Goal: Information Seeking & Learning: Learn about a topic

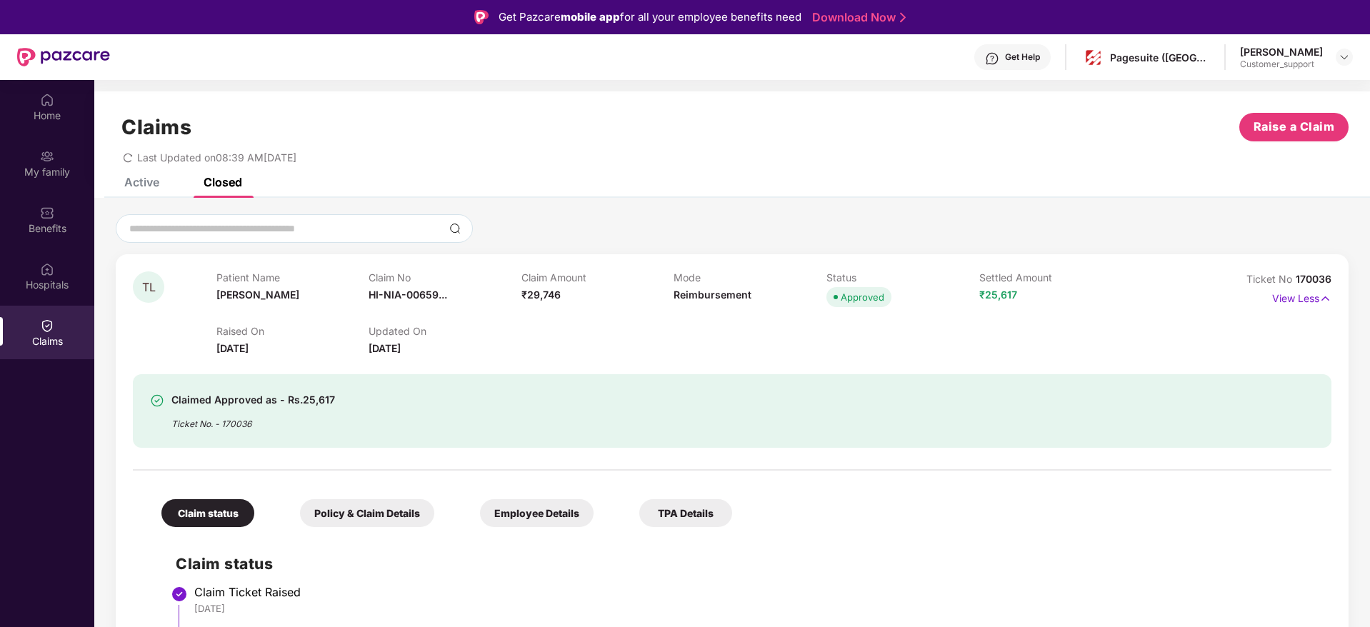
scroll to position [904, 0]
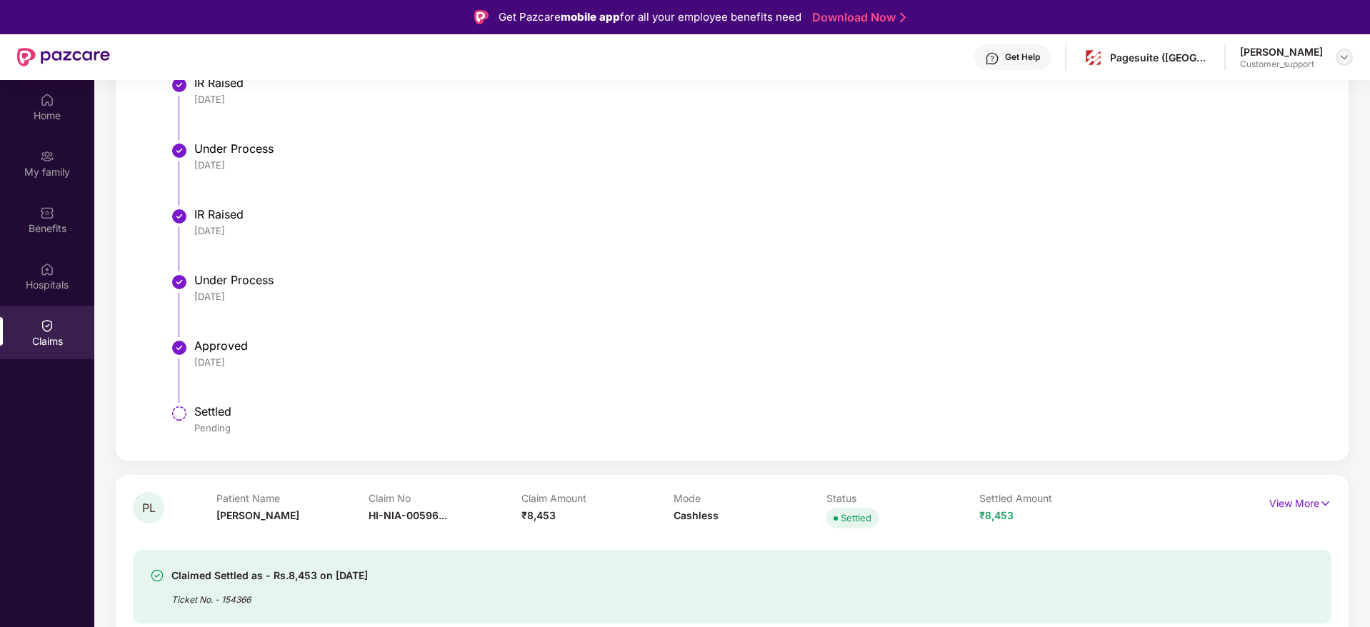
click at [1342, 56] on img at bounding box center [1344, 56] width 11 height 11
click at [1244, 92] on div "Switch to support view" at bounding box center [1277, 91] width 186 height 28
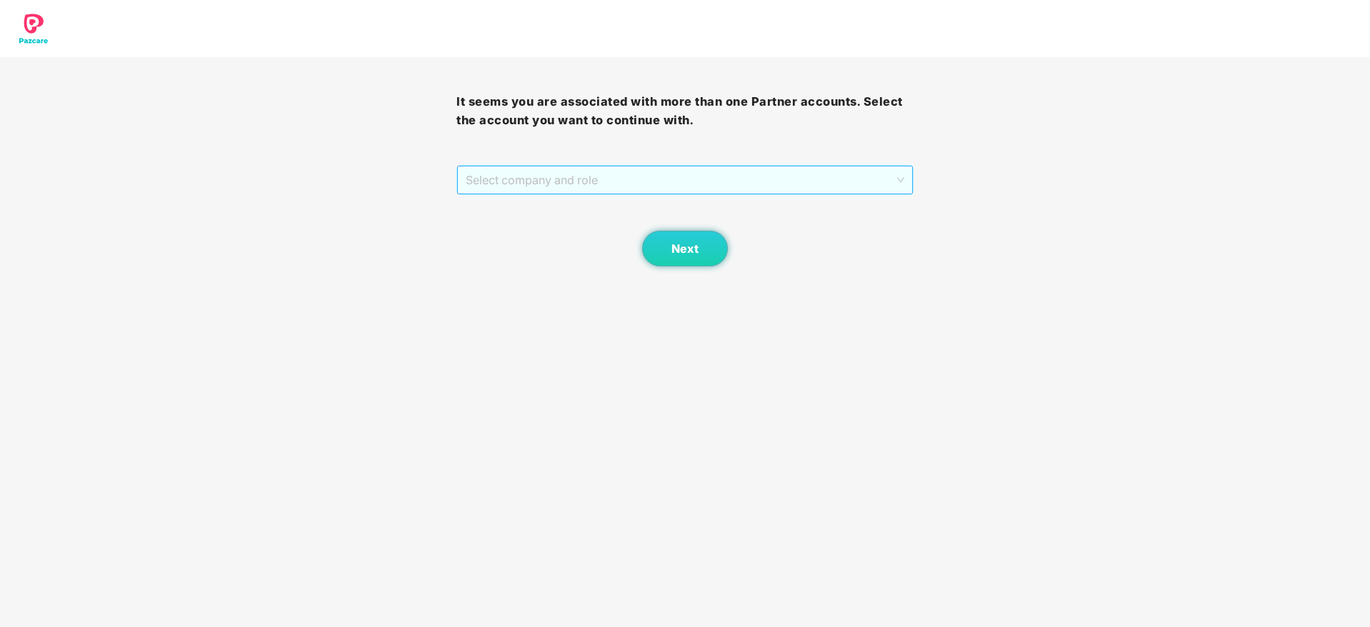
click at [514, 179] on span "Select company and role" at bounding box center [685, 179] width 438 height 27
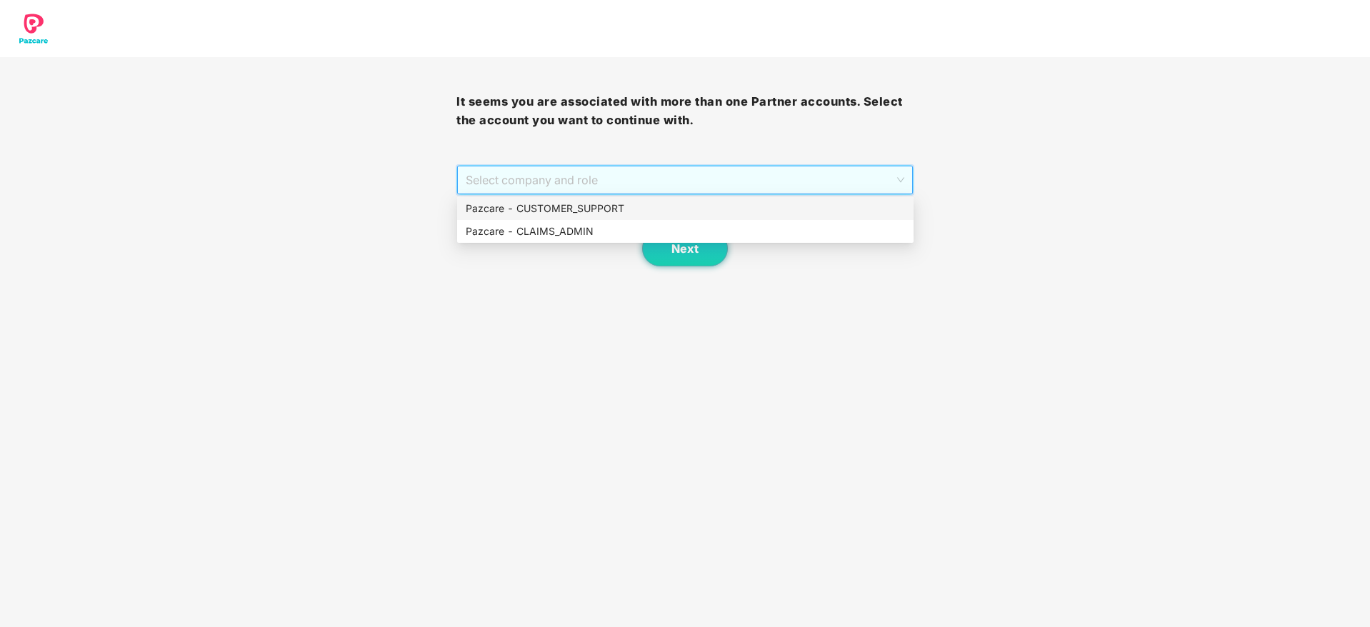
click at [616, 205] on div "Pazcare - CUSTOMER_SUPPORT" at bounding box center [685, 209] width 439 height 16
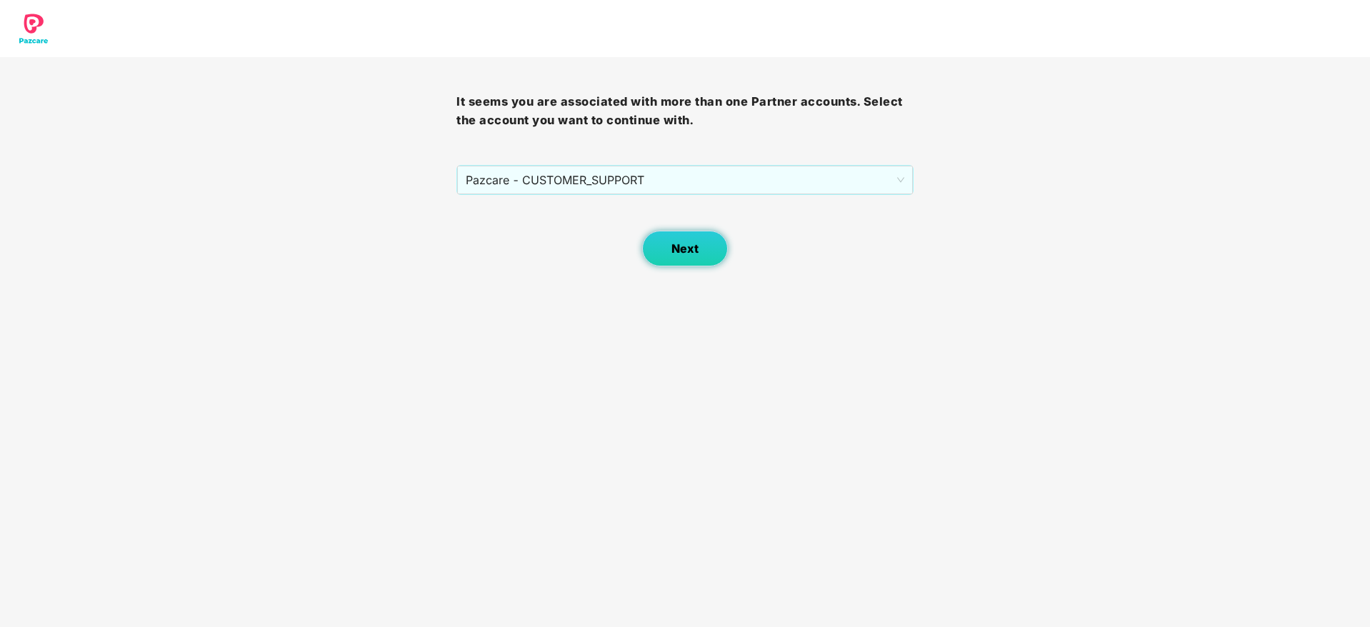
click at [680, 254] on span "Next" at bounding box center [685, 249] width 27 height 14
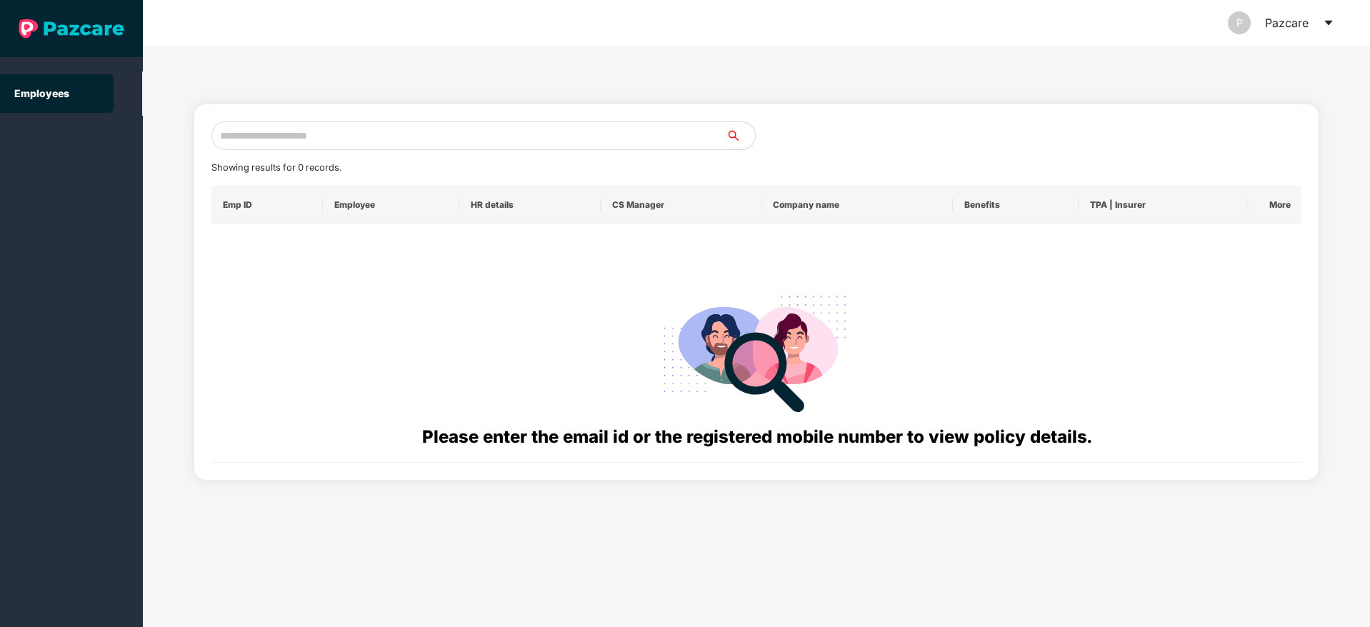
click at [331, 131] on input "text" at bounding box center [468, 135] width 515 height 29
paste input "**********"
type input "**********"
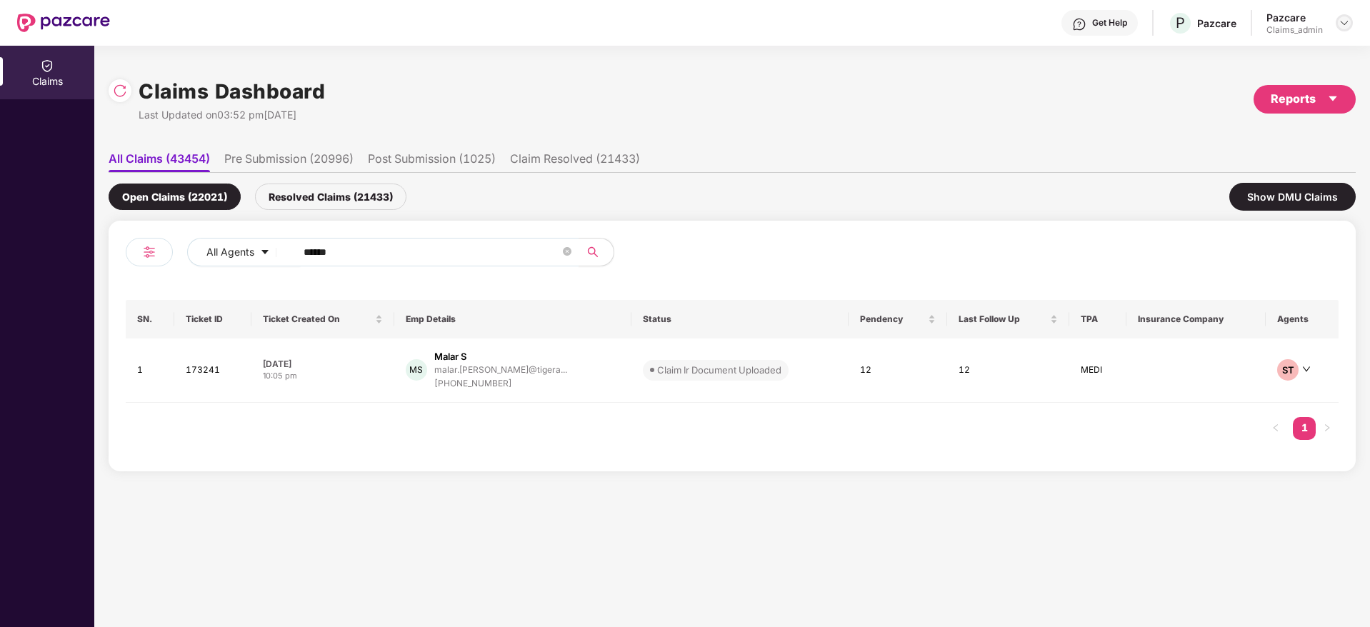
click at [1344, 29] on div at bounding box center [1344, 22] width 17 height 17
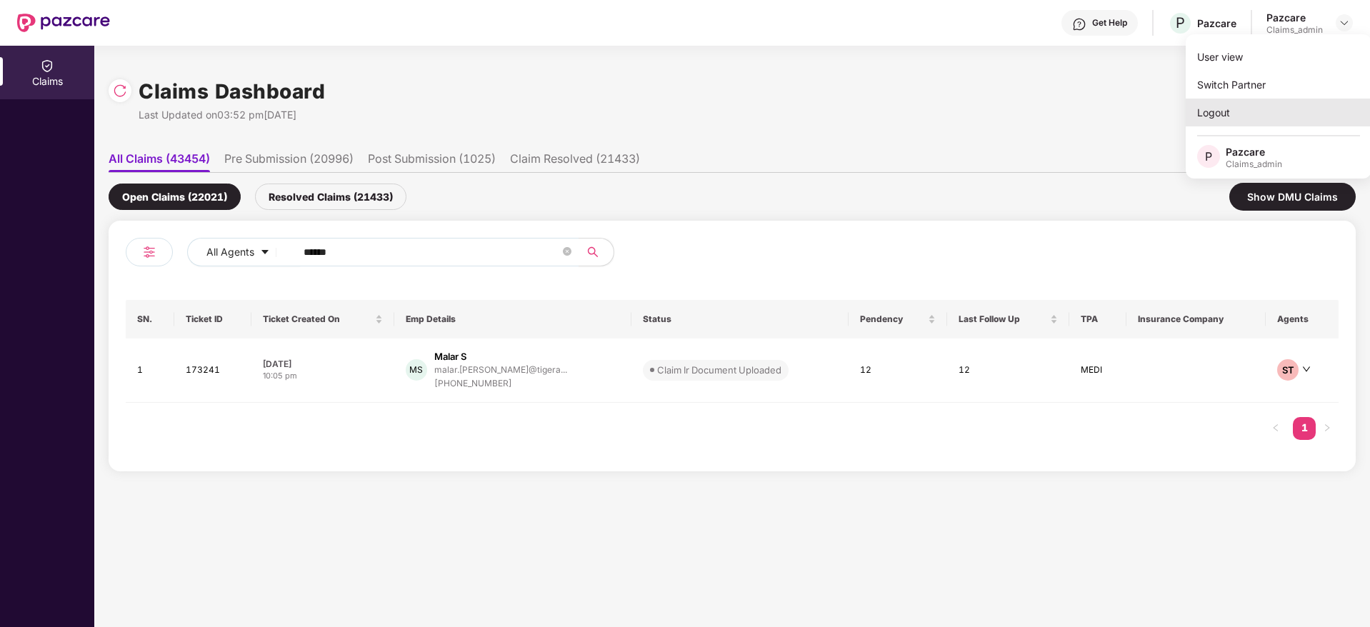
click at [1247, 107] on div "Logout" at bounding box center [1279, 113] width 186 height 28
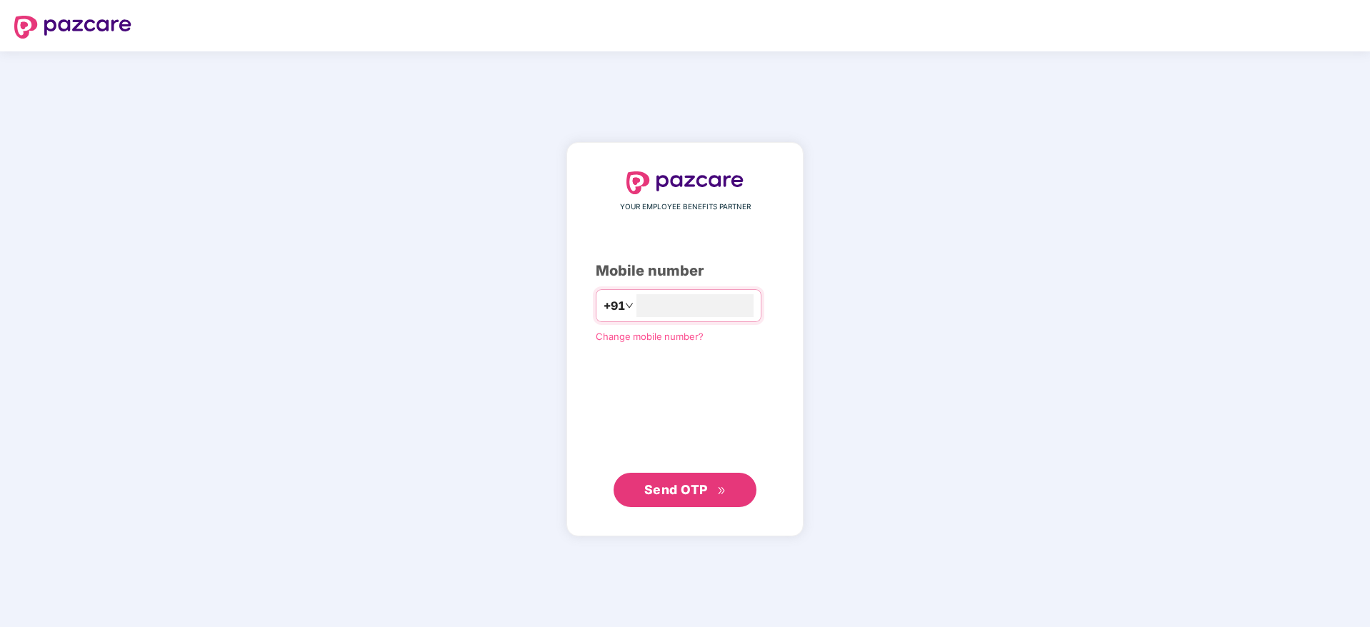
type input "**********"
click at [680, 487] on span "Send OTP" at bounding box center [676, 488] width 64 height 15
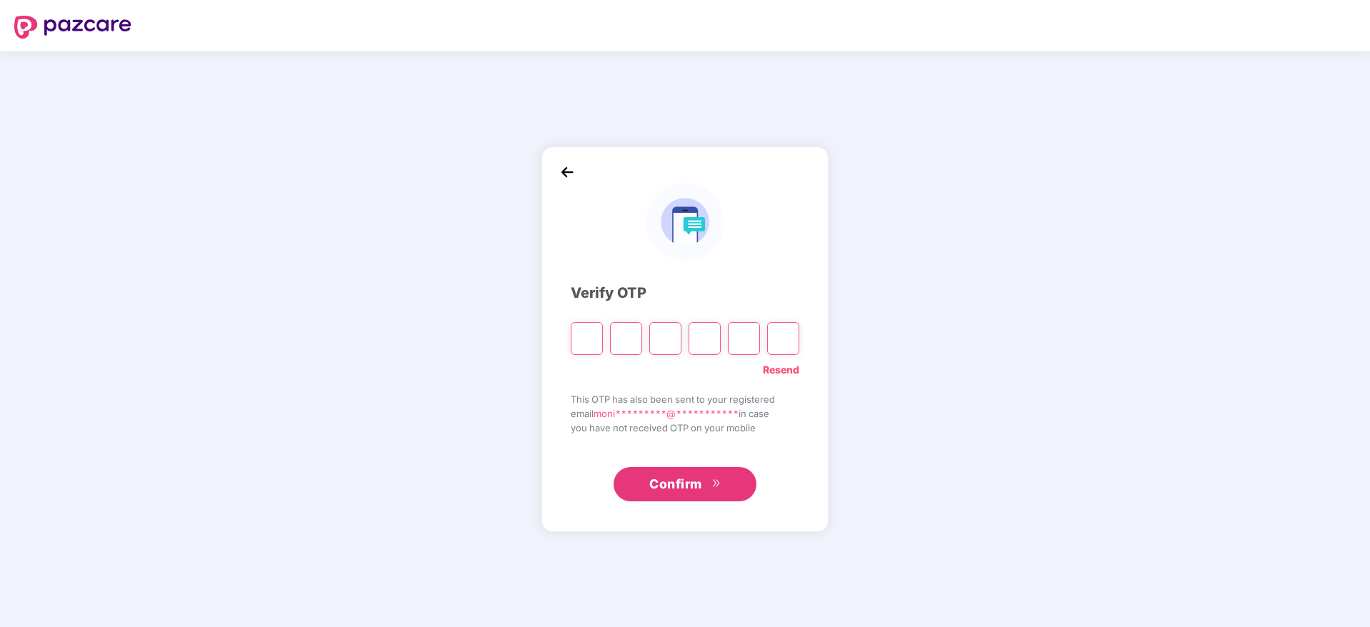
type input "*"
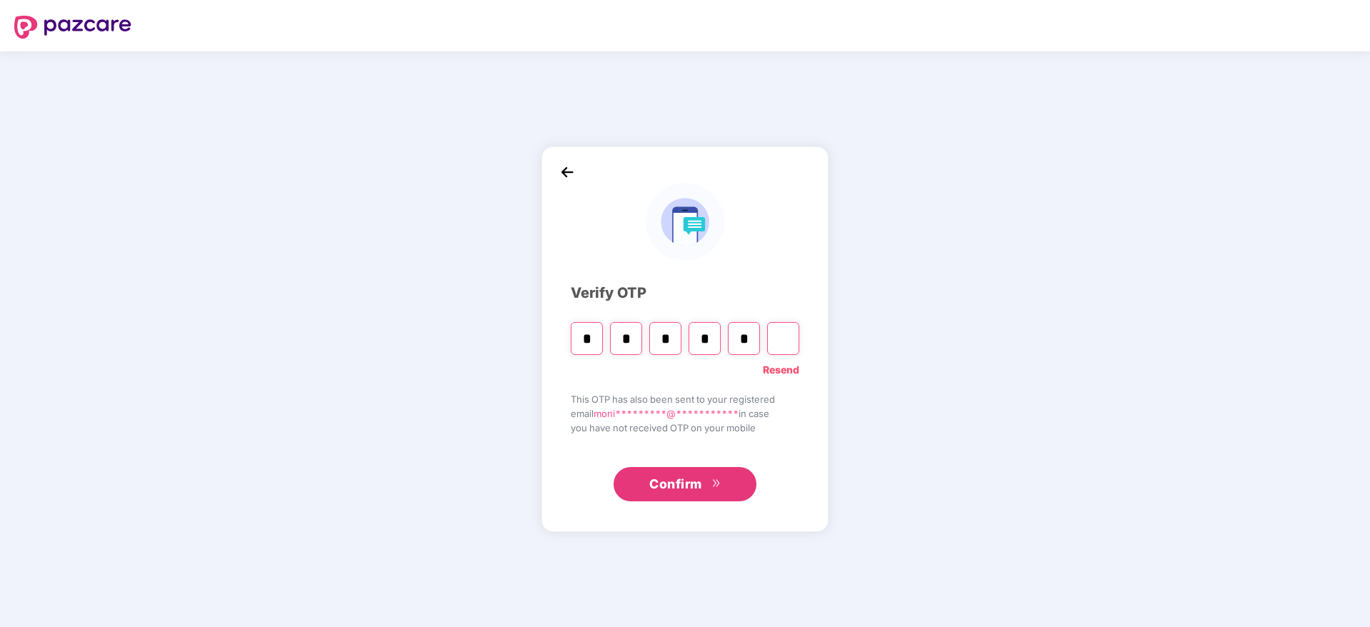
type input "*"
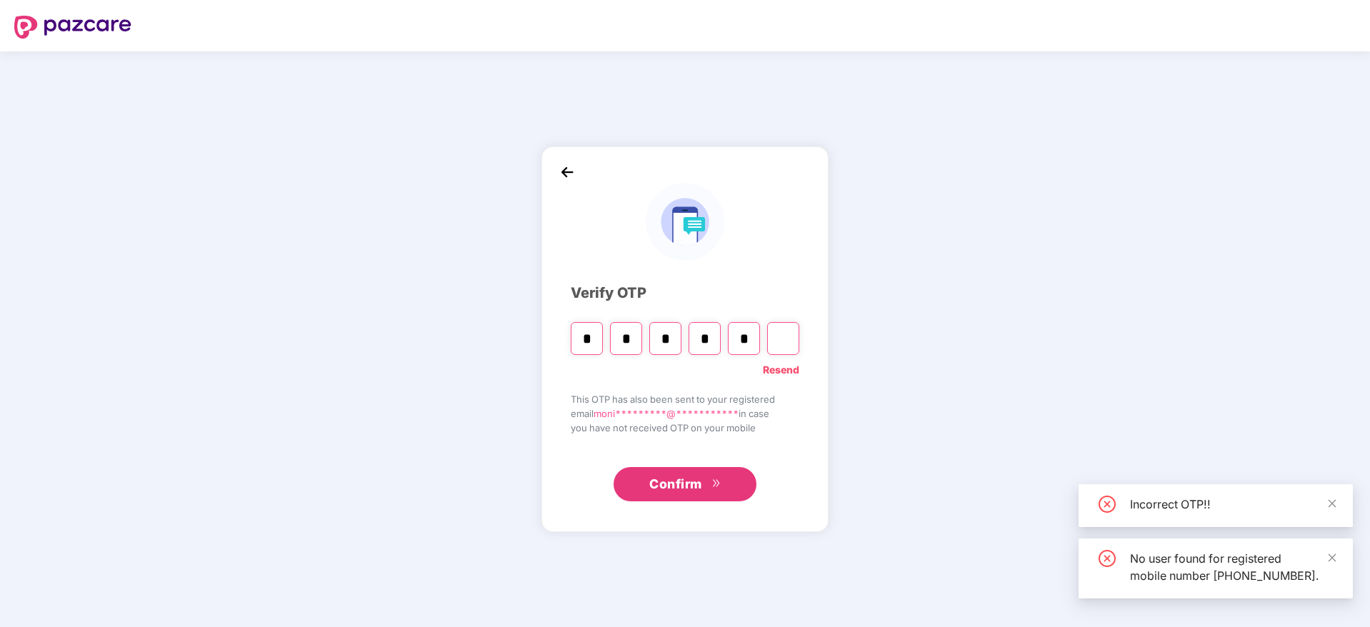
type input "*"
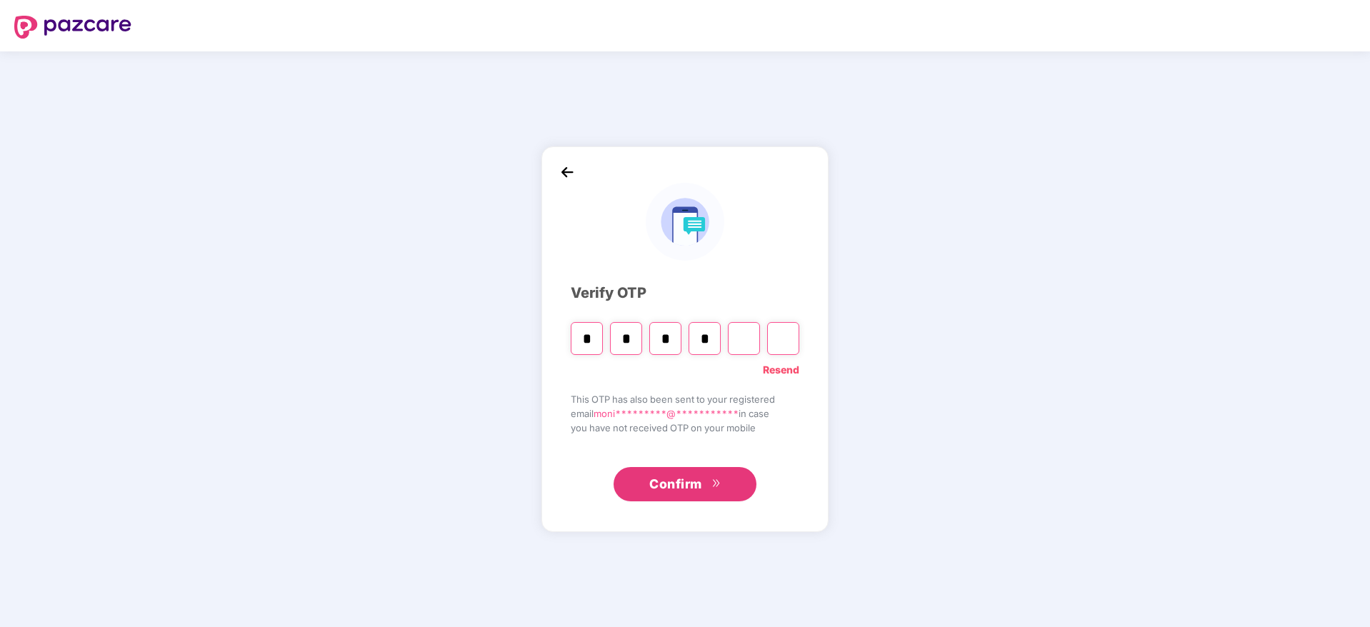
type input "*"
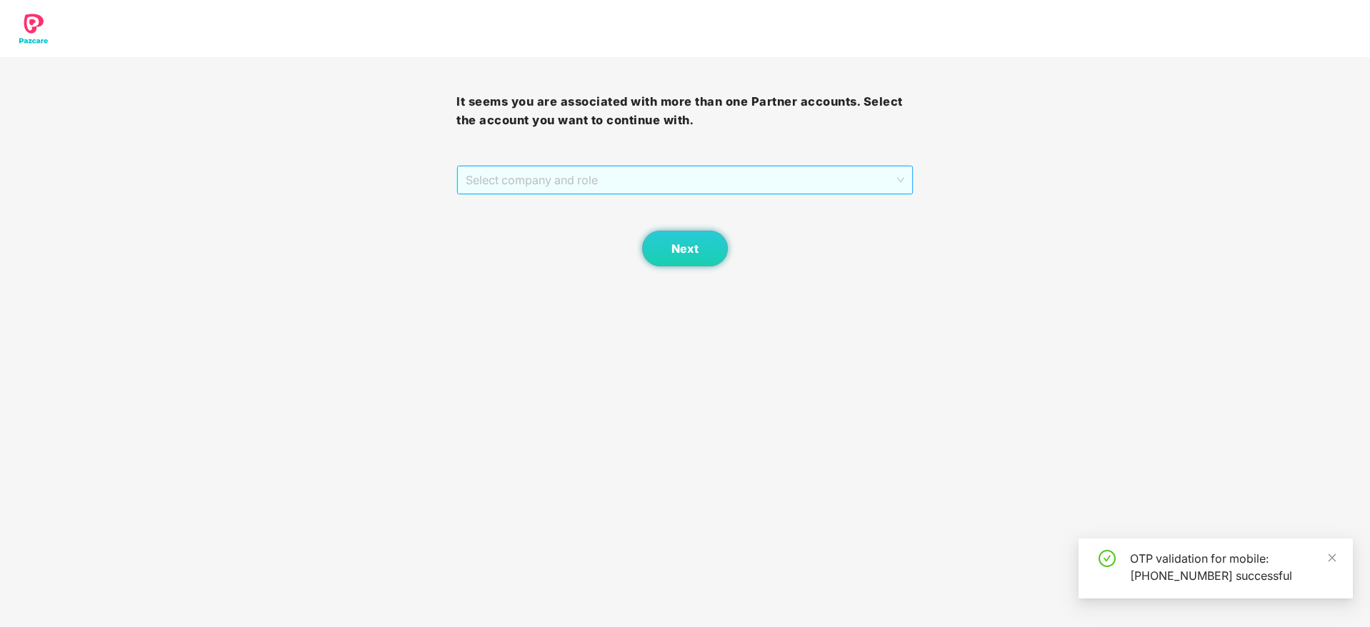
click at [637, 182] on span "Select company and role" at bounding box center [685, 179] width 438 height 27
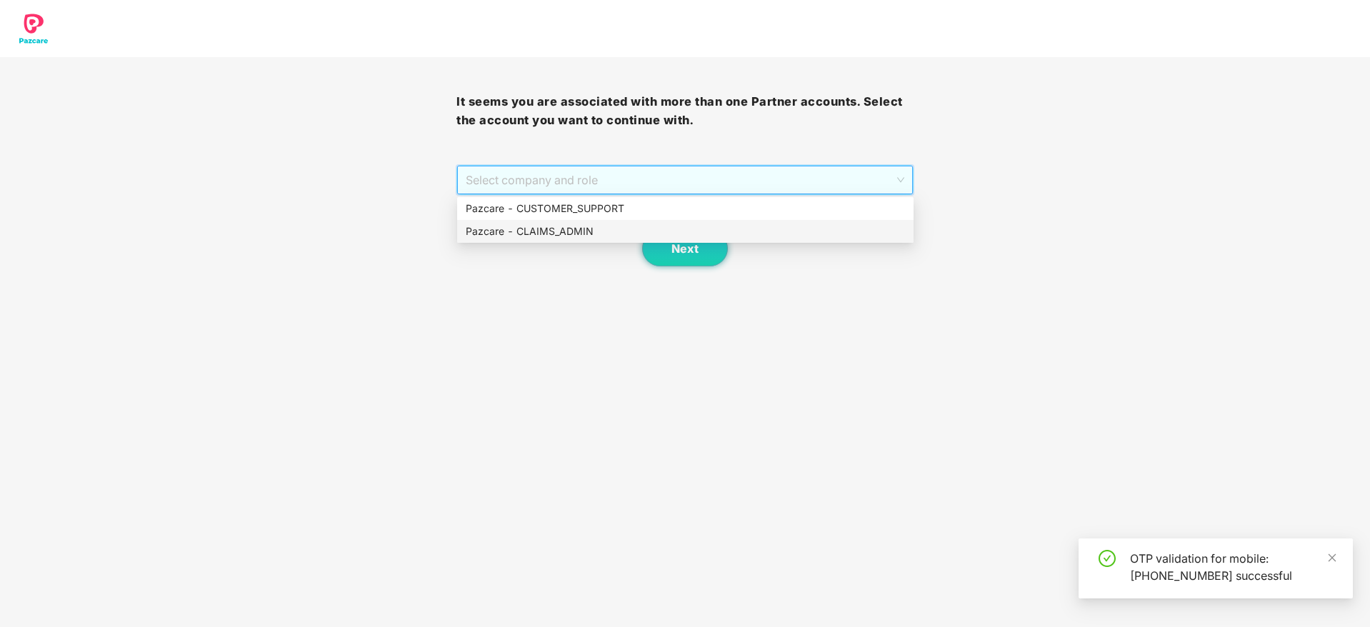
click at [596, 226] on div "Pazcare - CLAIMS_ADMIN" at bounding box center [685, 232] width 439 height 16
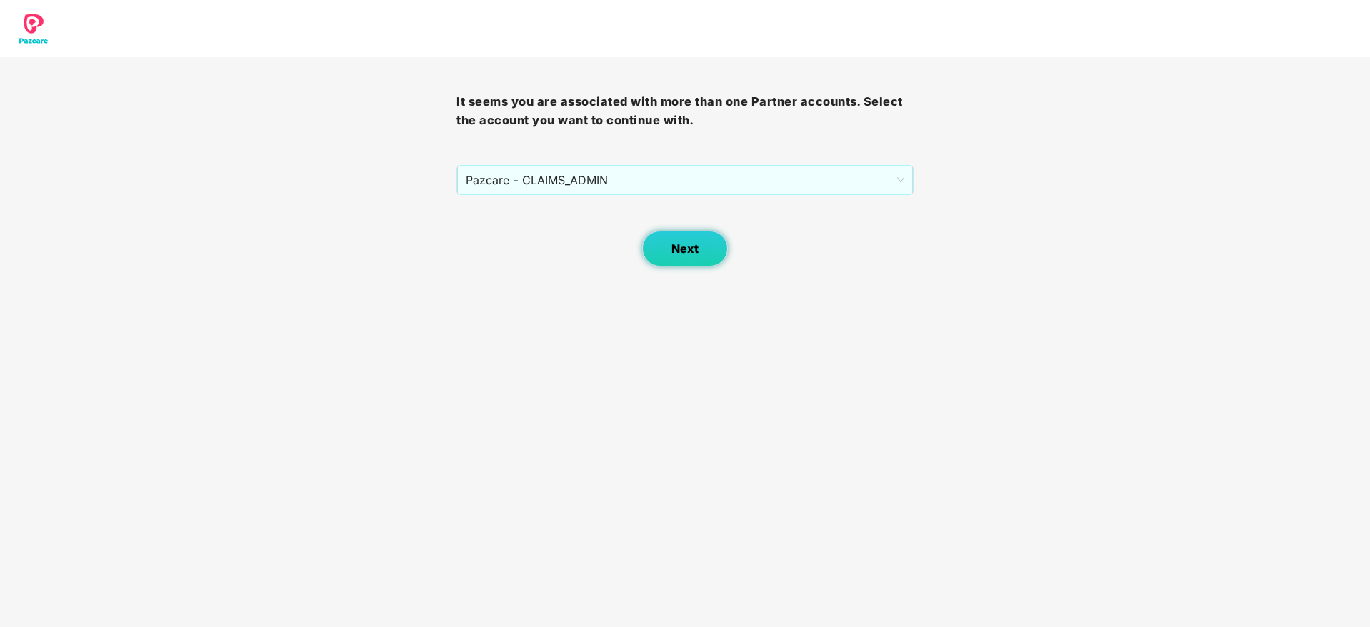
click at [674, 243] on span "Next" at bounding box center [685, 249] width 27 height 14
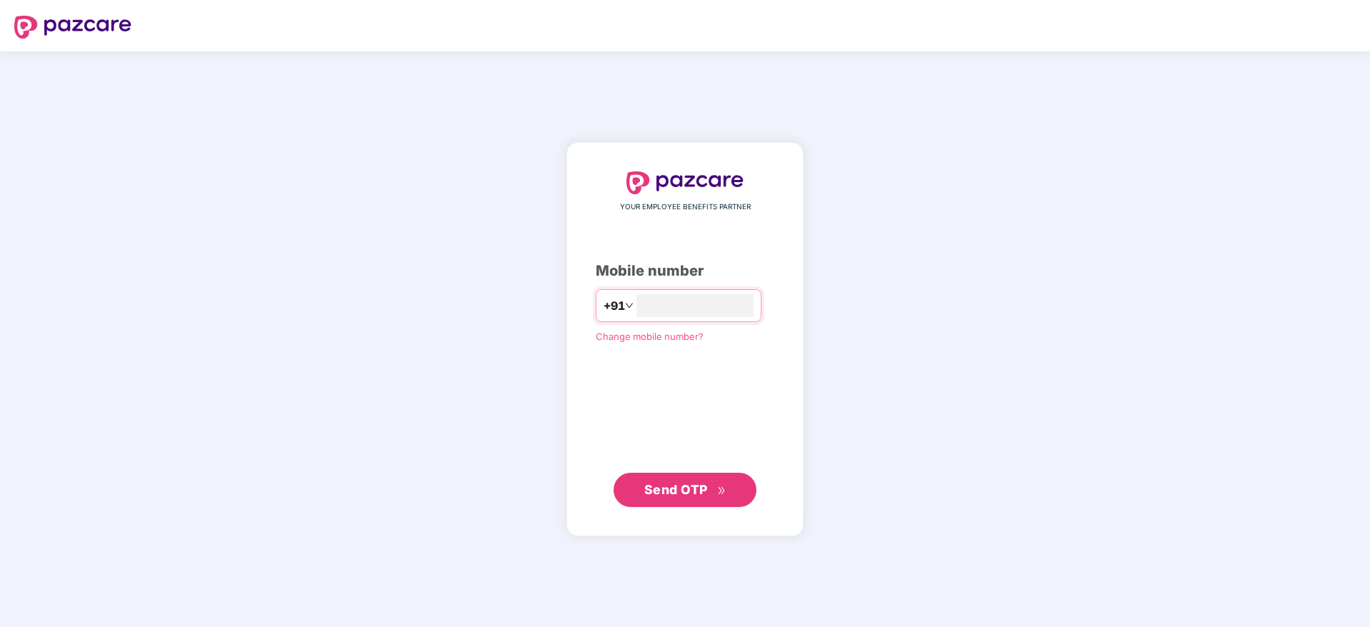
type input "**********"
click at [685, 491] on span "Send OTP" at bounding box center [676, 489] width 64 height 15
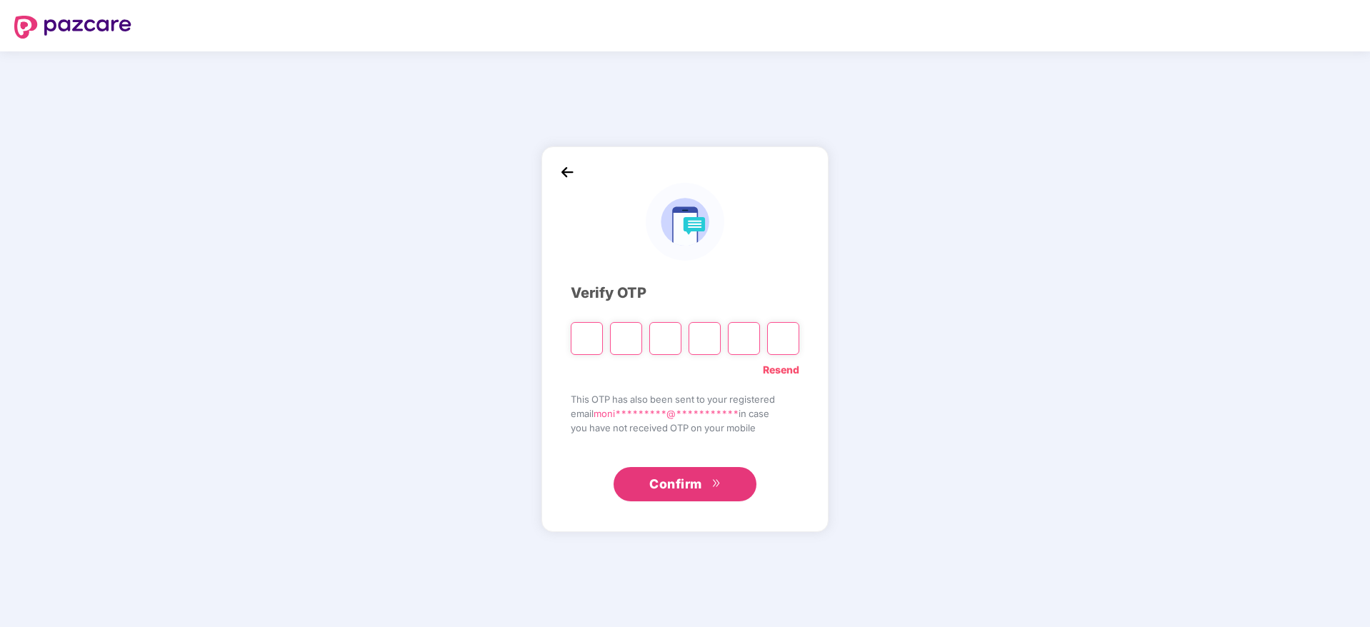
type input "*"
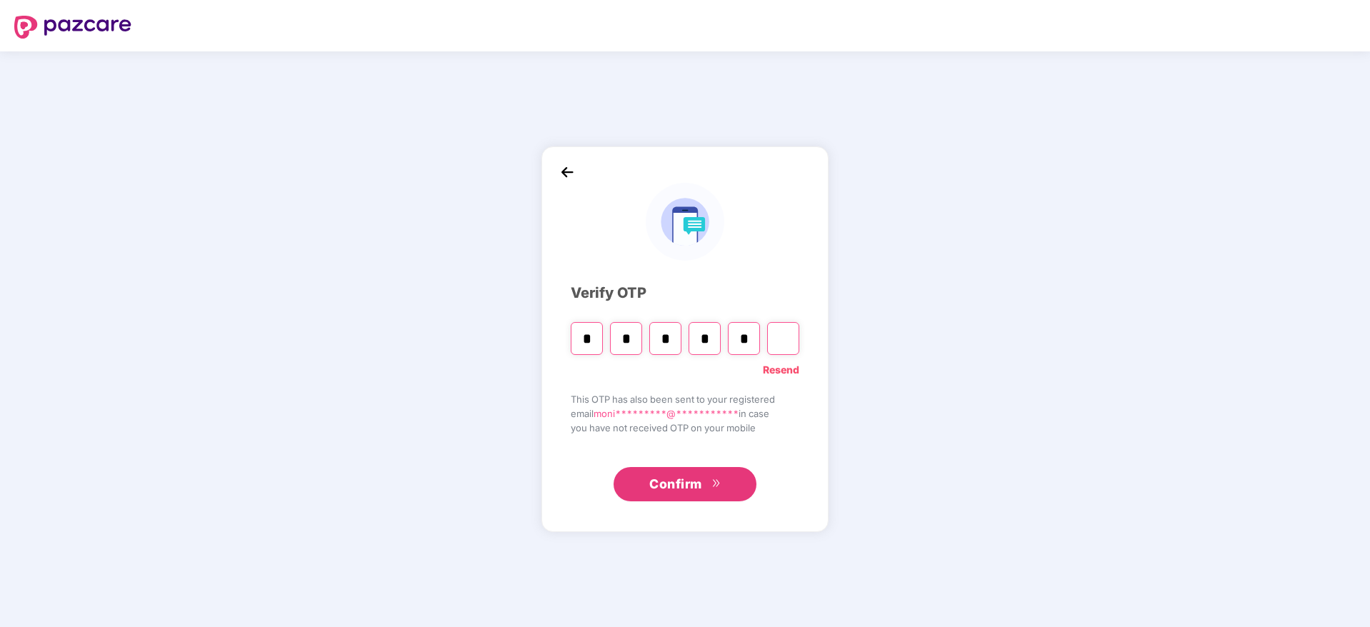
type input "*"
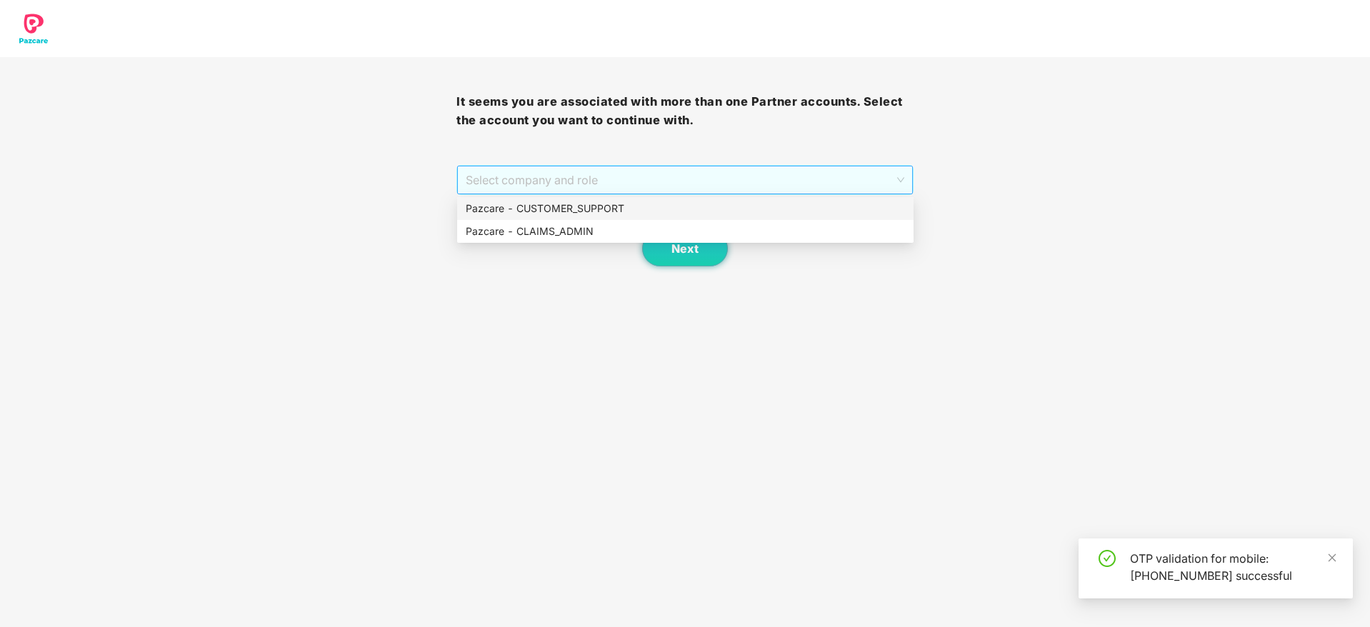
click at [664, 192] on span "Select company and role" at bounding box center [685, 179] width 438 height 27
click at [608, 209] on div "Pazcare - CUSTOMER_SUPPORT" at bounding box center [685, 209] width 439 height 16
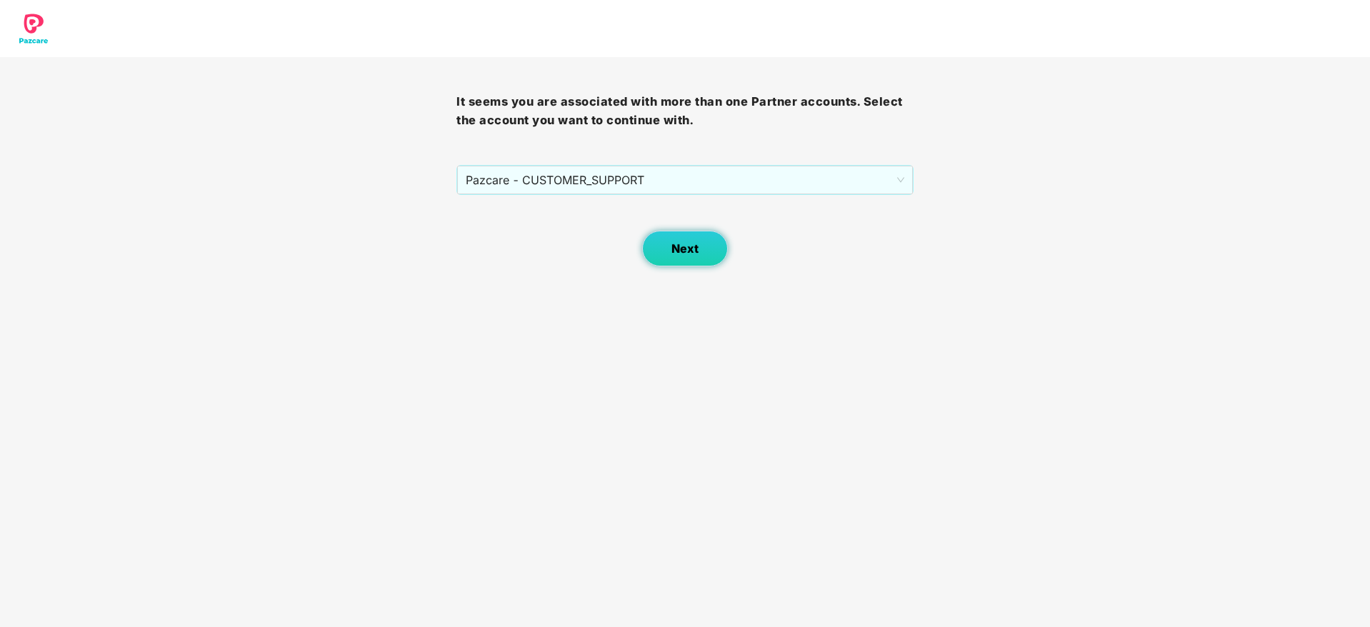
click at [708, 265] on button "Next" at bounding box center [685, 249] width 86 height 36
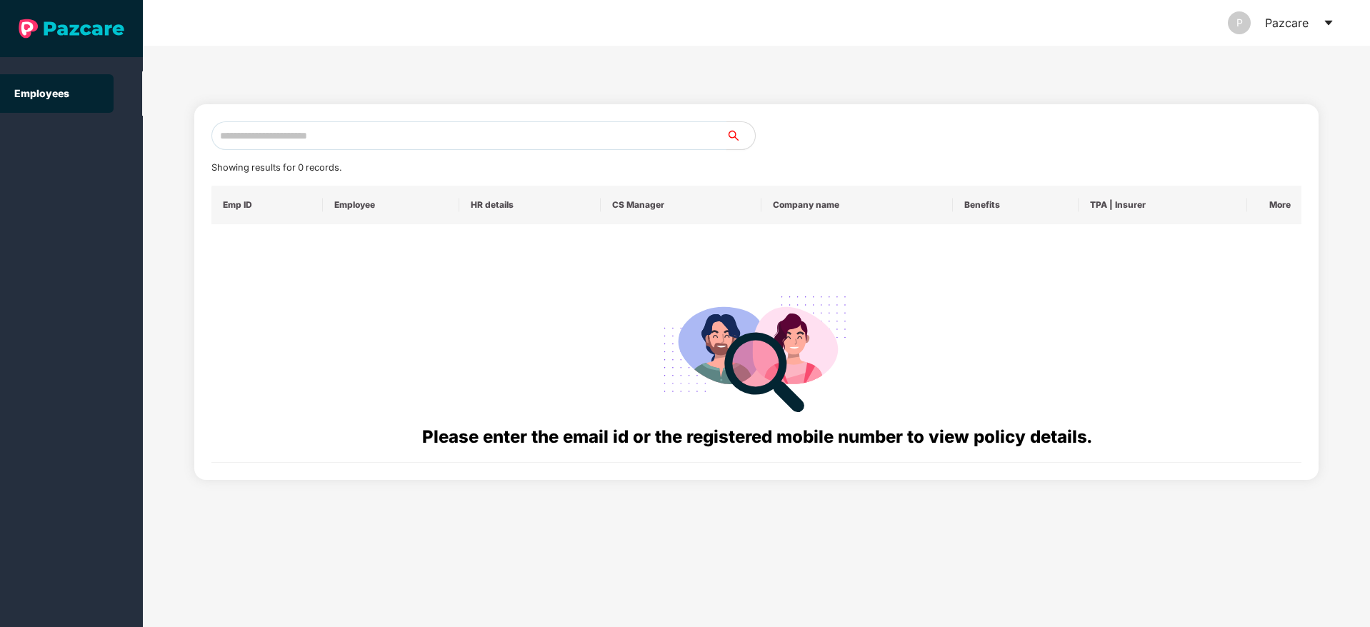
click at [339, 139] on input "text" at bounding box center [468, 135] width 515 height 29
paste input "**********"
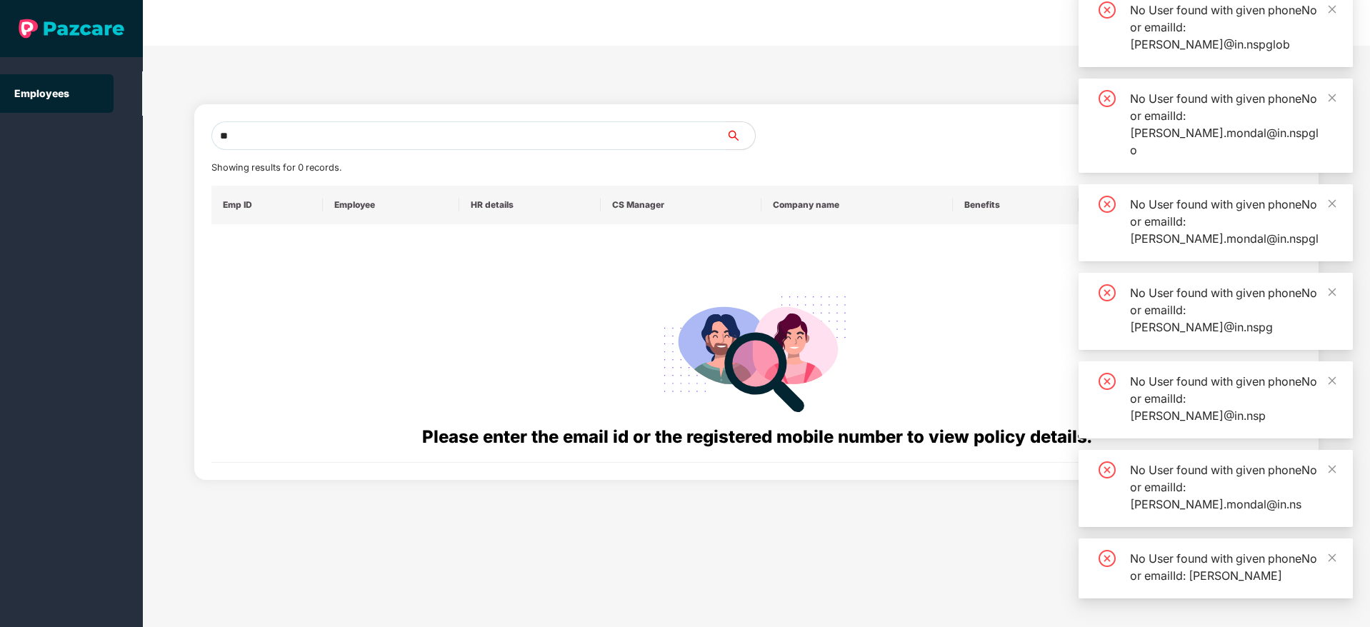
type input "*"
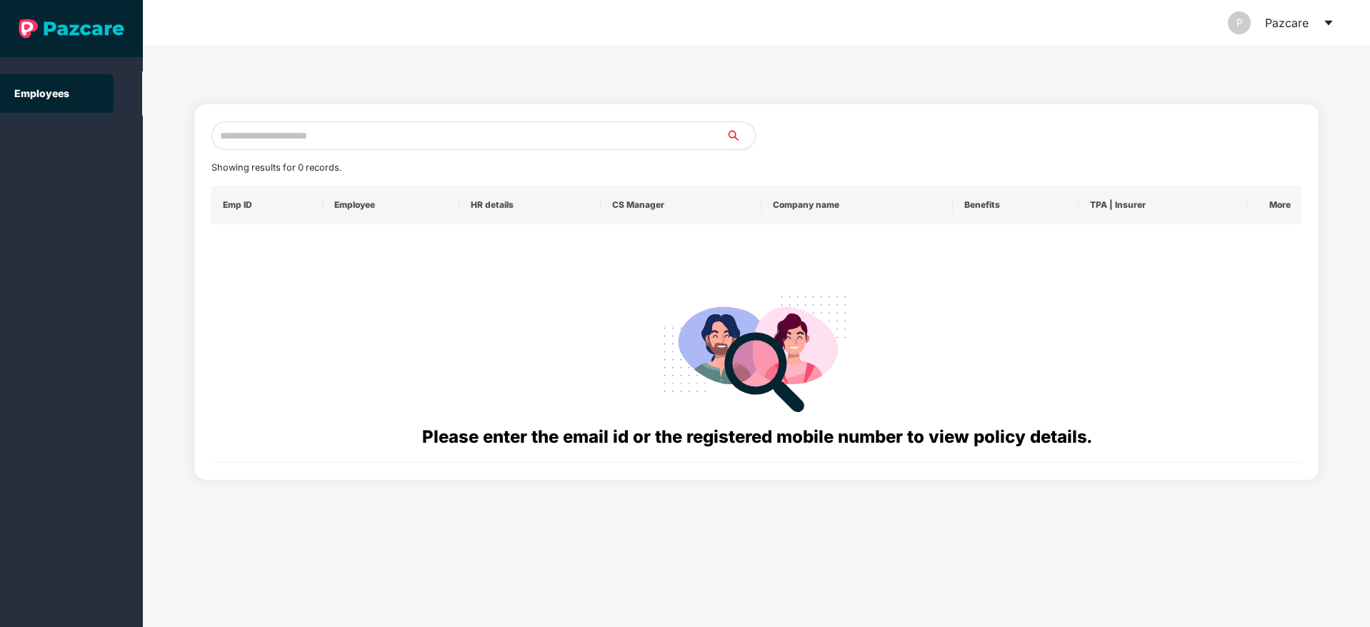
click at [261, 144] on input "text" at bounding box center [468, 135] width 515 height 29
paste input "**********"
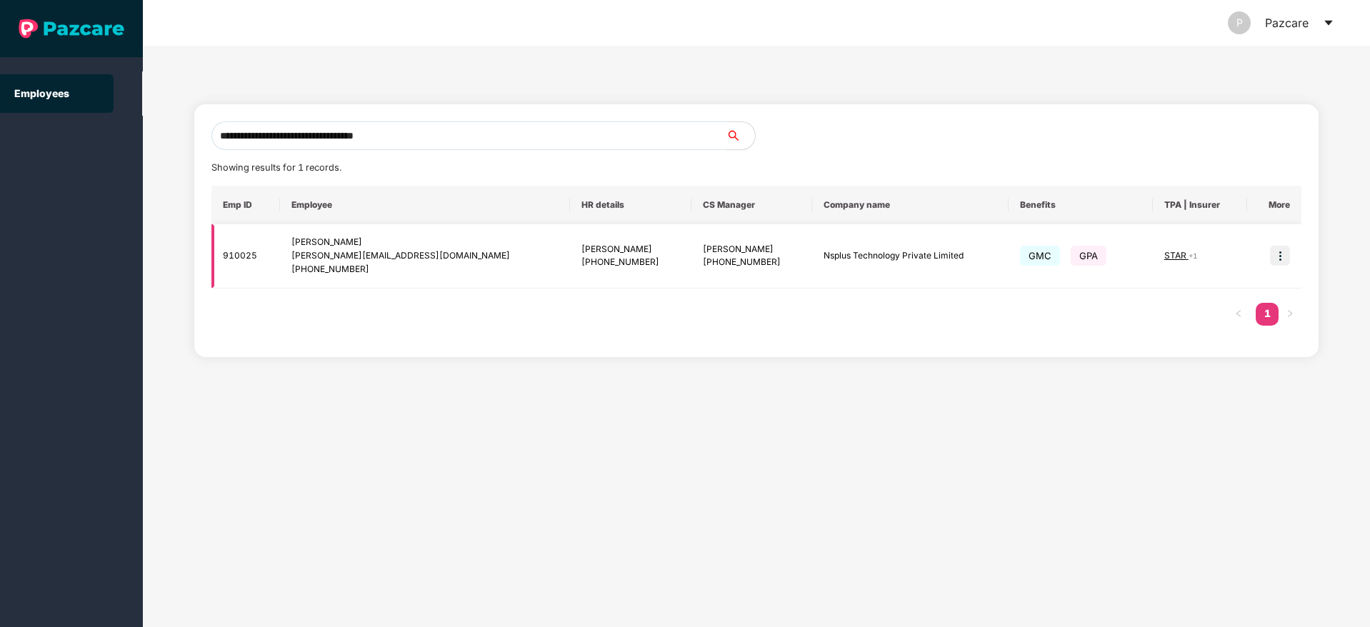
type input "**********"
click at [1280, 259] on img at bounding box center [1280, 256] width 20 height 20
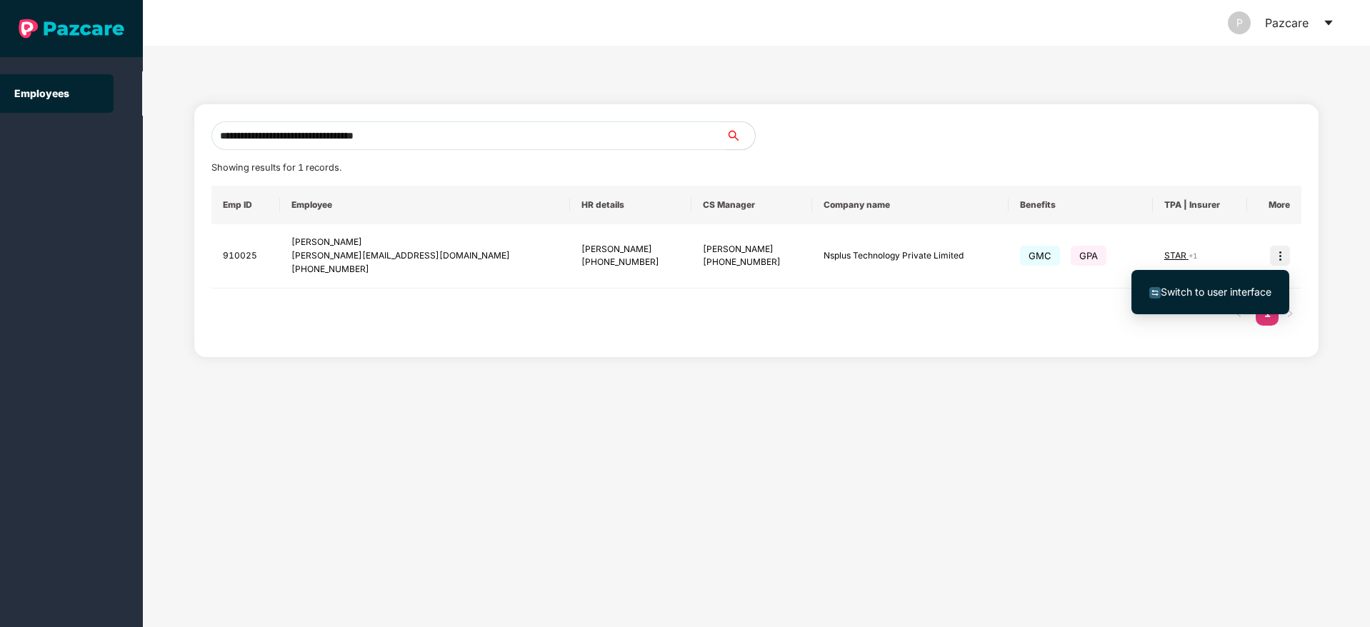
click at [1255, 289] on span "Switch to user interface" at bounding box center [1216, 292] width 111 height 12
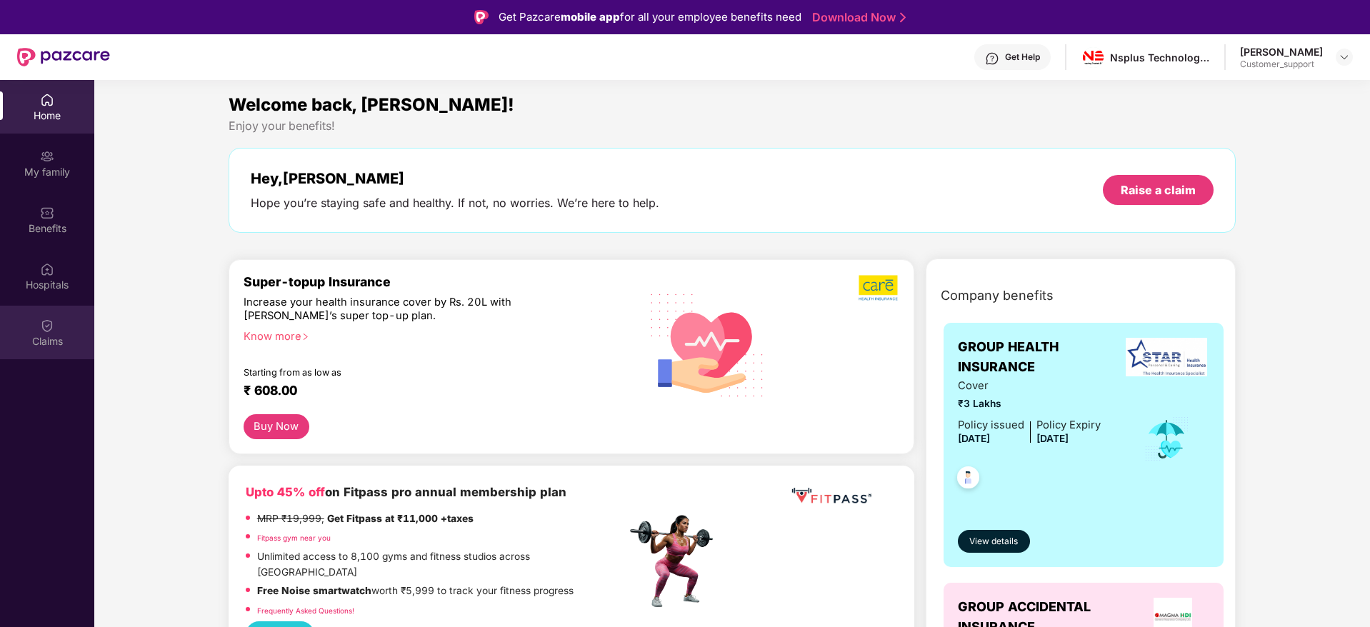
click at [43, 314] on div "Claims" at bounding box center [47, 333] width 94 height 54
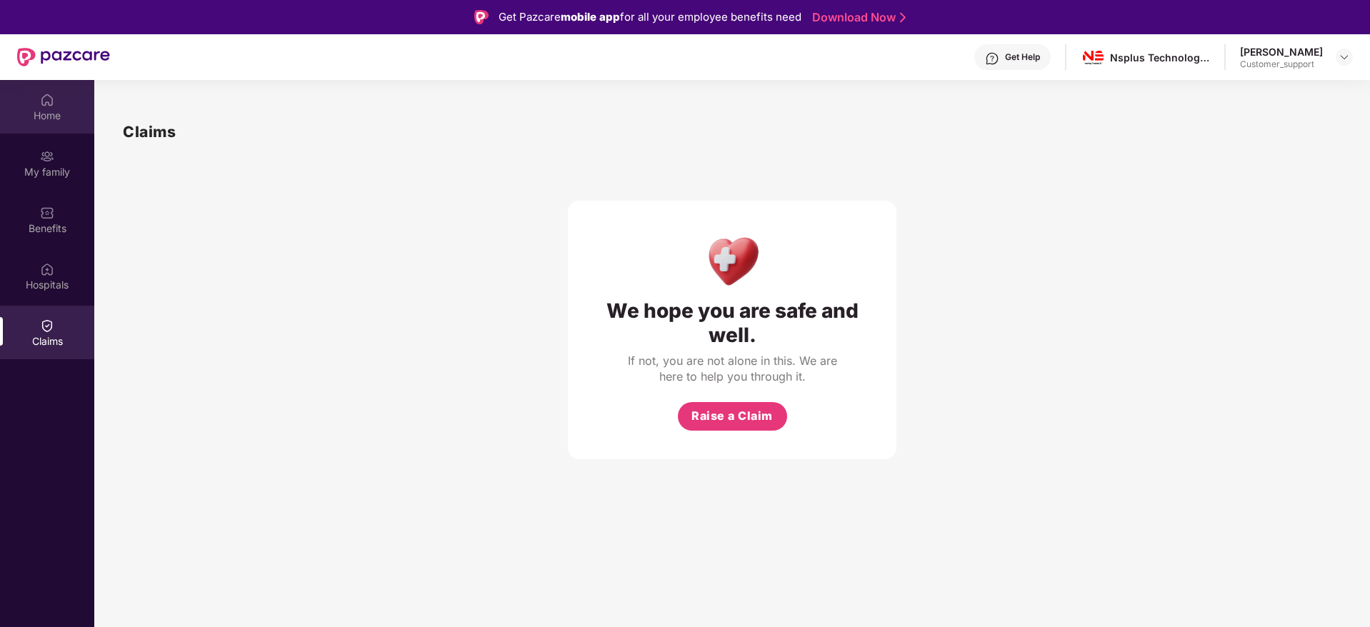
click at [44, 115] on div "Home" at bounding box center [47, 116] width 94 height 14
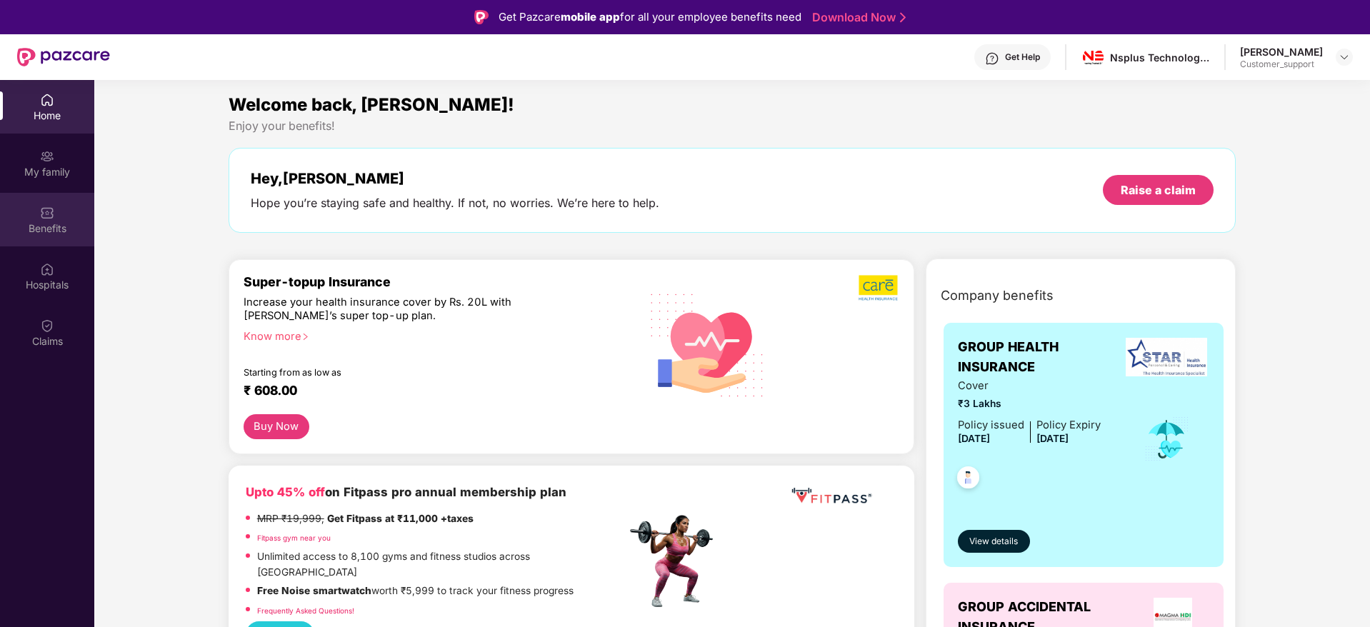
click at [29, 219] on div "Benefits" at bounding box center [47, 220] width 94 height 54
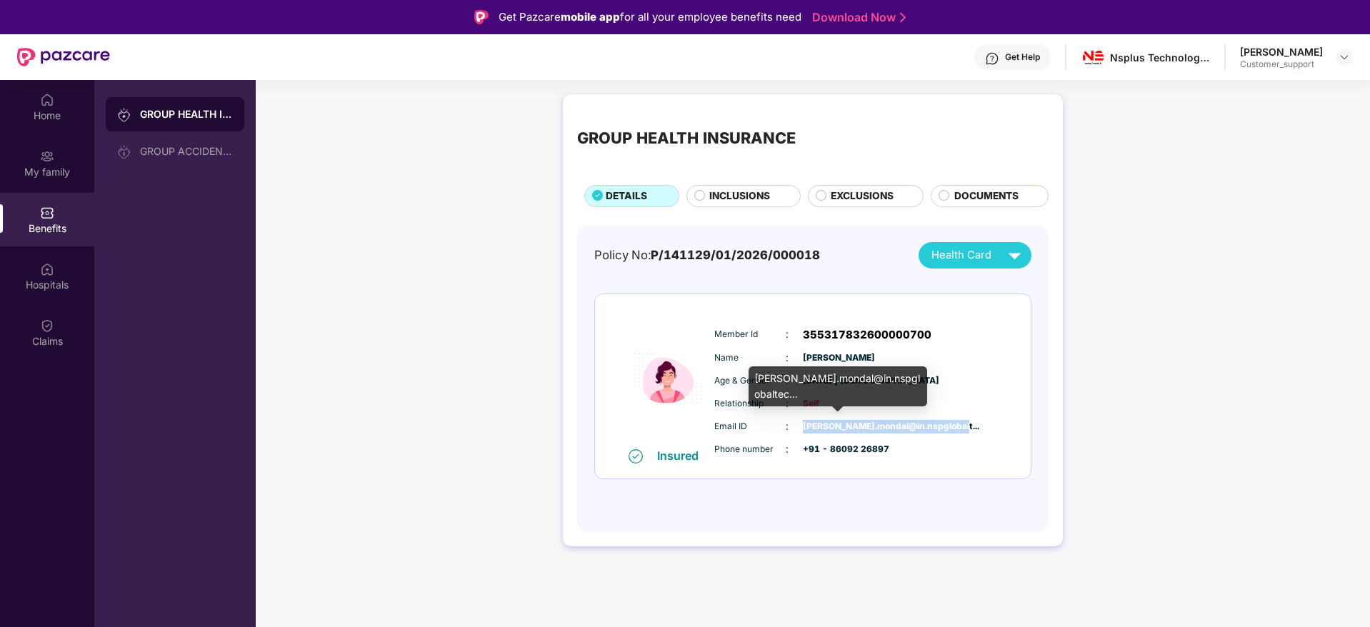
drag, startPoint x: 950, startPoint y: 428, endPoint x: 797, endPoint y: 427, distance: 152.9
click at [797, 427] on div "Email ID : manjulika.mondal@in.nspglobalt..." at bounding box center [856, 427] width 284 height 16
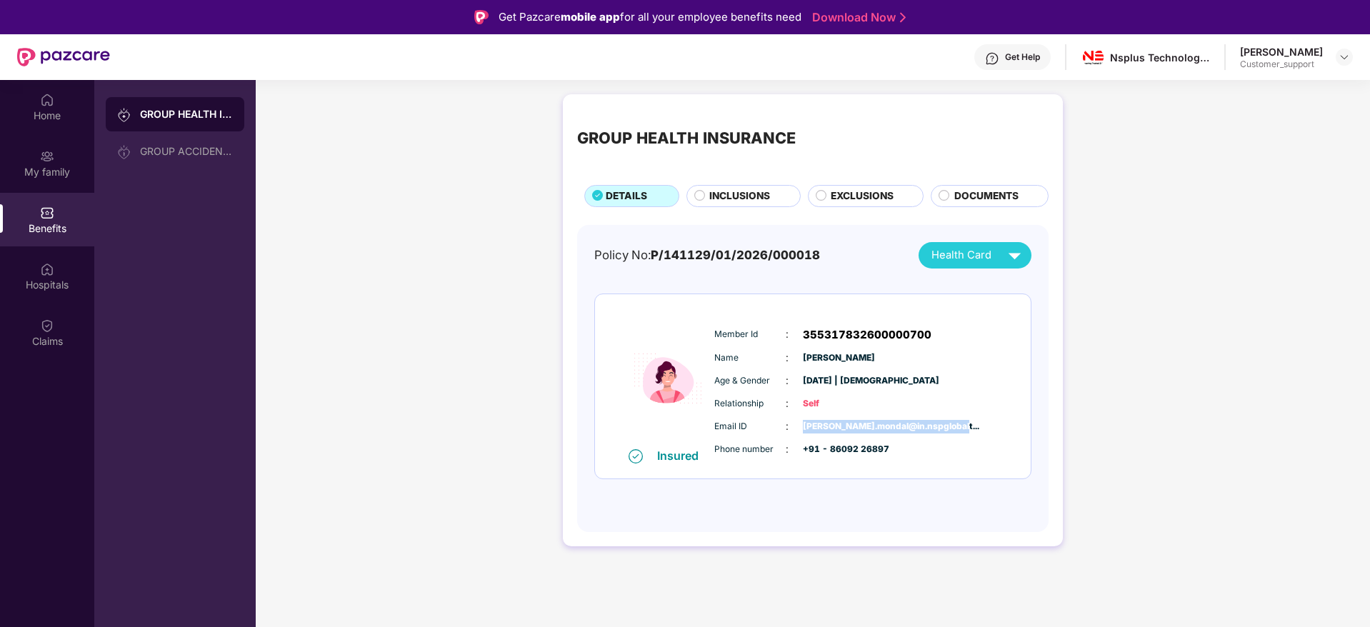
copy span "manjulika.mondal@in.nspglobalt..."
click at [1345, 57] on img at bounding box center [1344, 56] width 11 height 11
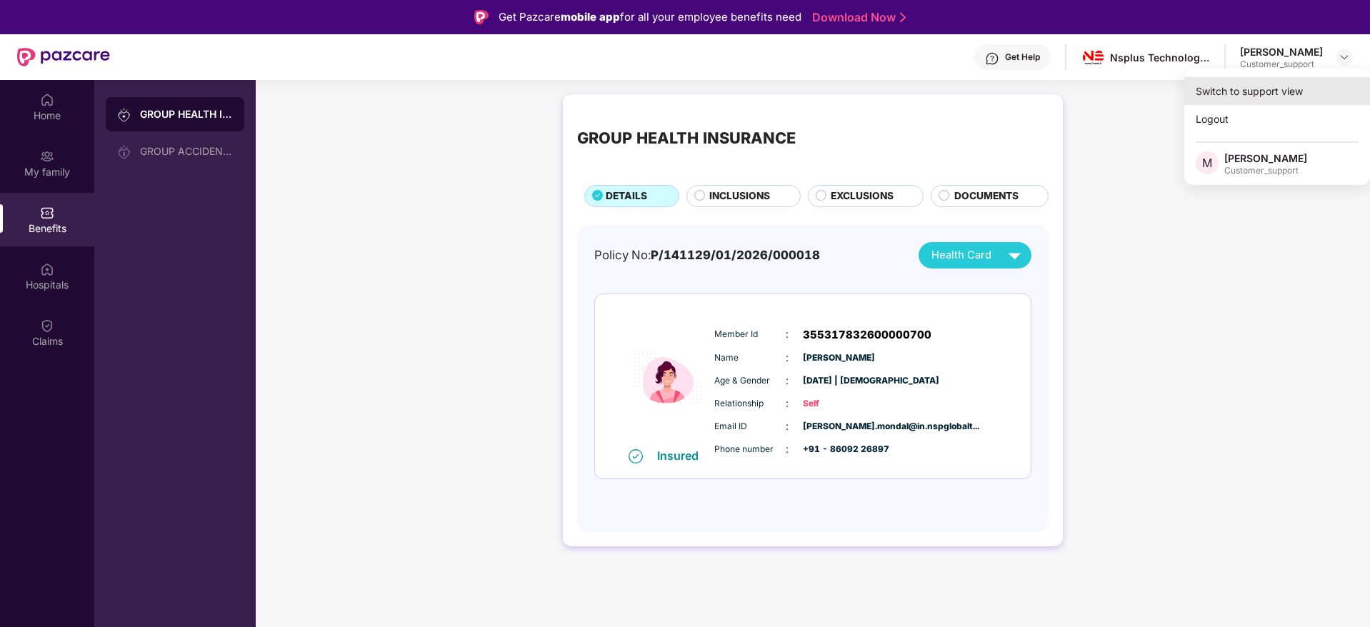
click at [1244, 100] on div "Switch to support view" at bounding box center [1277, 91] width 186 height 28
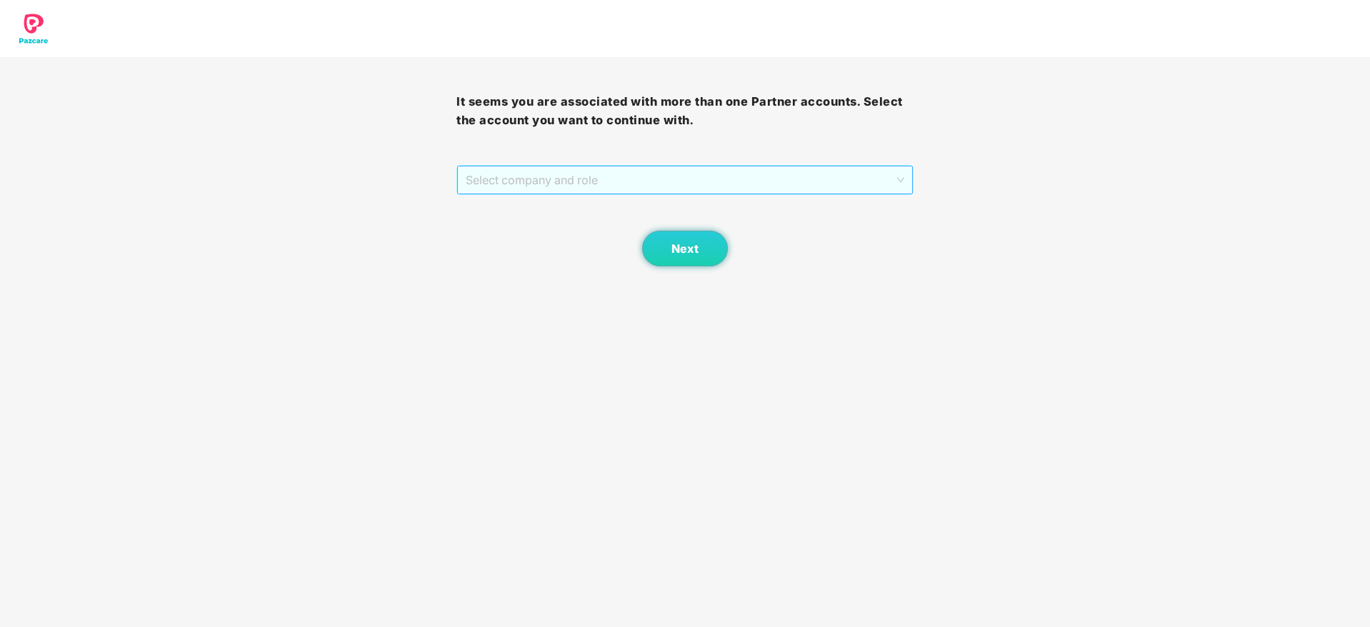
click at [602, 180] on span "Select company and role" at bounding box center [685, 179] width 438 height 27
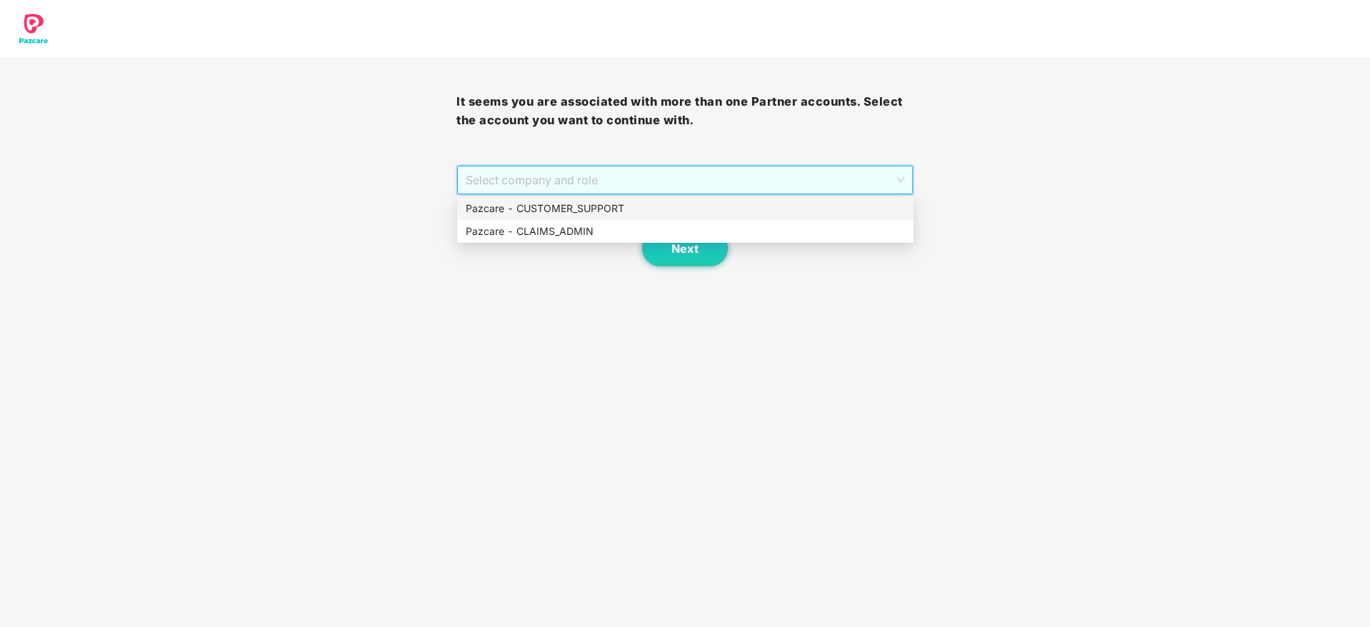
click at [599, 205] on div "Pazcare - CUSTOMER_SUPPORT" at bounding box center [685, 209] width 439 height 16
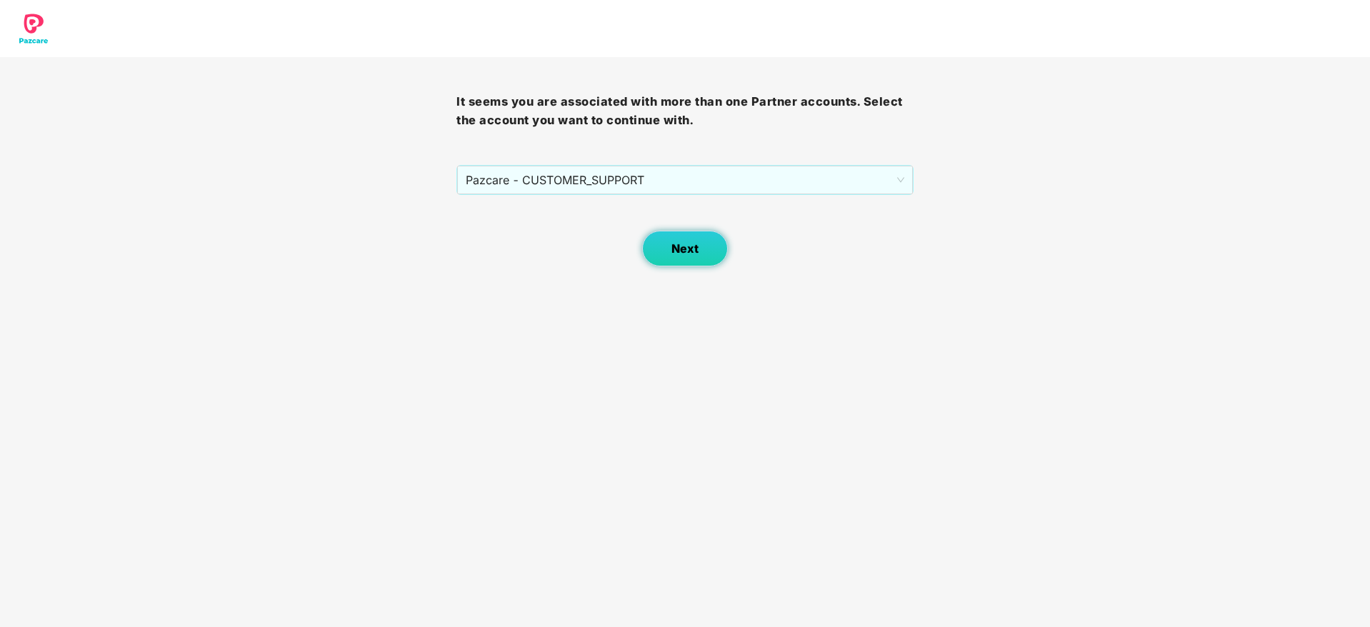
click at [671, 241] on button "Next" at bounding box center [685, 249] width 86 height 36
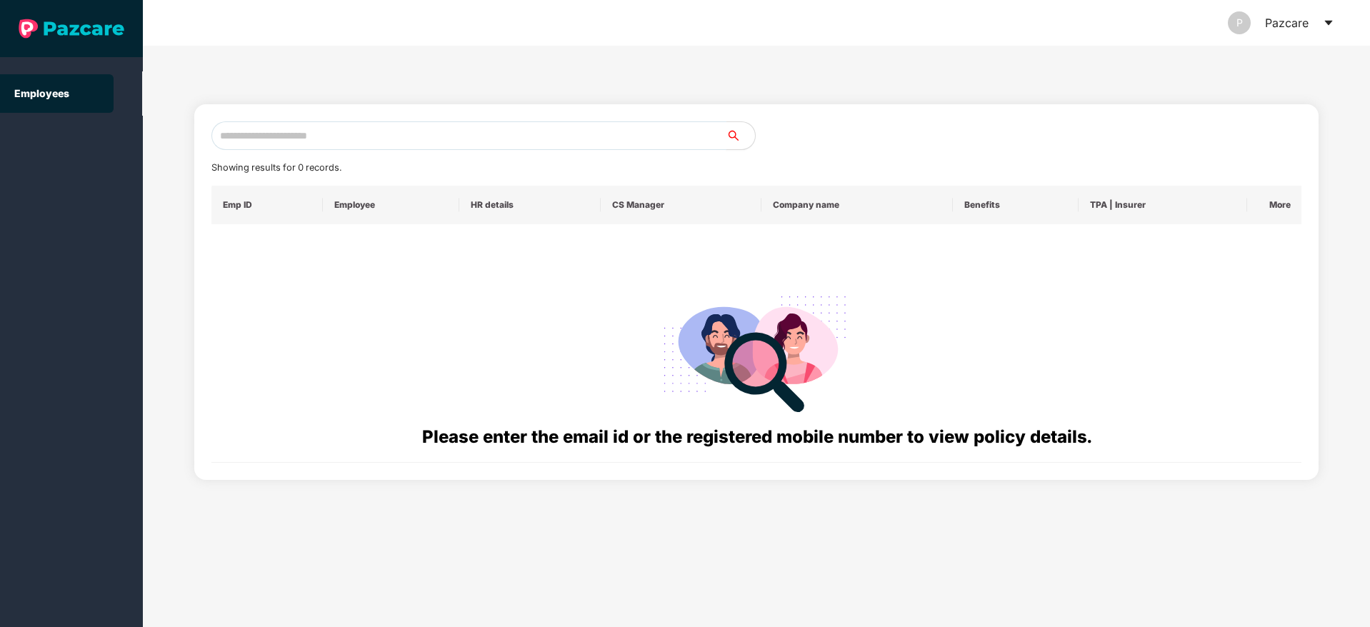
click at [333, 143] on input "text" at bounding box center [468, 135] width 515 height 29
paste input "**********"
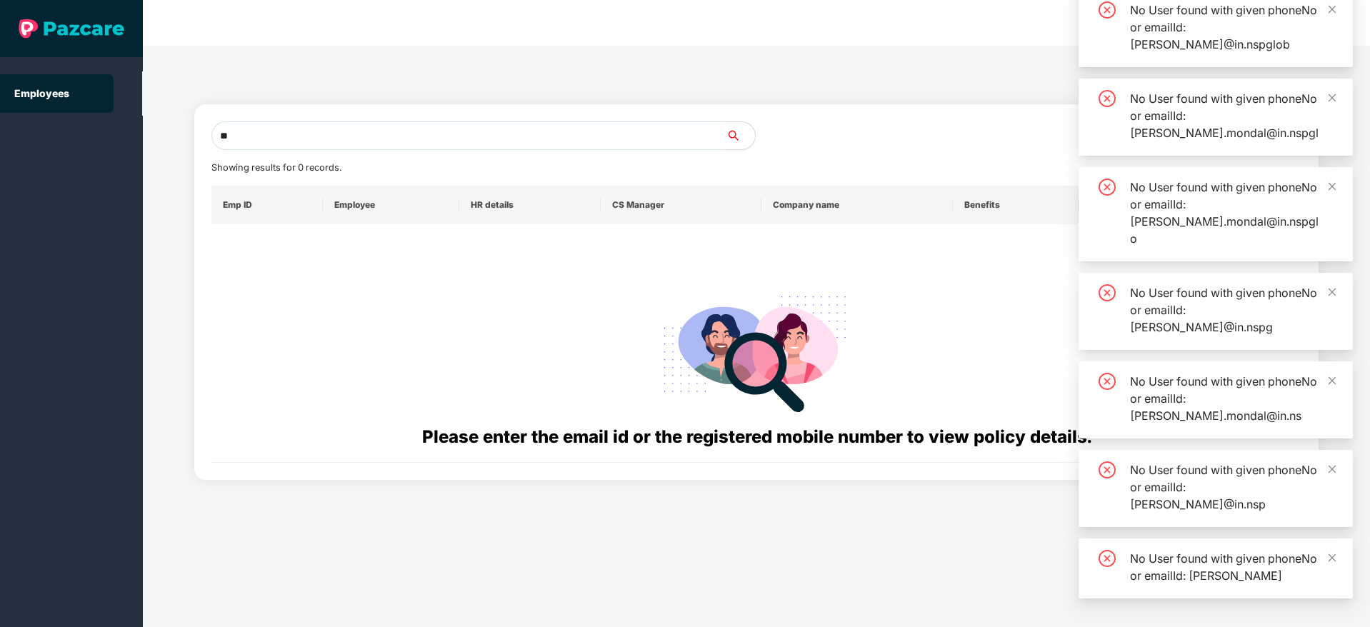
type input "*"
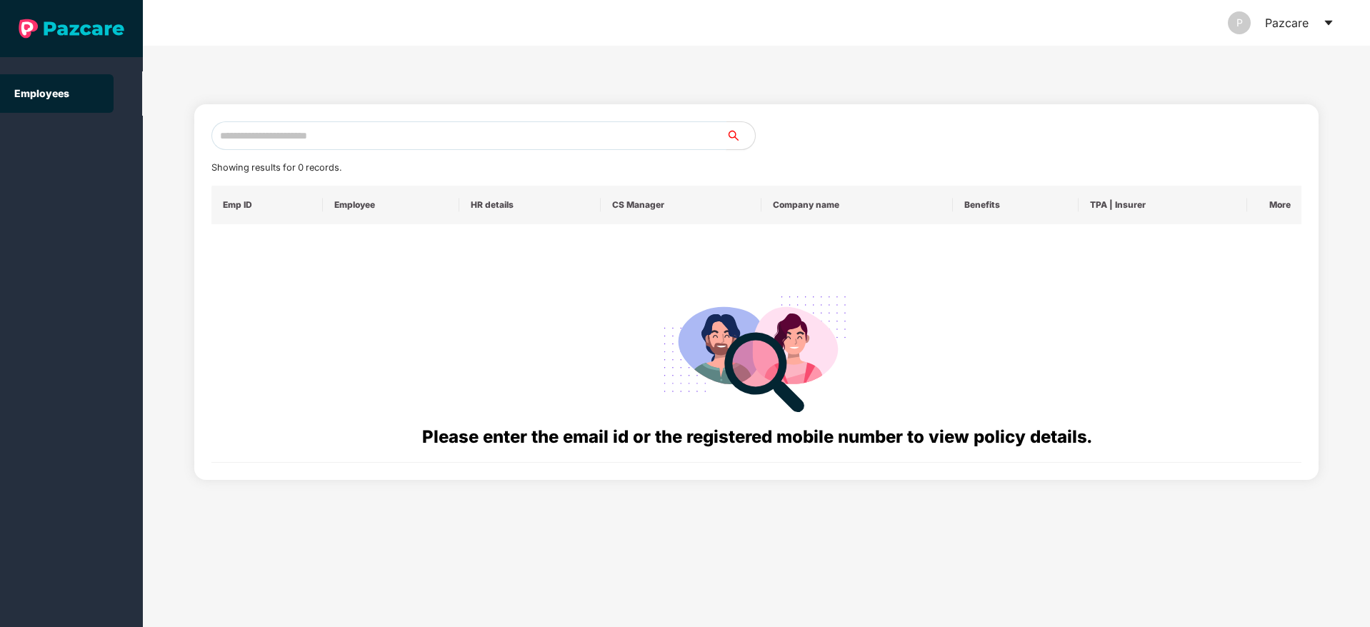
paste input "**********"
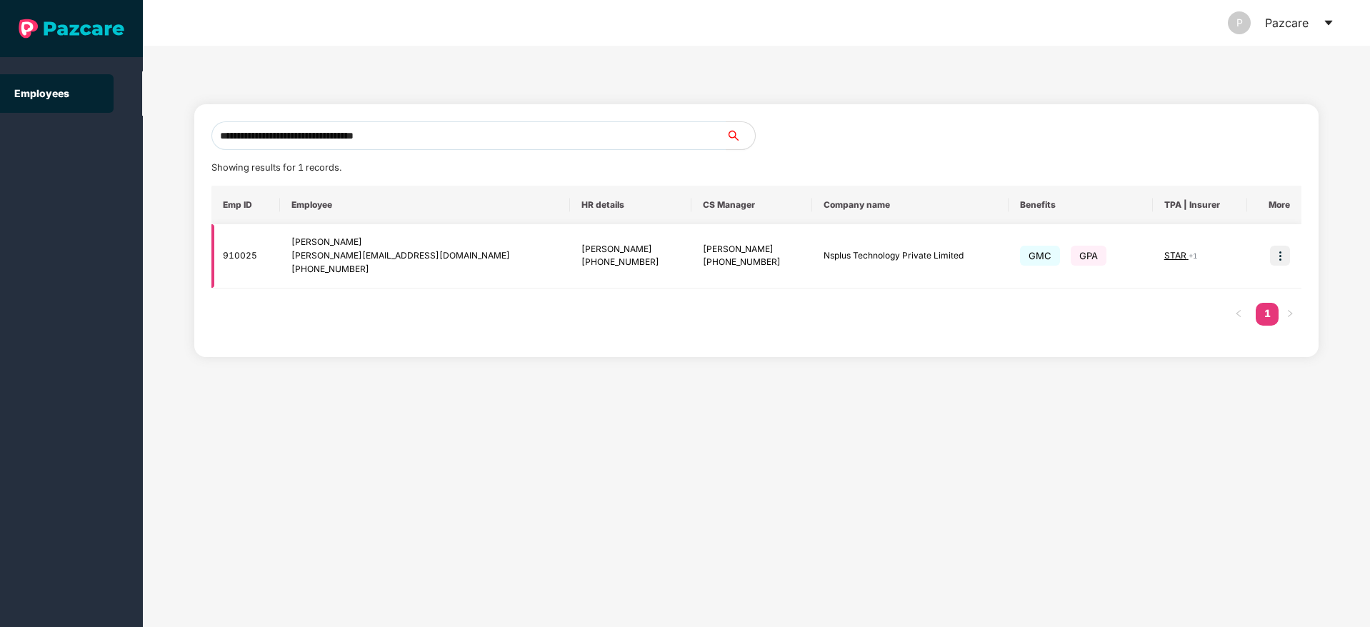
click at [1192, 258] on div "STAR + 1" at bounding box center [1199, 256] width 71 height 14
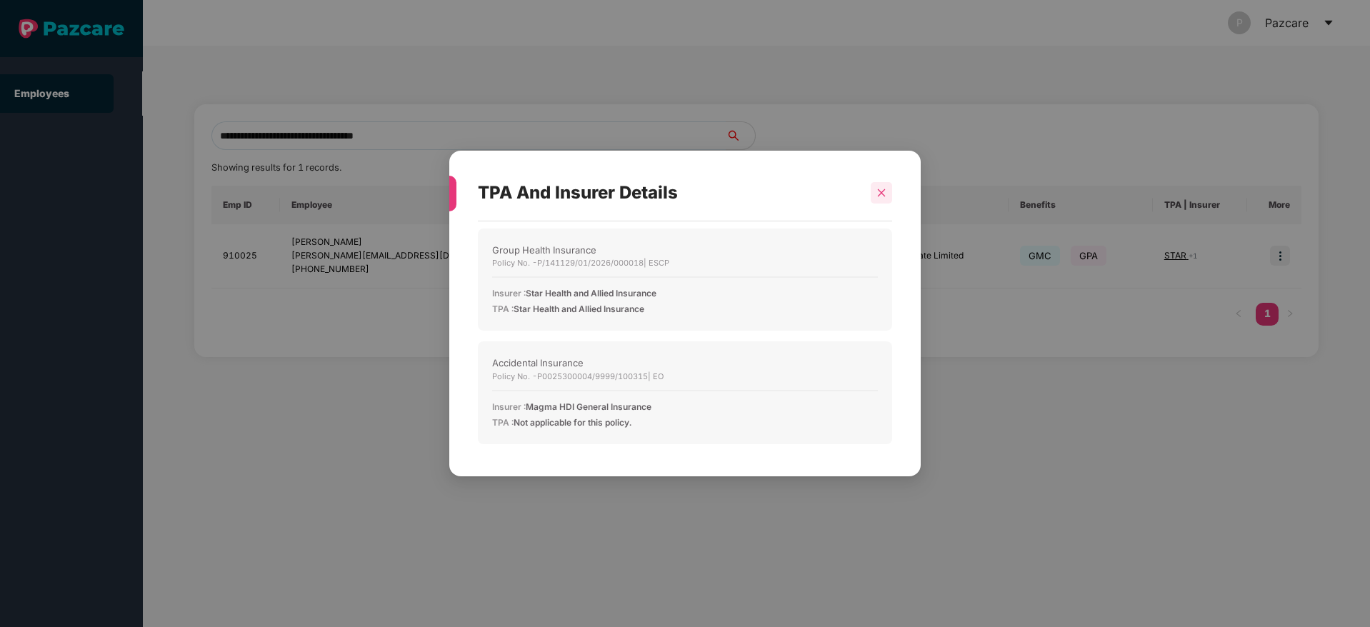
click at [884, 196] on icon "close" at bounding box center [882, 193] width 10 height 10
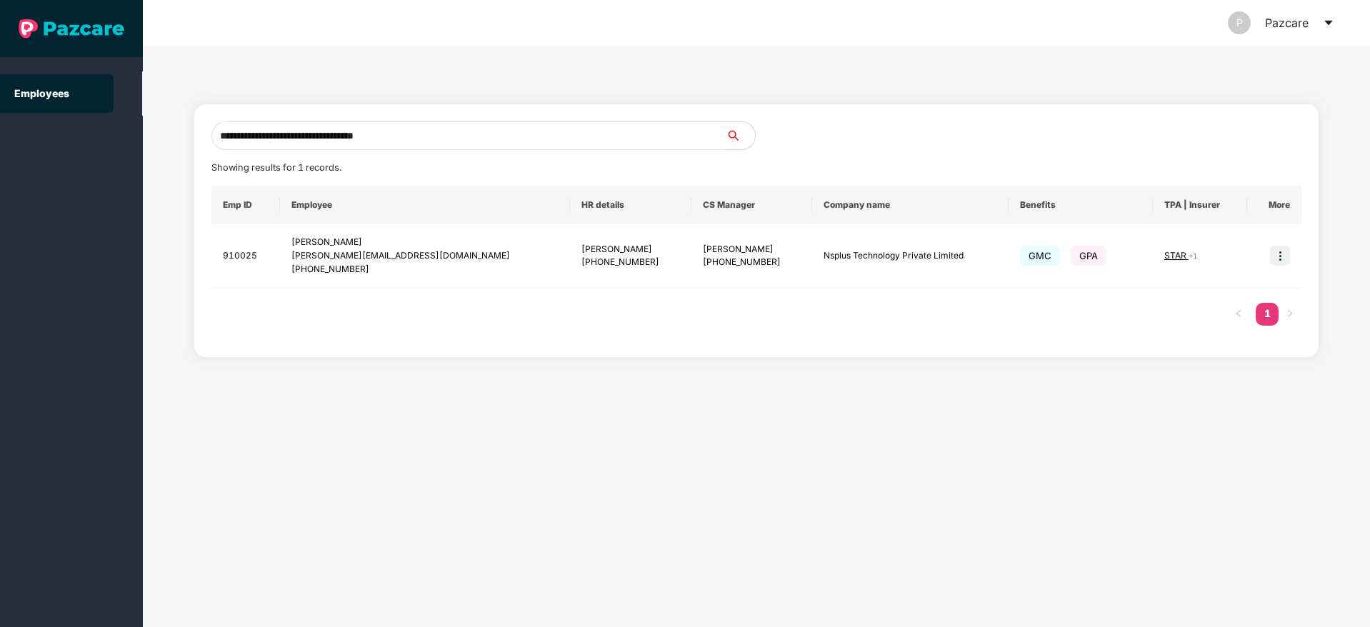
click at [438, 136] on input "**********" at bounding box center [468, 135] width 515 height 29
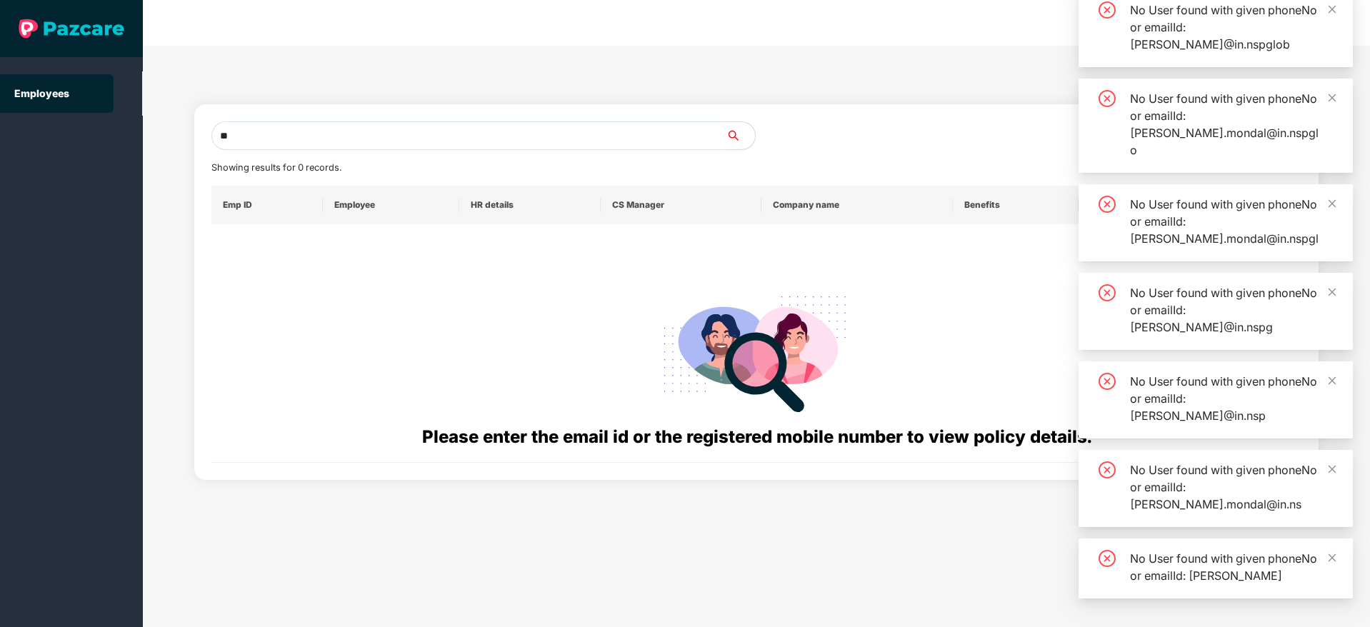
type input "*"
paste input "**********"
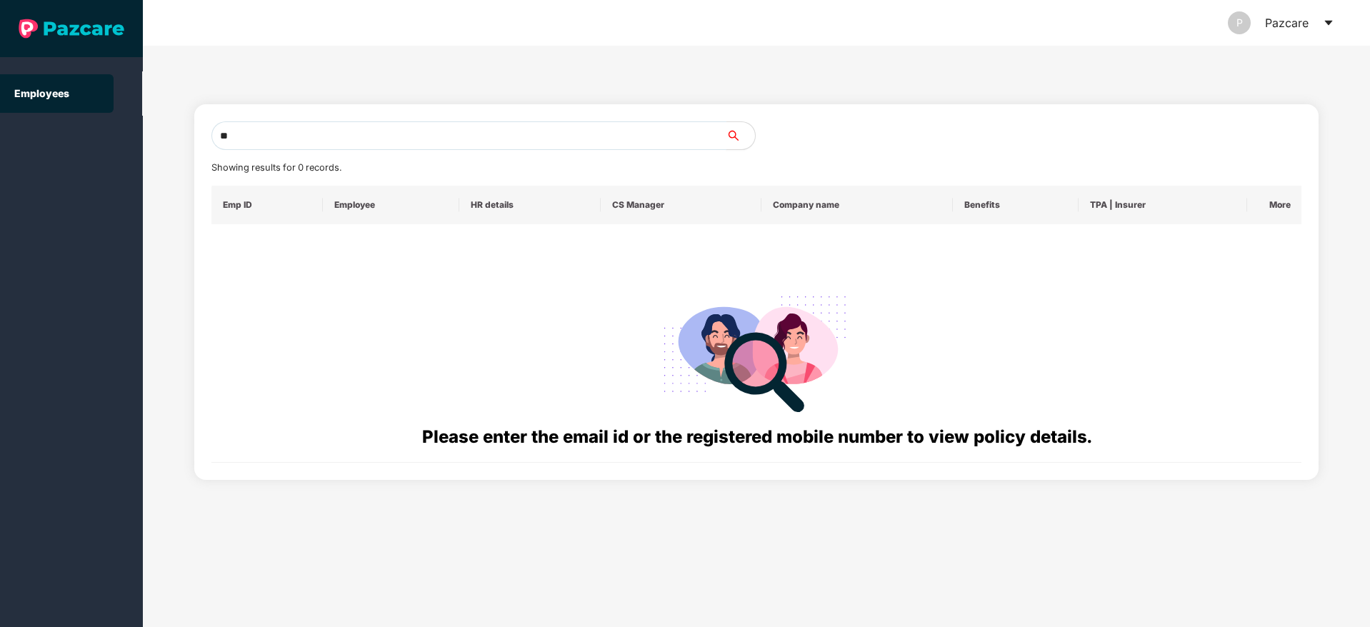
type input "*"
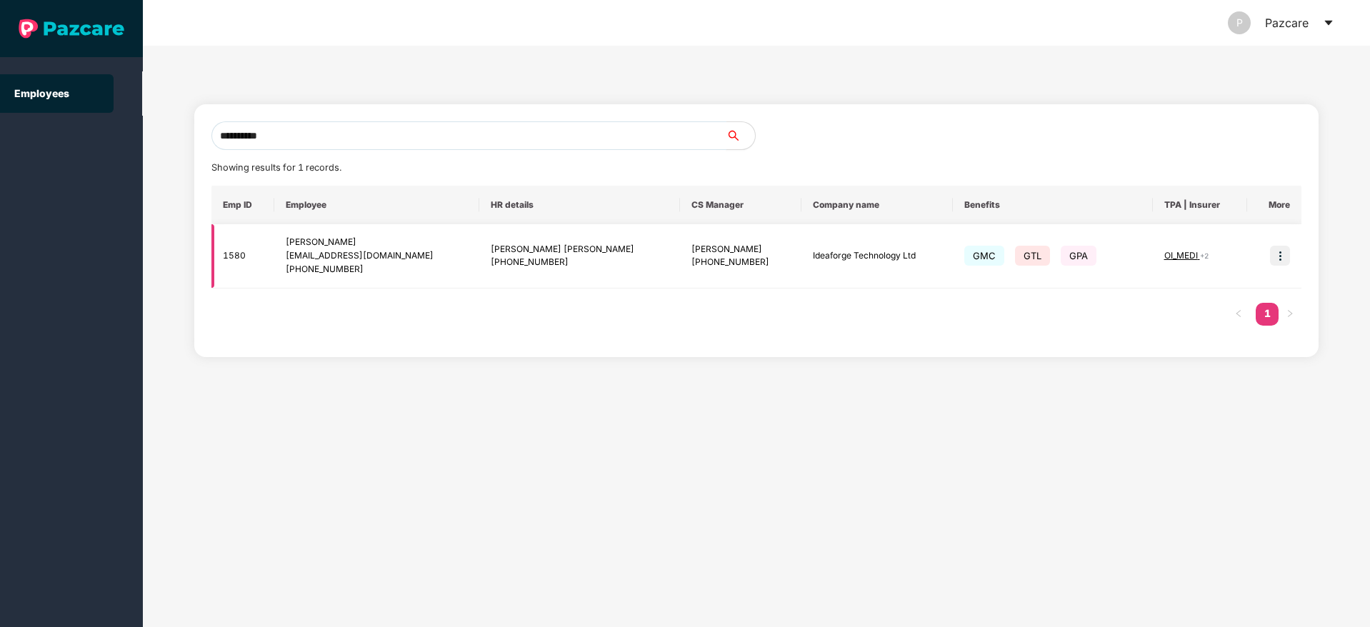
type input "**********"
click at [1279, 254] on img at bounding box center [1280, 256] width 20 height 20
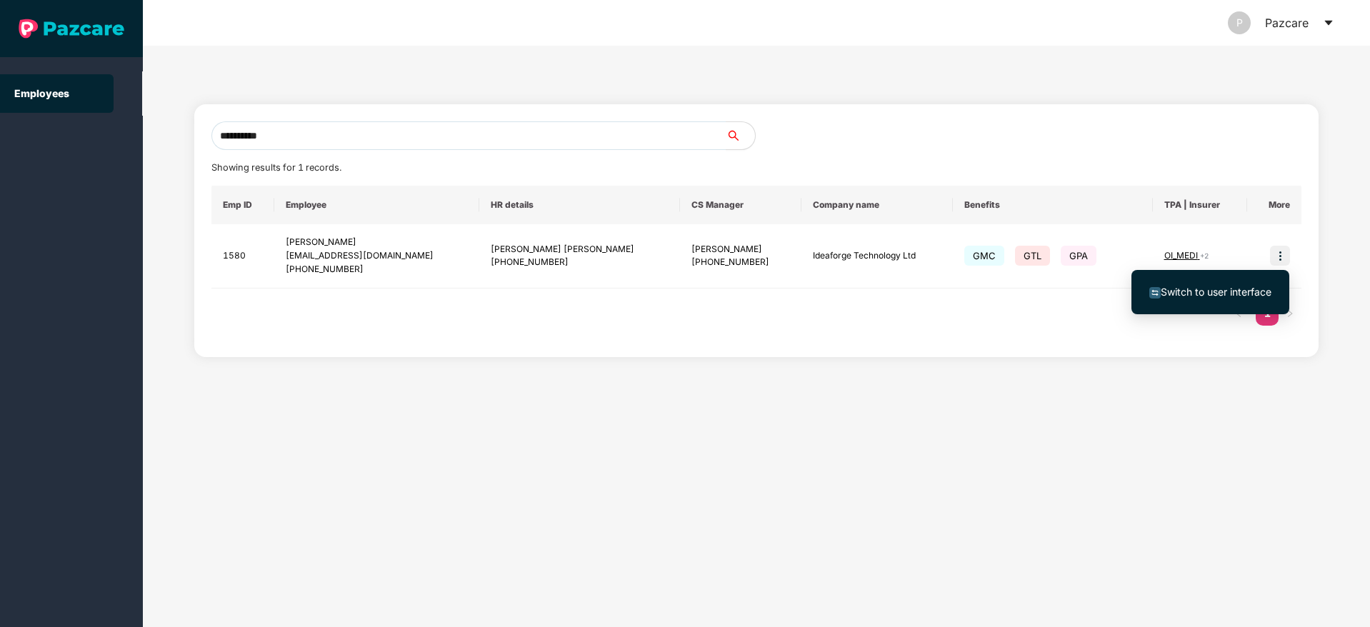
click at [1212, 293] on span "Switch to user interface" at bounding box center [1216, 292] width 111 height 12
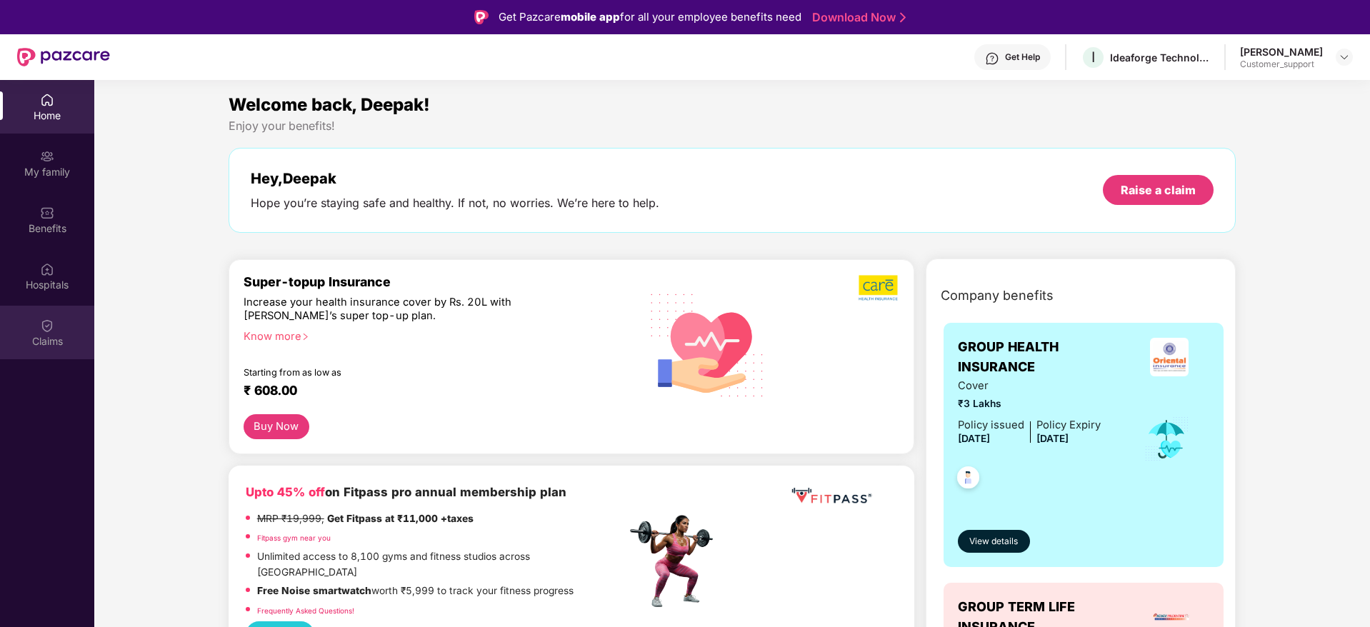
click at [56, 333] on div "Claims" at bounding box center [47, 333] width 94 height 54
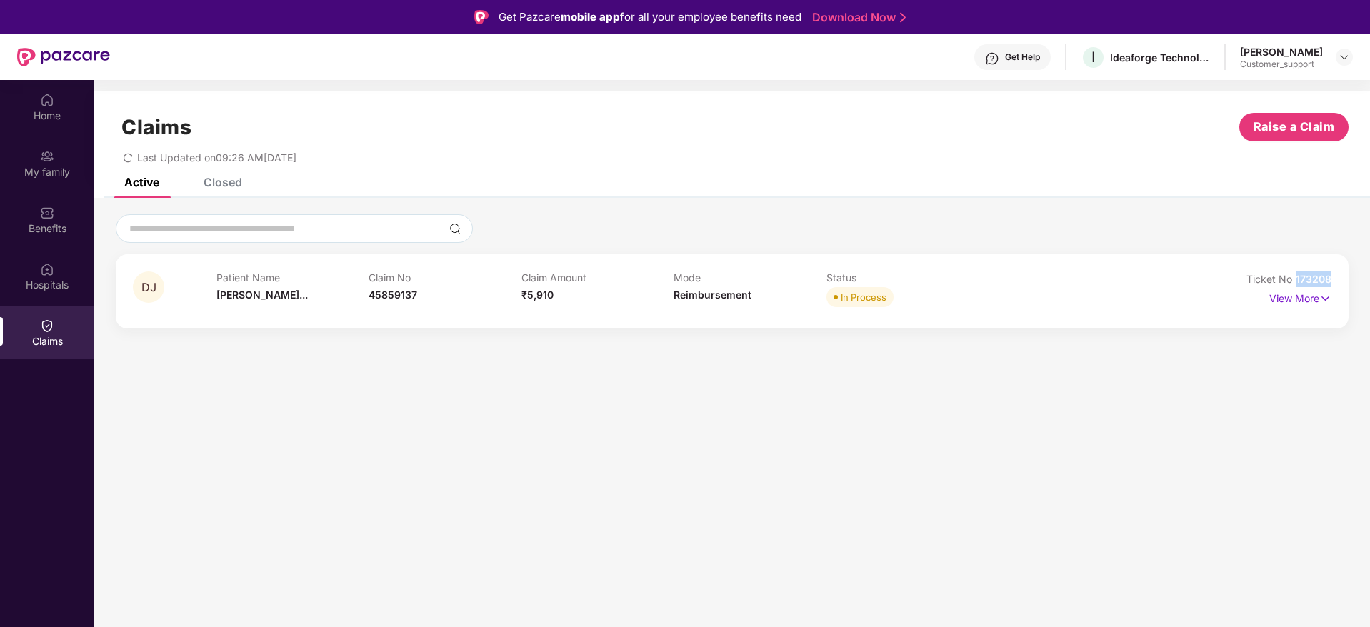
drag, startPoint x: 1339, startPoint y: 284, endPoint x: 1297, endPoint y: 284, distance: 42.9
click at [1297, 284] on div "DJ Patient Name Deepak Jaiswa... Claim No 45859137 Claim Amount ₹5,910 Mode Rei…" at bounding box center [732, 291] width 1233 height 74
copy span "173208"
click at [261, 219] on div at bounding box center [294, 228] width 357 height 29
click at [1344, 57] on img at bounding box center [1344, 56] width 11 height 11
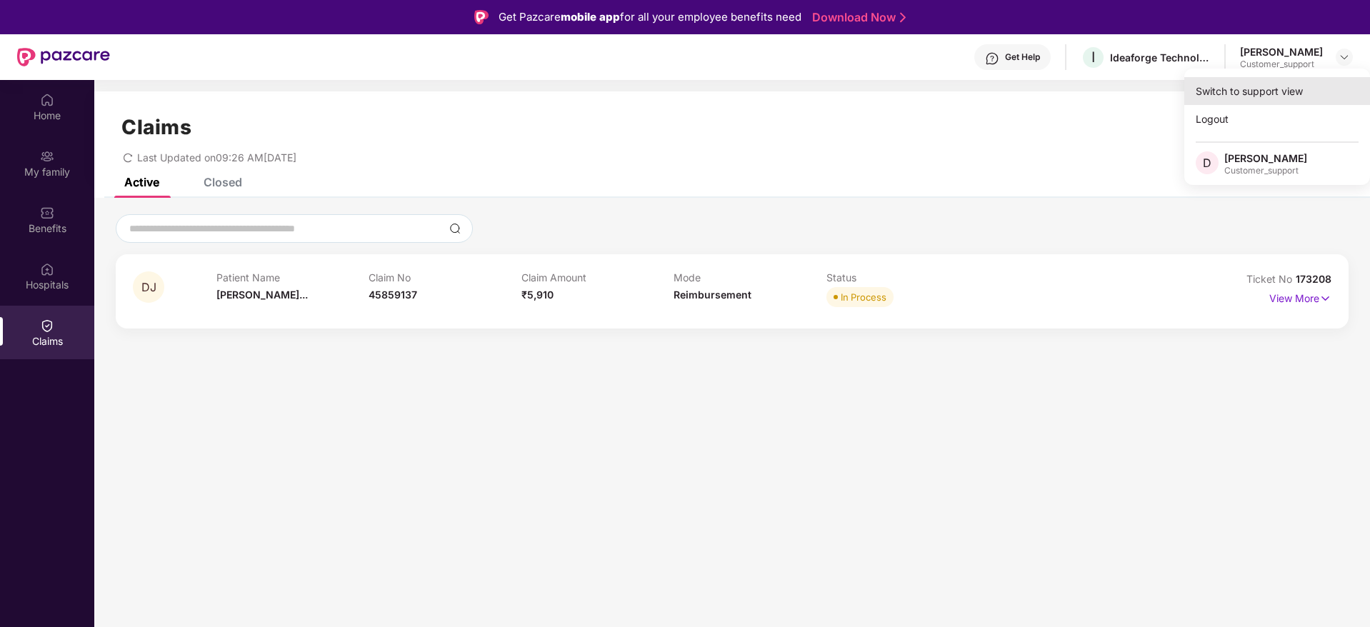
click at [1286, 88] on div "Switch to support view" at bounding box center [1277, 91] width 186 height 28
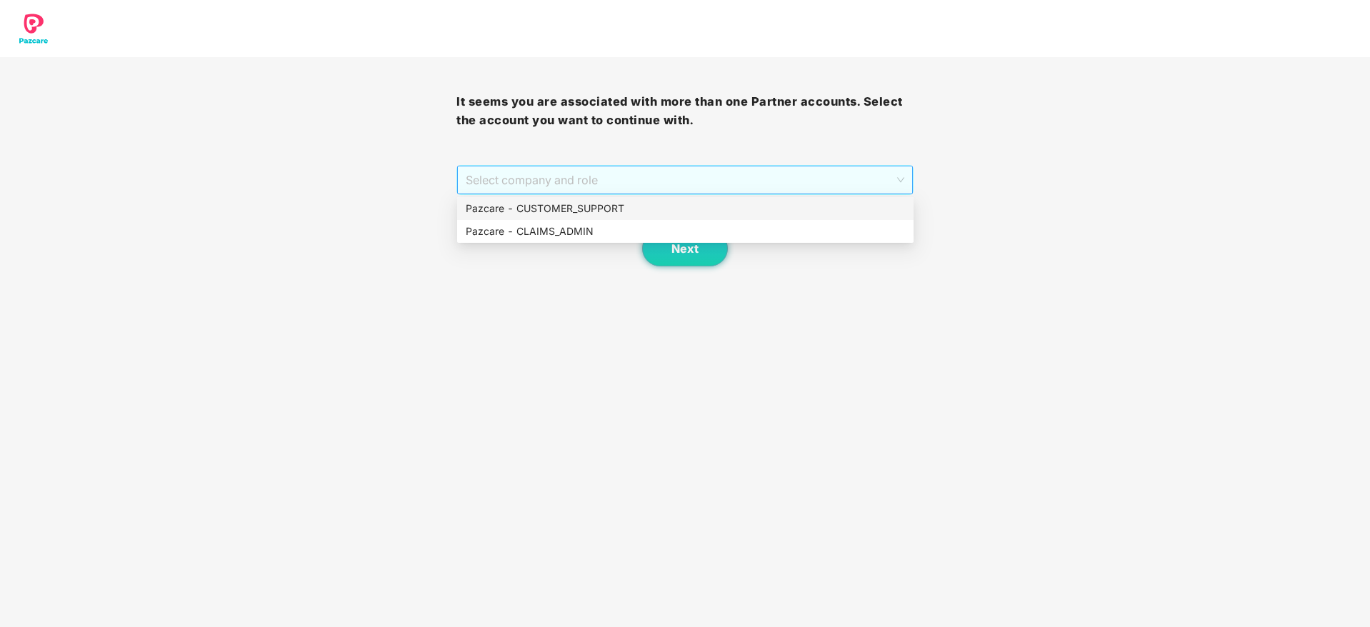
click at [695, 176] on span "Select company and role" at bounding box center [685, 179] width 438 height 27
click at [624, 213] on div "Pazcare - CUSTOMER_SUPPORT" at bounding box center [685, 209] width 439 height 16
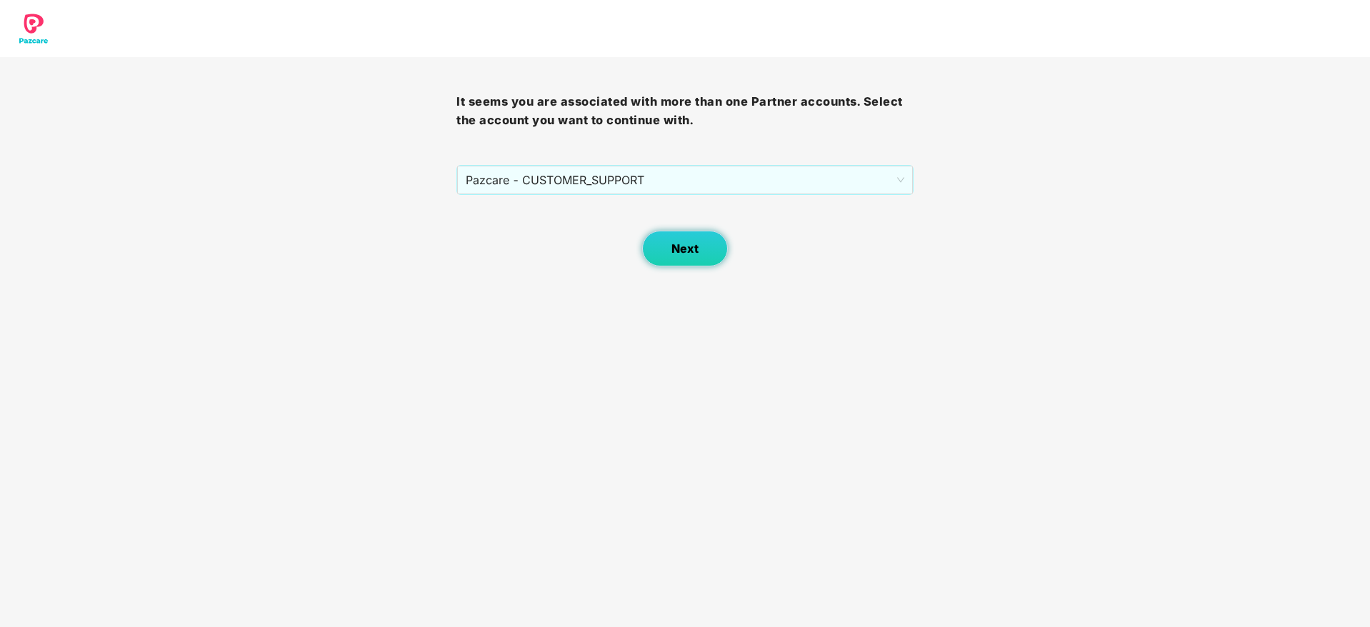
click at [683, 254] on span "Next" at bounding box center [685, 249] width 27 height 14
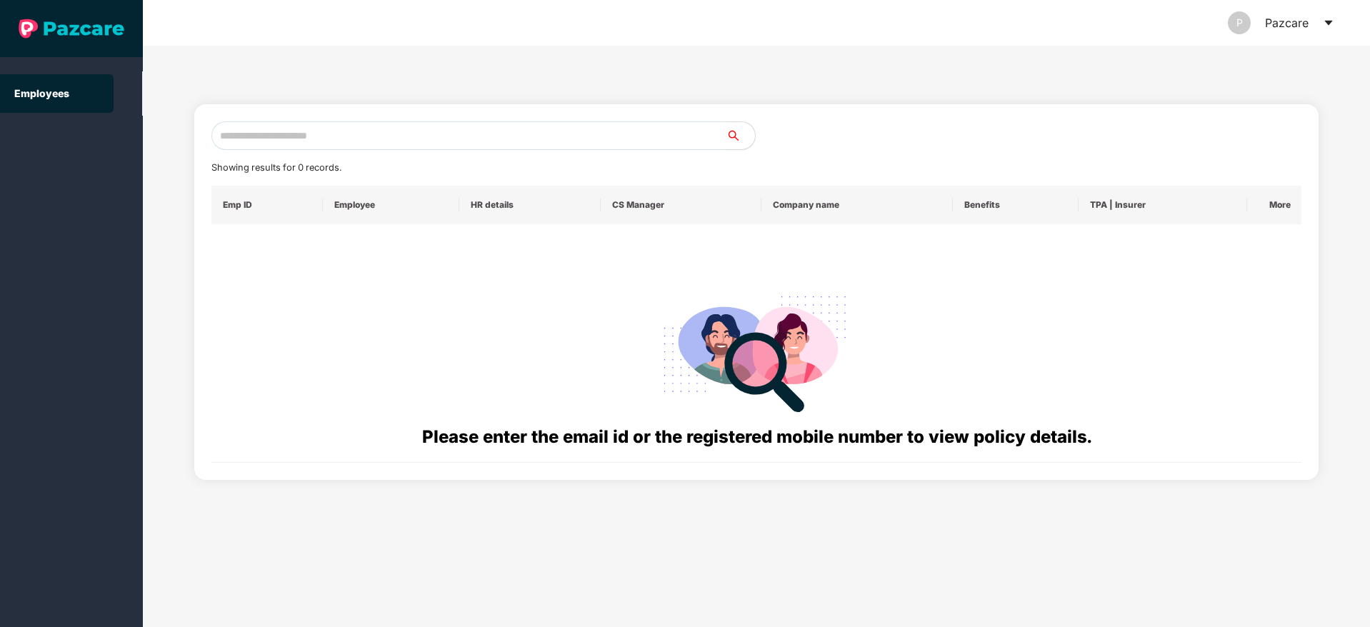
click at [316, 134] on input "text" at bounding box center [468, 135] width 515 height 29
paste input "**********"
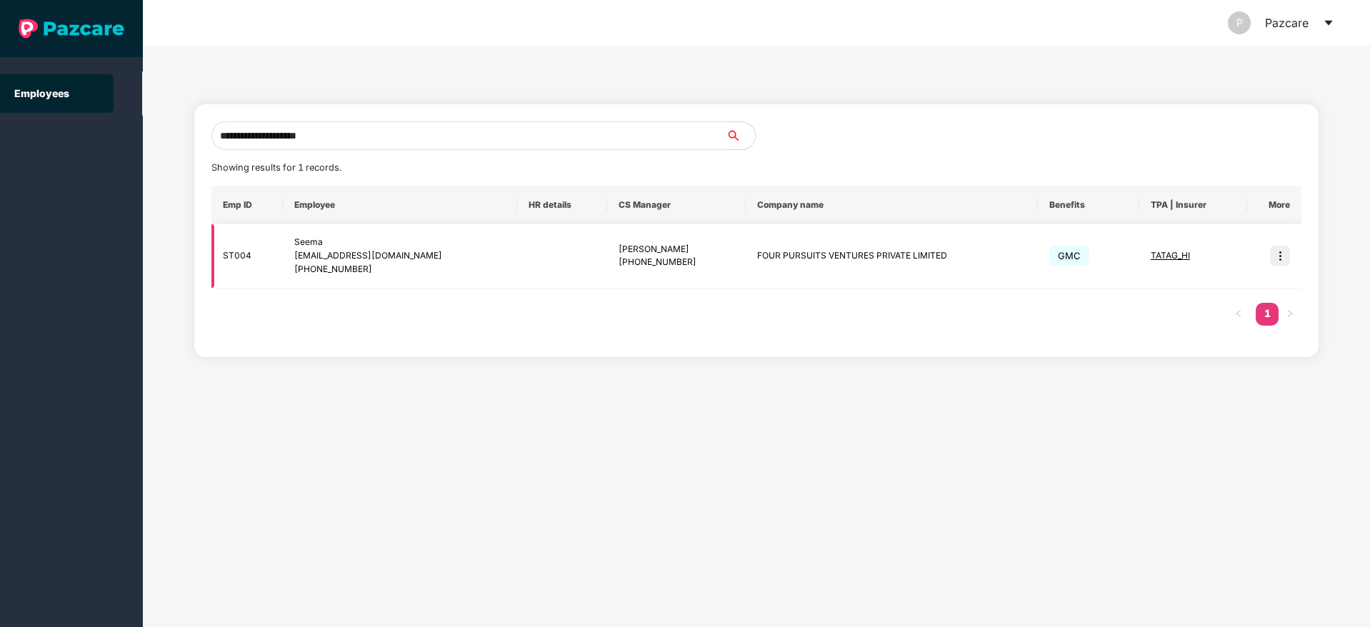
type input "**********"
click at [1274, 251] on img at bounding box center [1280, 256] width 20 height 20
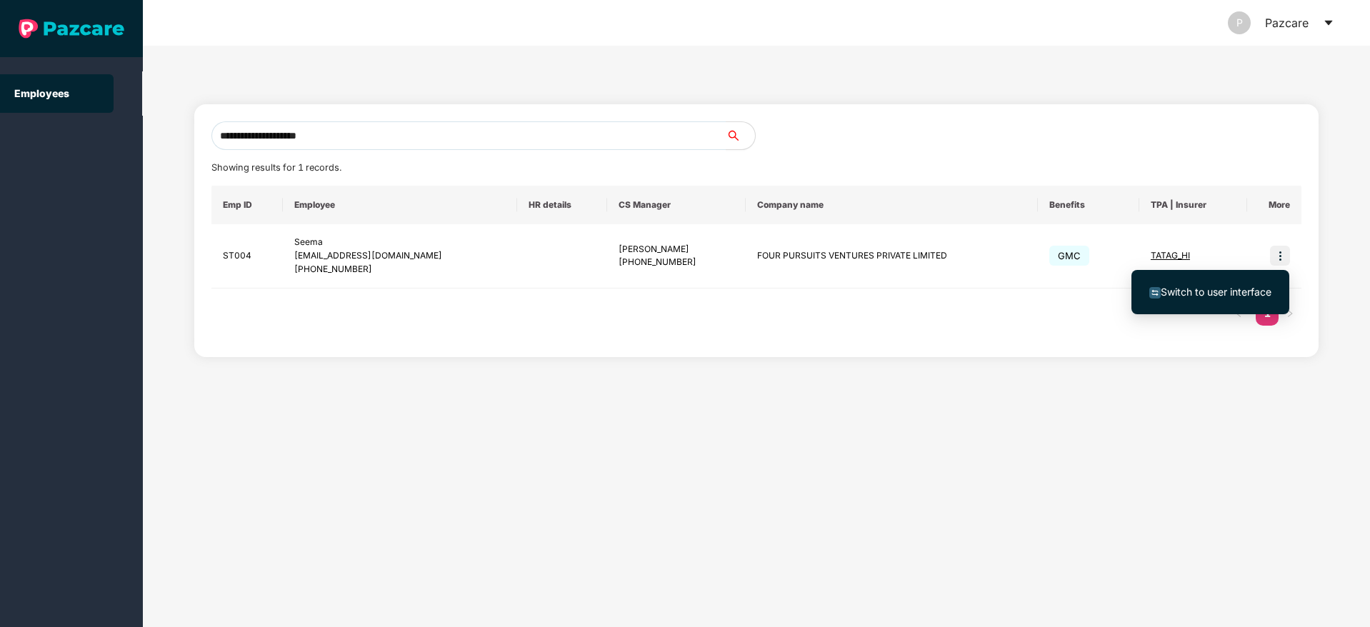
click at [1217, 286] on span "Switch to user interface" at bounding box center [1216, 292] width 111 height 12
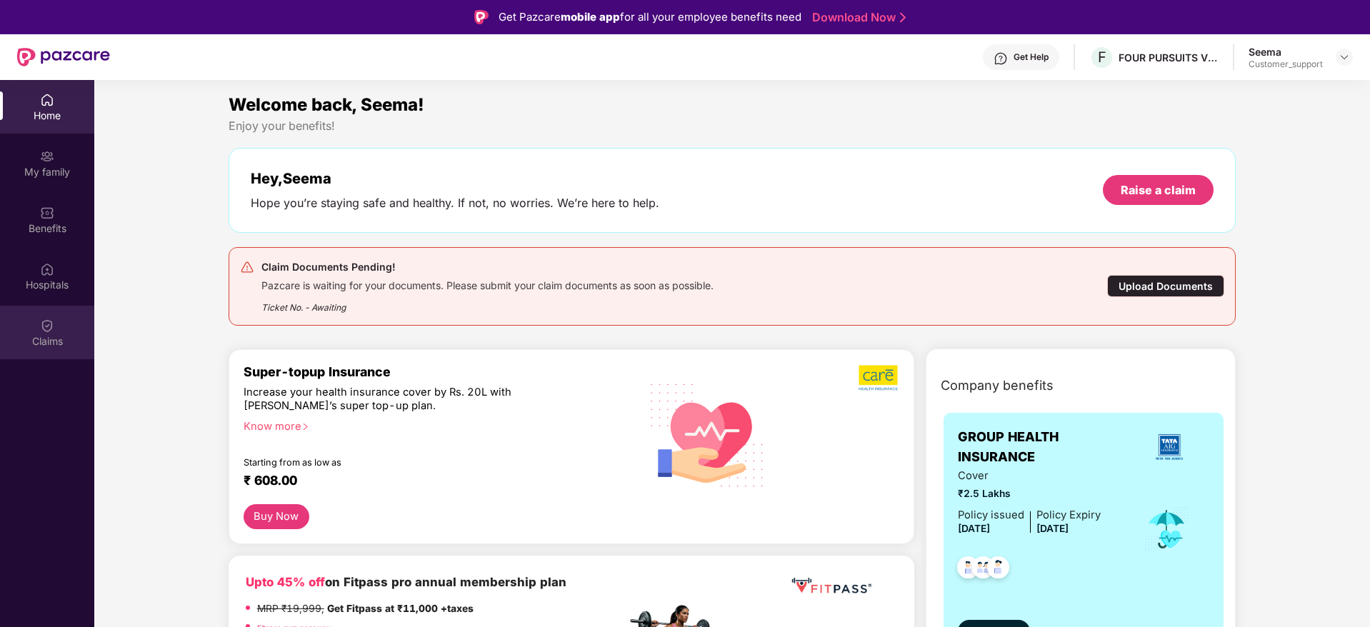
click at [26, 334] on div "Claims" at bounding box center [47, 341] width 94 height 14
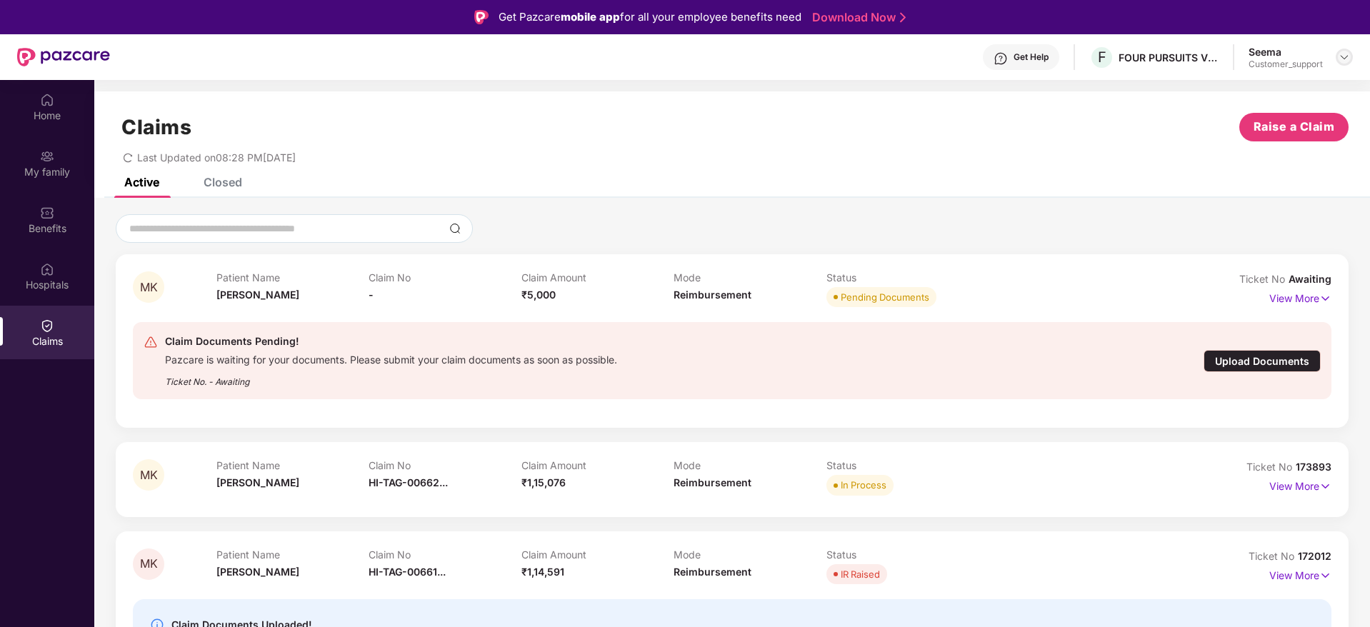
click at [1349, 58] on img at bounding box center [1344, 56] width 11 height 11
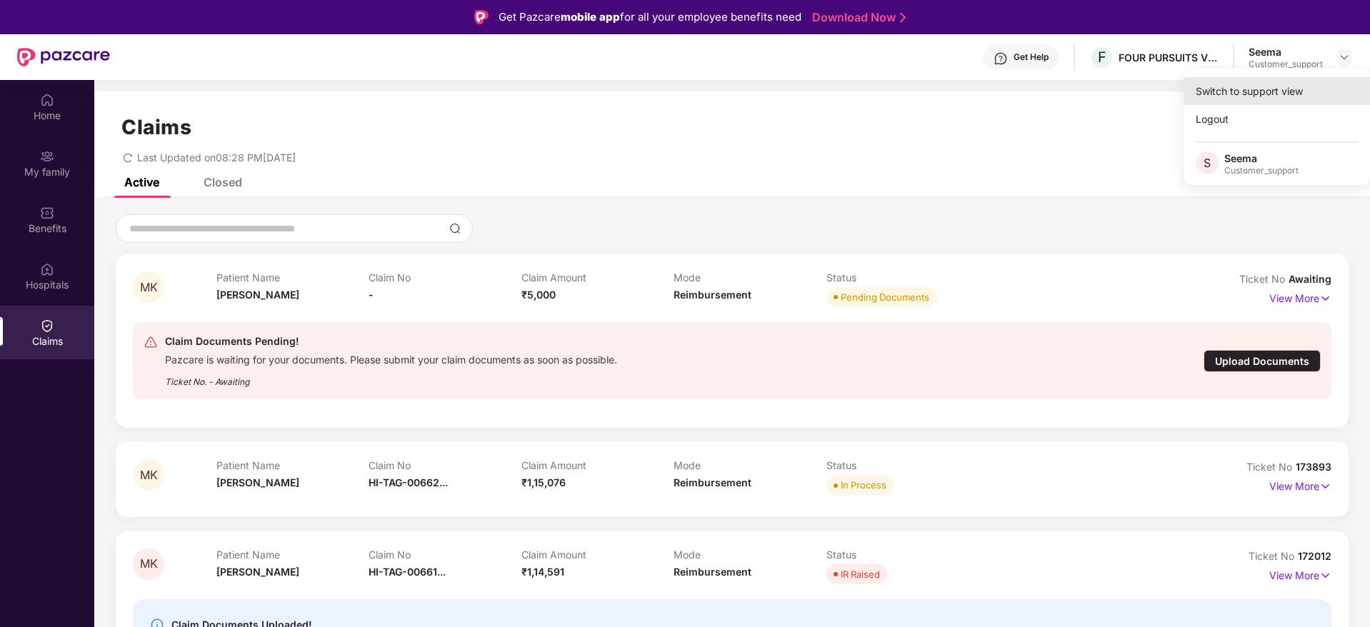
click at [1236, 89] on div "Switch to support view" at bounding box center [1277, 91] width 186 height 28
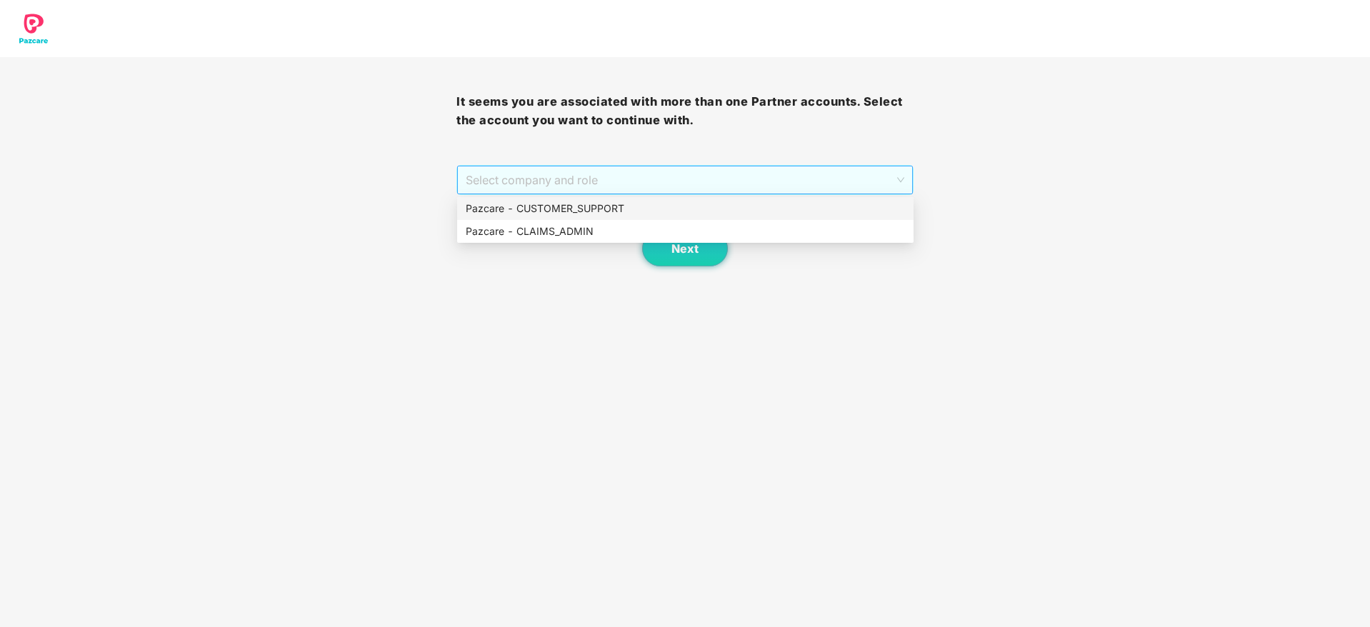
click at [621, 176] on span "Select company and role" at bounding box center [685, 179] width 438 height 27
click at [581, 209] on div "Pazcare - CUSTOMER_SUPPORT" at bounding box center [685, 209] width 439 height 16
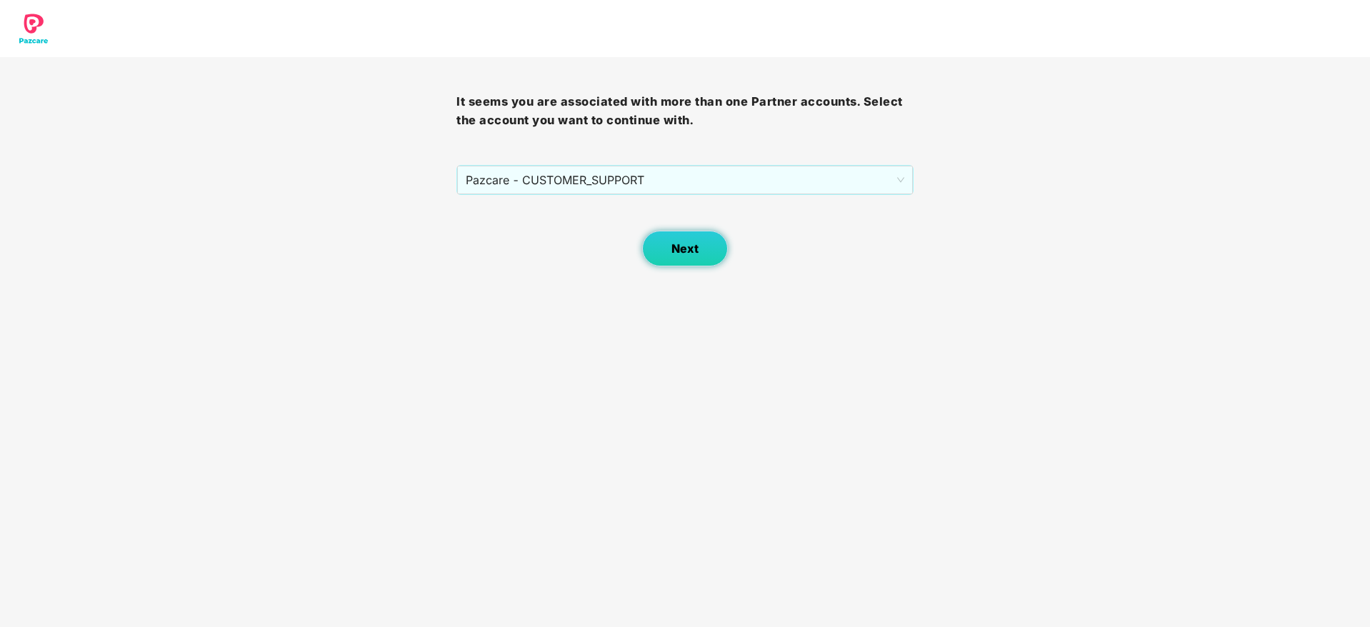
click at [673, 251] on span "Next" at bounding box center [685, 249] width 27 height 14
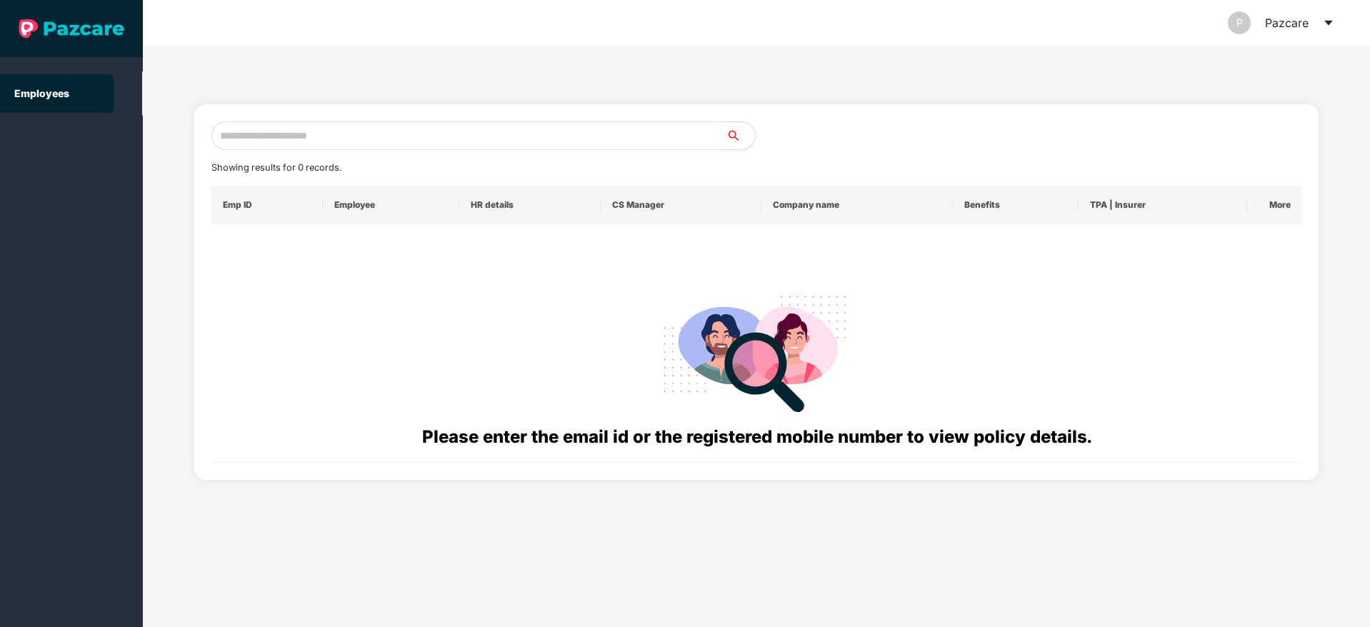
click at [285, 134] on input "text" at bounding box center [468, 135] width 515 height 29
paste input "**********"
click at [231, 137] on input "**********" at bounding box center [468, 135] width 515 height 29
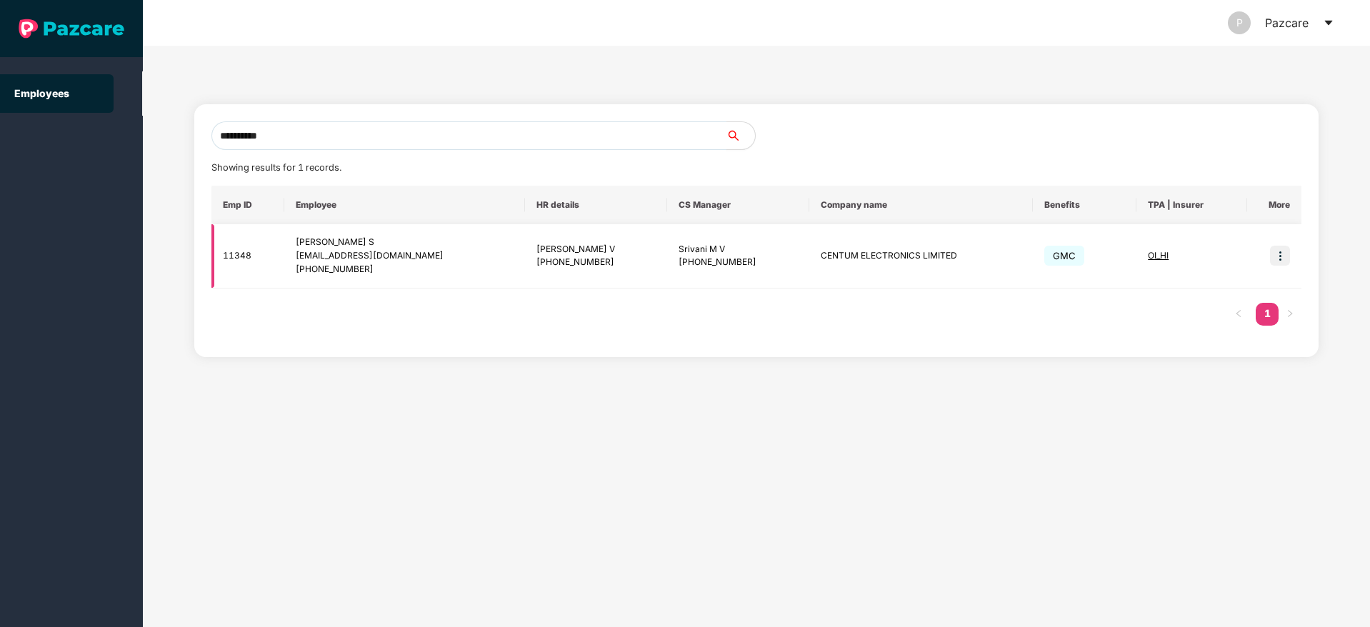
type input "**********"
click at [1280, 256] on img at bounding box center [1280, 256] width 20 height 20
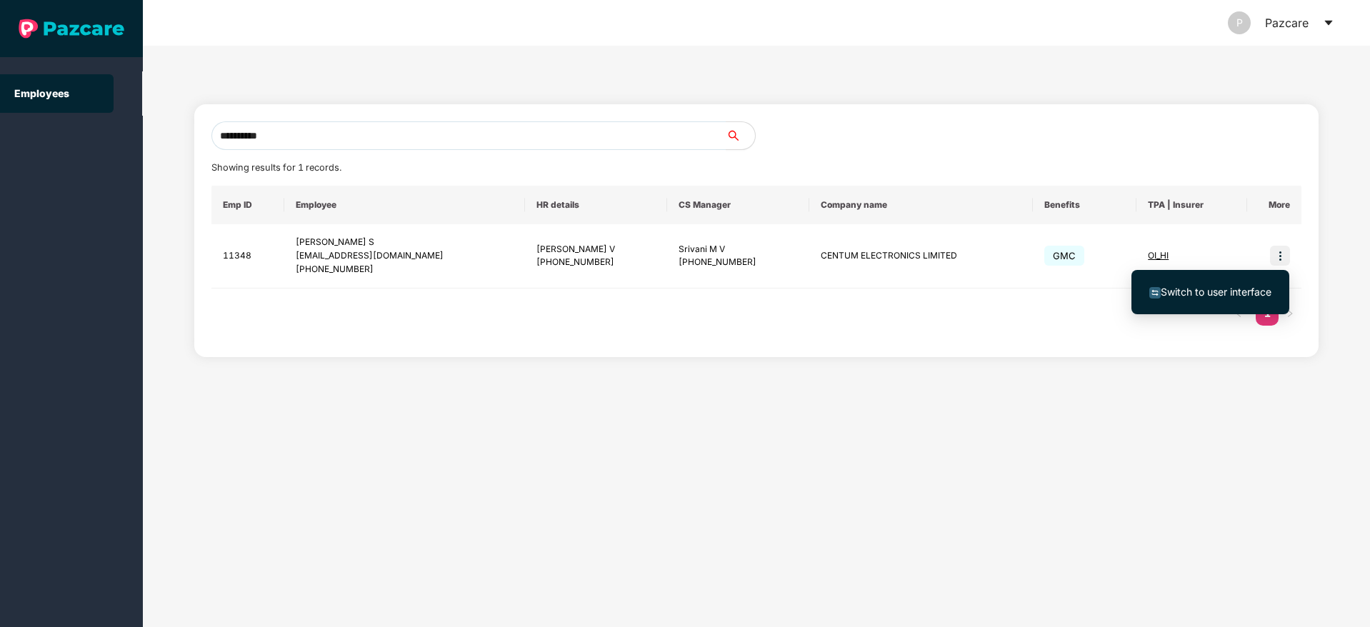
click at [1212, 294] on span "Switch to user interface" at bounding box center [1216, 292] width 111 height 12
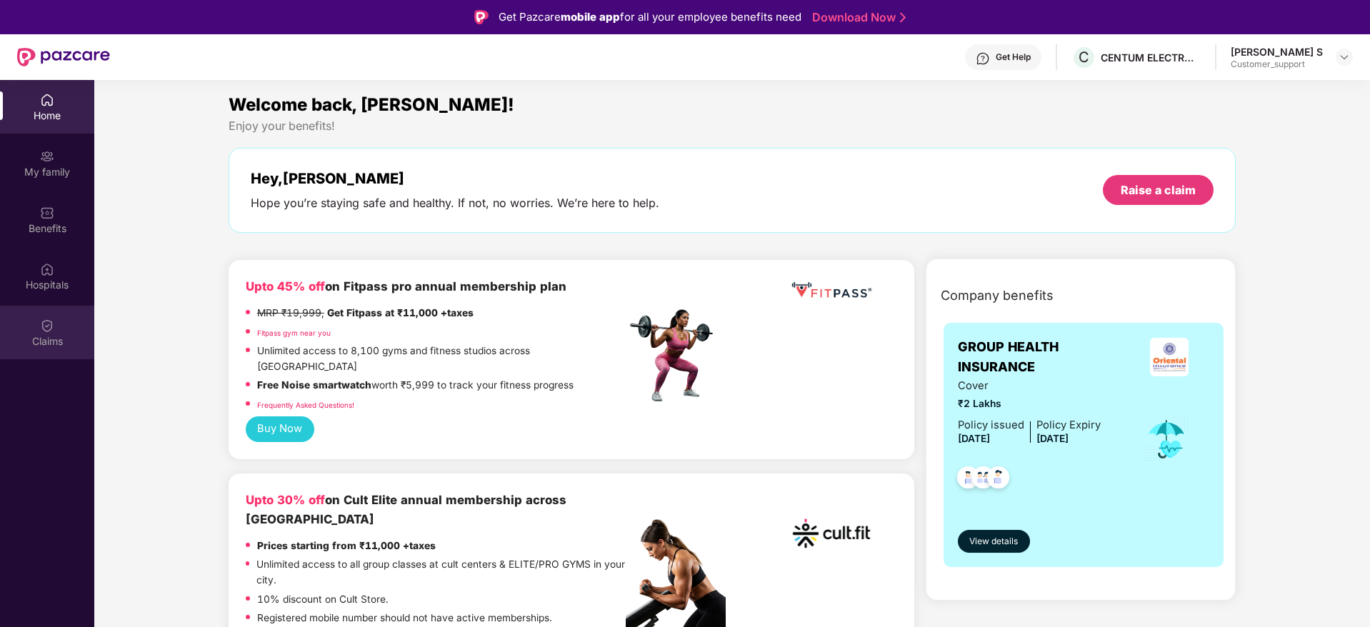
click at [53, 333] on div "Claims" at bounding box center [47, 333] width 94 height 54
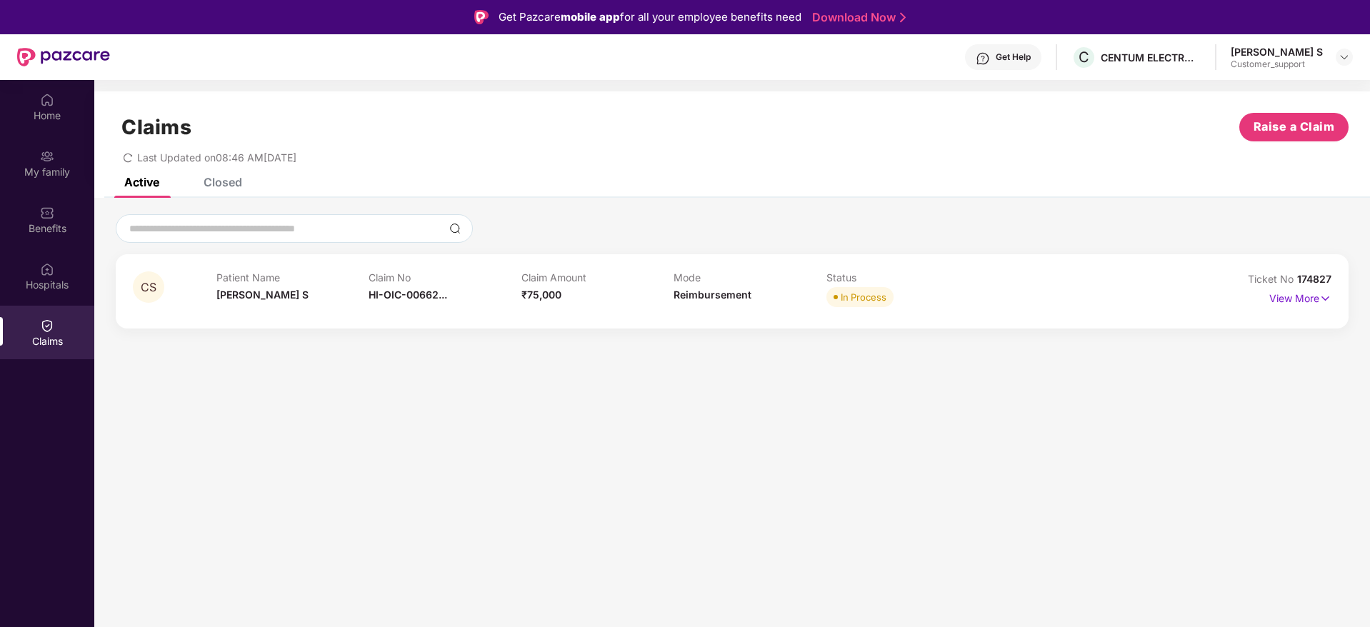
click at [1310, 279] on span "174827" at bounding box center [1314, 279] width 34 height 12
click at [1339, 280] on div "CS Patient Name Chaithra S Claim No HI-OIC-00662... Claim Amount ₹75,000 Mode R…" at bounding box center [732, 291] width 1233 height 74
drag, startPoint x: 1337, startPoint y: 285, endPoint x: 1294, endPoint y: 276, distance: 44.4
click at [1294, 276] on div "CS Patient Name Chaithra S Claim No HI-OIC-00662... Claim Amount ₹75,000 Mode R…" at bounding box center [732, 291] width 1233 height 74
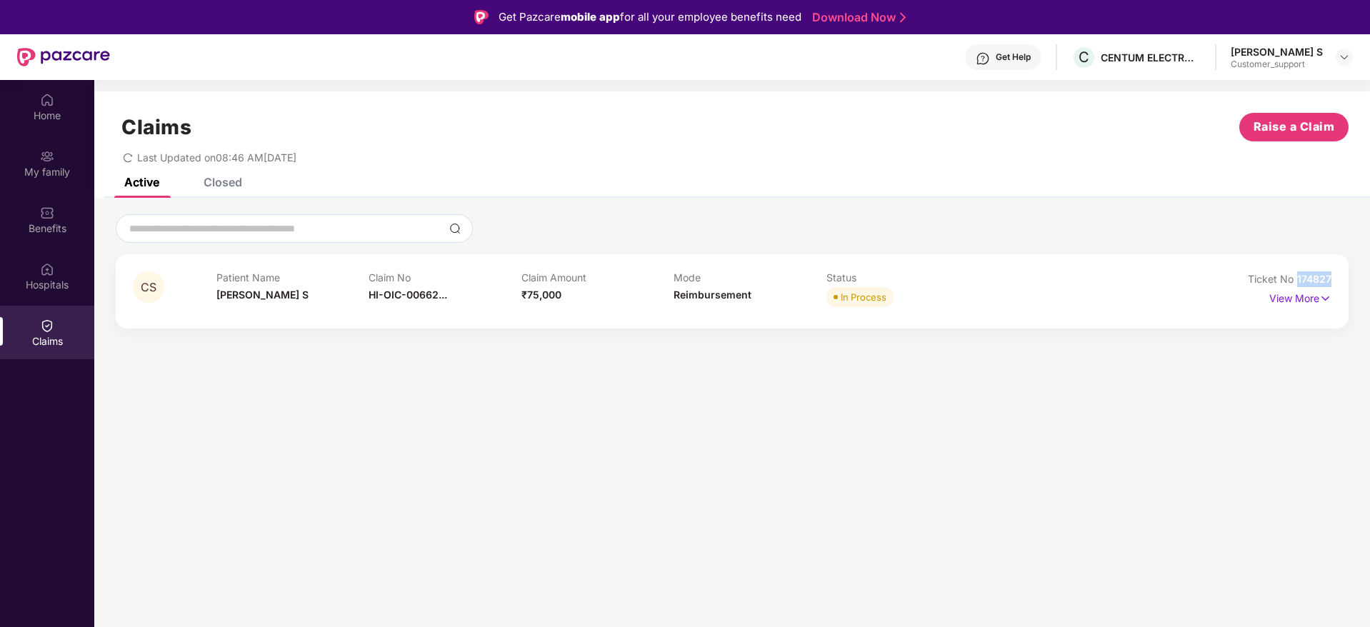
copy span "174827"
click at [38, 179] on div "My family" at bounding box center [47, 163] width 94 height 54
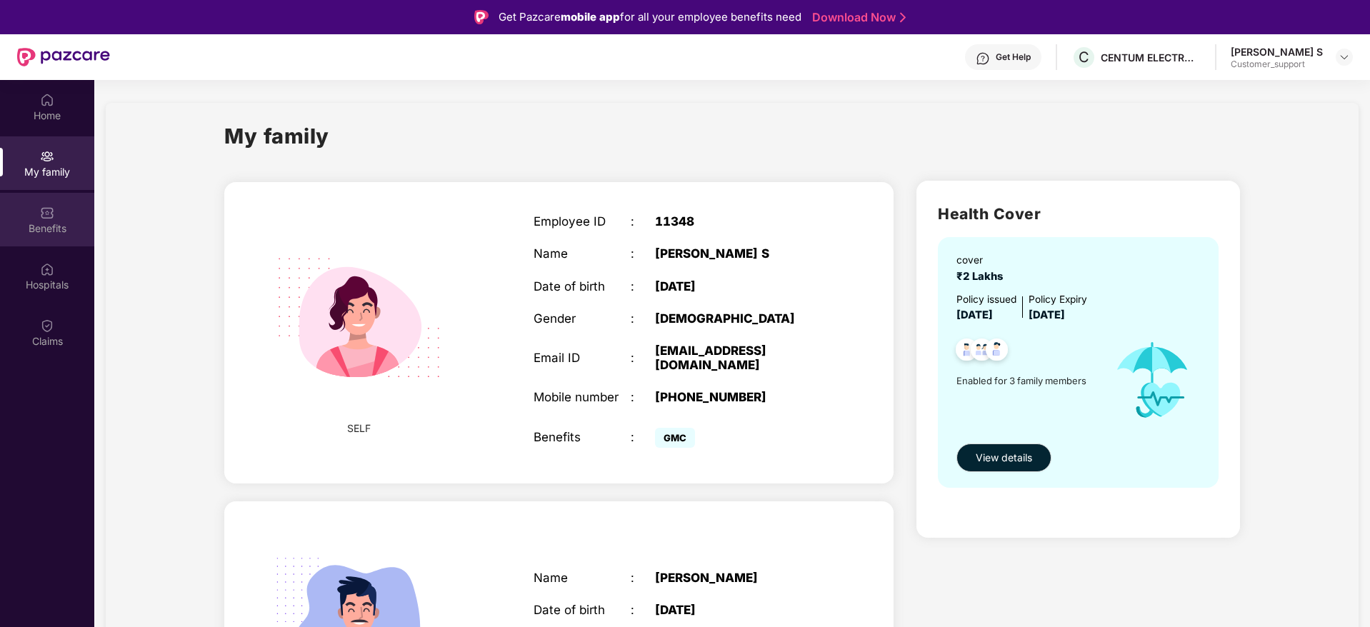
click at [46, 222] on div "Benefits" at bounding box center [47, 228] width 94 height 14
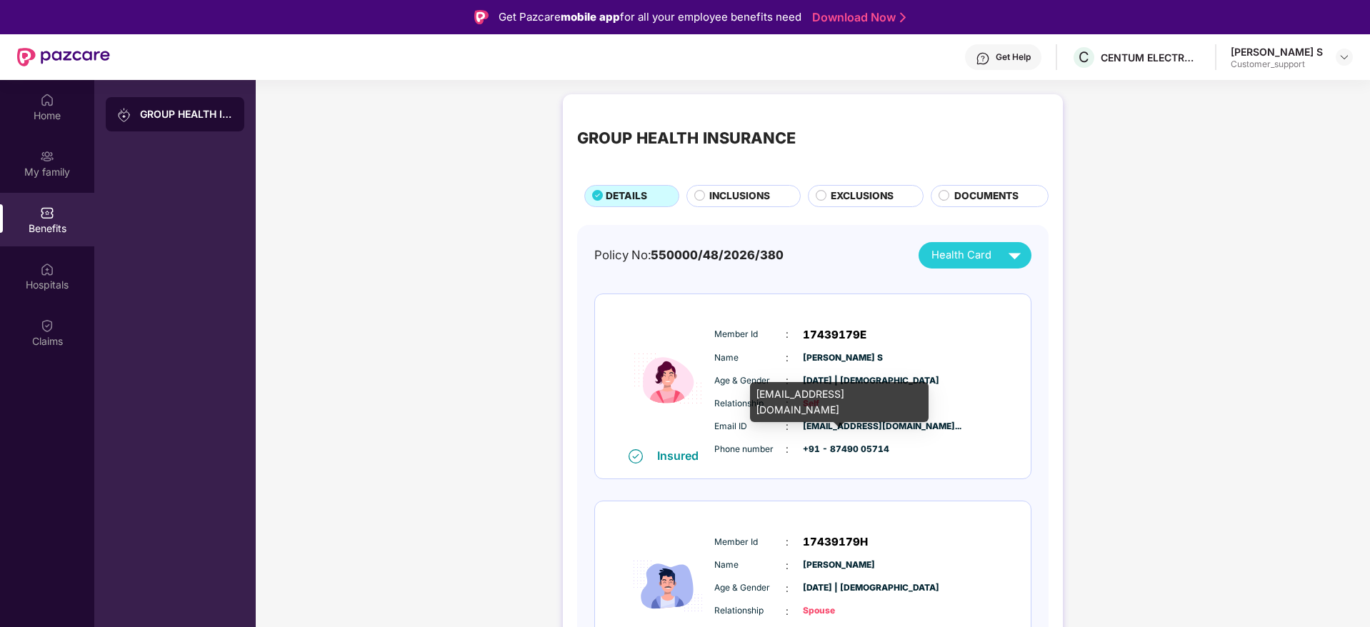
click at [874, 429] on span "chaithras@centumelectronics.co..." at bounding box center [838, 427] width 71 height 14
drag, startPoint x: 757, startPoint y: 393, endPoint x: 919, endPoint y: 388, distance: 162.2
click at [919, 388] on div "chaithras@centumelectronics.com" at bounding box center [839, 402] width 179 height 40
copy div "chaithras@centumelectronics.com"
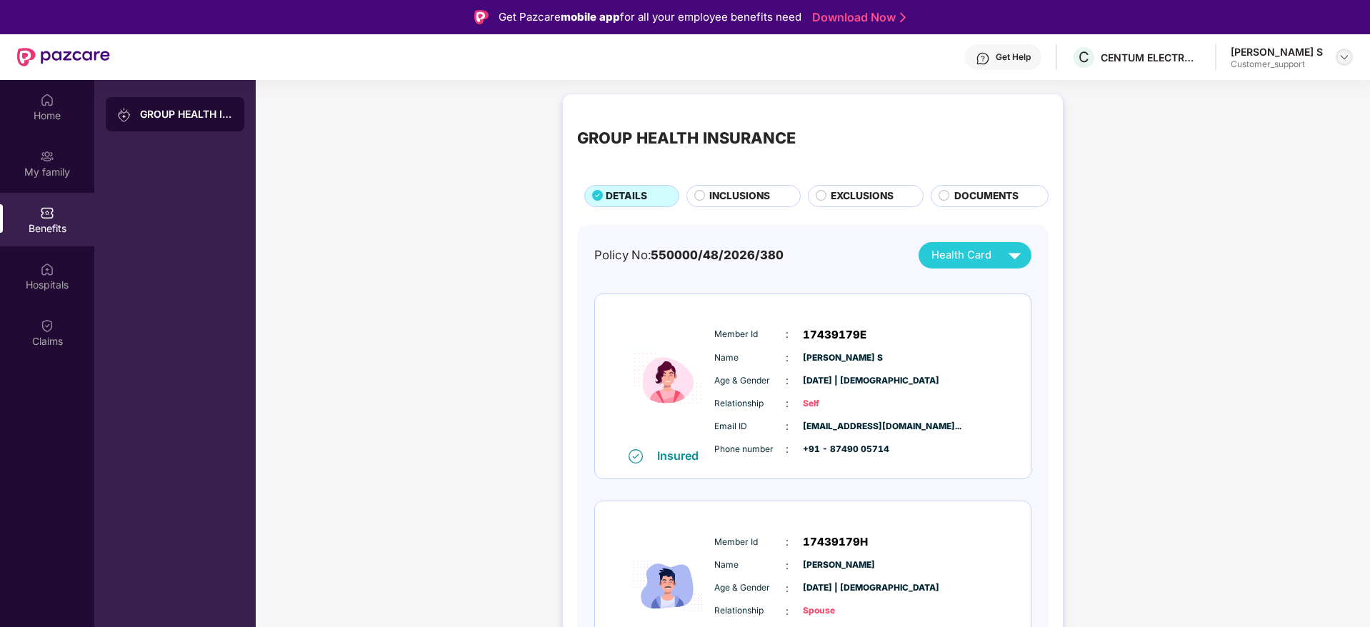
click at [1343, 55] on img at bounding box center [1344, 56] width 11 height 11
click at [1241, 89] on div "Switch to support view" at bounding box center [1277, 91] width 186 height 28
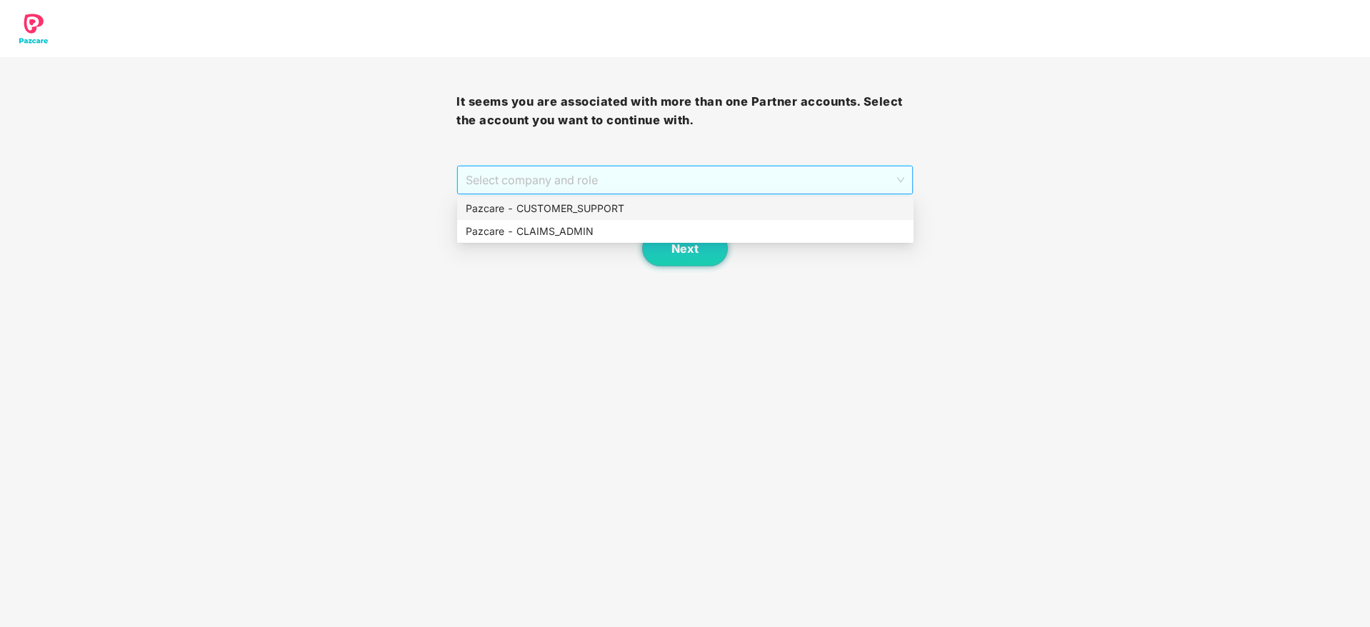
click at [814, 180] on span "Select company and role" at bounding box center [685, 179] width 438 height 27
click at [659, 211] on div "Pazcare - CUSTOMER_SUPPORT" at bounding box center [685, 209] width 439 height 16
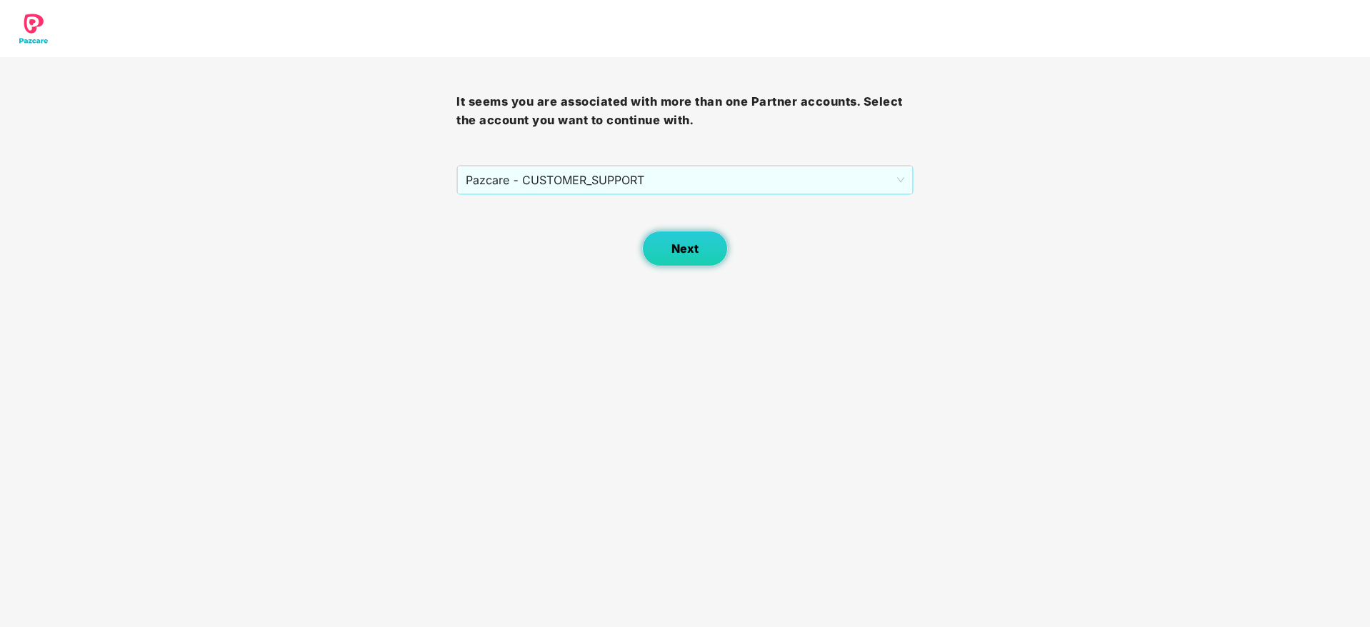
click at [691, 245] on span "Next" at bounding box center [685, 249] width 27 height 14
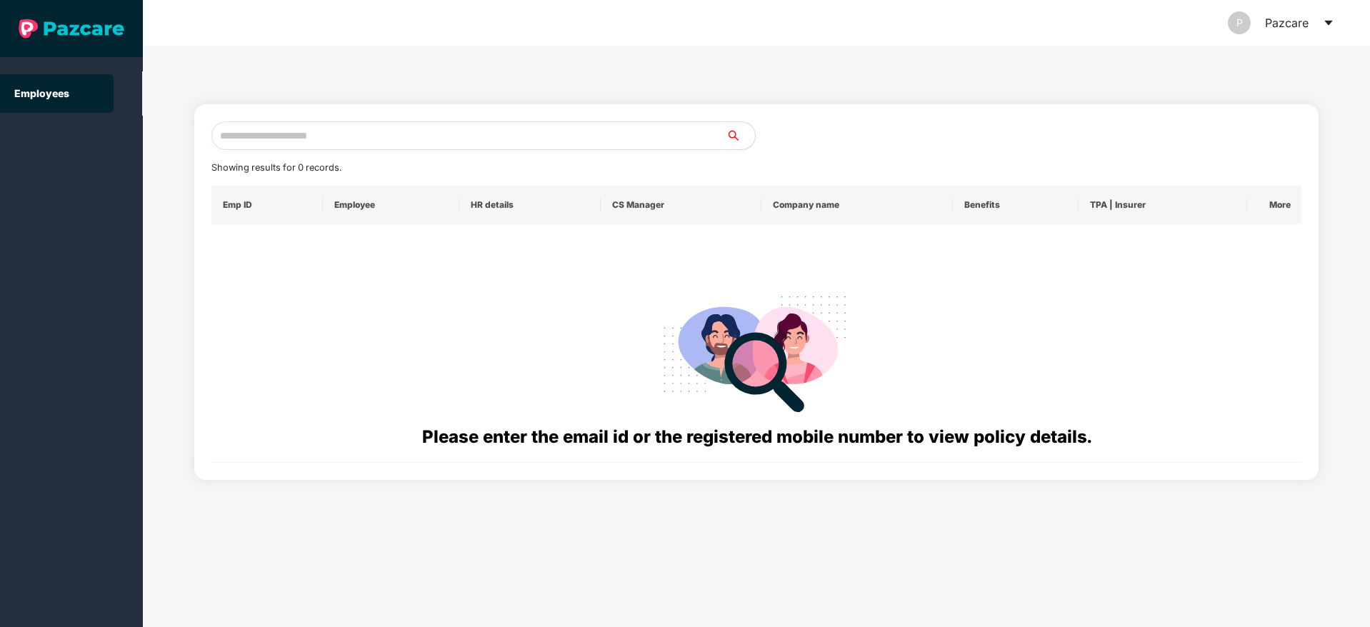
click at [349, 136] on input "text" at bounding box center [468, 135] width 515 height 29
paste input "**********"
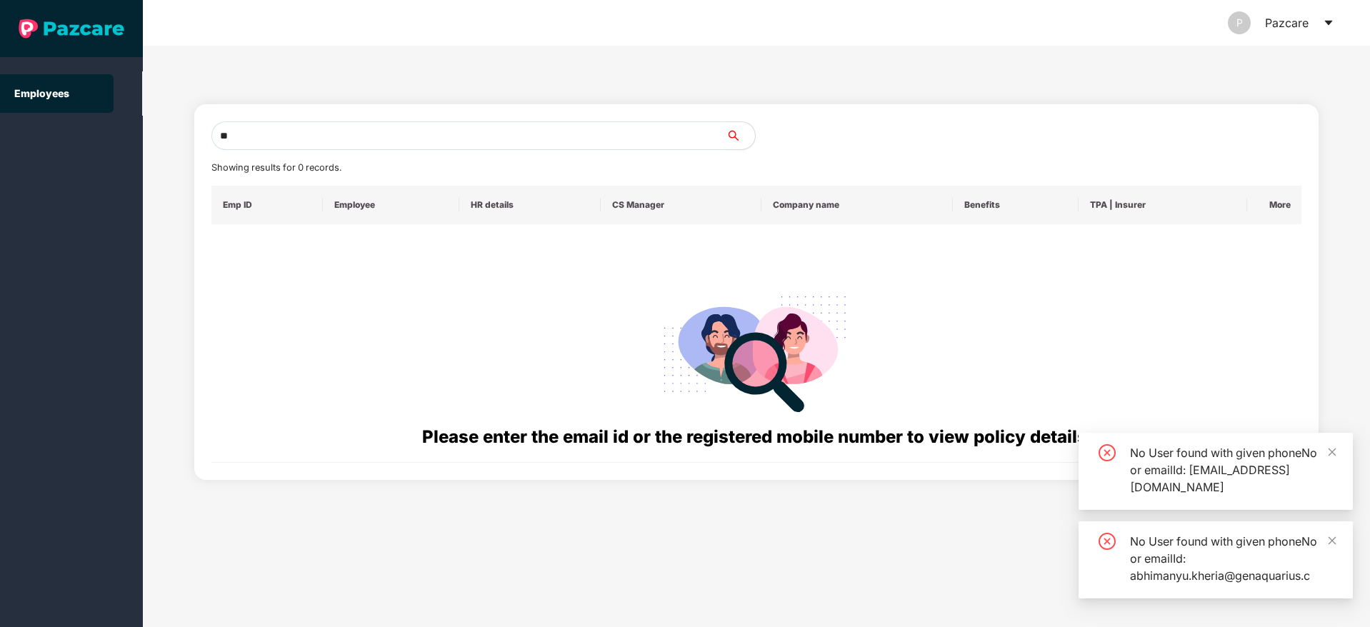
type input "*"
paste input "**********"
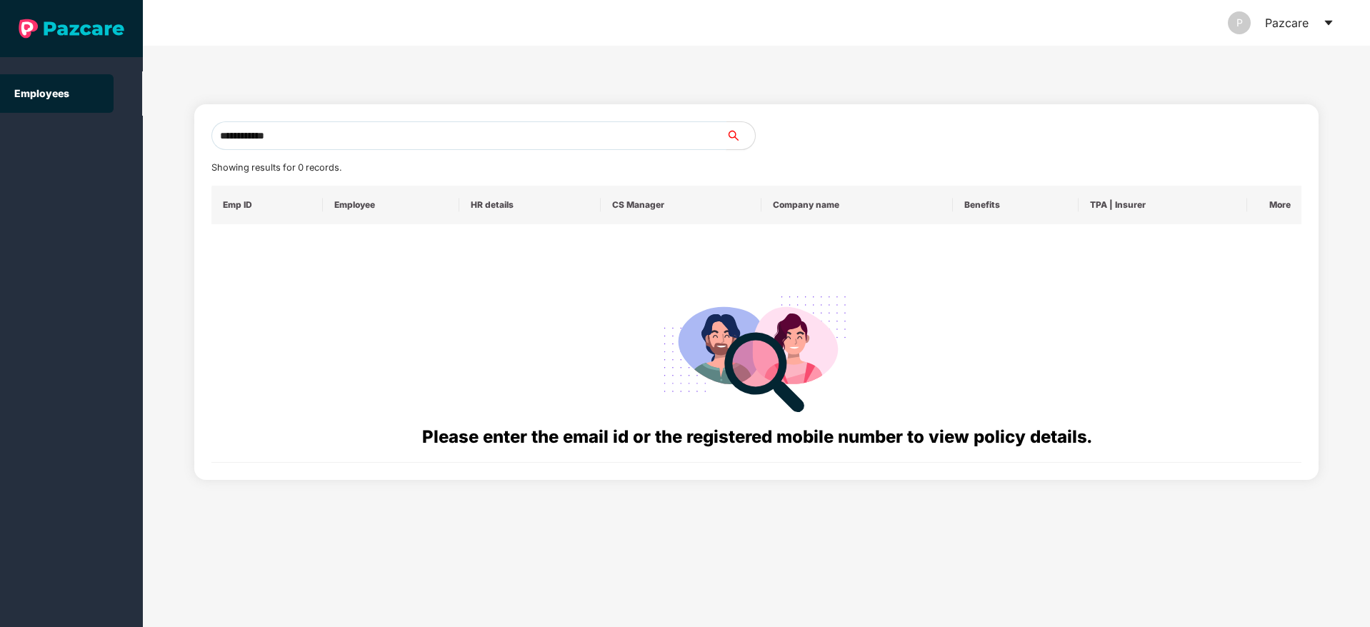
click at [233, 135] on input "**********" at bounding box center [468, 135] width 515 height 29
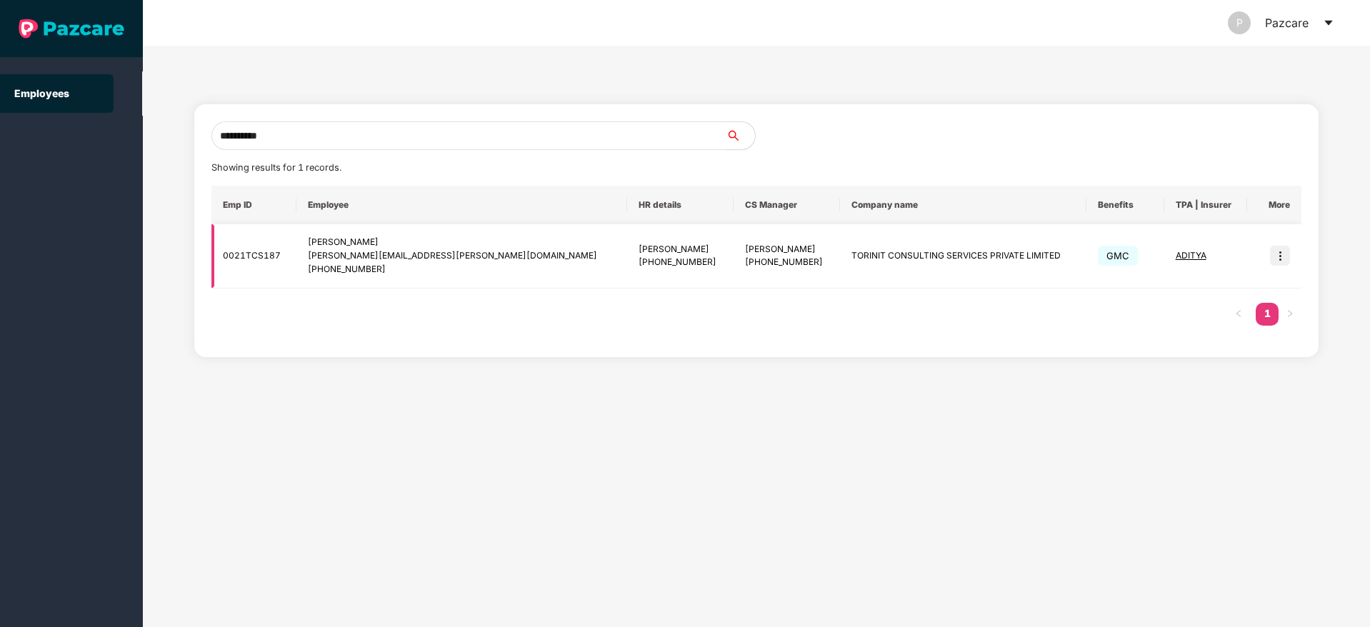
type input "**********"
click at [1282, 261] on img at bounding box center [1280, 256] width 20 height 20
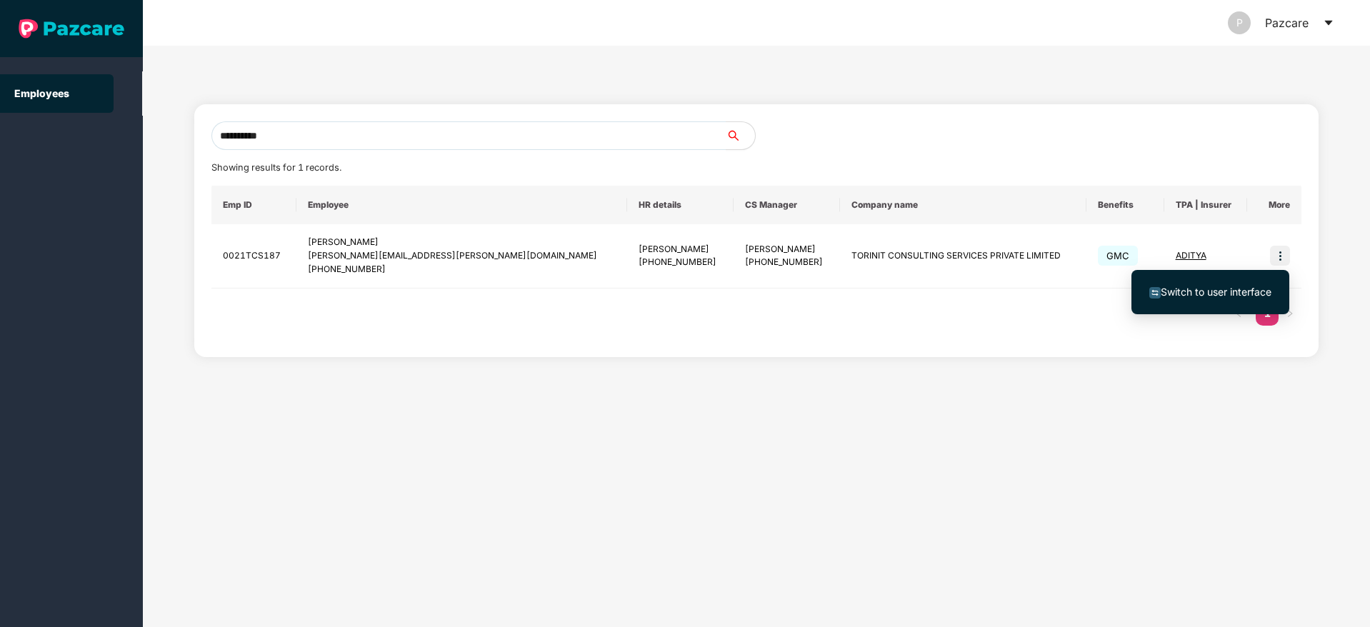
click at [1218, 286] on span "Switch to user interface" at bounding box center [1216, 292] width 111 height 12
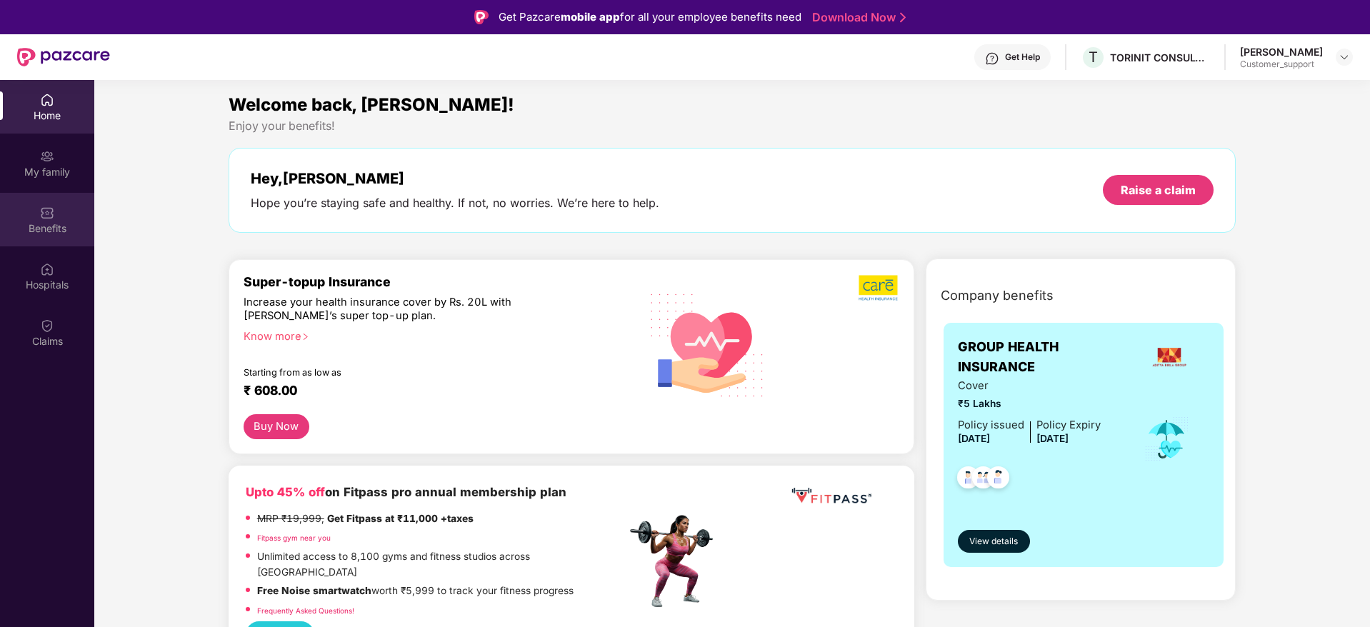
click at [59, 226] on div "Benefits" at bounding box center [47, 228] width 94 height 14
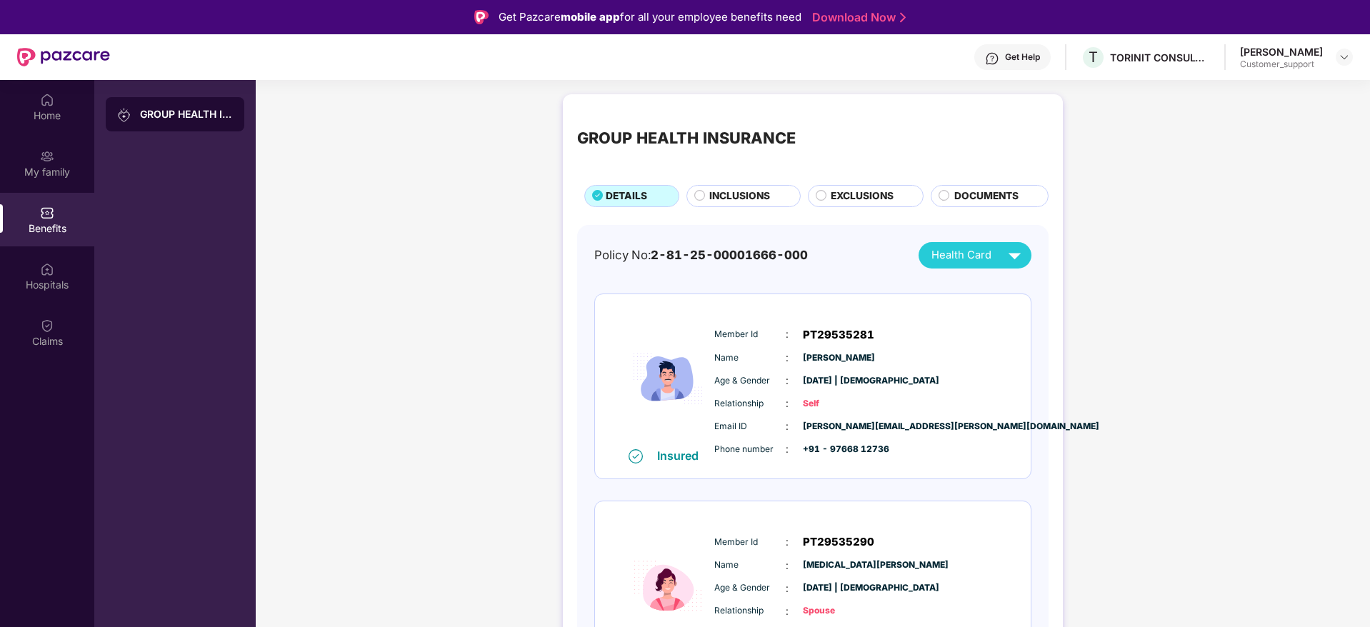
click at [726, 198] on span "INCLUSIONS" at bounding box center [739, 197] width 61 height 16
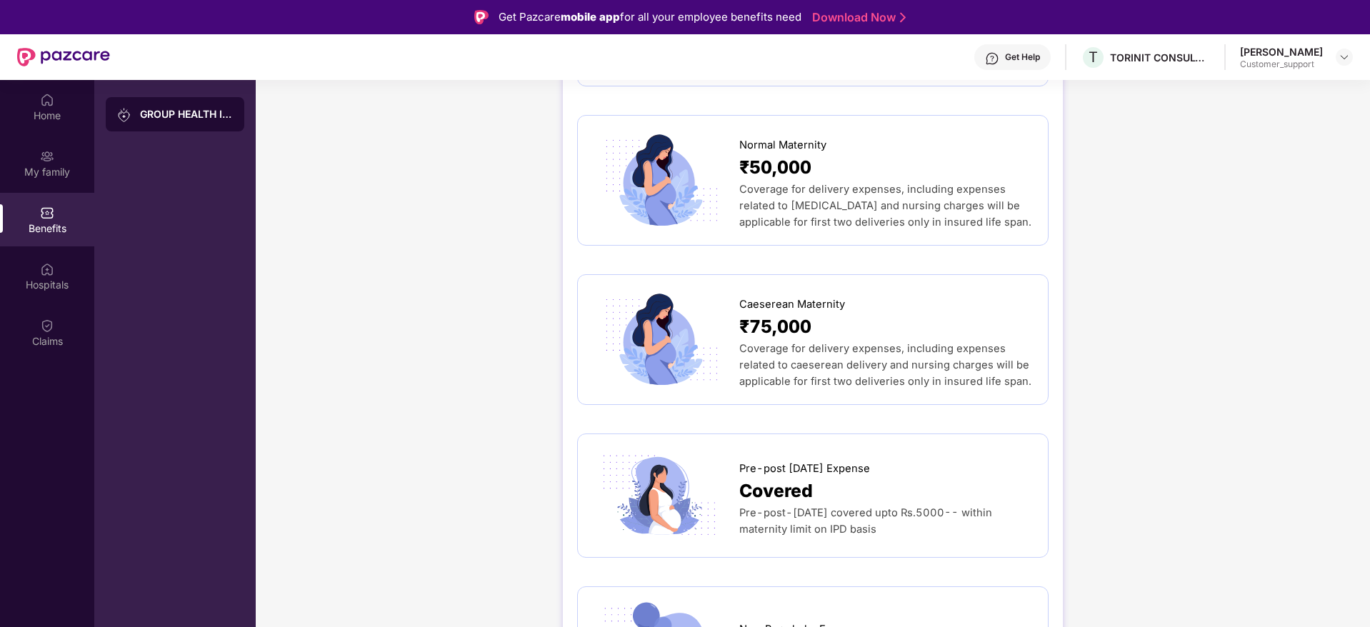
scroll to position [1862, 0]
click at [1344, 61] on img at bounding box center [1344, 56] width 11 height 11
click at [1296, 88] on div "Switch to support view" at bounding box center [1277, 91] width 186 height 28
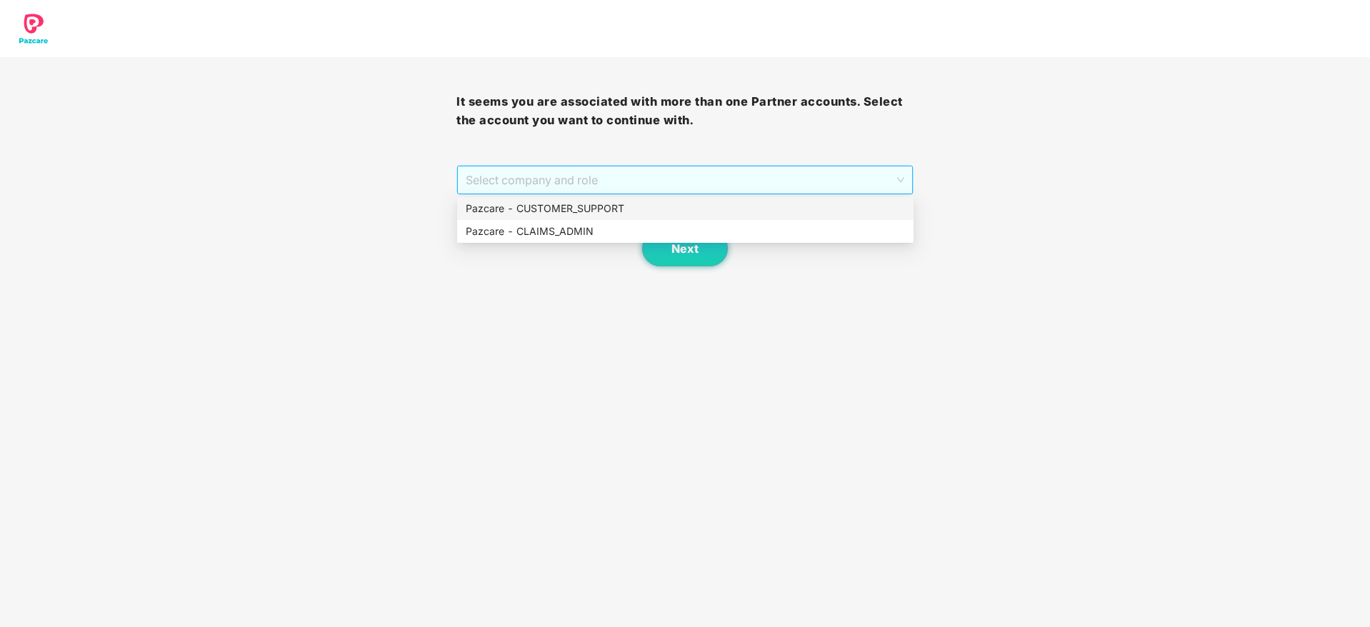
click at [772, 182] on span "Select company and role" at bounding box center [685, 179] width 438 height 27
click at [634, 210] on div "Pazcare - CUSTOMER_SUPPORT" at bounding box center [685, 209] width 439 height 16
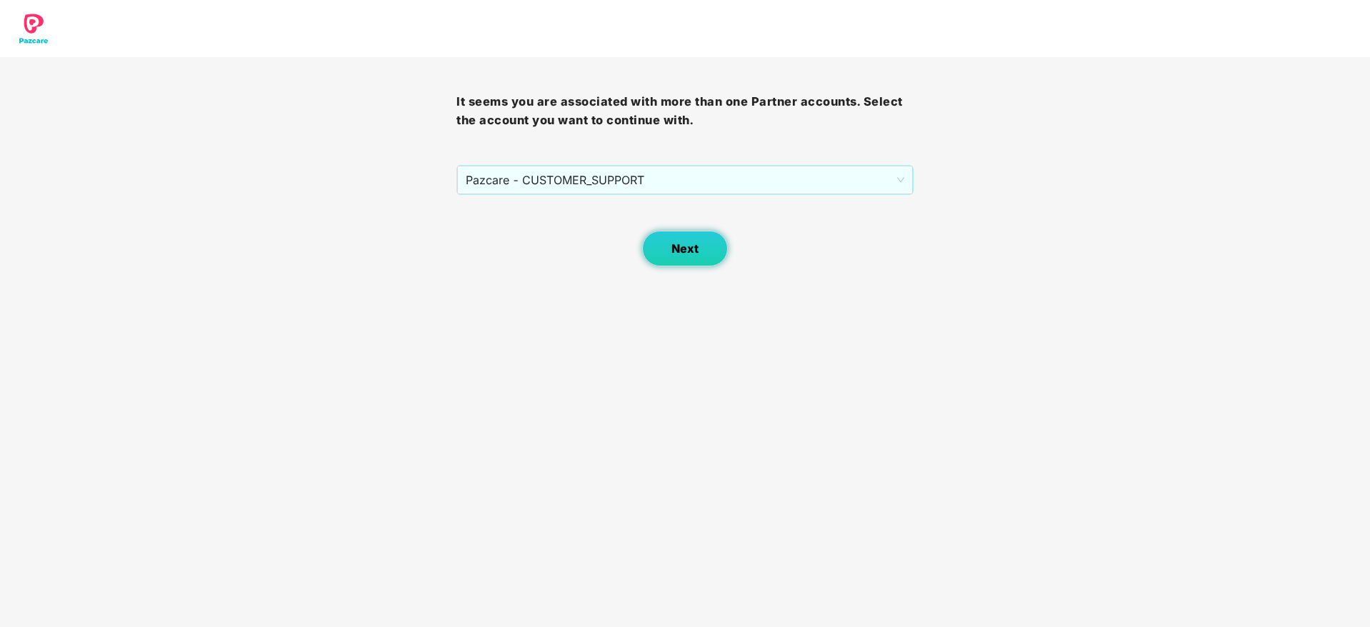
click at [671, 247] on button "Next" at bounding box center [685, 249] width 86 height 36
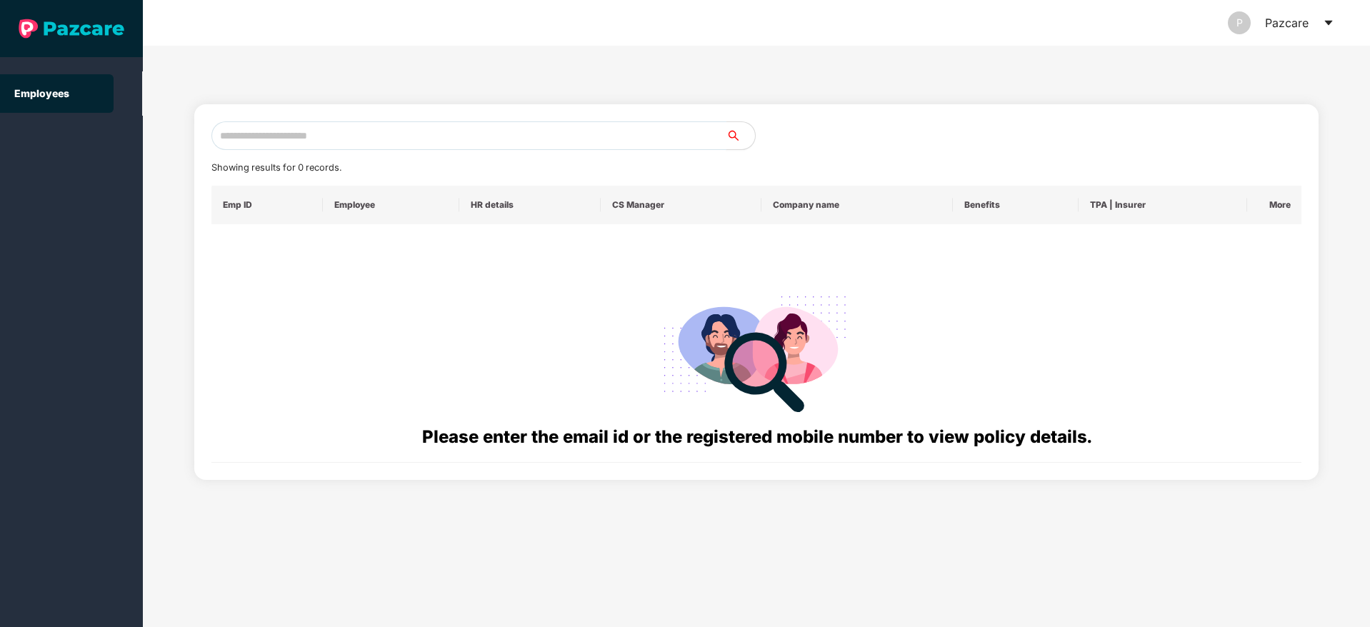
click at [295, 137] on input "text" at bounding box center [468, 135] width 515 height 29
paste input "**********"
click at [236, 136] on input "**********" at bounding box center [468, 135] width 515 height 29
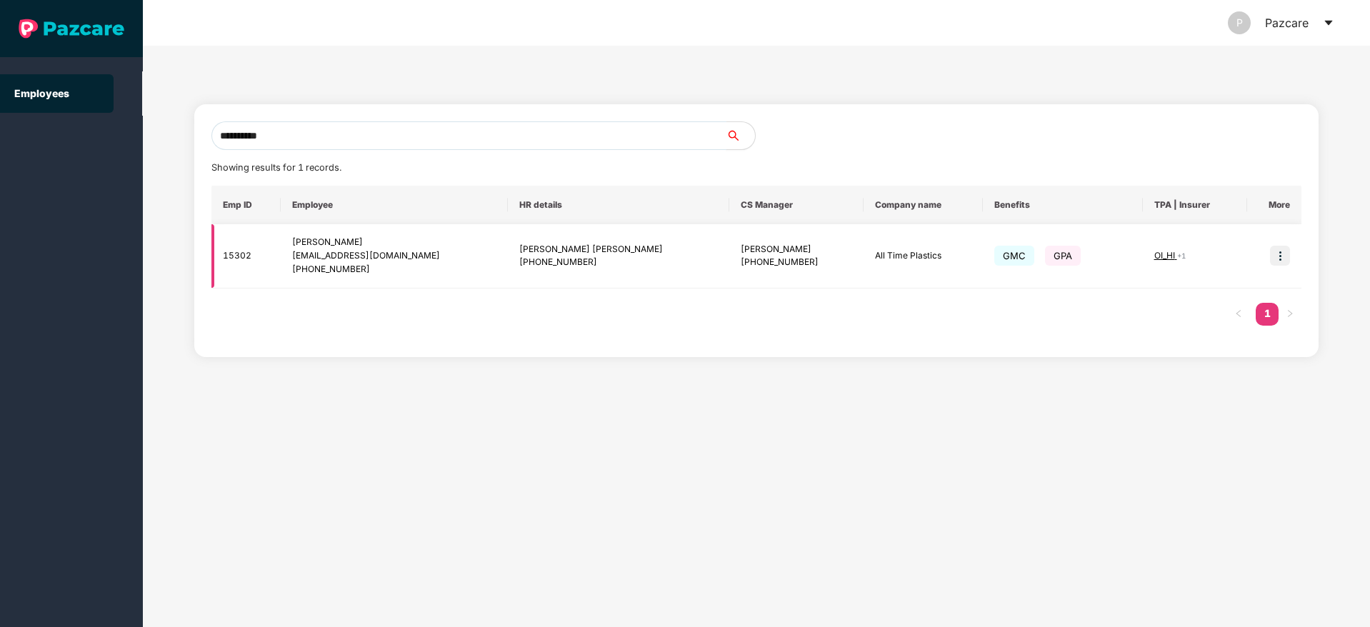
type input "**********"
click at [1277, 259] on img at bounding box center [1280, 256] width 20 height 20
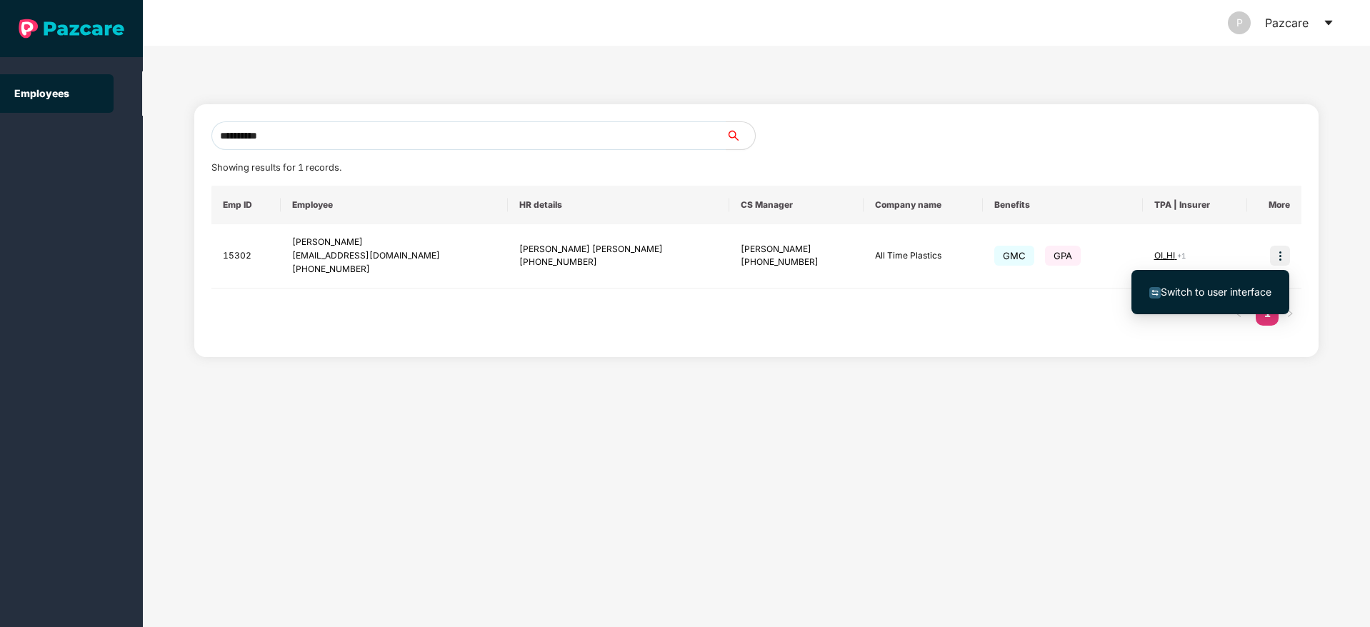
click at [1202, 301] on li "Switch to user interface" at bounding box center [1211, 292] width 158 height 30
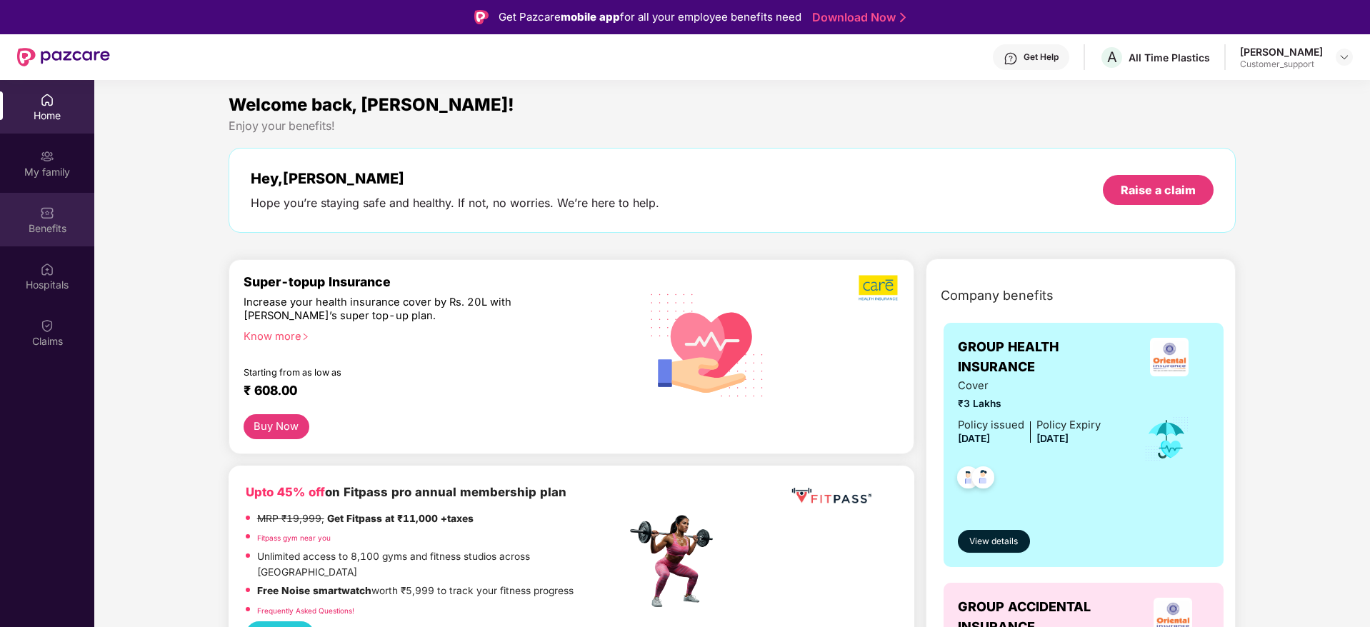
click at [52, 212] on img at bounding box center [47, 213] width 14 height 14
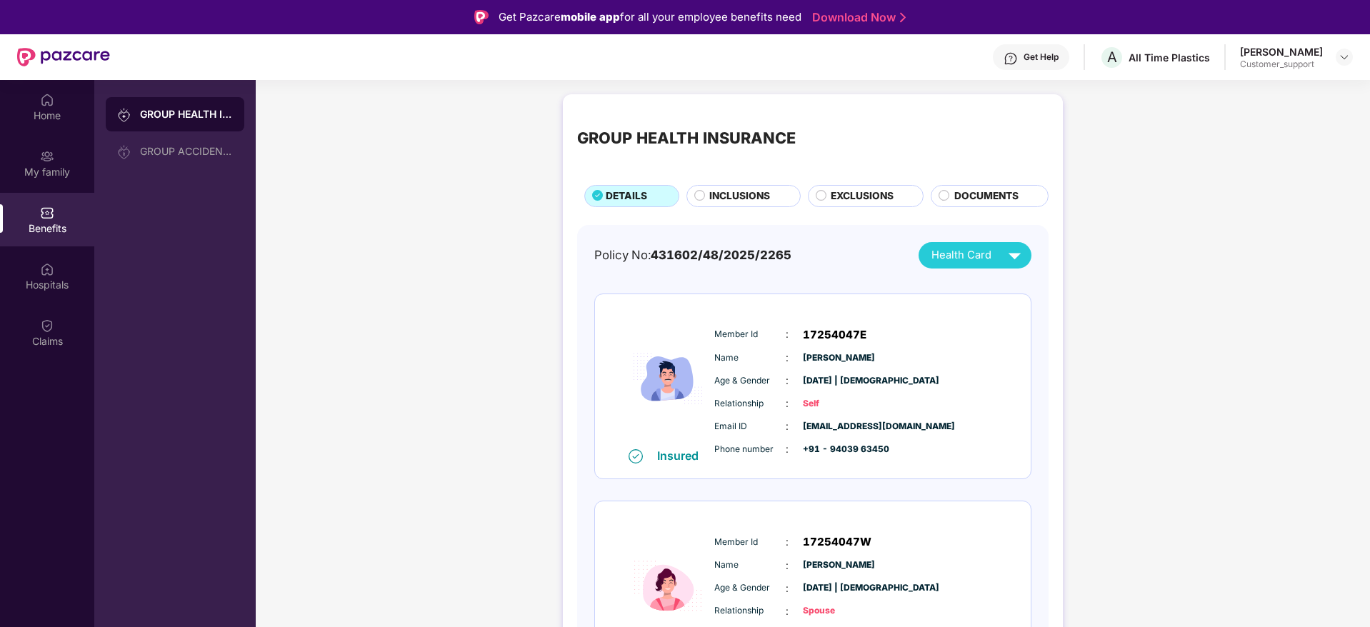
click at [743, 187] on div "INCLUSIONS" at bounding box center [744, 196] width 114 height 22
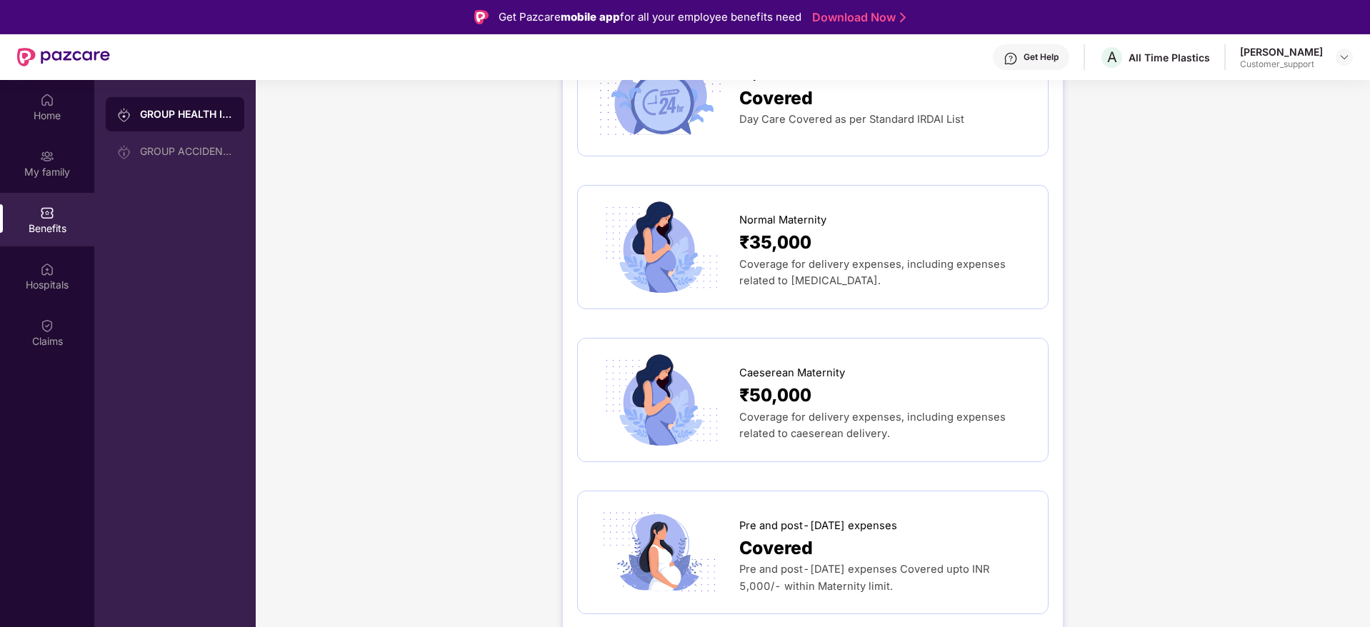
scroll to position [1568, 0]
click at [1346, 62] on img at bounding box center [1344, 56] width 11 height 11
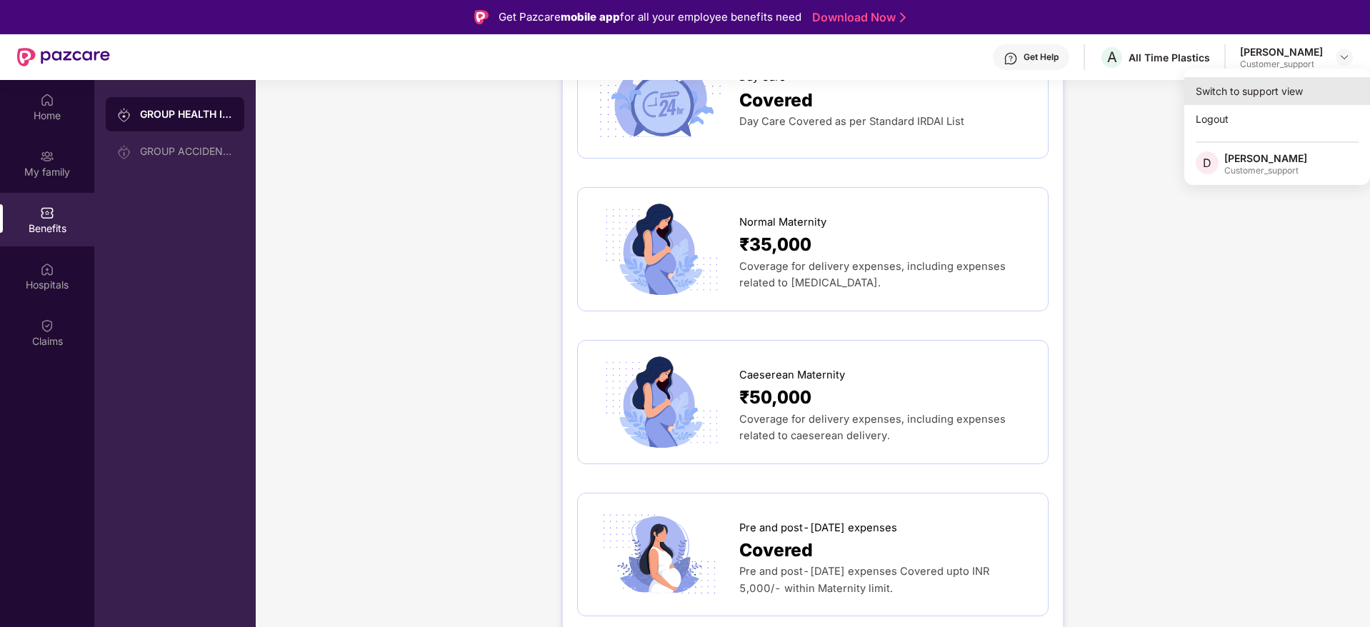
click at [1244, 90] on div "Switch to support view" at bounding box center [1277, 91] width 186 height 28
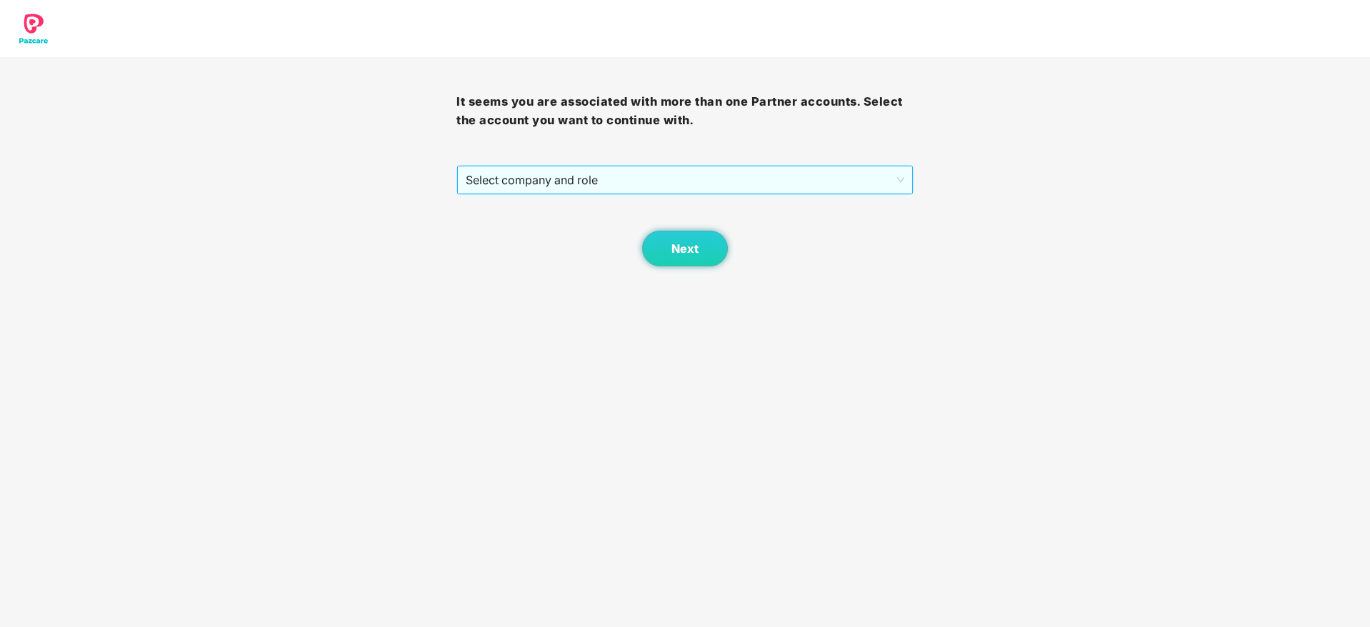
click at [854, 183] on span "Select company and role" at bounding box center [685, 179] width 438 height 27
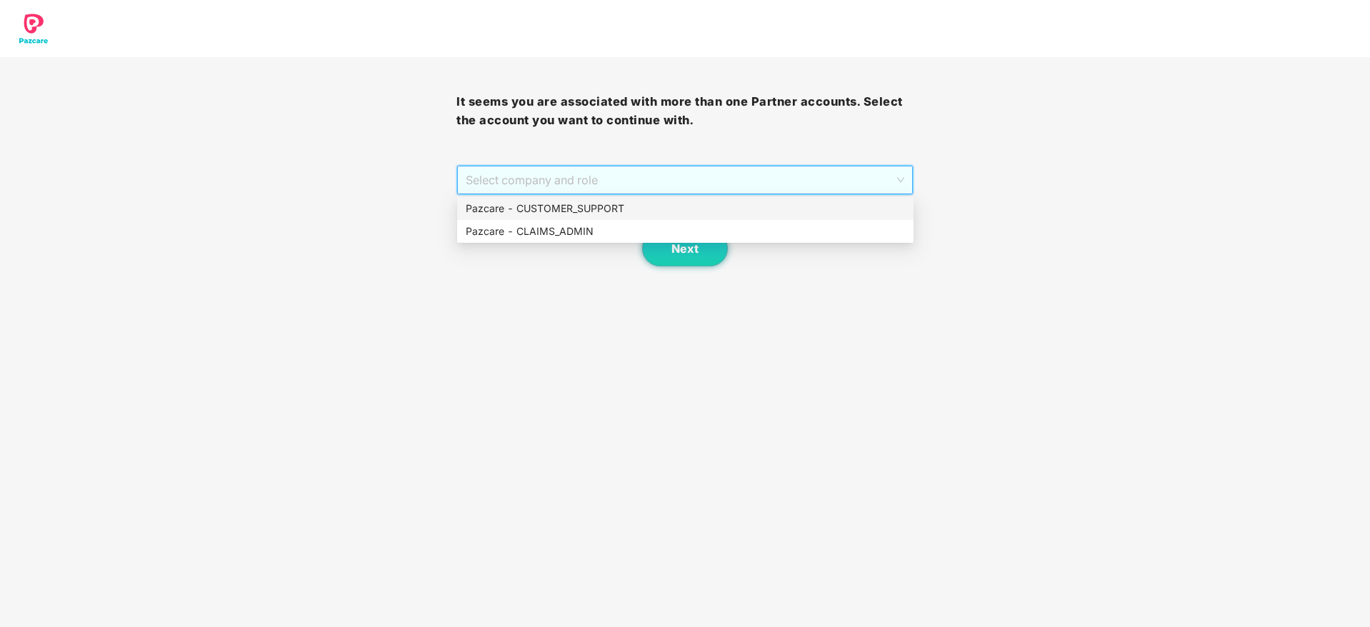
click at [750, 216] on div "Pazcare - CUSTOMER_SUPPORT" at bounding box center [685, 209] width 439 height 16
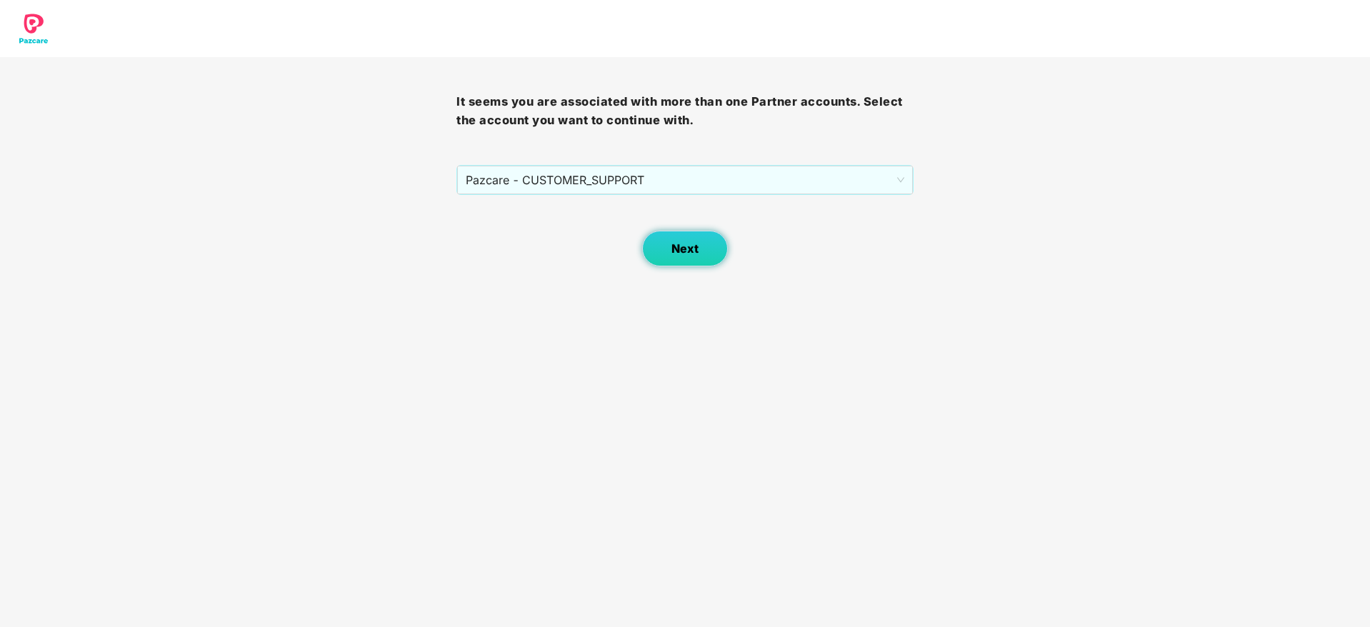
click at [674, 249] on span "Next" at bounding box center [685, 249] width 27 height 14
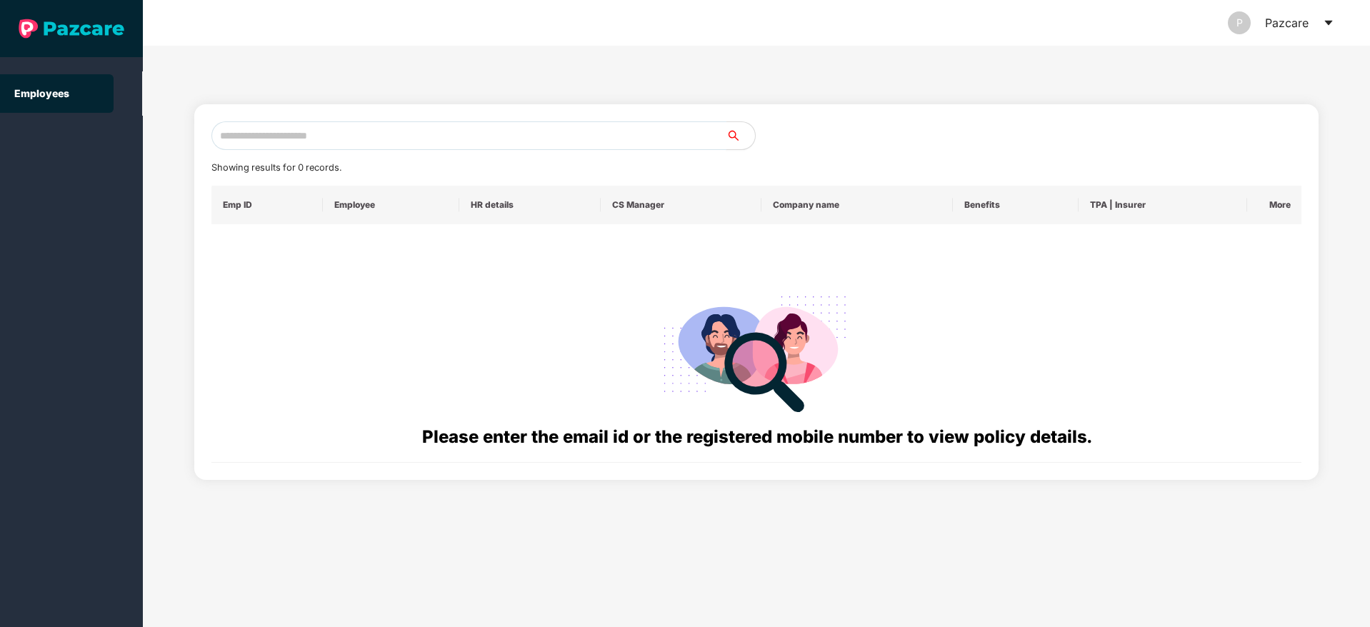
click at [257, 134] on input "text" at bounding box center [468, 135] width 515 height 29
paste input "**********"
click at [232, 134] on input "**********" at bounding box center [468, 135] width 515 height 29
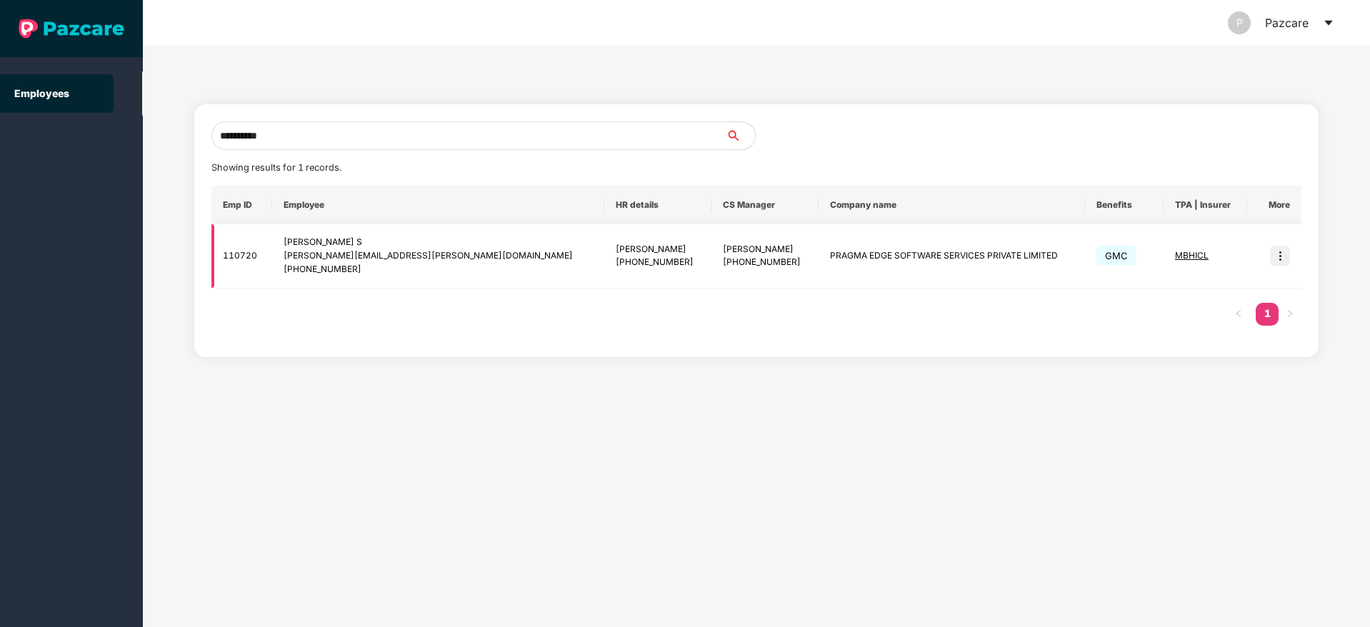
type input "**********"
click at [1275, 254] on img at bounding box center [1280, 256] width 20 height 20
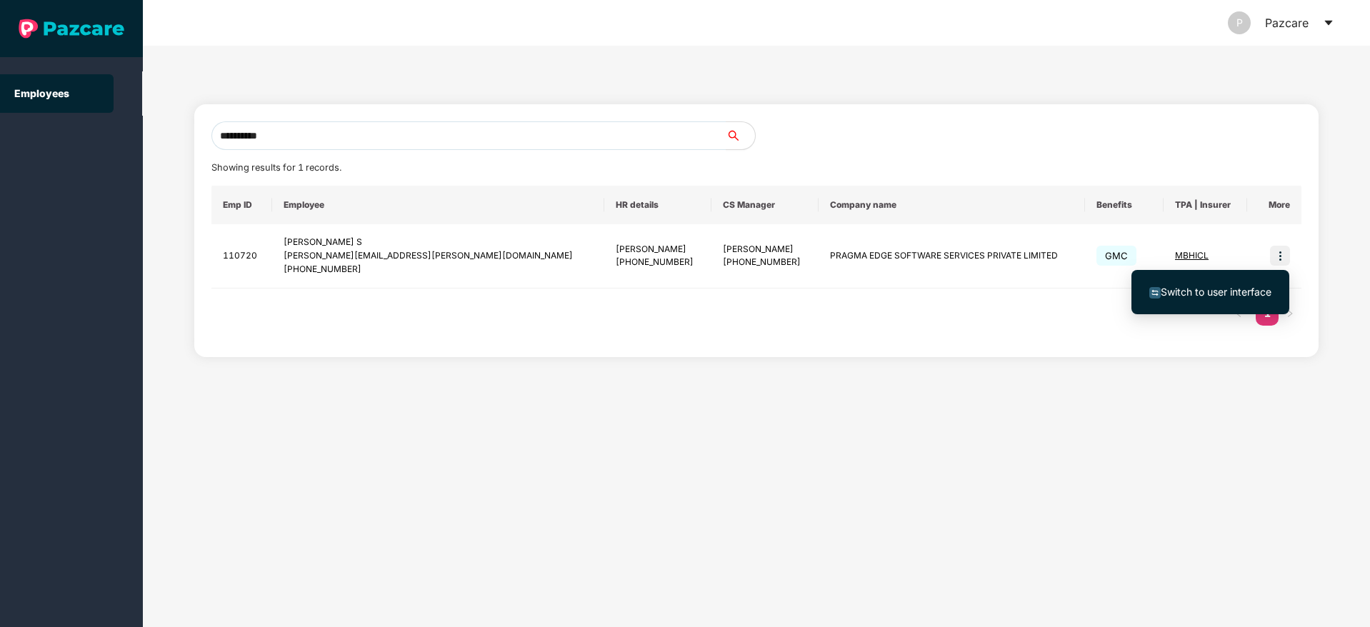
click at [1208, 286] on span "Switch to user interface" at bounding box center [1216, 292] width 111 height 12
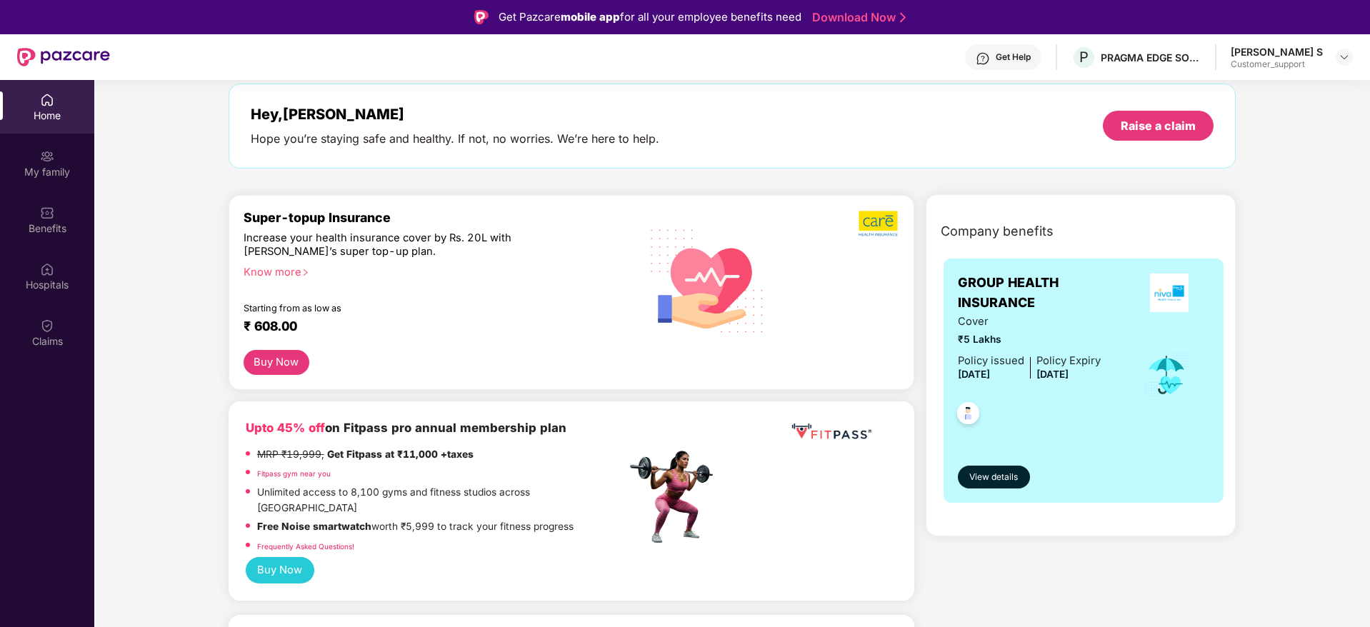
scroll to position [64, 0]
click at [1344, 58] on img at bounding box center [1344, 56] width 11 height 11
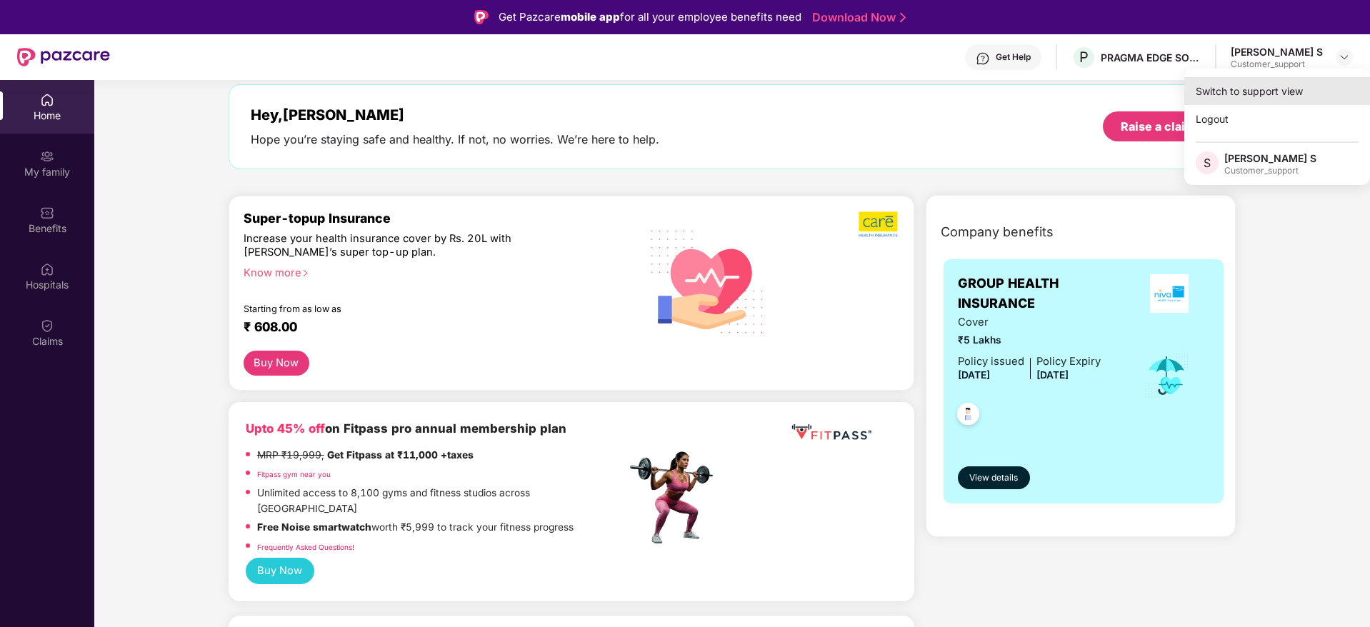
click at [1246, 89] on div "Switch to support view" at bounding box center [1277, 91] width 186 height 28
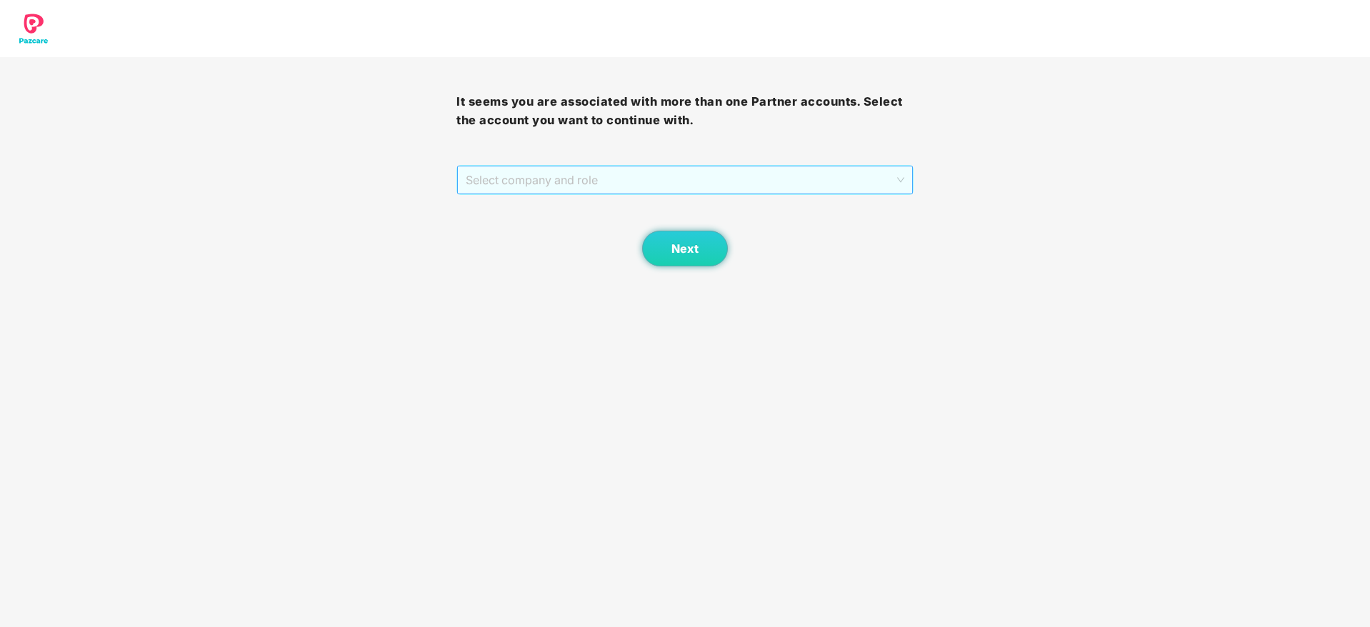
click at [725, 178] on span "Select company and role" at bounding box center [685, 179] width 438 height 27
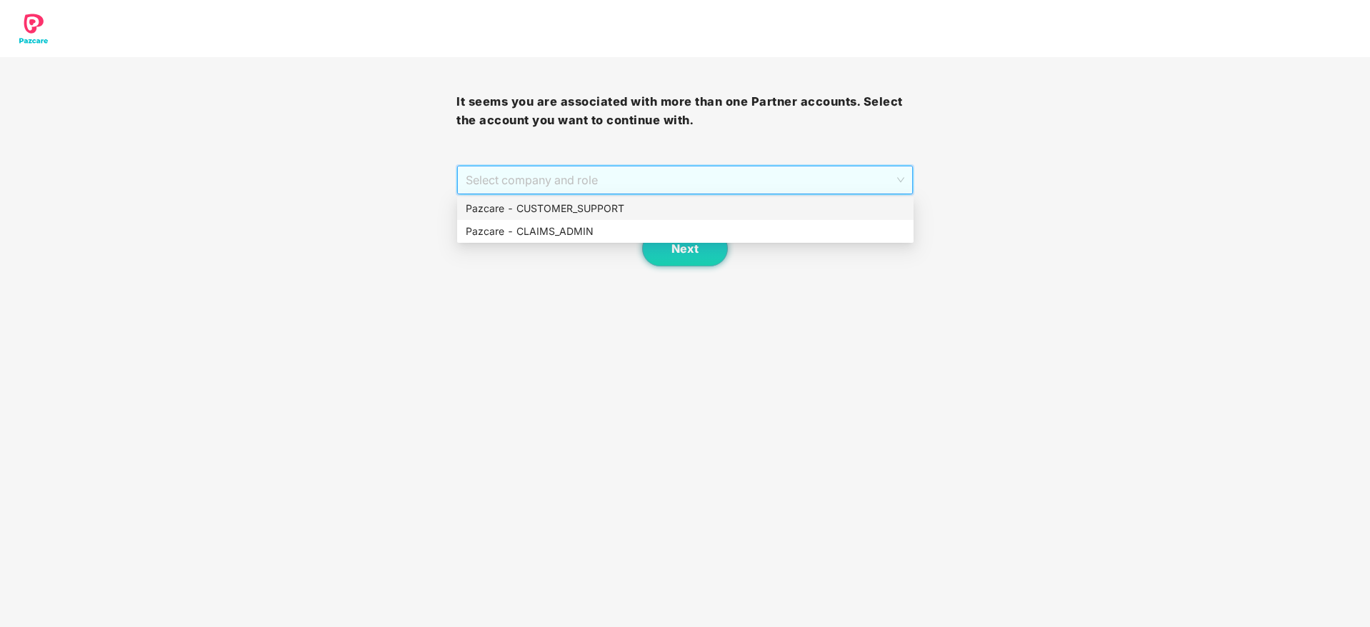
click at [619, 207] on div "Pazcare - CUSTOMER_SUPPORT" at bounding box center [685, 209] width 439 height 16
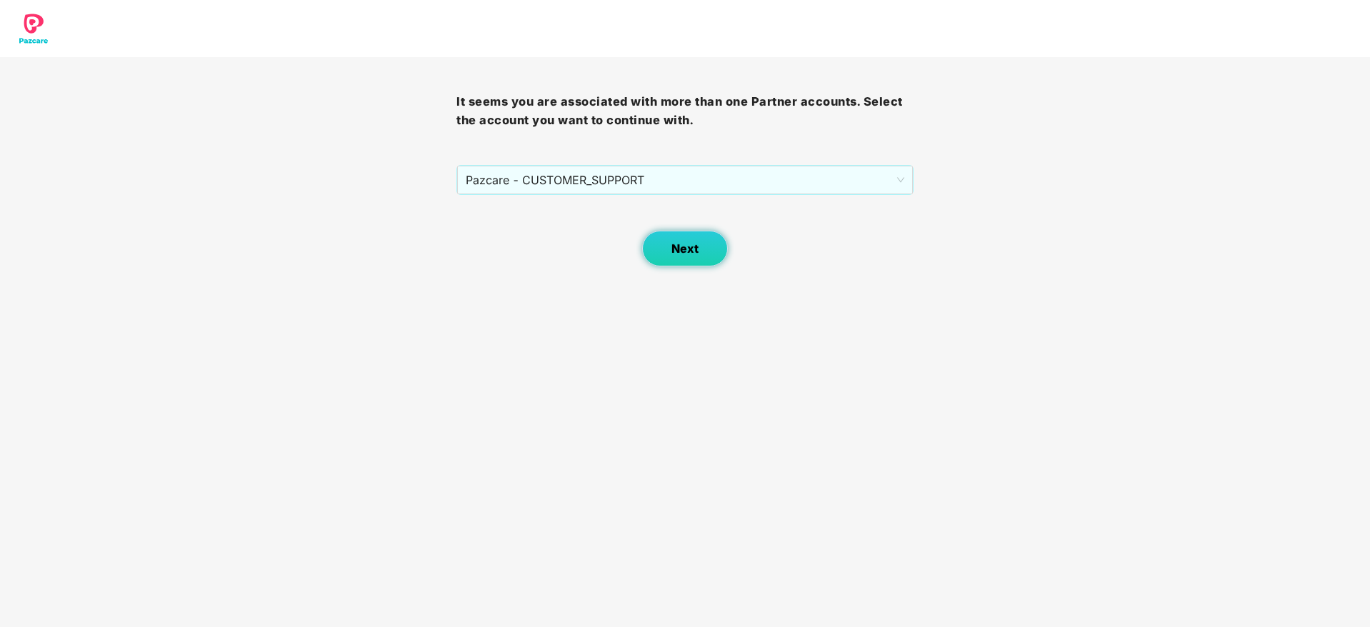
click at [689, 244] on span "Next" at bounding box center [685, 249] width 27 height 14
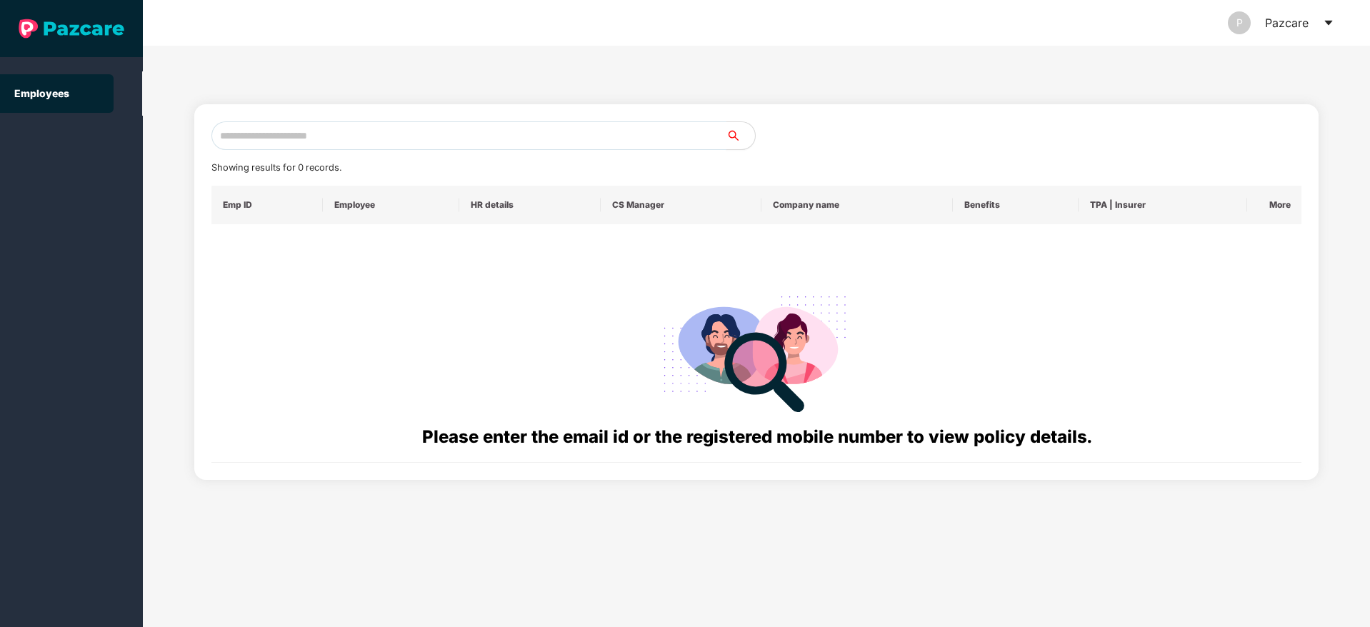
click at [296, 136] on input "text" at bounding box center [468, 135] width 515 height 29
paste input "**********"
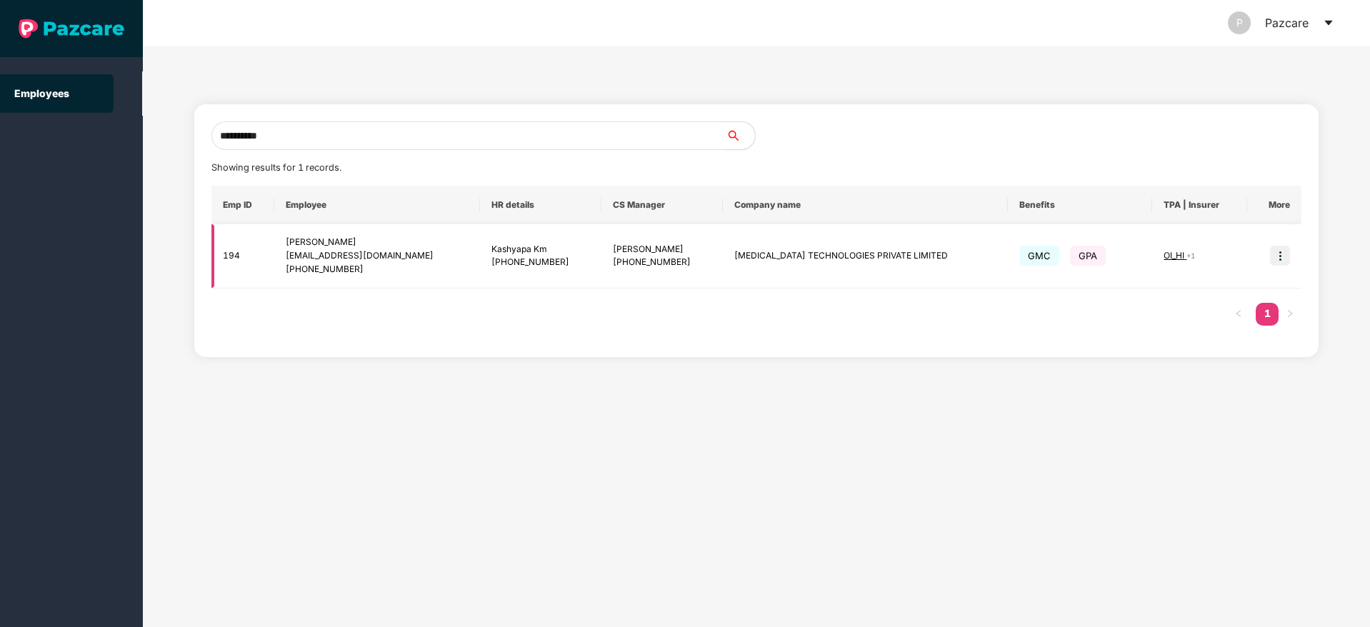
type input "**********"
click at [1283, 261] on img at bounding box center [1280, 256] width 20 height 20
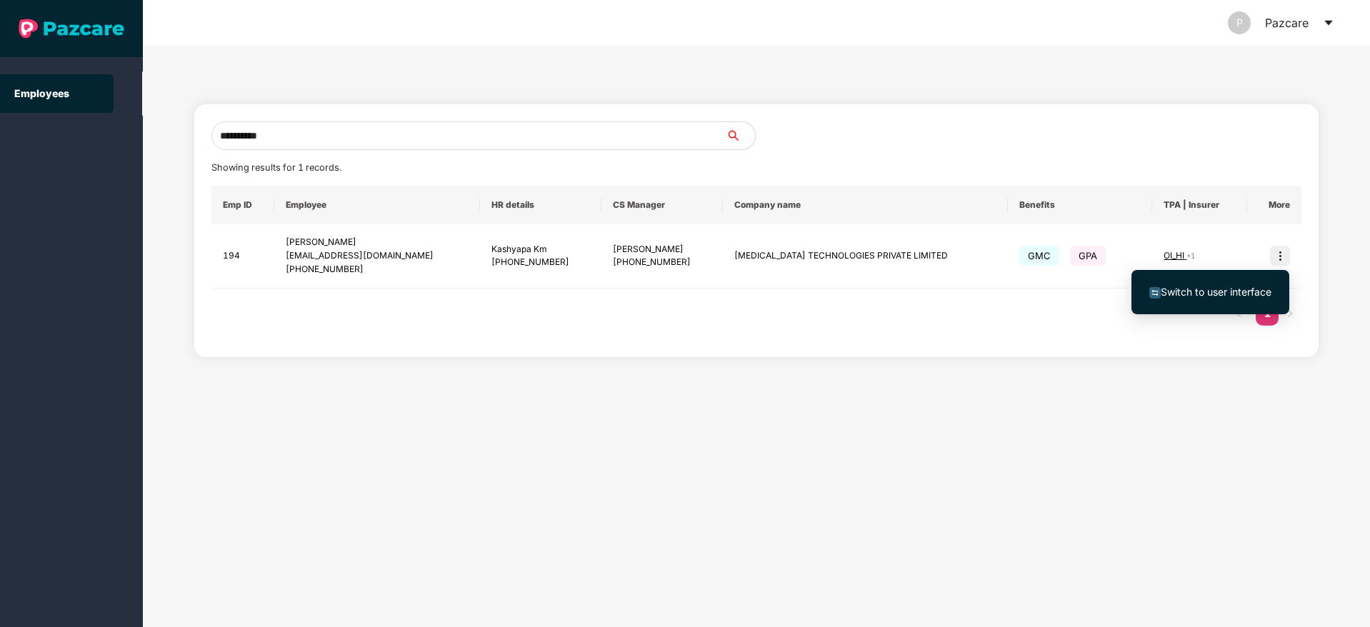
click at [1223, 292] on span "Switch to user interface" at bounding box center [1216, 292] width 111 height 12
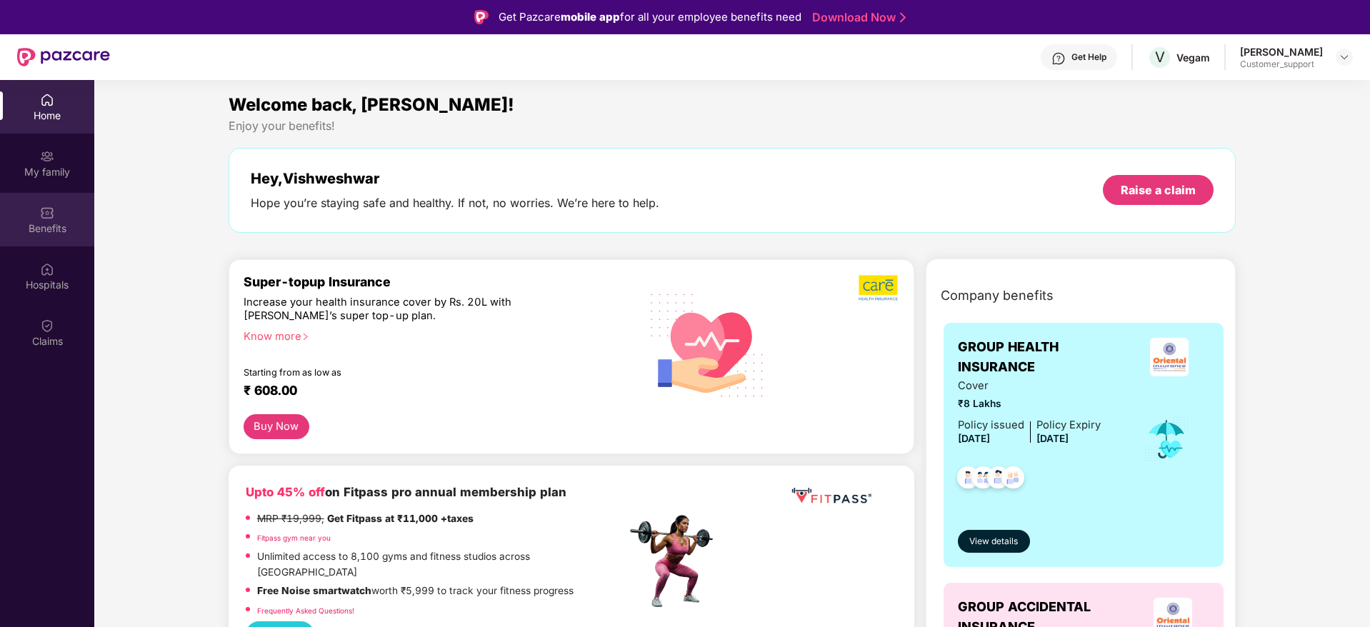
click at [58, 227] on div "Benefits" at bounding box center [47, 228] width 94 height 14
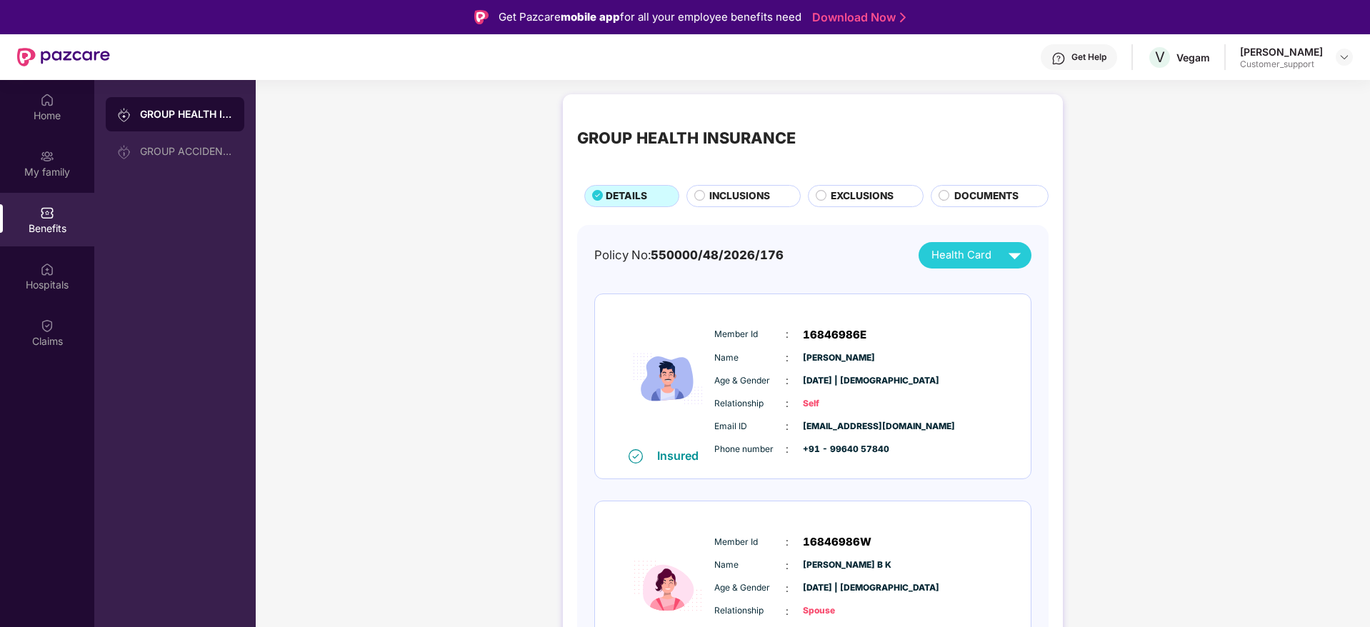
click at [727, 186] on div "INCLUSIONS" at bounding box center [744, 196] width 114 height 22
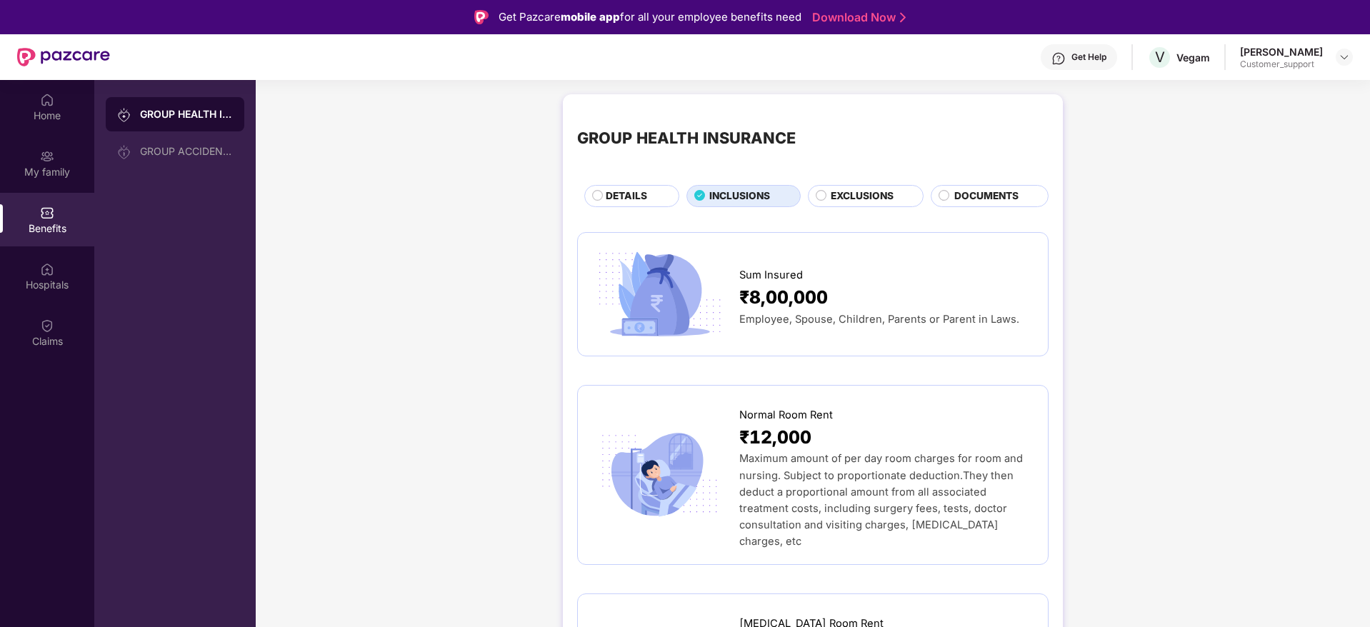
click at [1077, 50] on div "Get Help" at bounding box center [1079, 57] width 76 height 26
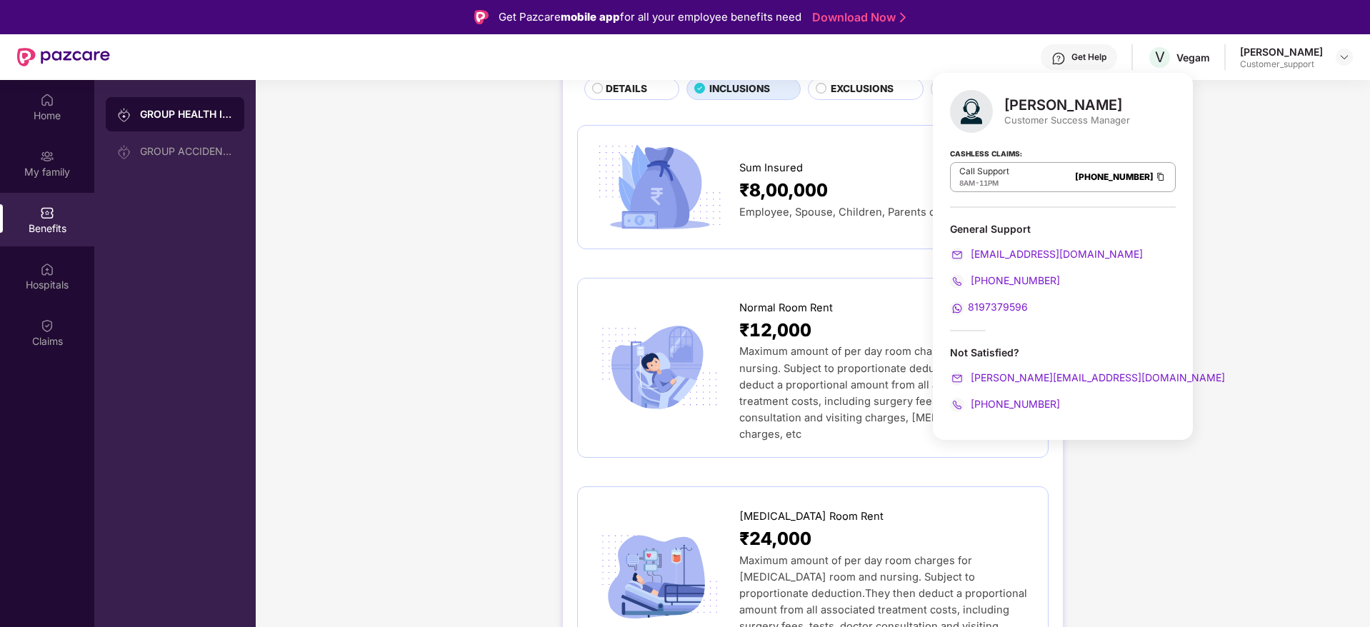
scroll to position [106, 0]
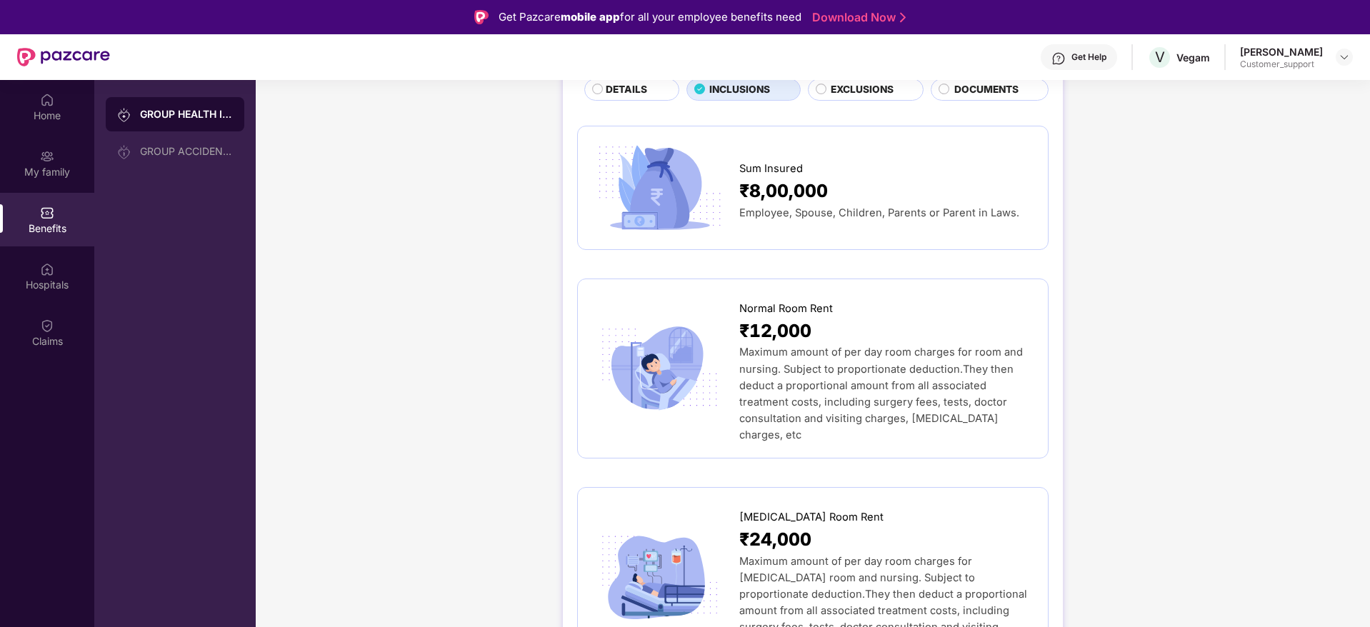
click at [1345, 59] on img at bounding box center [1344, 56] width 11 height 11
click at [1227, 94] on div "Switch to support view" at bounding box center [1277, 91] width 186 height 28
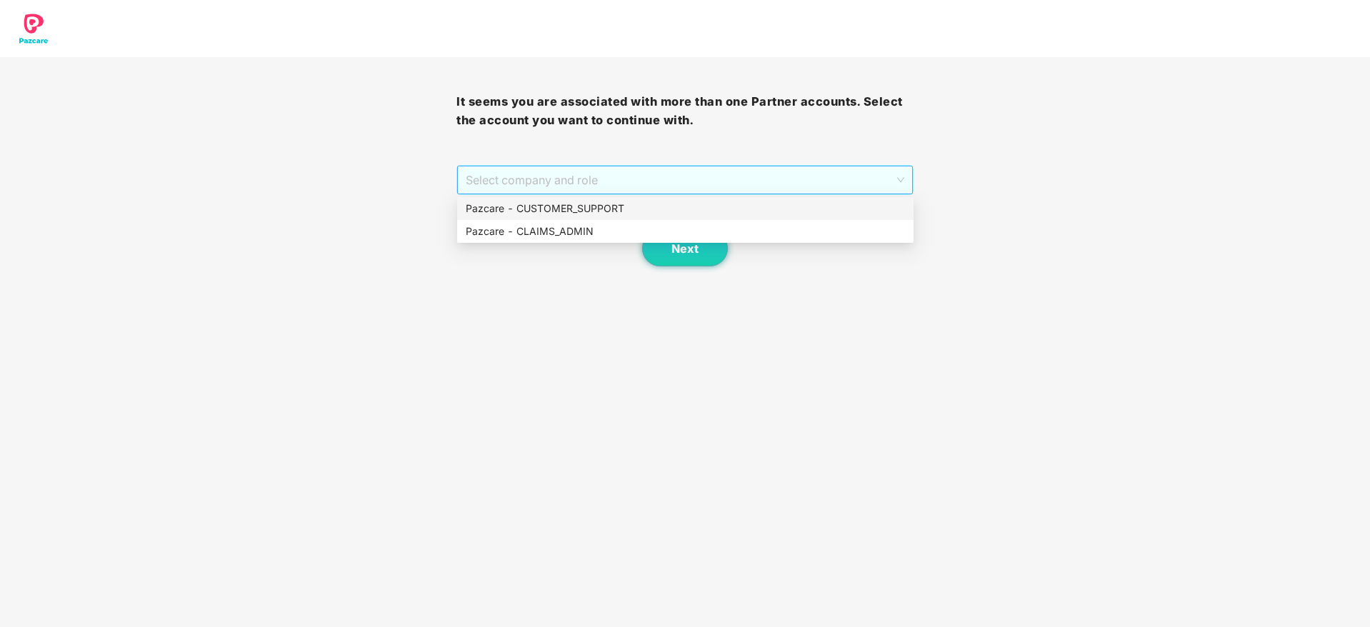
click at [737, 173] on span "Select company and role" at bounding box center [685, 179] width 438 height 27
click at [567, 207] on div "Pazcare - CUSTOMER_SUPPORT" at bounding box center [685, 209] width 439 height 16
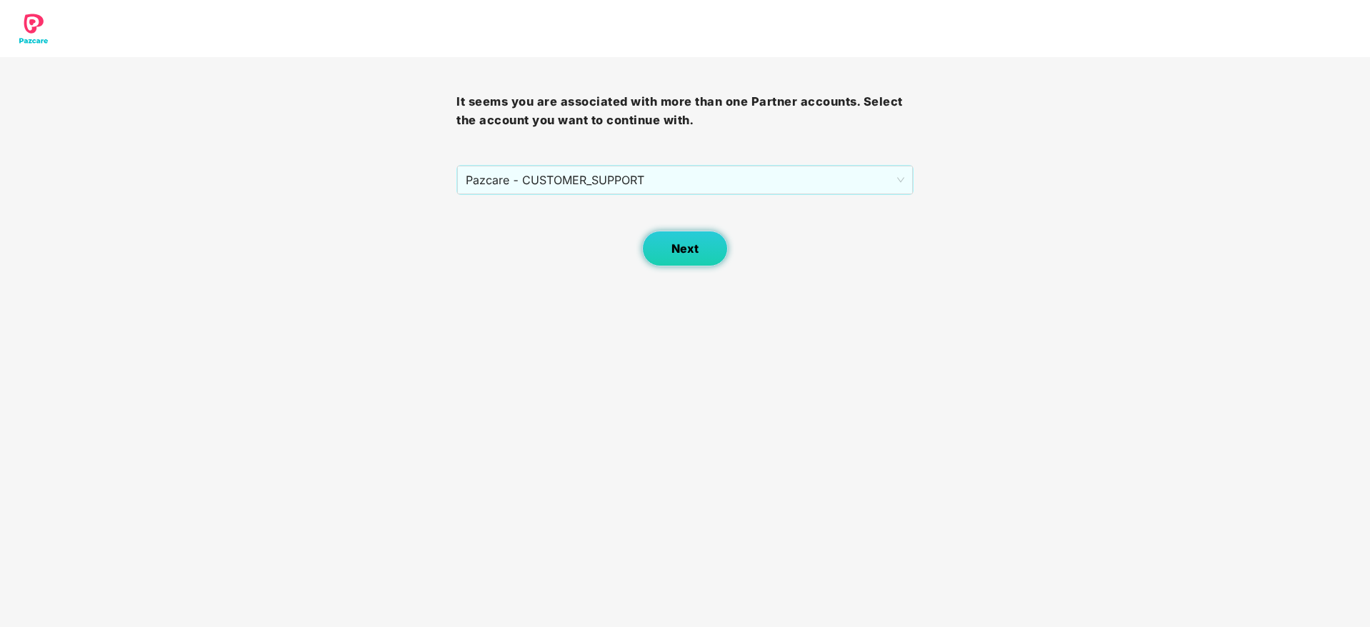
click at [671, 249] on button "Next" at bounding box center [685, 249] width 86 height 36
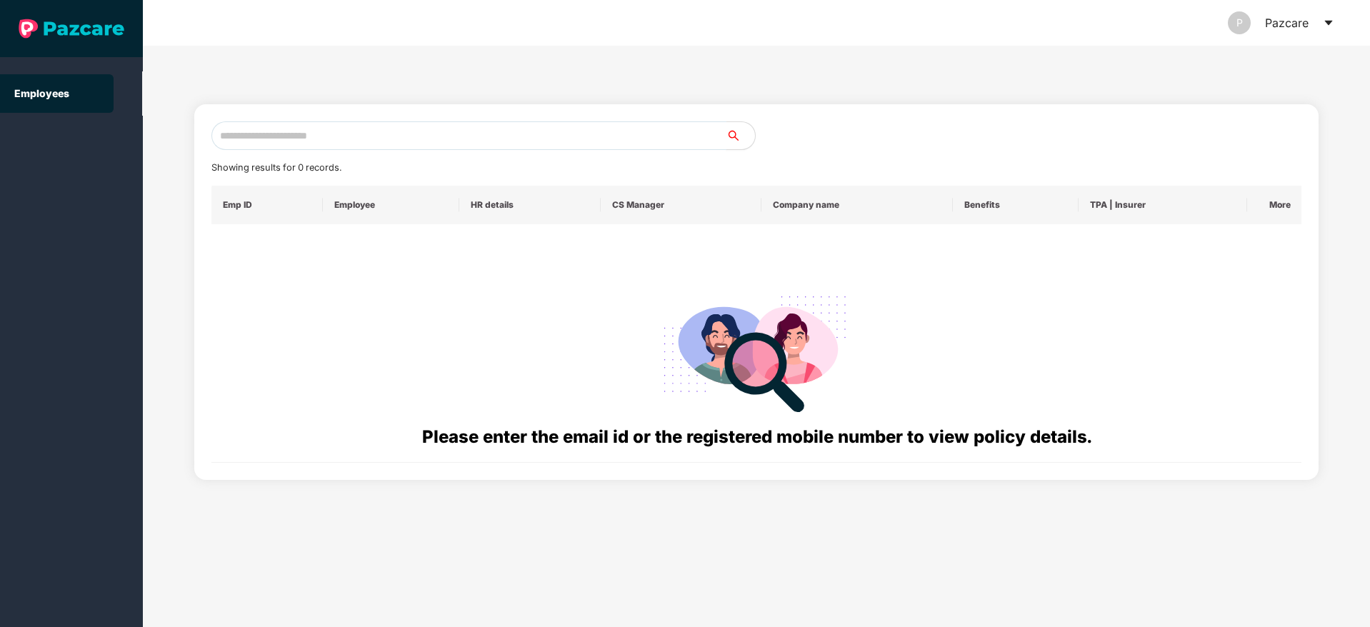
click at [297, 127] on input "text" at bounding box center [468, 135] width 515 height 29
paste input "**********"
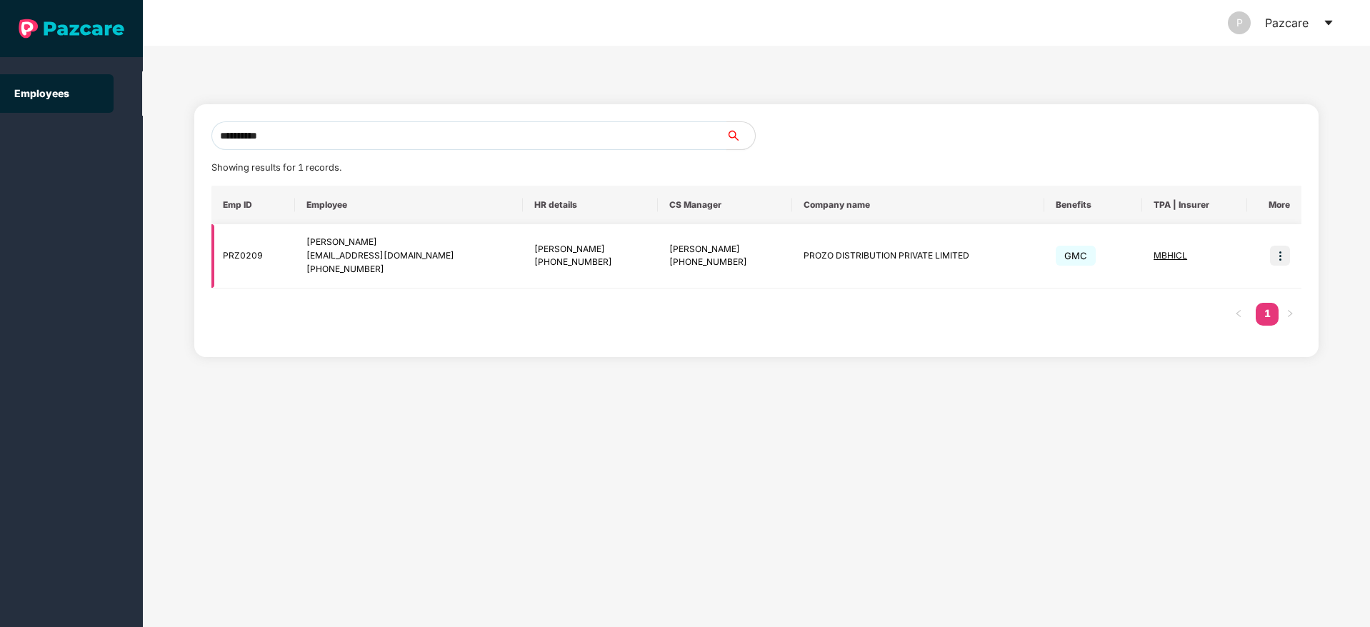
type input "**********"
click at [1286, 252] on img at bounding box center [1280, 256] width 20 height 20
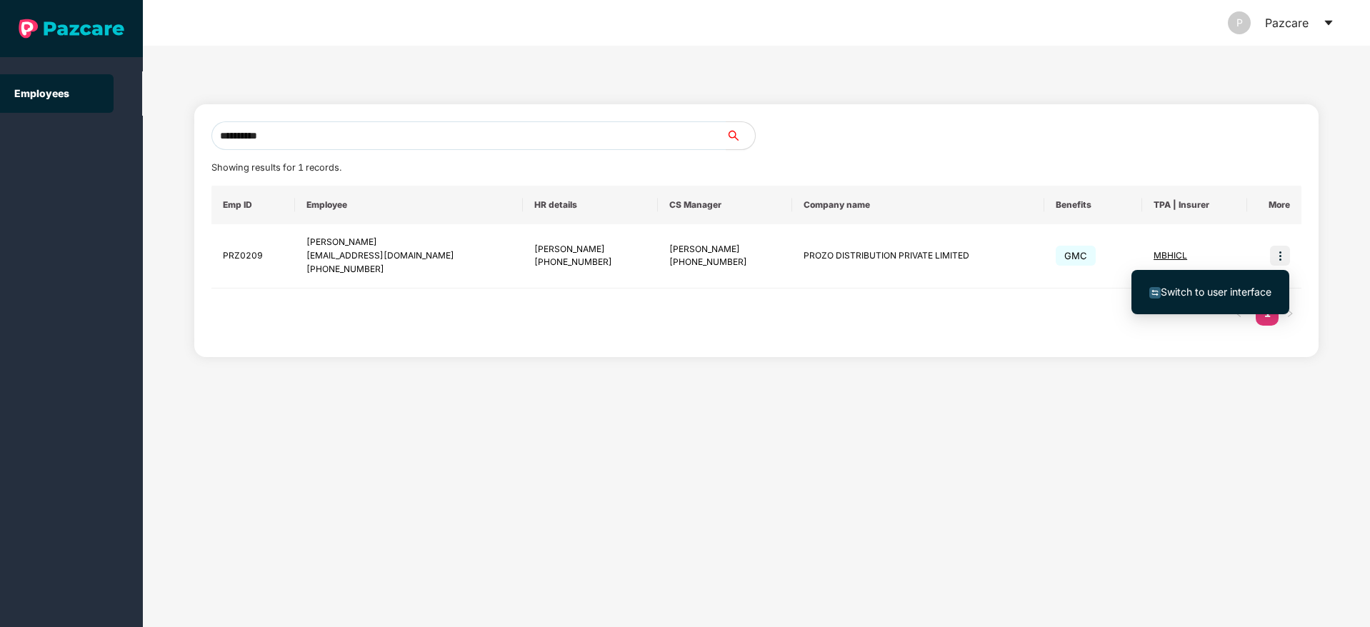
click at [1210, 295] on span "Switch to user interface" at bounding box center [1216, 292] width 111 height 12
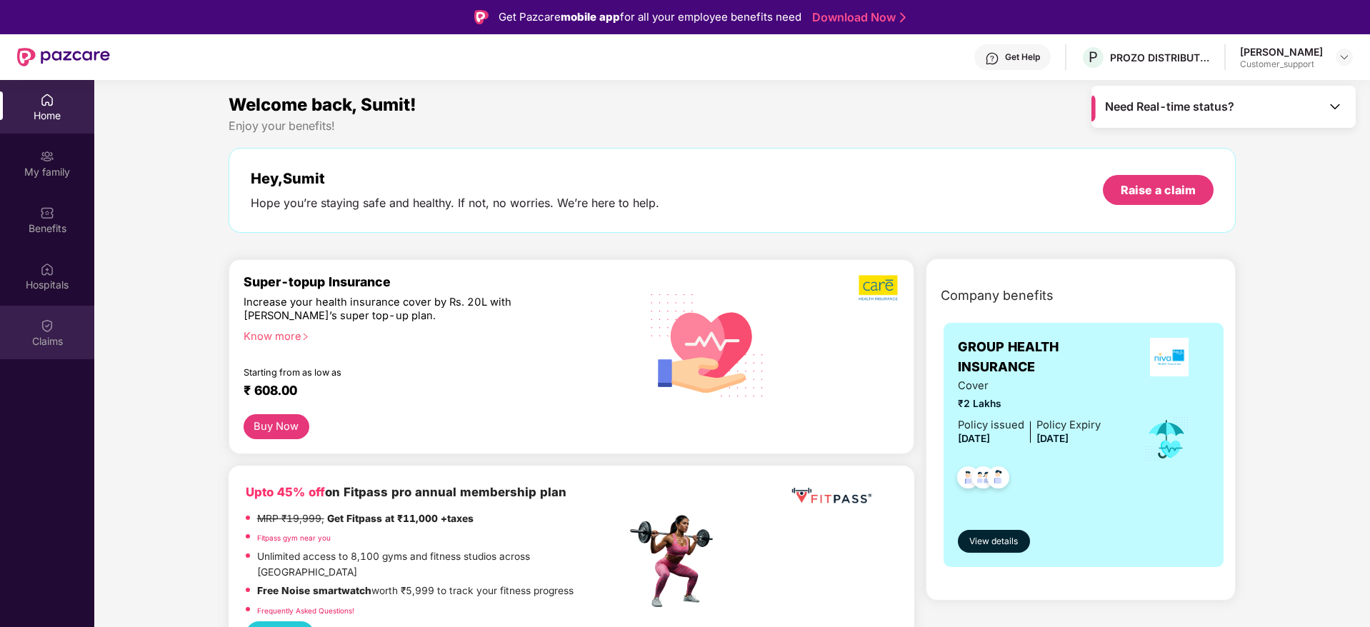
click at [59, 322] on div "Claims" at bounding box center [47, 333] width 94 height 54
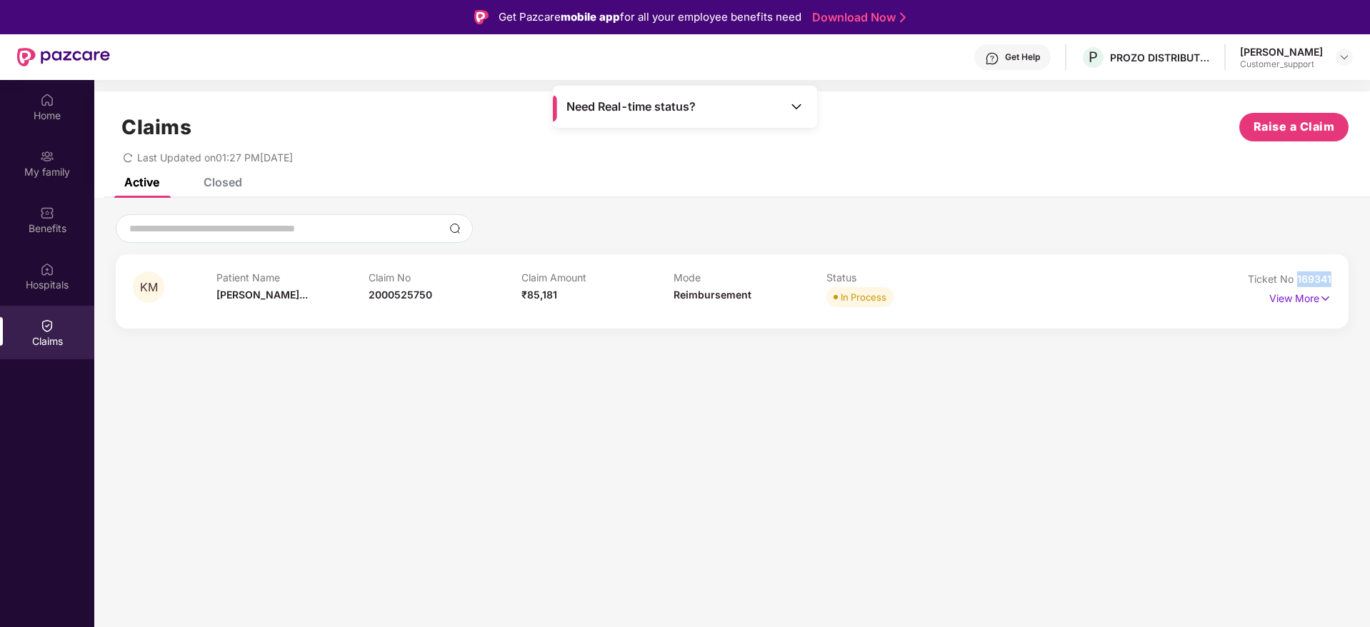
drag, startPoint x: 1333, startPoint y: 273, endPoint x: 1298, endPoint y: 280, distance: 35.7
click at [1298, 280] on div "KM Patient Name Kalpana Mishr... Claim No 2000525750 Claim Amount ₹85,181 Mode …" at bounding box center [732, 291] width 1233 height 74
copy span "169341"
click at [37, 106] on div "Home" at bounding box center [47, 107] width 94 height 54
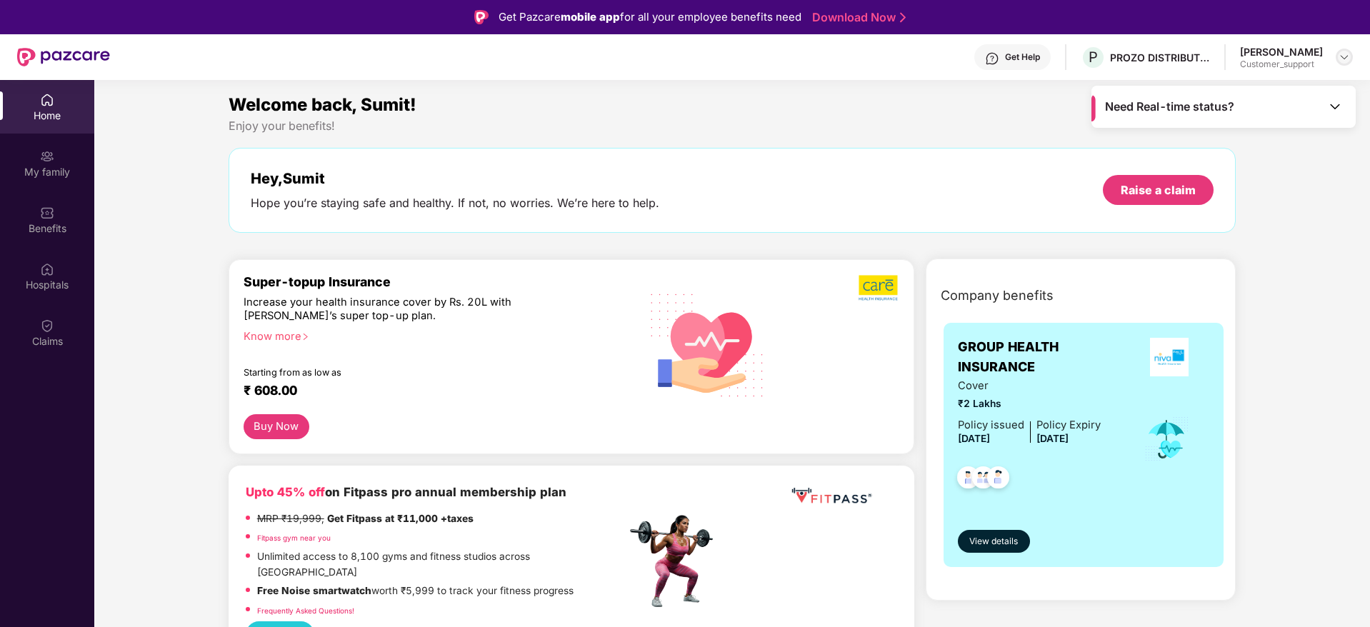
click at [1341, 61] on img at bounding box center [1344, 56] width 11 height 11
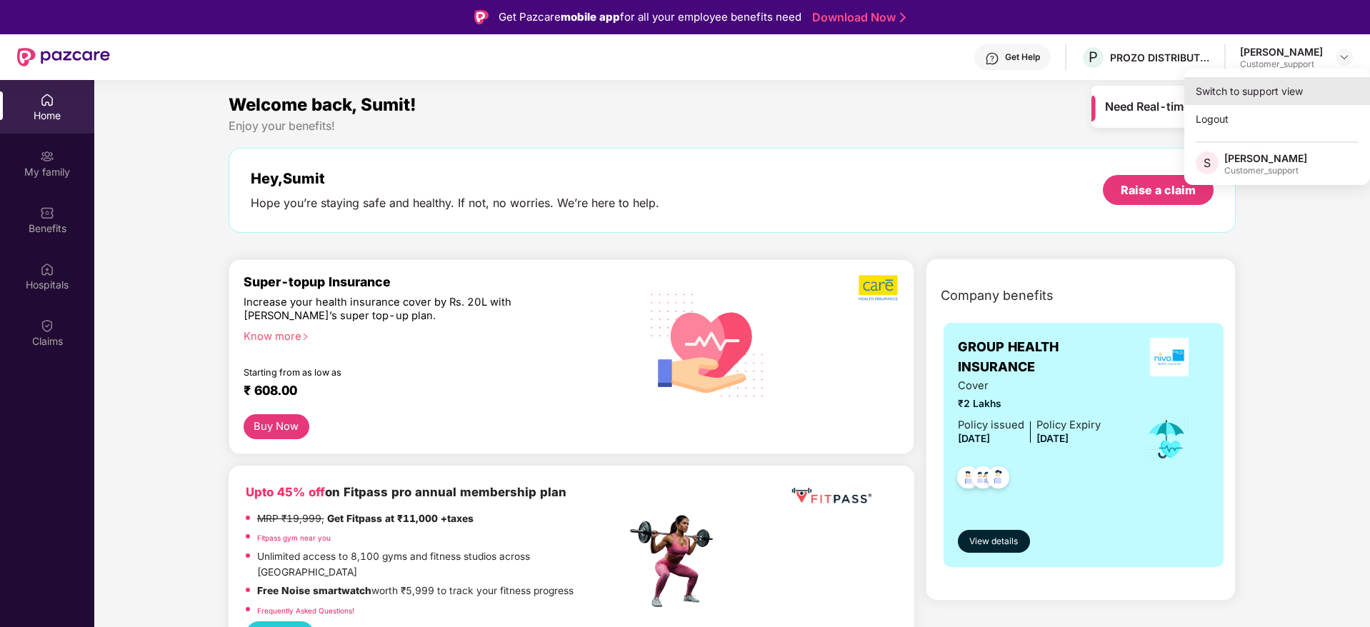
click at [1256, 92] on div "Switch to support view" at bounding box center [1277, 91] width 186 height 28
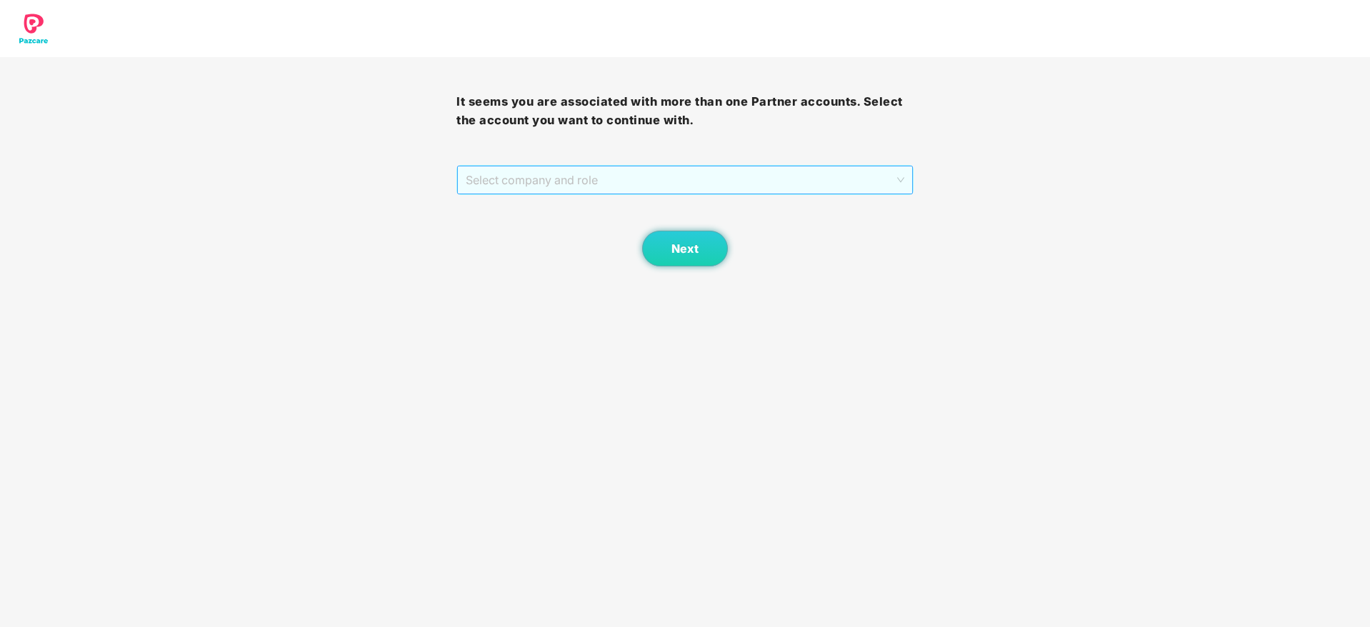
click at [704, 181] on span "Select company and role" at bounding box center [685, 179] width 438 height 27
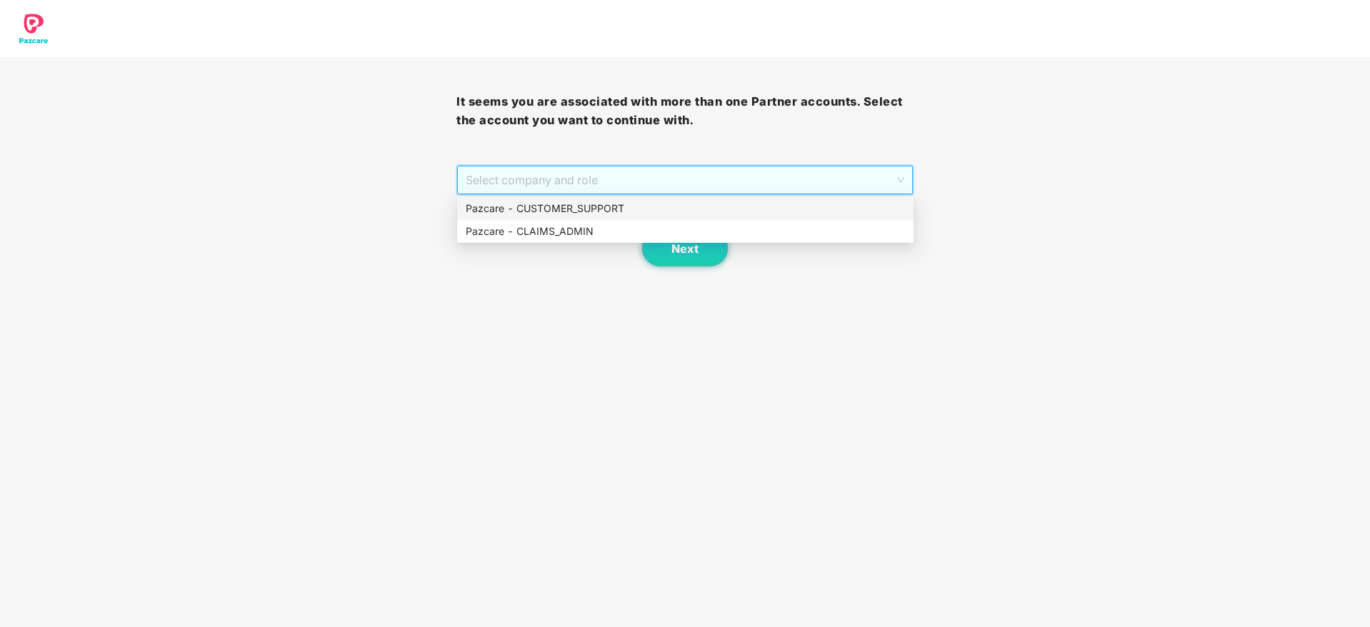
click at [616, 207] on div "Pazcare - CUSTOMER_SUPPORT" at bounding box center [685, 209] width 439 height 16
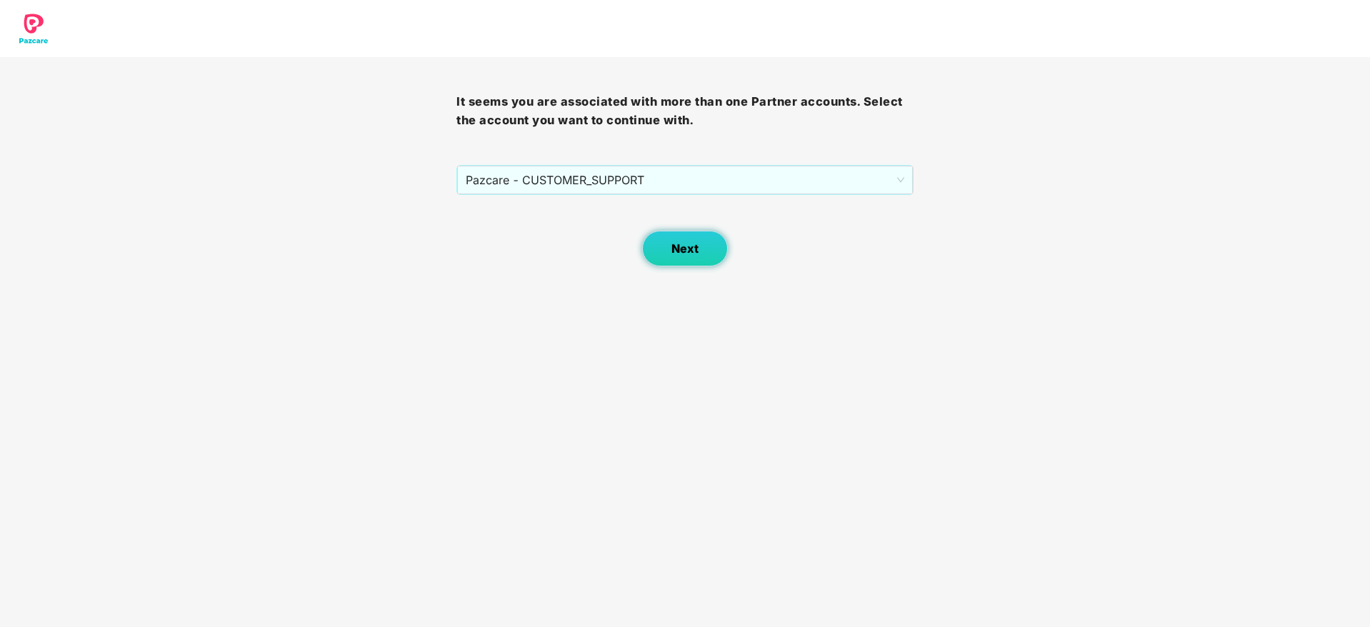
click at [693, 244] on span "Next" at bounding box center [685, 249] width 27 height 14
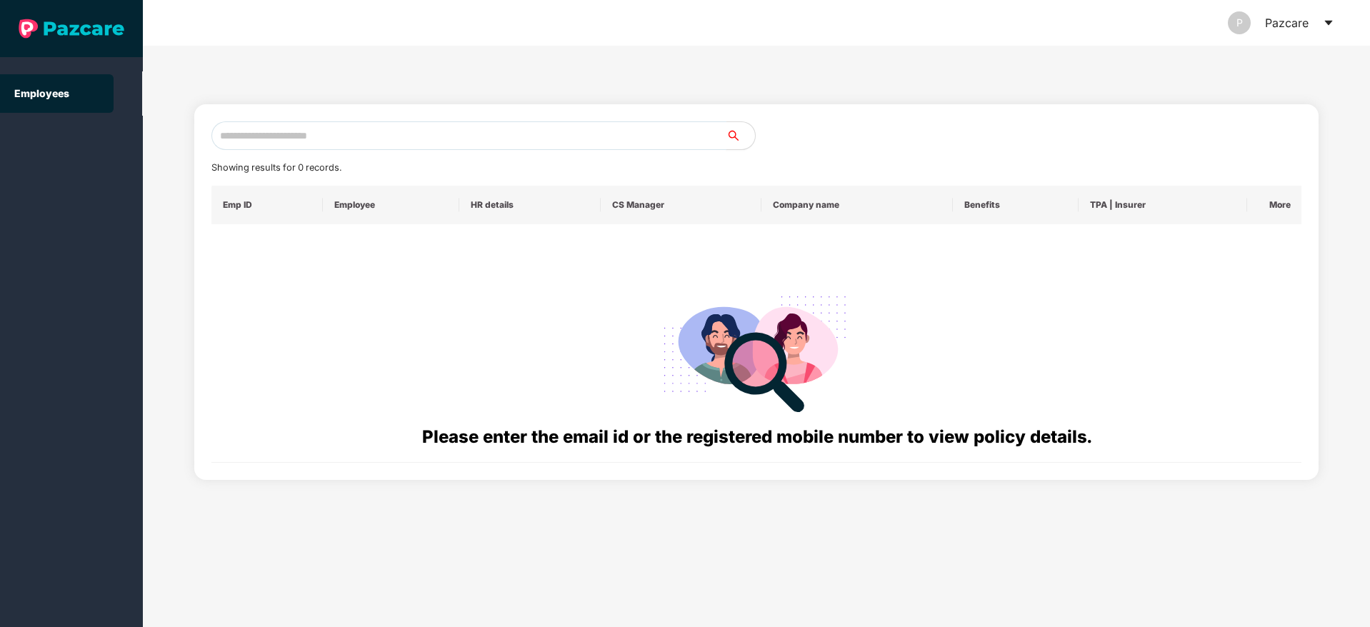
click at [333, 128] on input "text" at bounding box center [468, 135] width 515 height 29
paste input "**********"
click at [233, 136] on input "**********" at bounding box center [468, 135] width 515 height 29
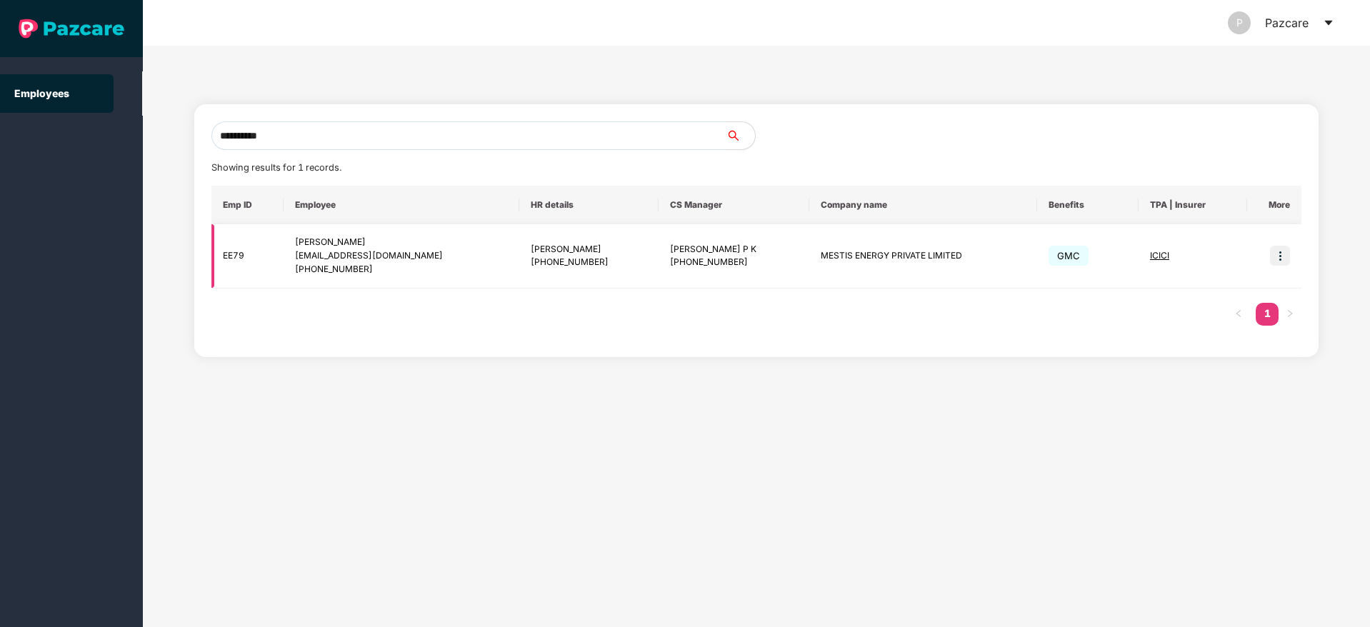
type input "**********"
click at [1282, 252] on img at bounding box center [1280, 256] width 20 height 20
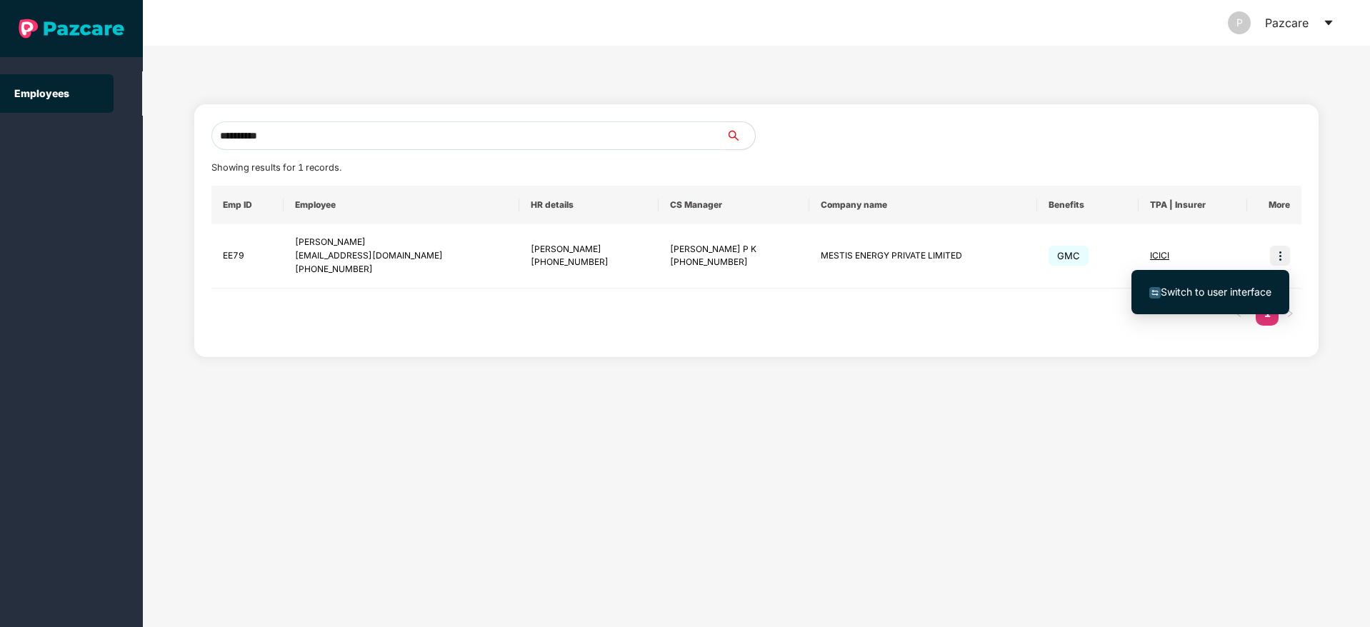
click at [1211, 295] on span "Switch to user interface" at bounding box center [1216, 292] width 111 height 12
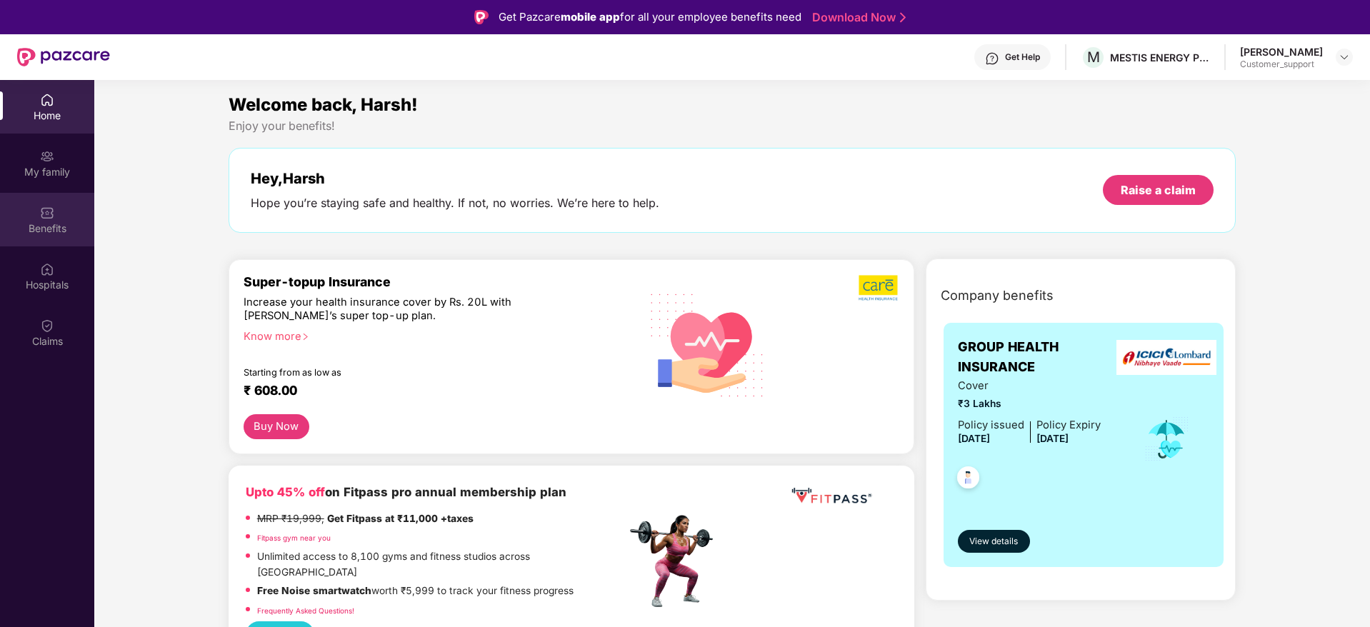
click at [48, 220] on div "Benefits" at bounding box center [47, 220] width 94 height 54
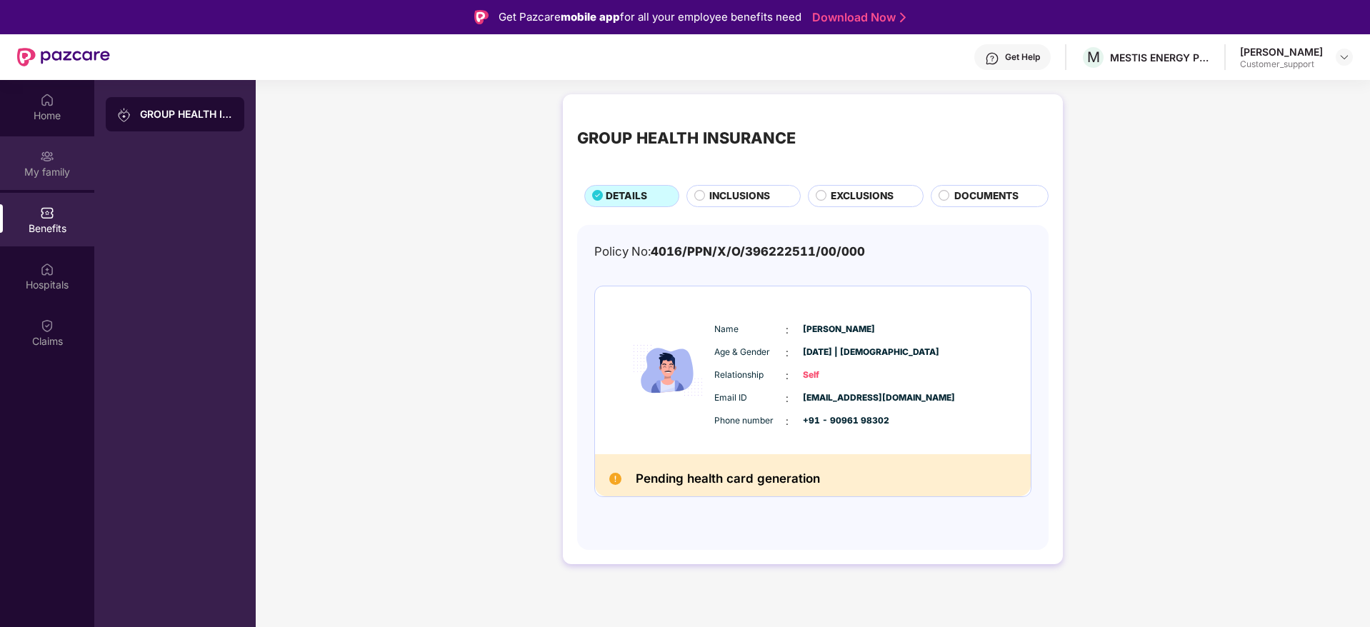
click at [46, 173] on div "My family" at bounding box center [47, 172] width 94 height 14
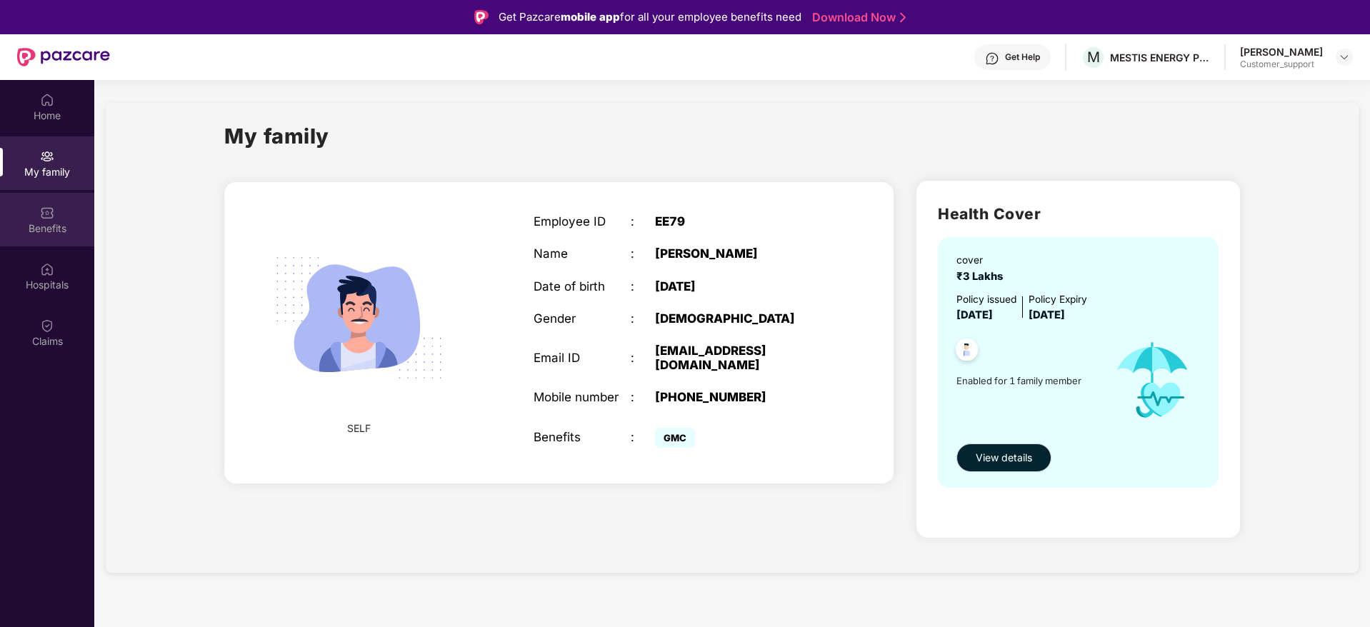
click at [44, 225] on div "Benefits" at bounding box center [47, 228] width 94 height 14
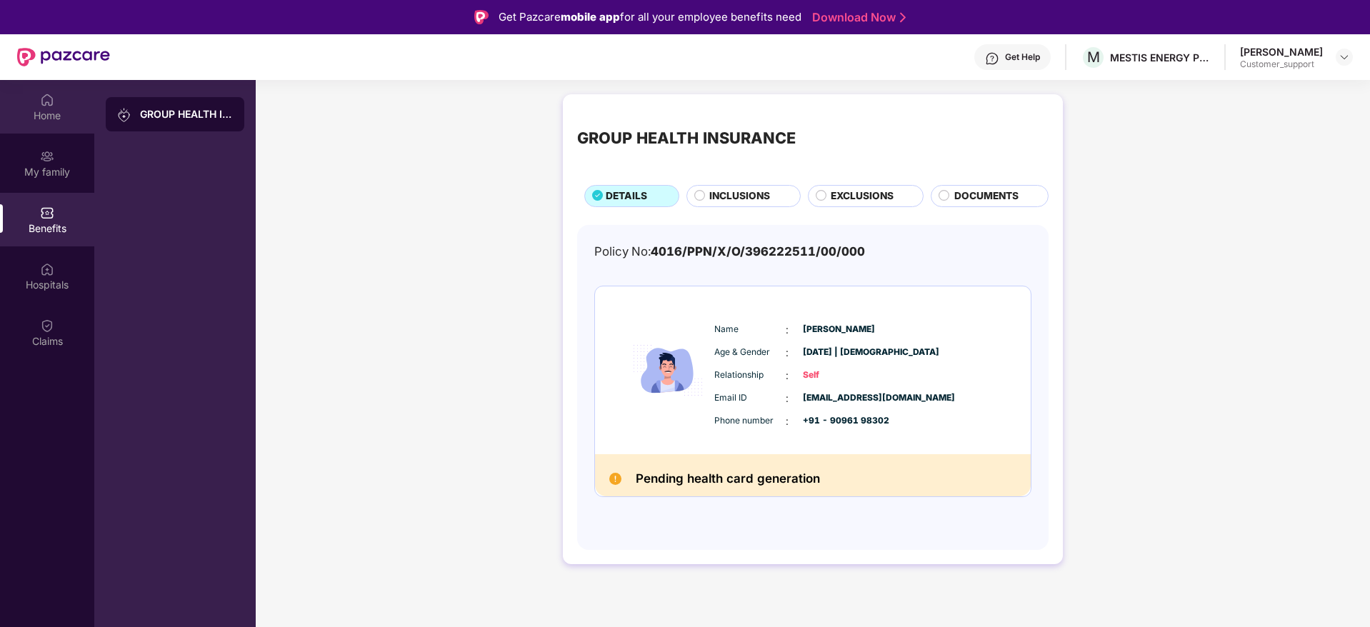
click at [38, 106] on div "Home" at bounding box center [47, 107] width 94 height 54
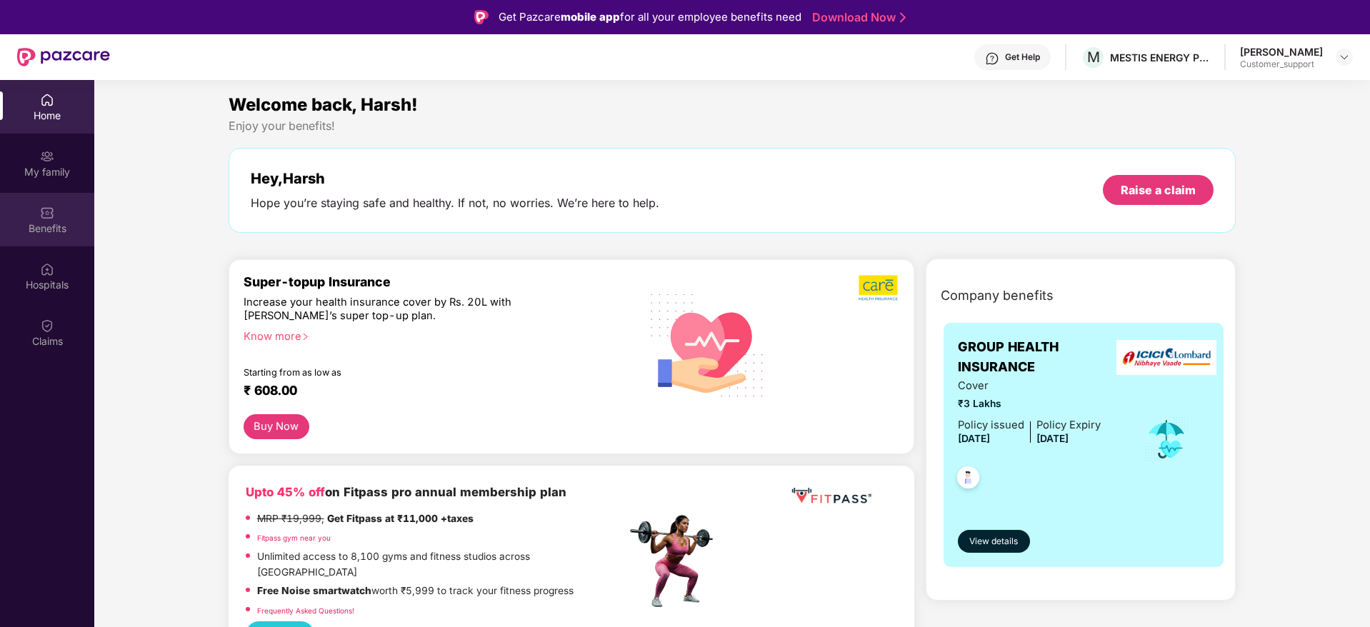
click at [46, 219] on img at bounding box center [47, 213] width 14 height 14
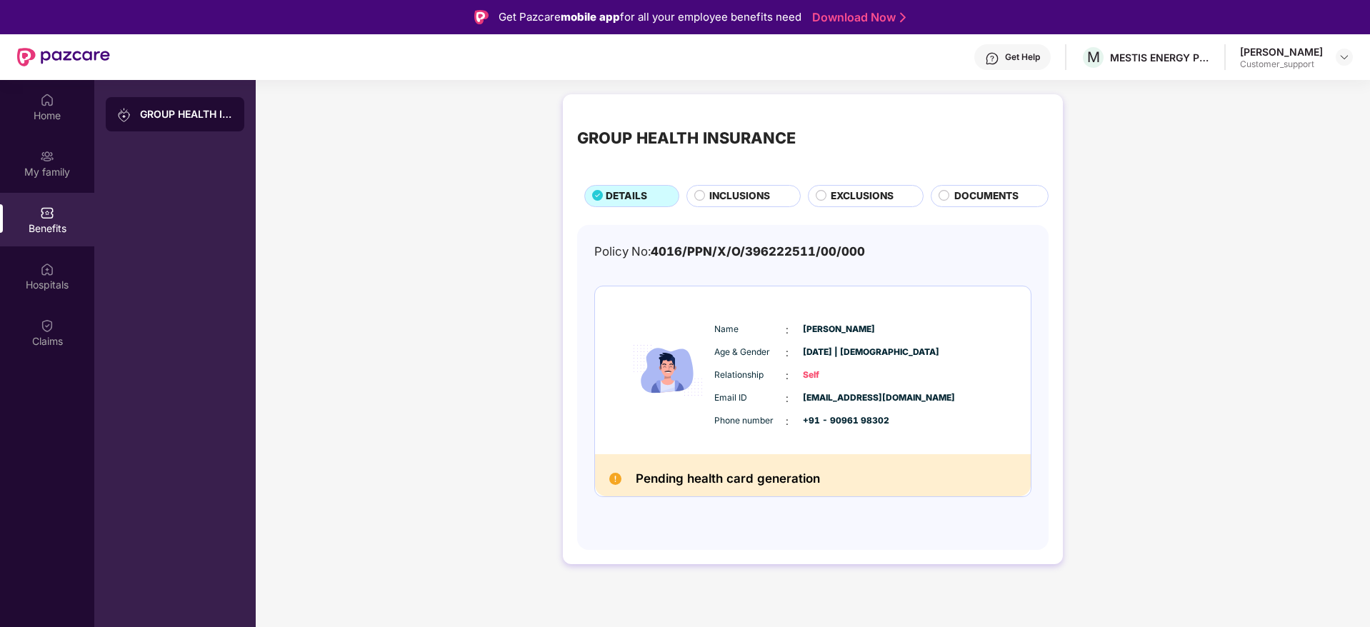
click at [721, 198] on span "INCLUSIONS" at bounding box center [739, 197] width 61 height 16
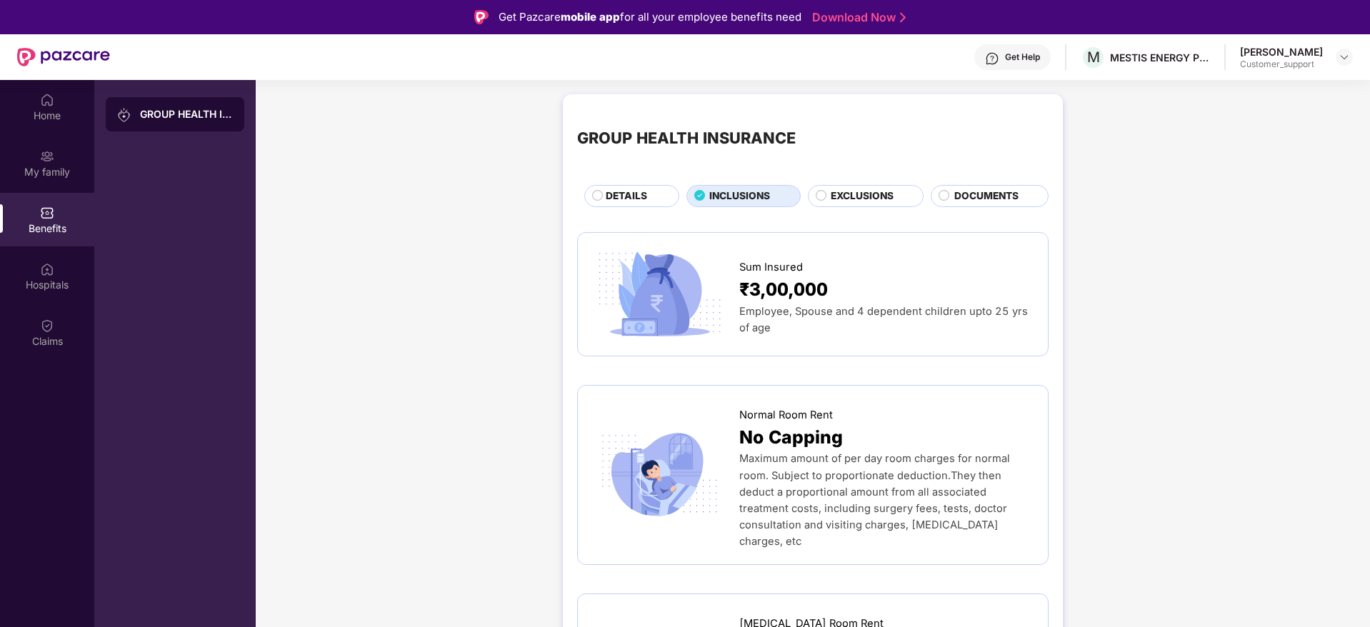
click at [47, 222] on div "Benefits" at bounding box center [47, 228] width 94 height 14
click at [47, 154] on img at bounding box center [47, 156] width 14 height 14
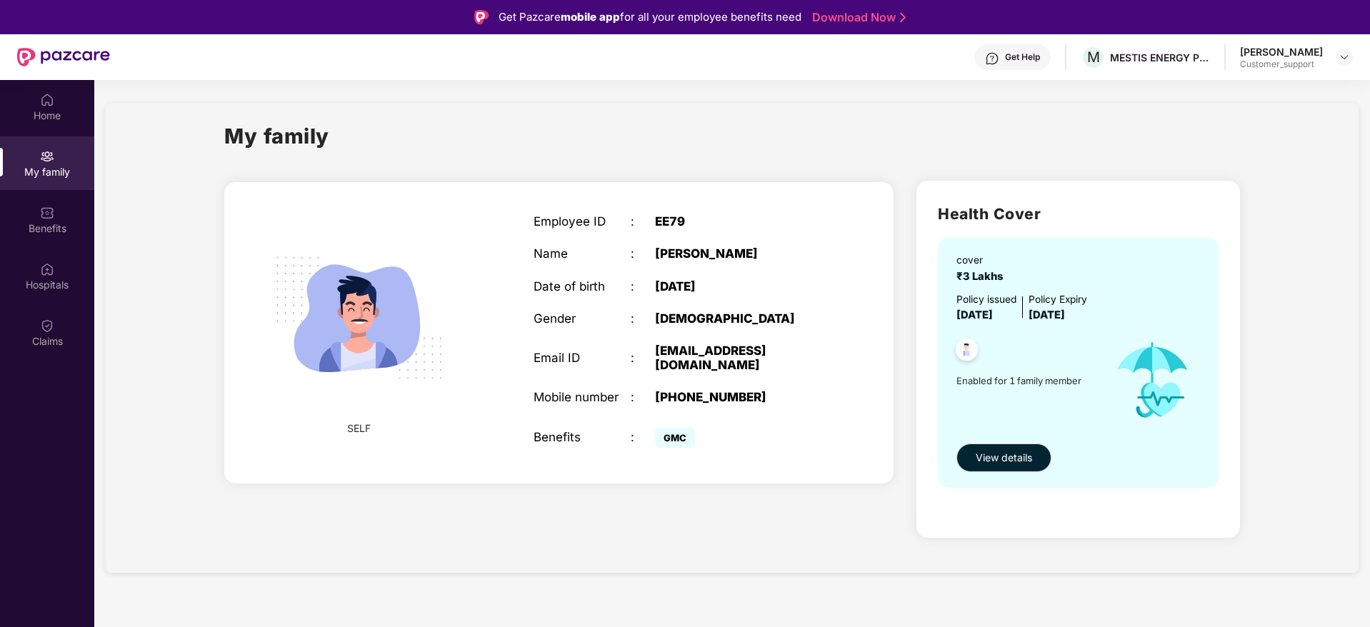
click at [1007, 58] on div "Get Help" at bounding box center [1012, 57] width 76 height 26
click at [1339, 64] on div at bounding box center [1344, 57] width 17 height 17
click at [1250, 91] on div "Switch to support view" at bounding box center [1277, 91] width 186 height 28
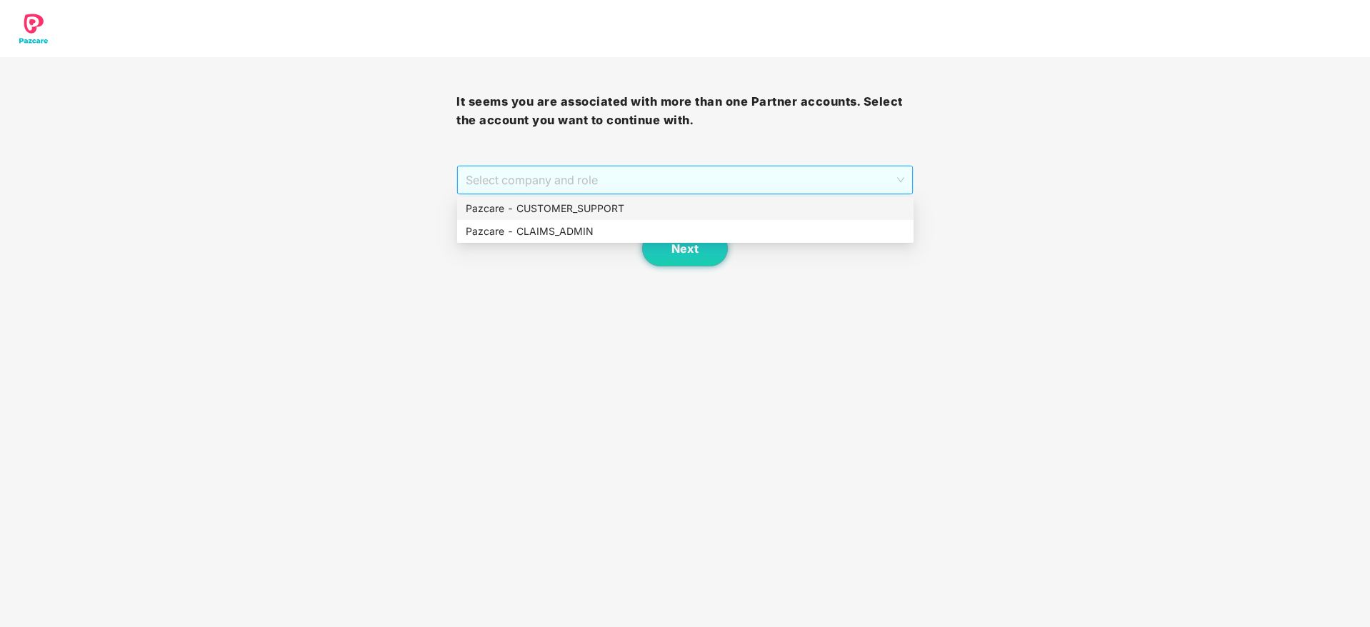
click at [809, 184] on span "Select company and role" at bounding box center [685, 179] width 438 height 27
click at [672, 209] on div "Pazcare - CUSTOMER_SUPPORT" at bounding box center [685, 209] width 439 height 16
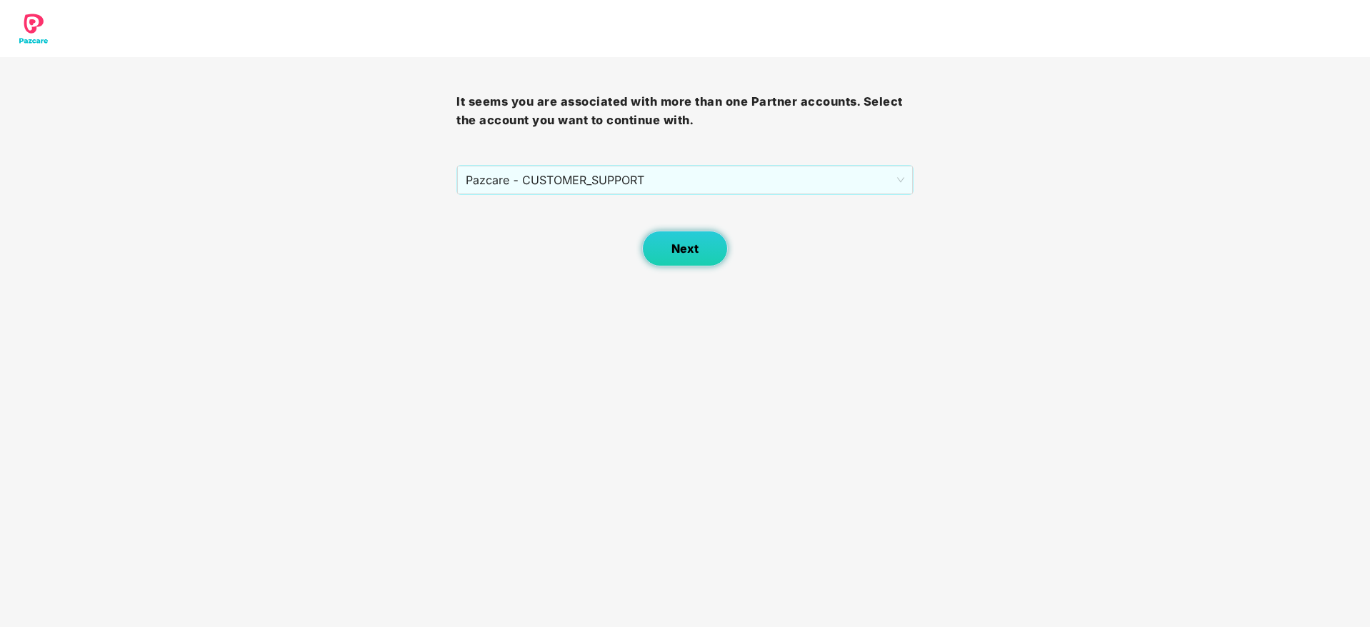
click at [683, 242] on span "Next" at bounding box center [685, 249] width 27 height 14
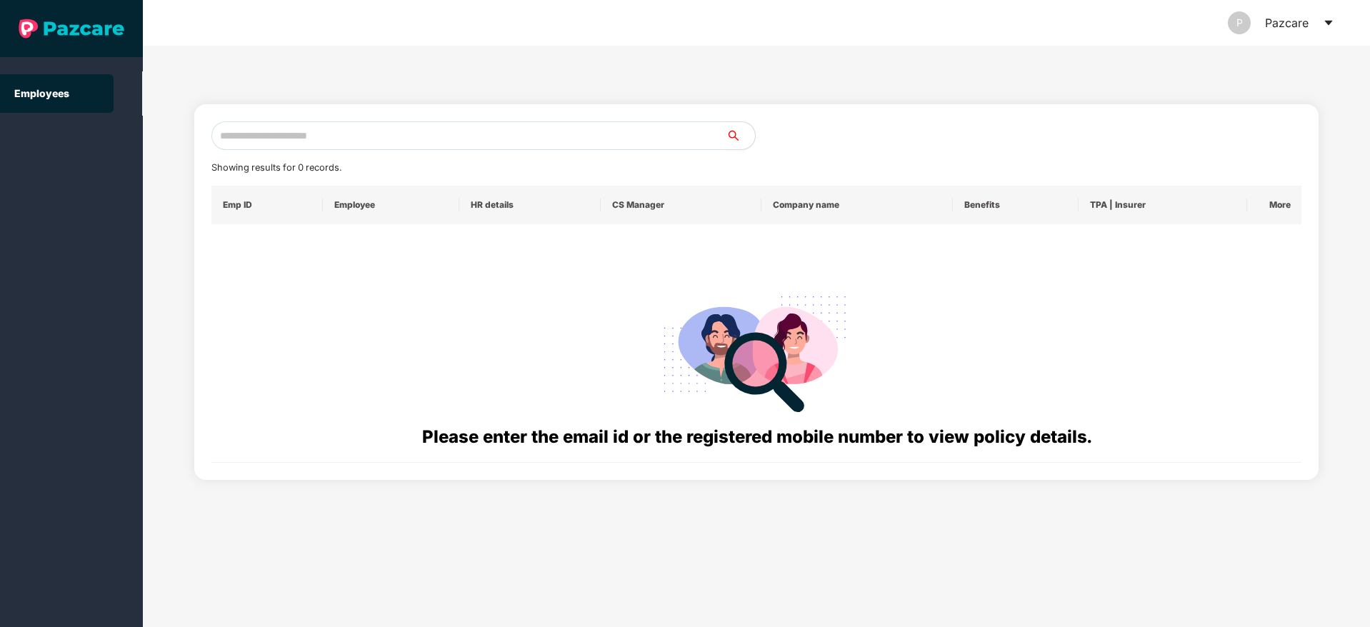
click at [305, 139] on input "text" at bounding box center [468, 135] width 515 height 29
paste input "**********"
click at [234, 137] on input "**********" at bounding box center [468, 135] width 515 height 29
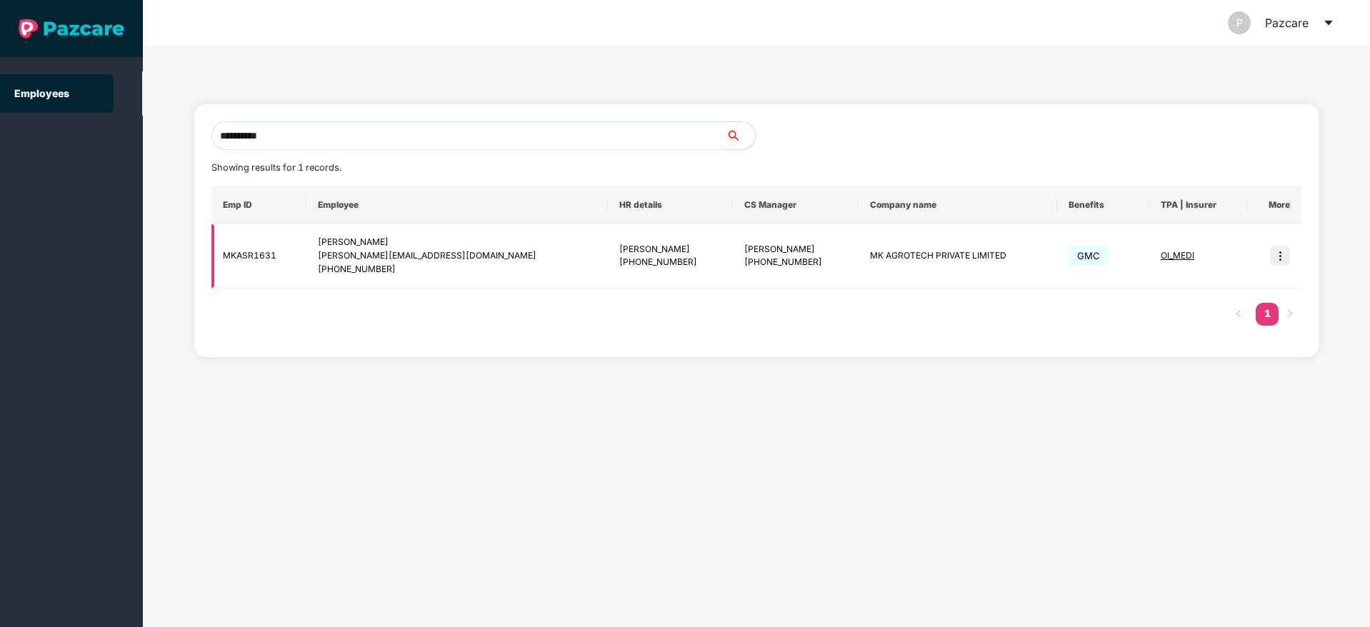
type input "**********"
click at [1278, 256] on img at bounding box center [1280, 256] width 20 height 20
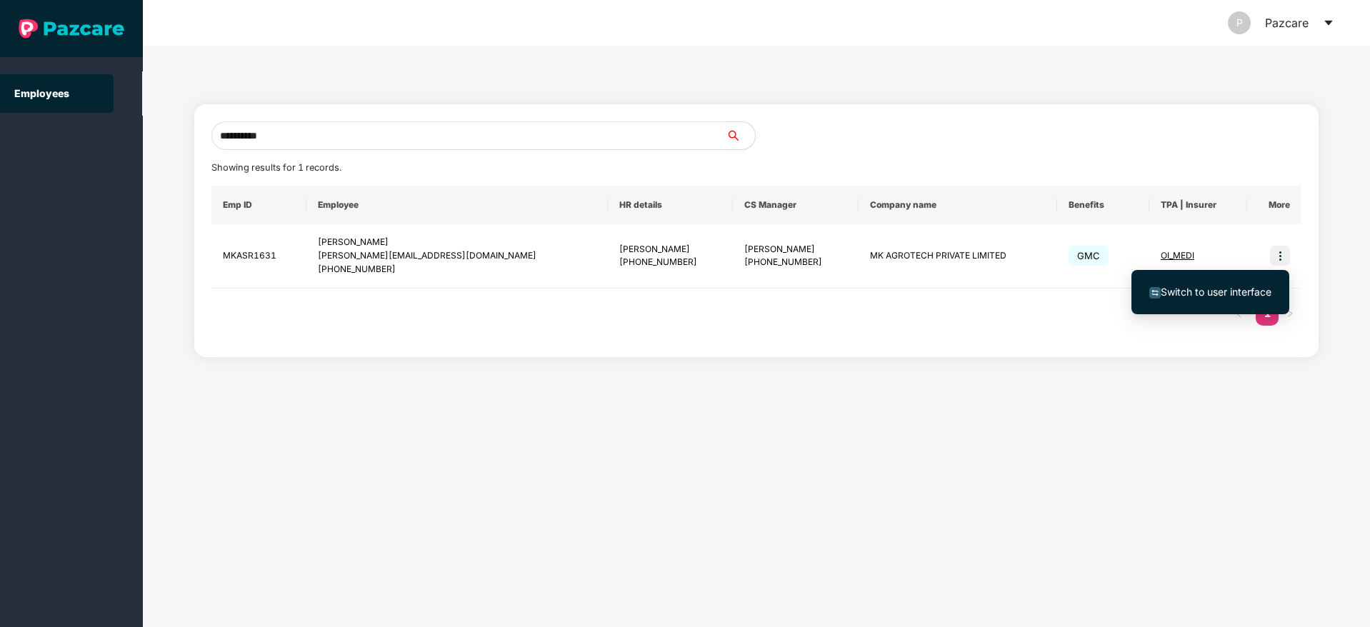
click at [1219, 288] on span "Switch to user interface" at bounding box center [1216, 292] width 111 height 12
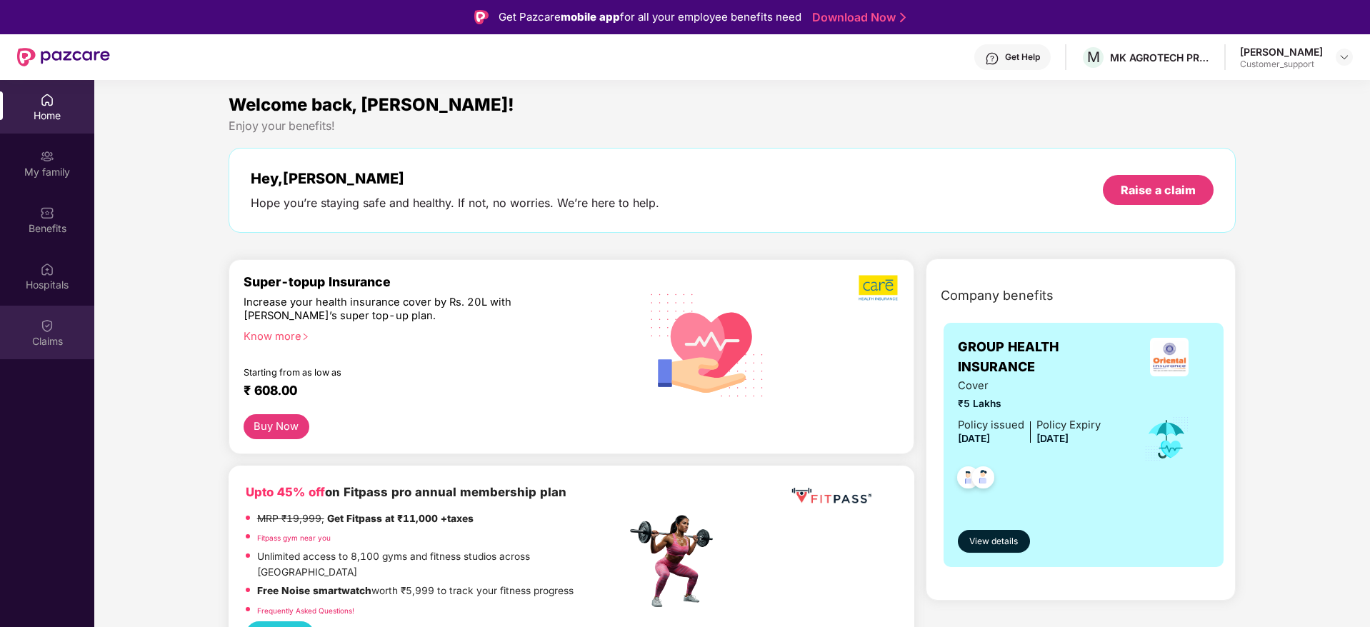
click at [43, 329] on img at bounding box center [47, 326] width 14 height 14
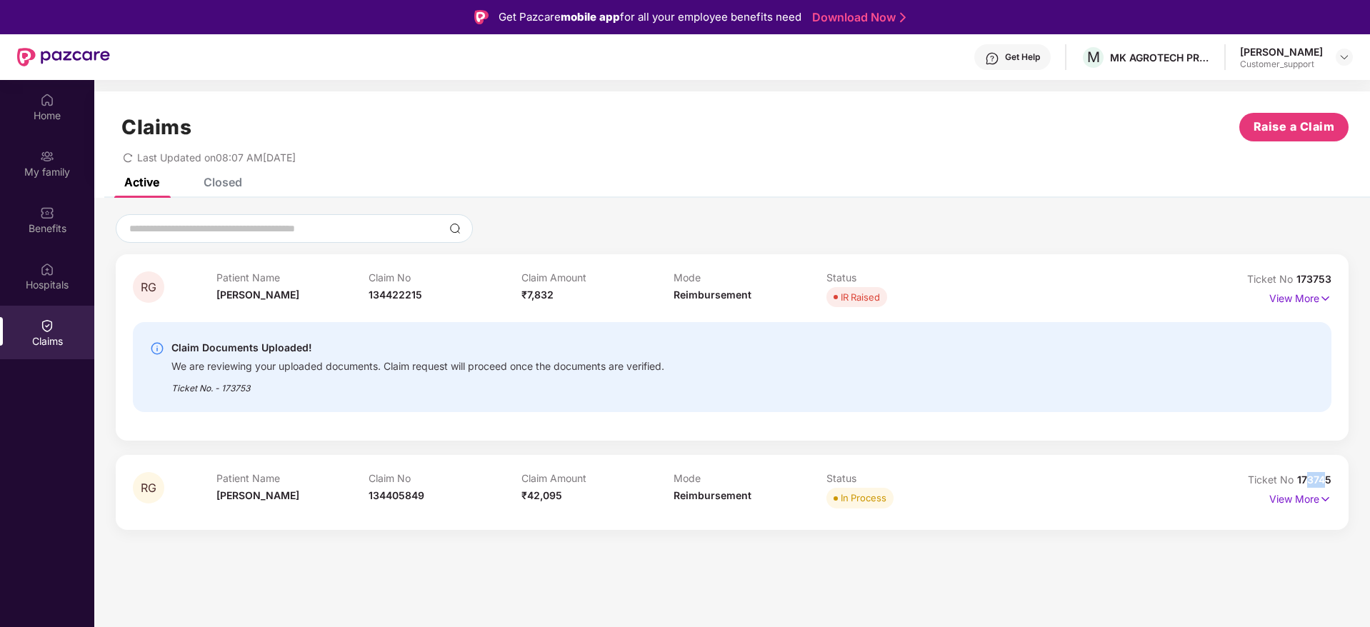
drag, startPoint x: 1326, startPoint y: 486, endPoint x: 1310, endPoint y: 479, distance: 17.6
click at [1310, 479] on div "Ticket No 173745" at bounding box center [1290, 480] width 84 height 16
click at [1338, 485] on div "RG Patient Name R G Yashu Claim No 134405849 Claim Amount ₹42,095 Mode Reimburs…" at bounding box center [732, 492] width 1233 height 74
drag, startPoint x: 1338, startPoint y: 485, endPoint x: 1298, endPoint y: 483, distance: 40.1
click at [1298, 483] on div "RG Patient Name R G Yashu Claim No 134405849 Claim Amount ₹42,095 Mode Reimburs…" at bounding box center [732, 492] width 1233 height 74
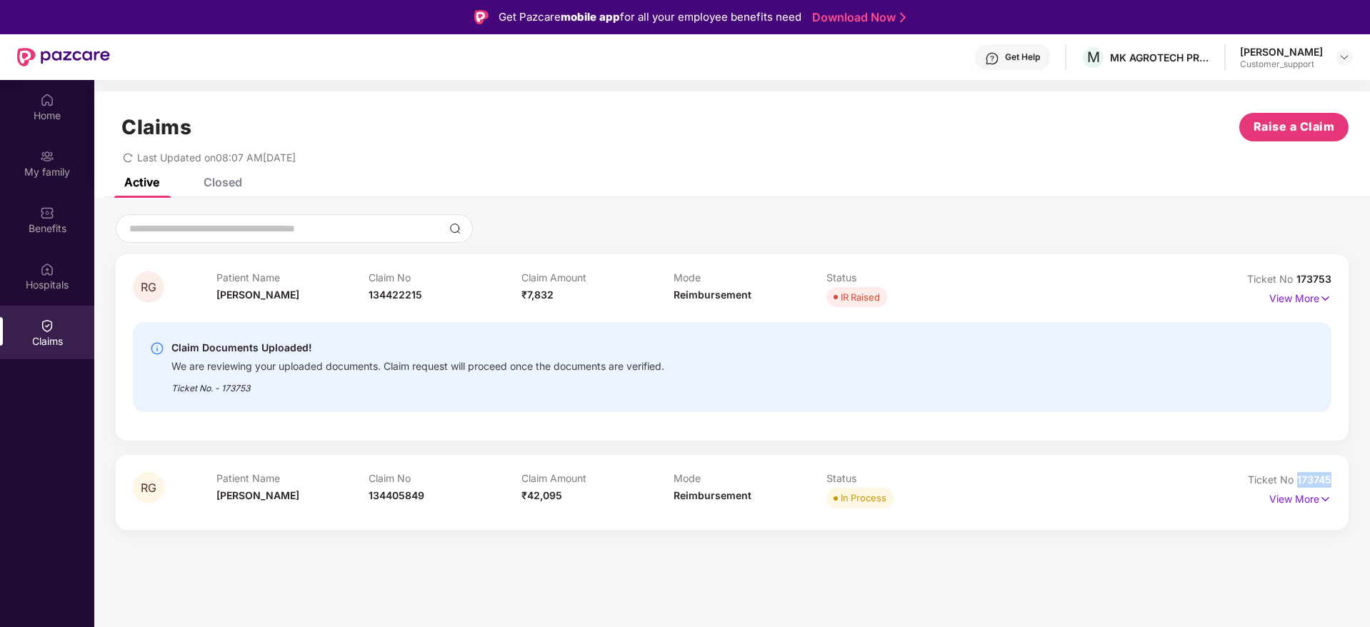
copy span "173745"
click at [48, 165] on div "My family" at bounding box center [47, 172] width 94 height 14
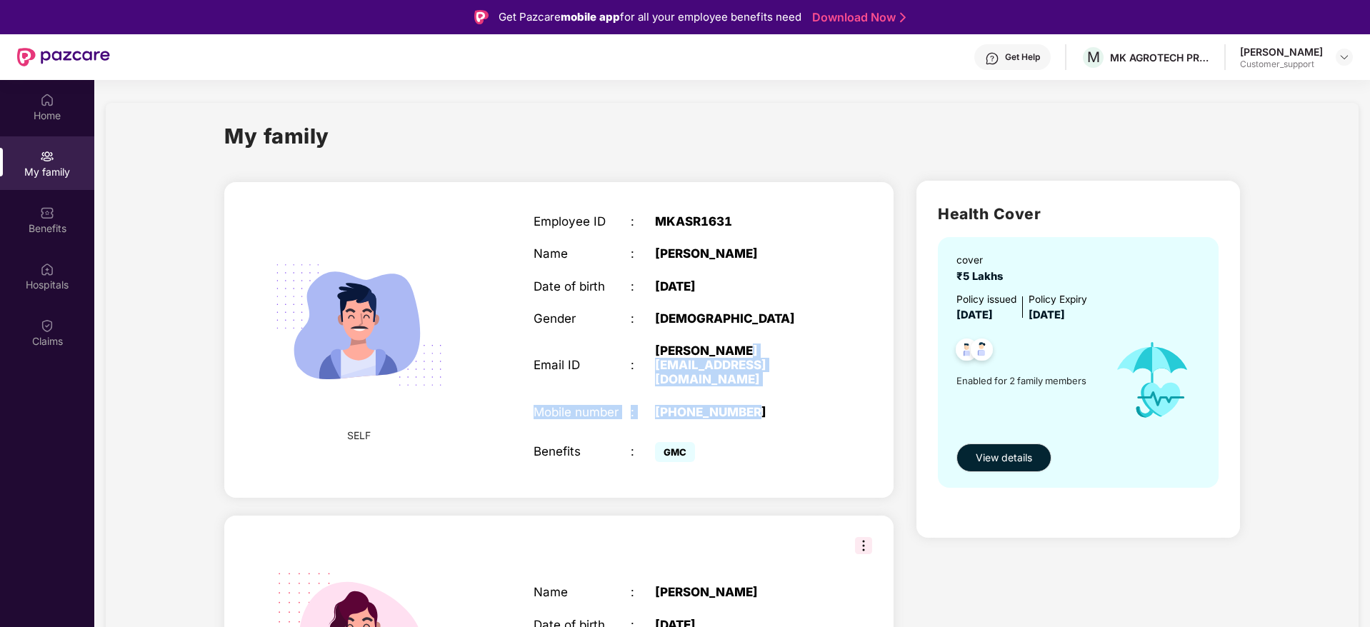
drag, startPoint x: 793, startPoint y: 363, endPoint x: 749, endPoint y: 356, distance: 44.9
click at [749, 356] on div "Employee ID : MKASR1631 Name : Puneeth B Date of birth : 17 Feb 1991 Gender : M…" at bounding box center [679, 339] width 321 height 287
click at [824, 353] on div "puneeth.b@masoom.in" at bounding box center [740, 366] width 170 height 44
drag, startPoint x: 824, startPoint y: 353, endPoint x: 653, endPoint y: 356, distance: 170.8
click at [653, 356] on div "Email ID : puneeth.b@masoom.in" at bounding box center [680, 366] width 292 height 44
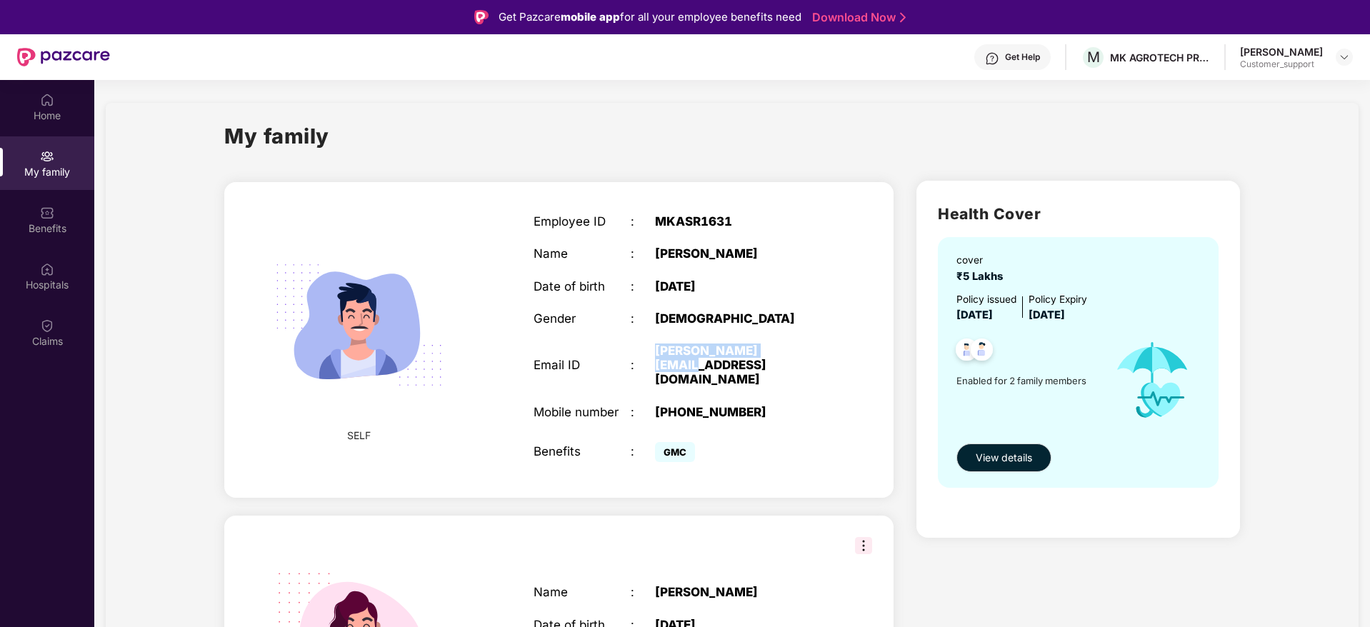
copy div "puneeth.b@masoom.in"
click at [1344, 61] on img at bounding box center [1344, 56] width 11 height 11
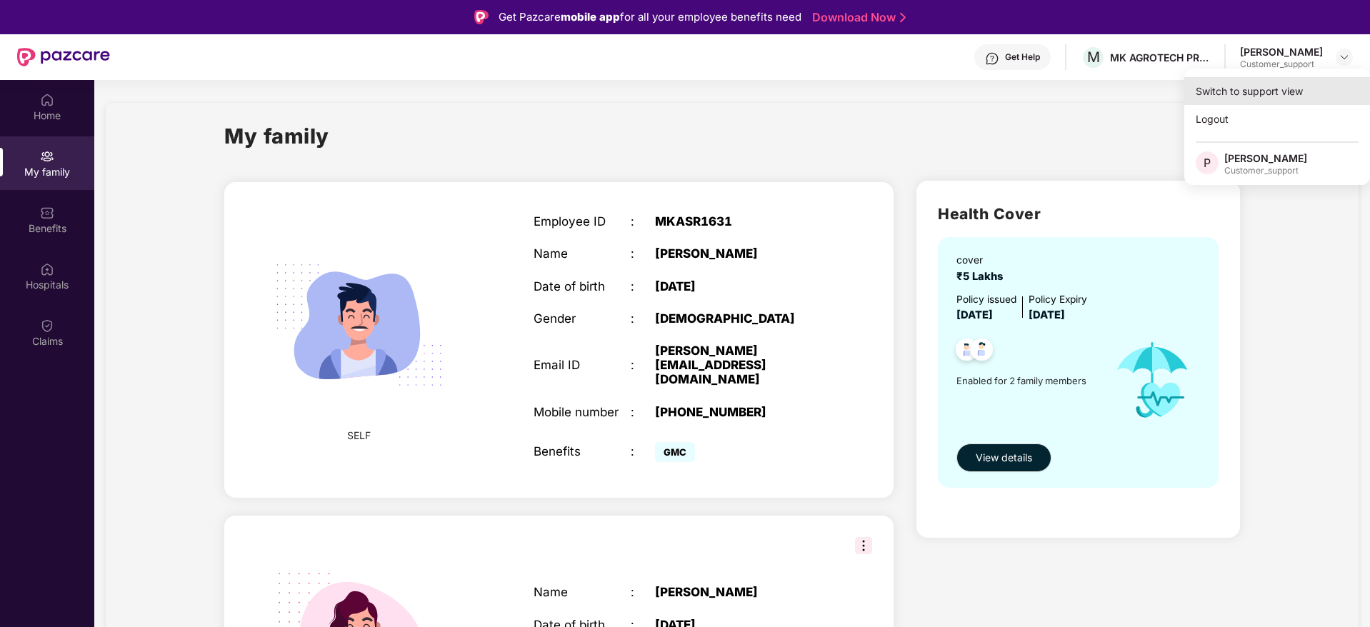
click at [1241, 89] on div "Switch to support view" at bounding box center [1277, 91] width 186 height 28
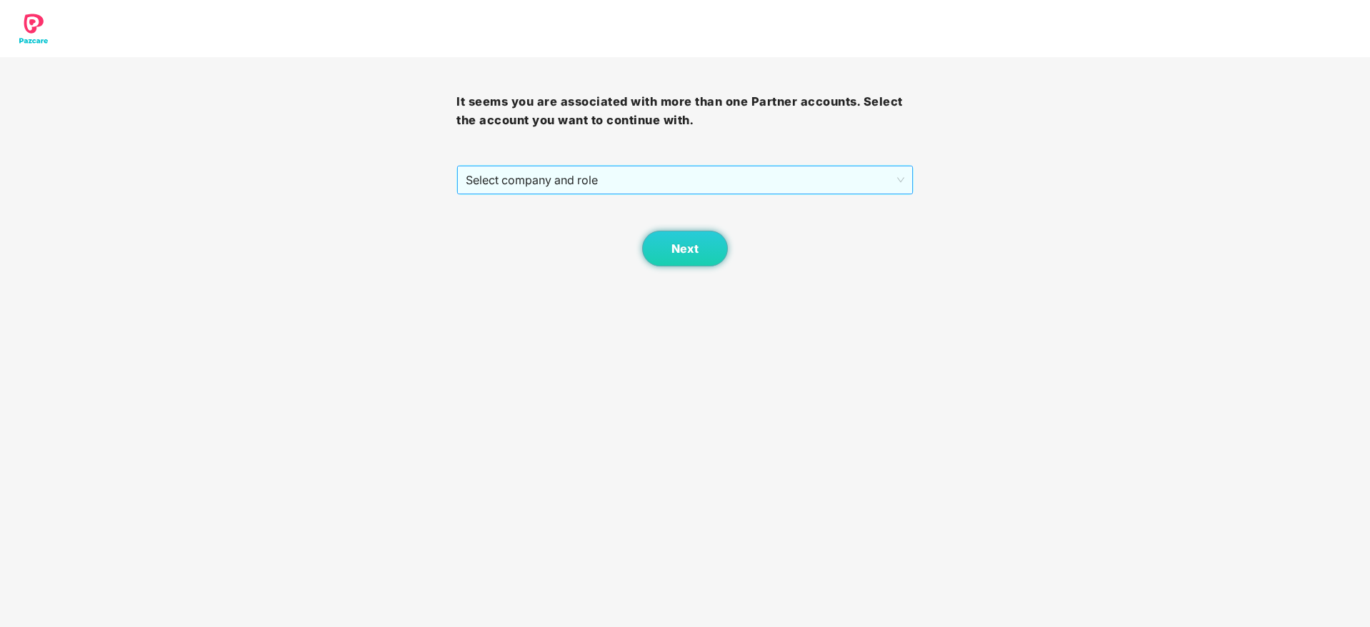
click at [677, 191] on span "Select company and role" at bounding box center [685, 179] width 438 height 27
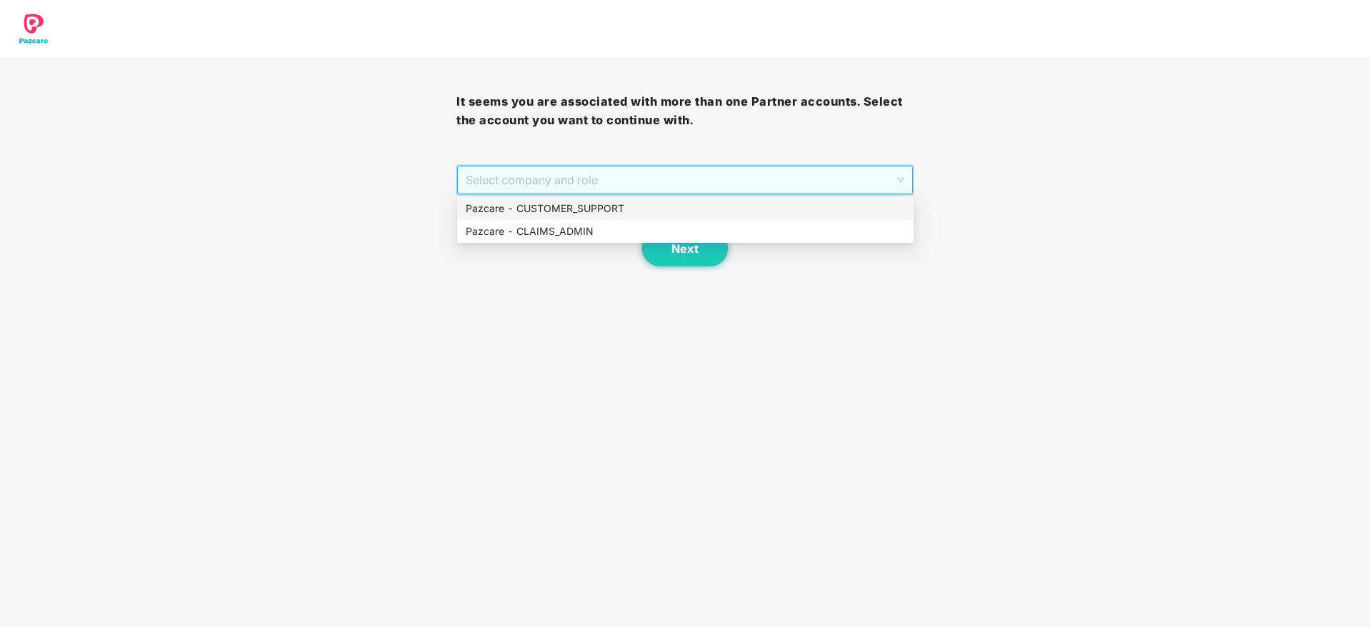
click at [608, 202] on div "Pazcare - CUSTOMER_SUPPORT" at bounding box center [685, 209] width 439 height 16
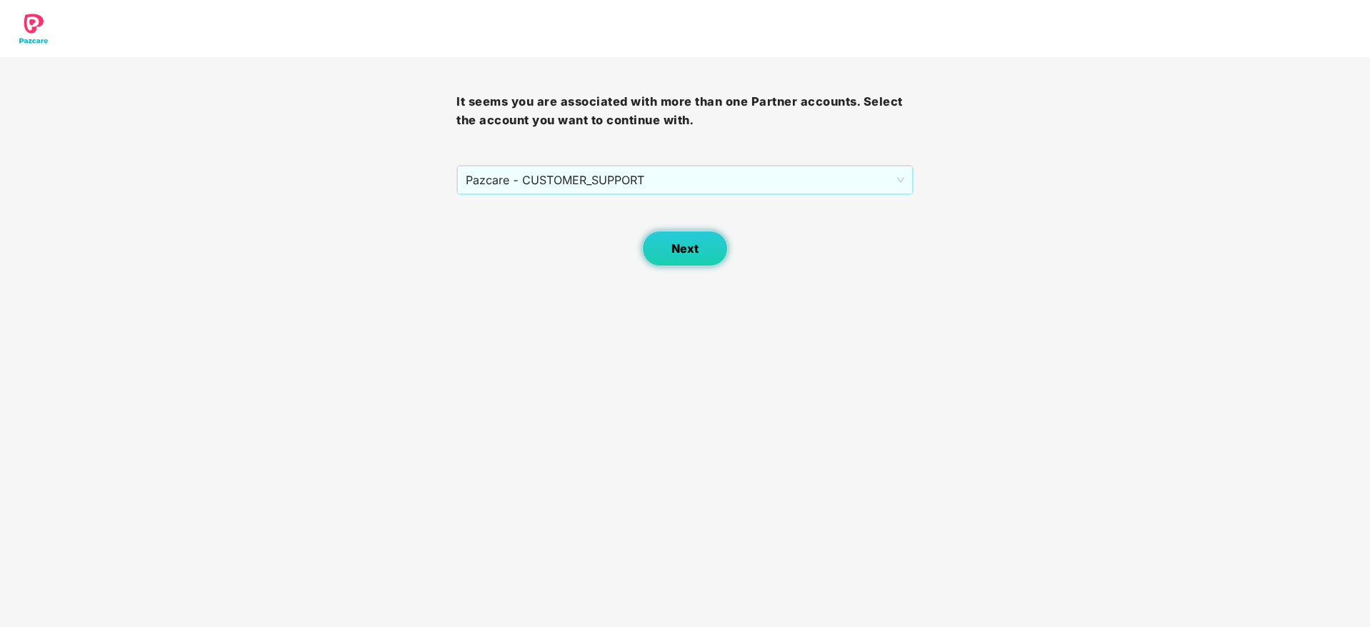
click at [676, 249] on span "Next" at bounding box center [685, 249] width 27 height 14
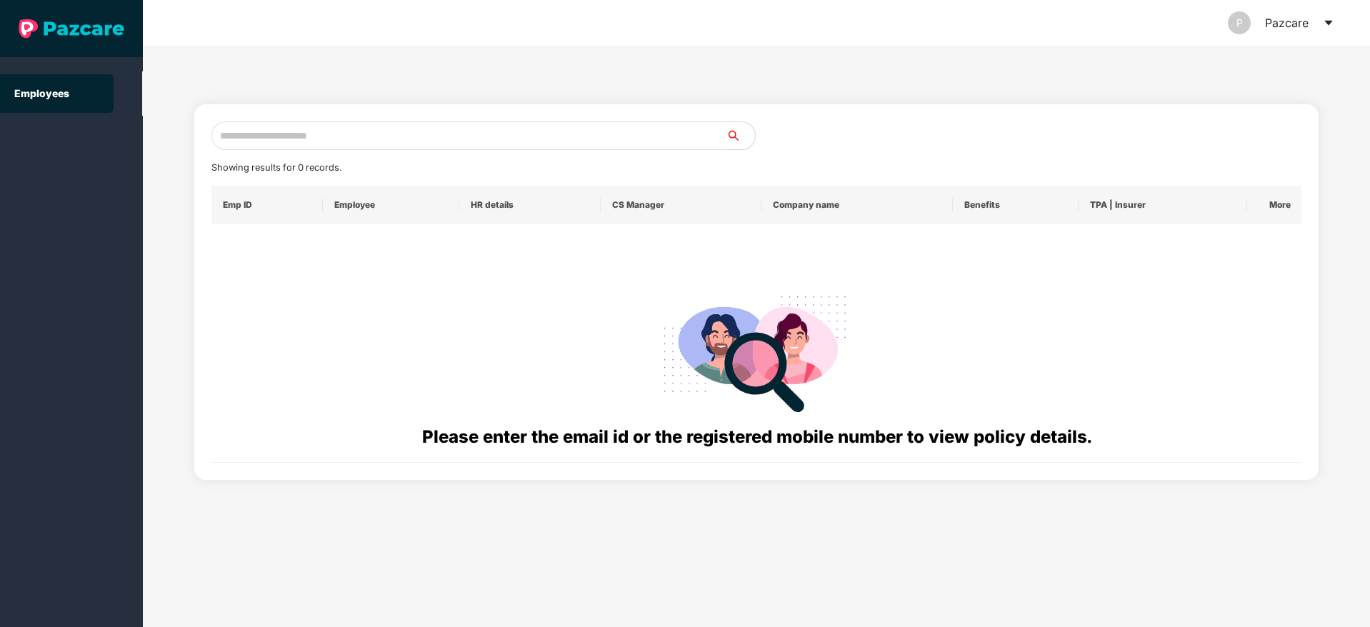
click at [395, 141] on input "text" at bounding box center [468, 135] width 515 height 29
paste input "**********"
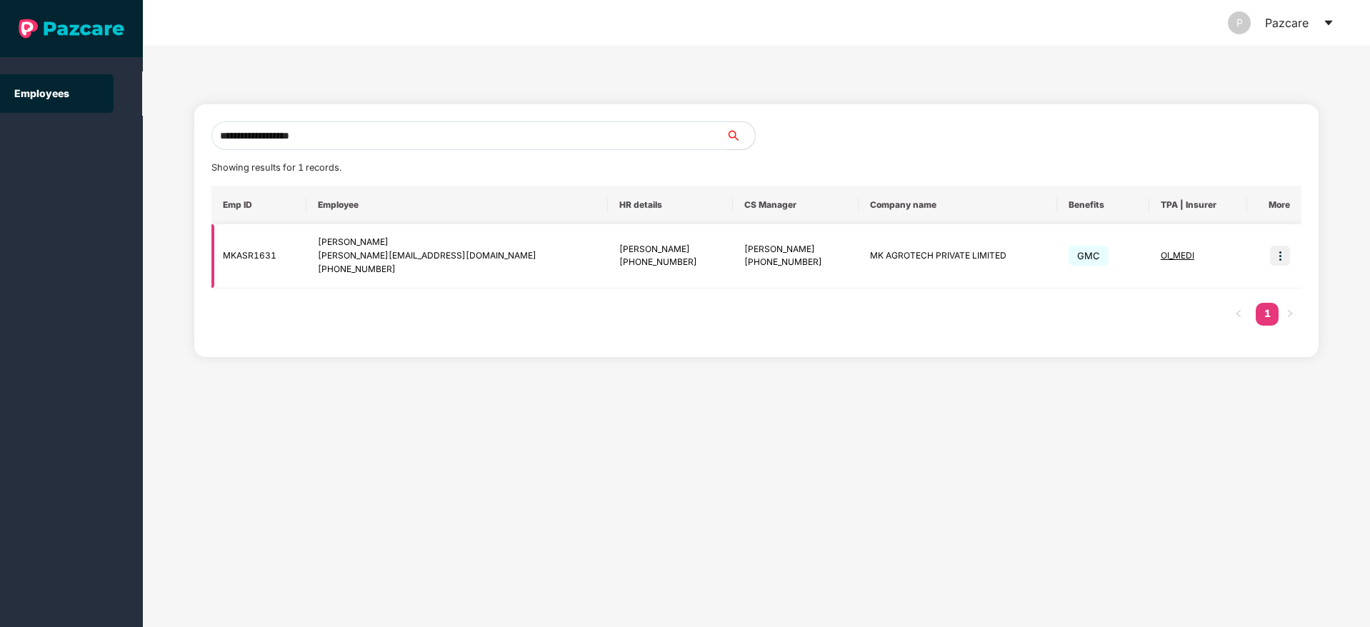
type input "**********"
click at [1167, 255] on span "OI_MEDI" at bounding box center [1178, 255] width 34 height 11
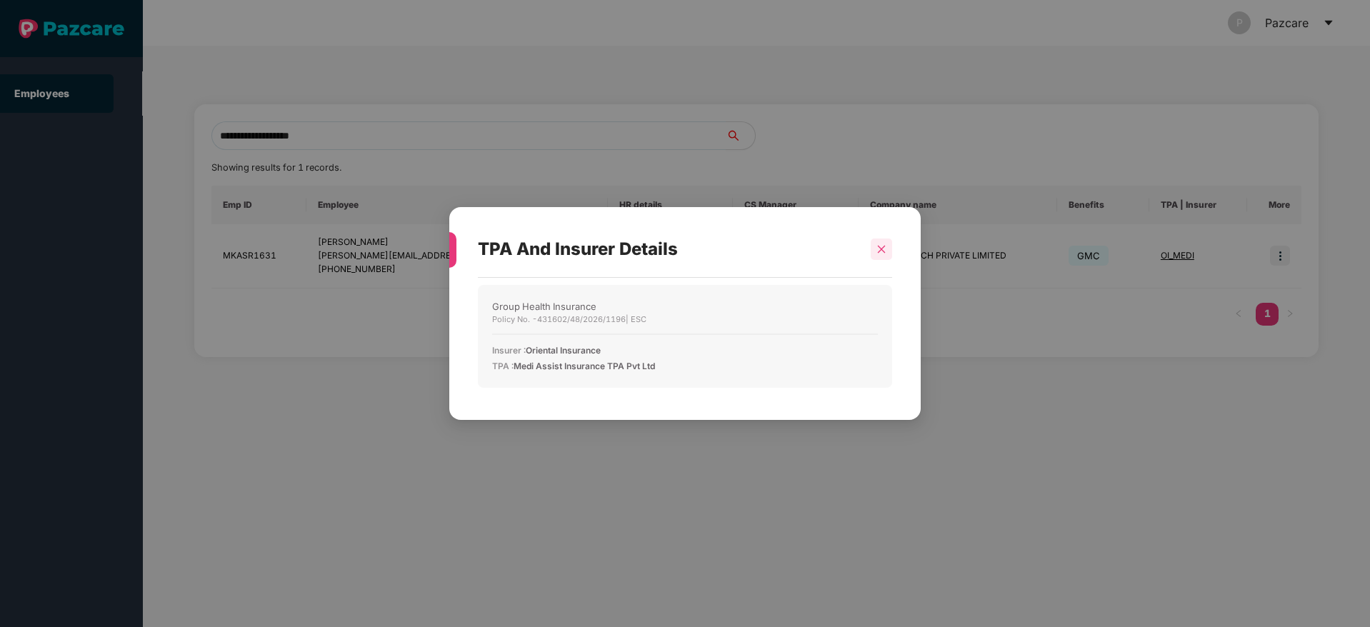
click at [879, 256] on div at bounding box center [881, 249] width 21 height 21
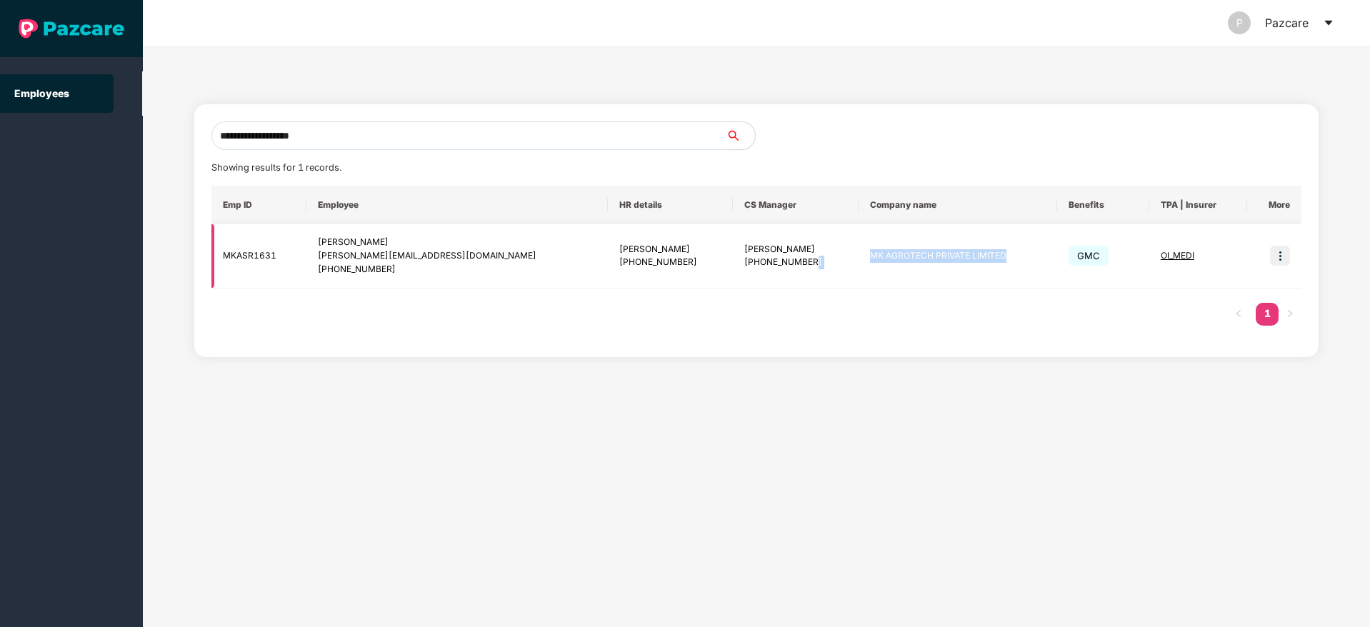
drag, startPoint x: 972, startPoint y: 263, endPoint x: 804, endPoint y: 265, distance: 167.9
click at [804, 265] on tr "MKASR1631 Puneeth B puneeth.b@masoom.in +919620123096 Saurav Kaushik +918010246…" at bounding box center [756, 256] width 1091 height 64
copy tr "MK AGROTECH PRIVATE LIMITED"
click at [1330, 24] on icon "caret-down" at bounding box center [1328, 22] width 11 height 11
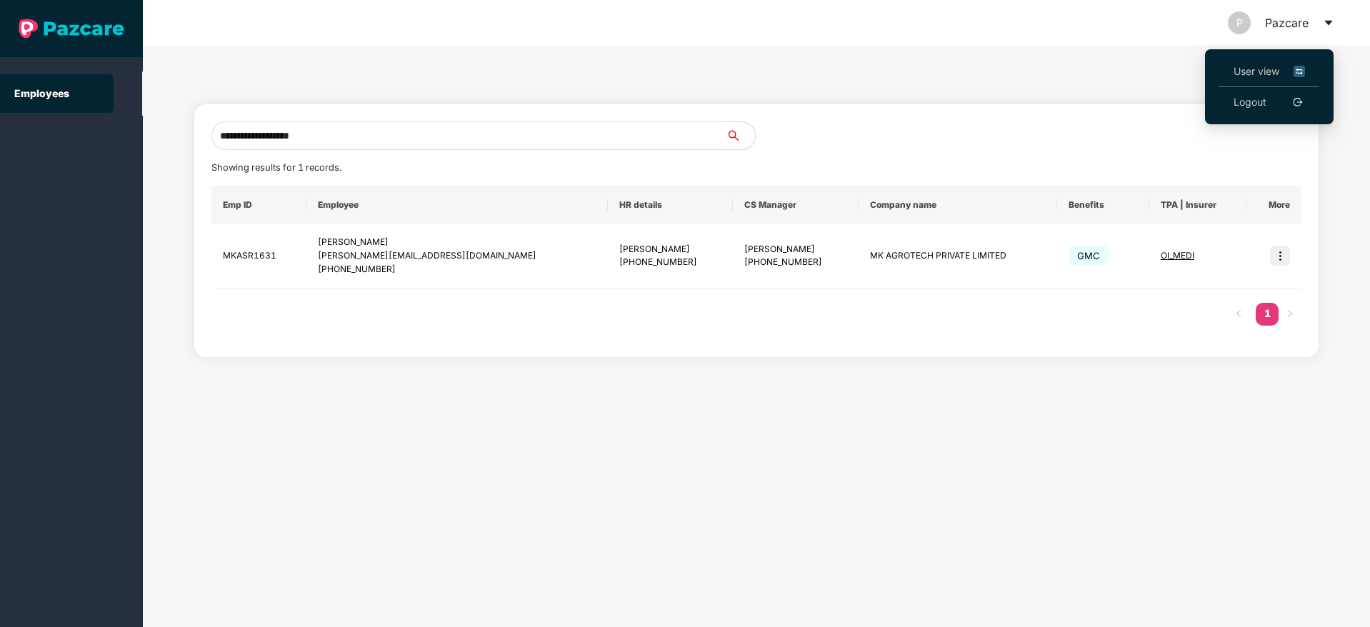
click at [1270, 69] on span "User view" at bounding box center [1269, 72] width 71 height 16
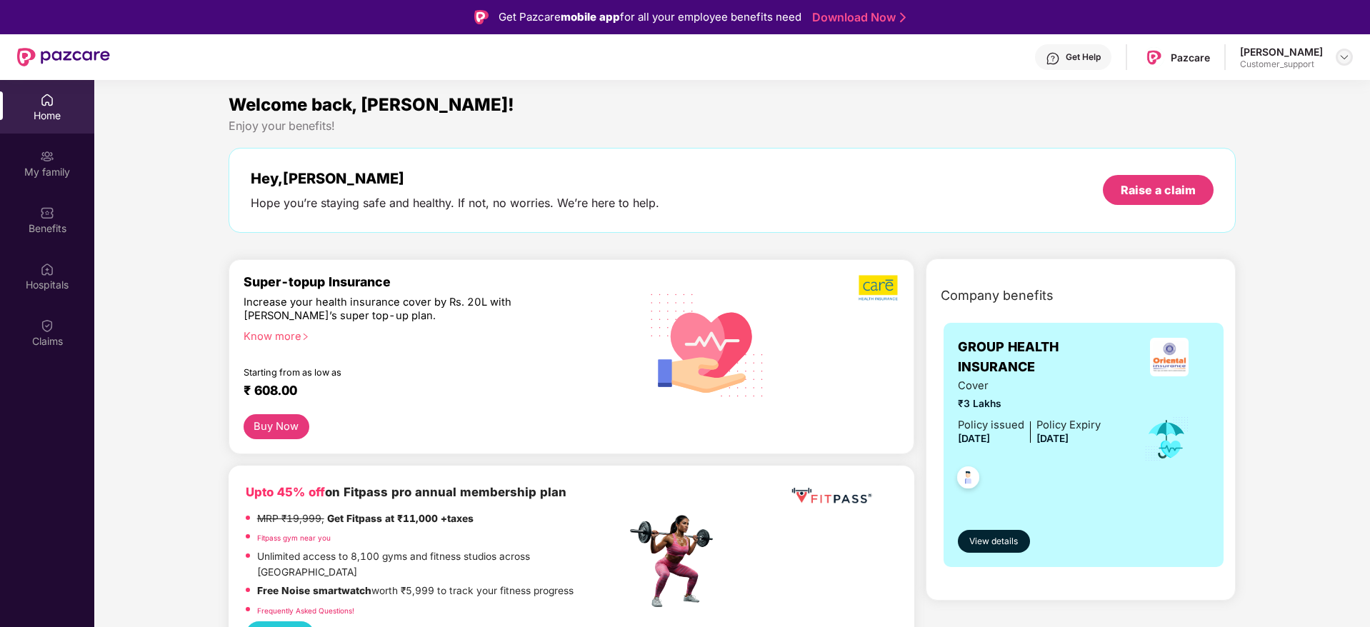
click at [1342, 61] on img at bounding box center [1344, 56] width 11 height 11
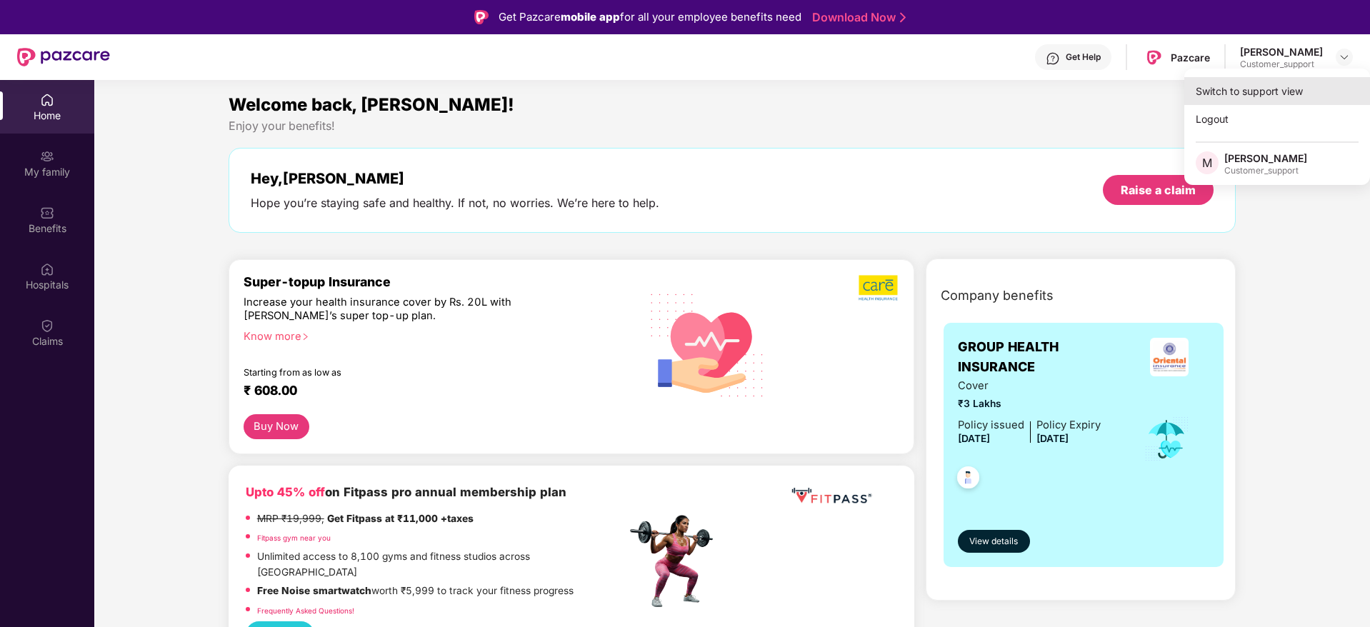
click at [1266, 96] on div "Switch to support view" at bounding box center [1277, 91] width 186 height 28
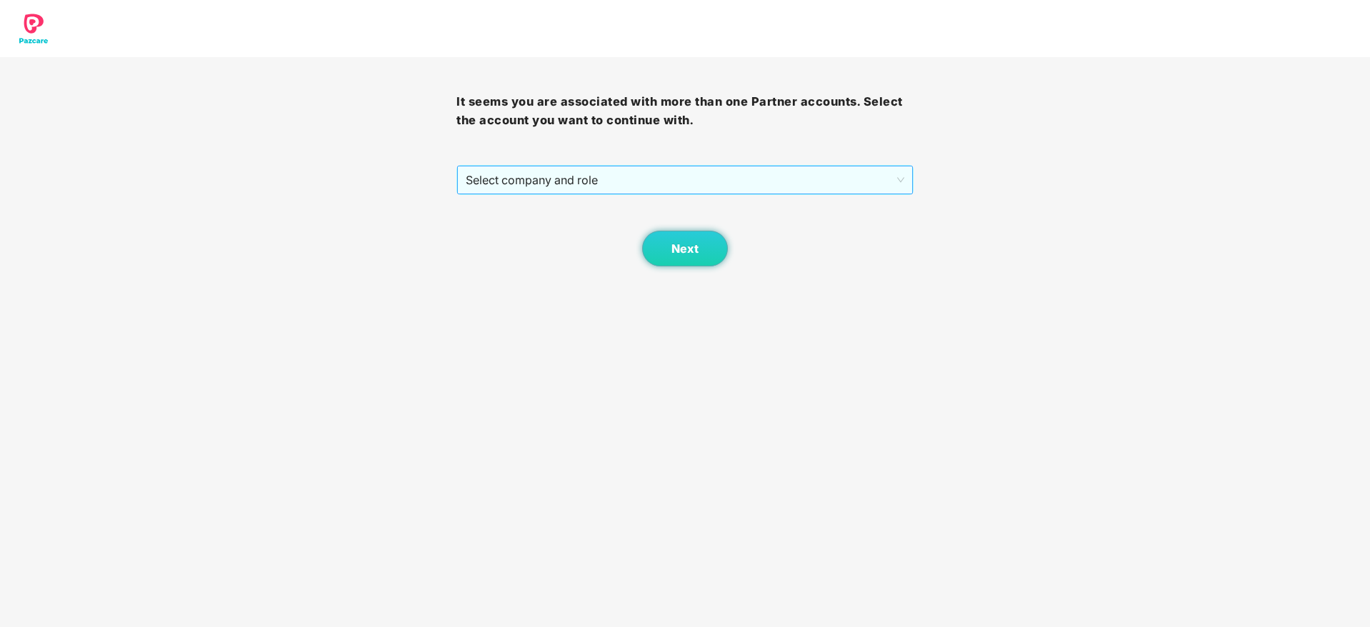
click at [737, 181] on span "Select company and role" at bounding box center [685, 179] width 438 height 27
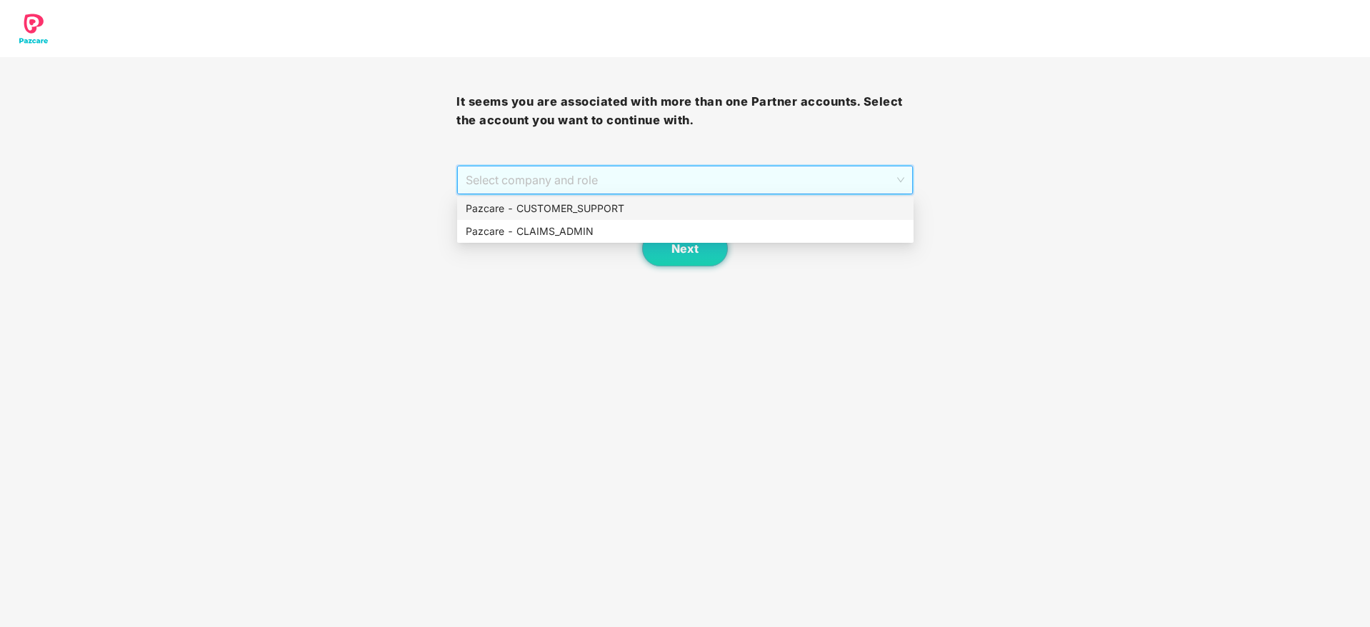
click at [612, 199] on div "Pazcare - CUSTOMER_SUPPORT" at bounding box center [685, 208] width 456 height 23
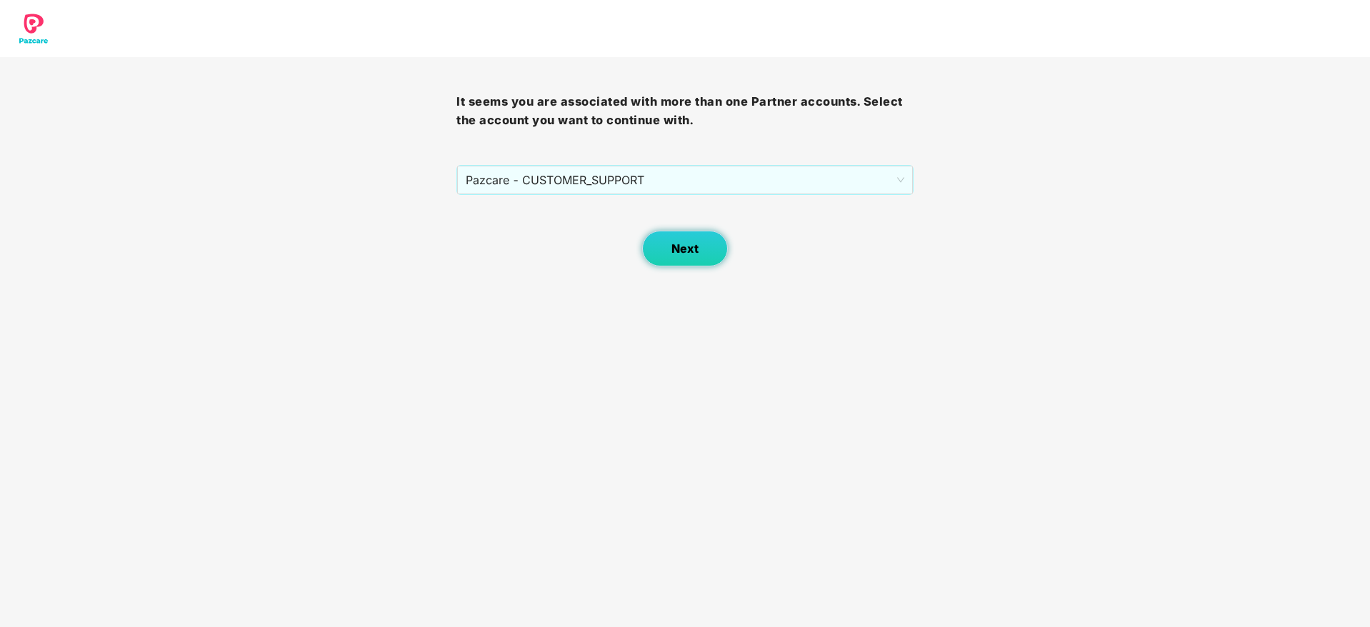
click at [678, 242] on span "Next" at bounding box center [685, 249] width 27 height 14
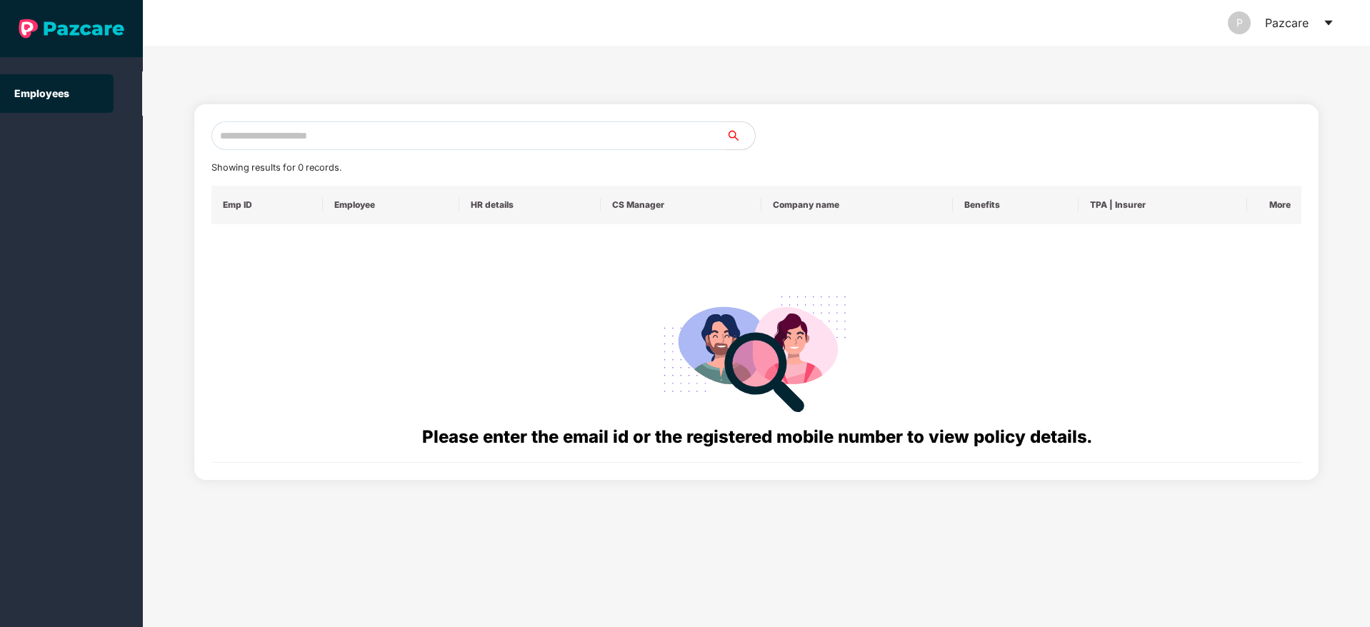
click at [319, 142] on input "text" at bounding box center [468, 135] width 515 height 29
paste input "**********"
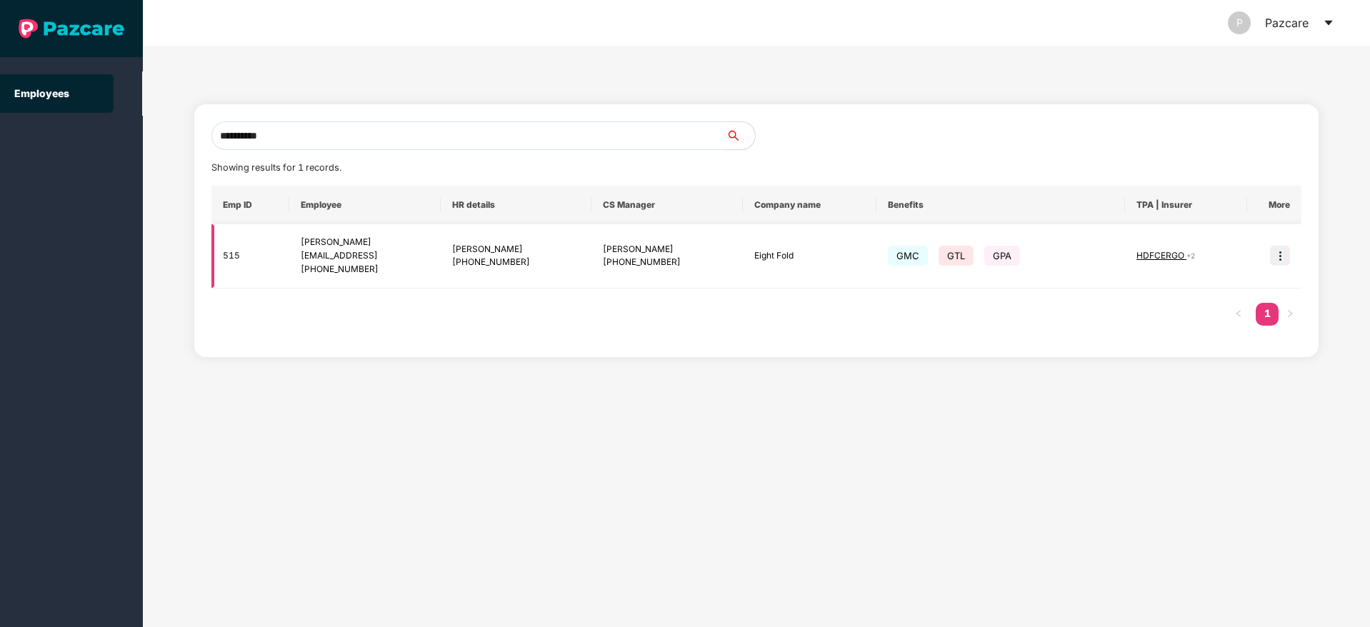
type input "**********"
click at [1276, 262] on img at bounding box center [1280, 256] width 20 height 20
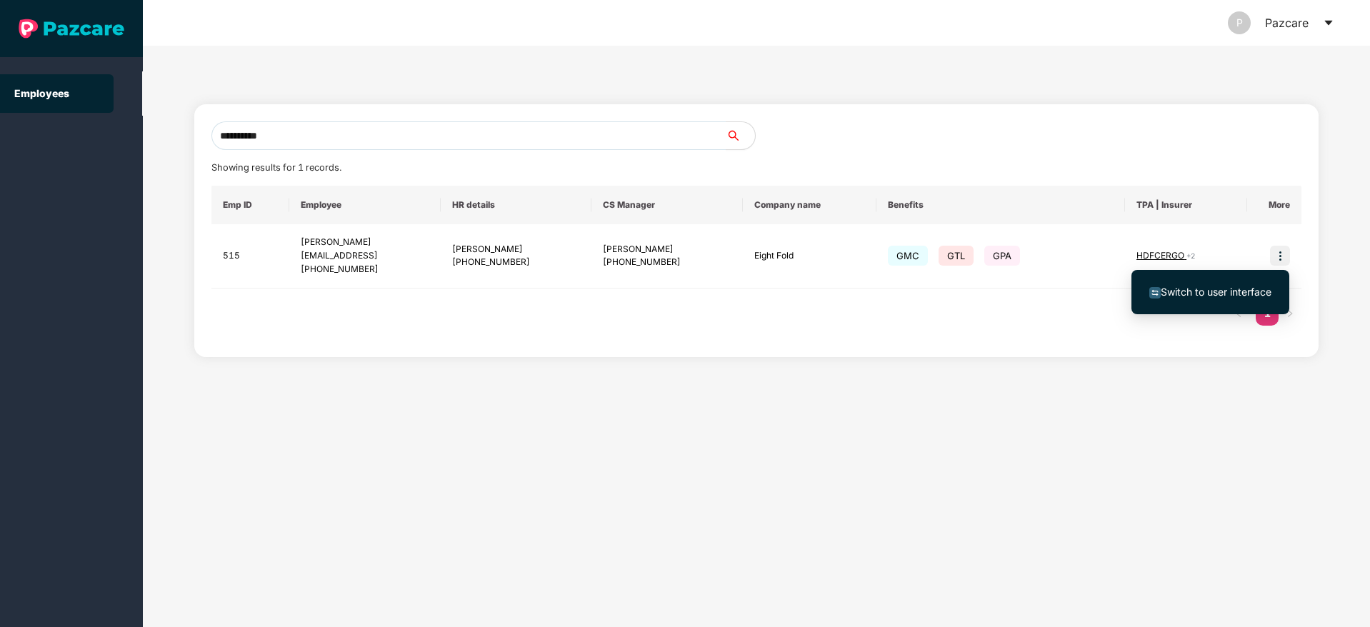
click at [1206, 291] on span "Switch to user interface" at bounding box center [1216, 292] width 111 height 12
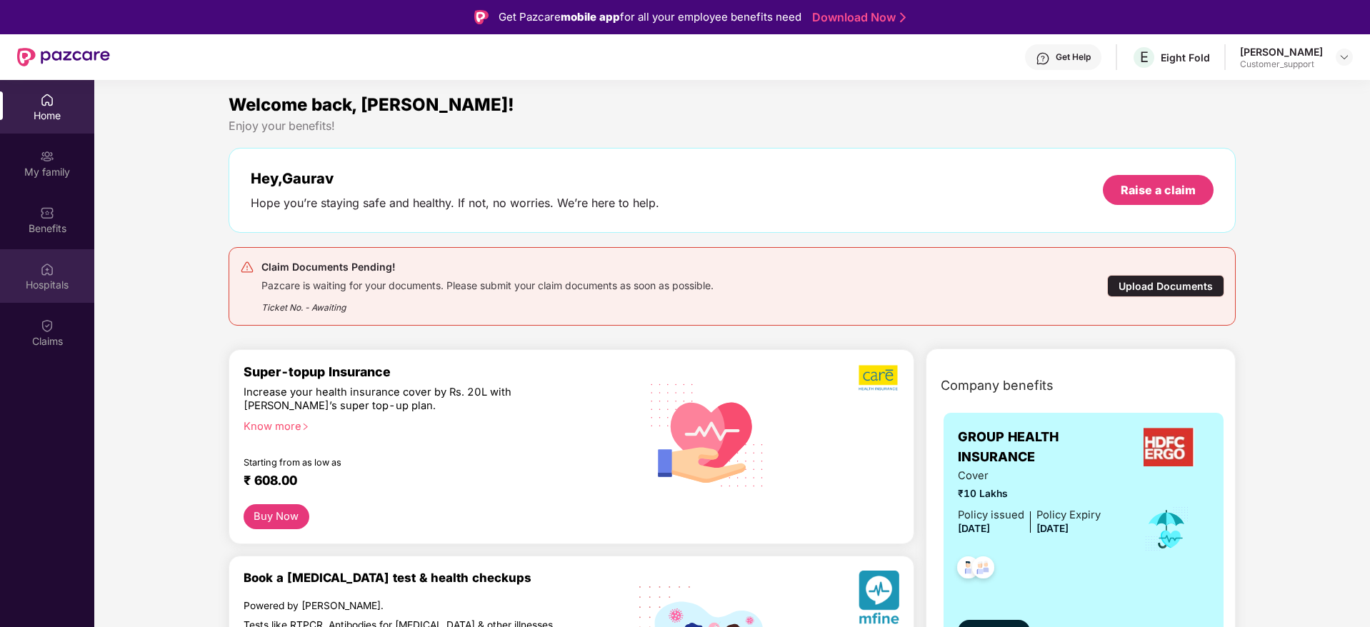
click at [47, 278] on div "Hospitals" at bounding box center [47, 285] width 94 height 14
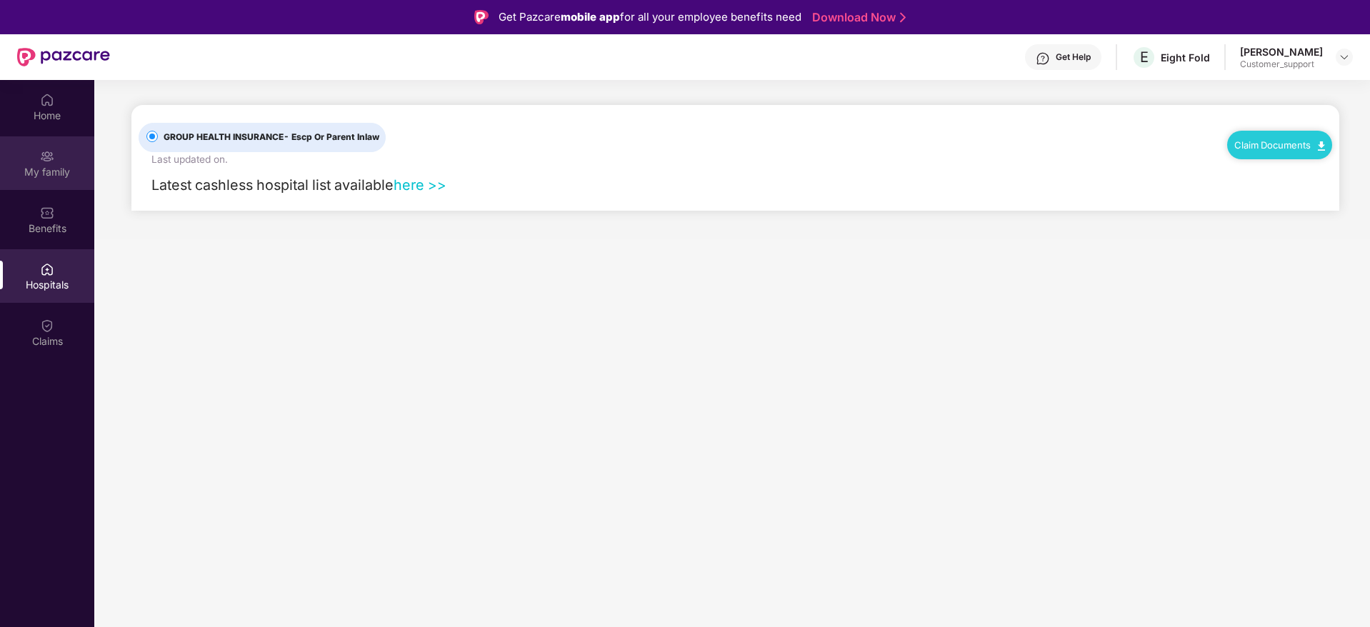
click at [57, 169] on div "My family" at bounding box center [47, 172] width 94 height 14
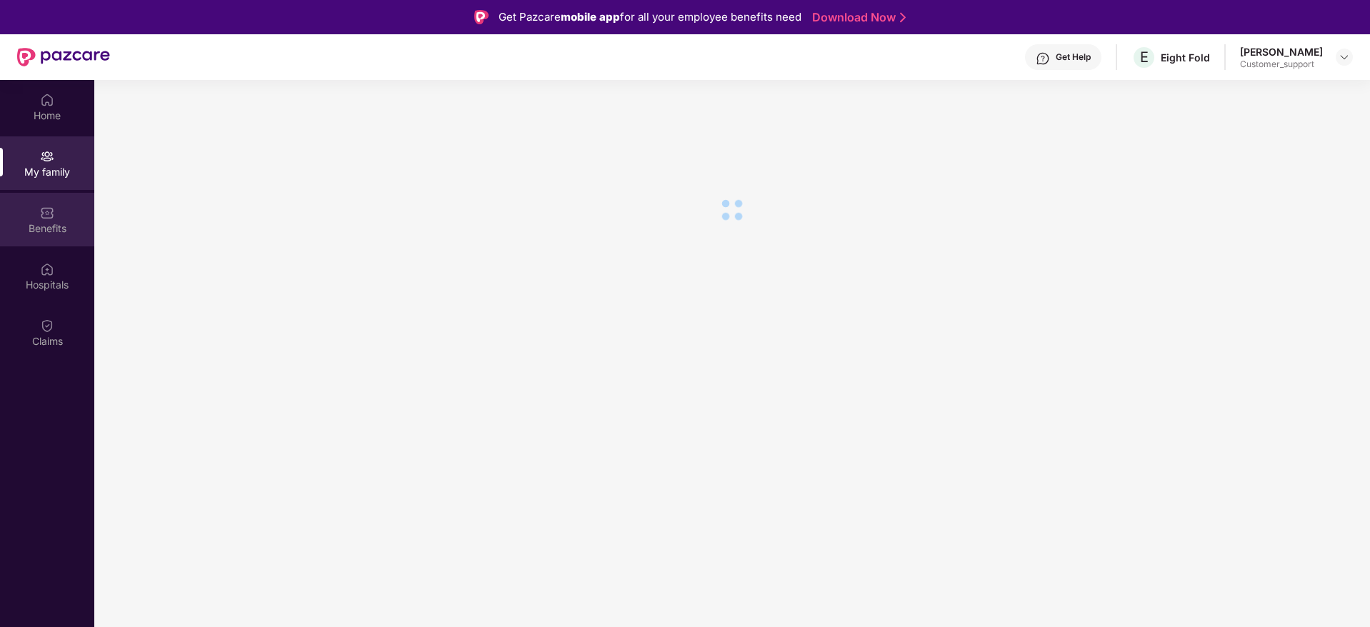
click at [54, 221] on div "Benefits" at bounding box center [47, 228] width 94 height 14
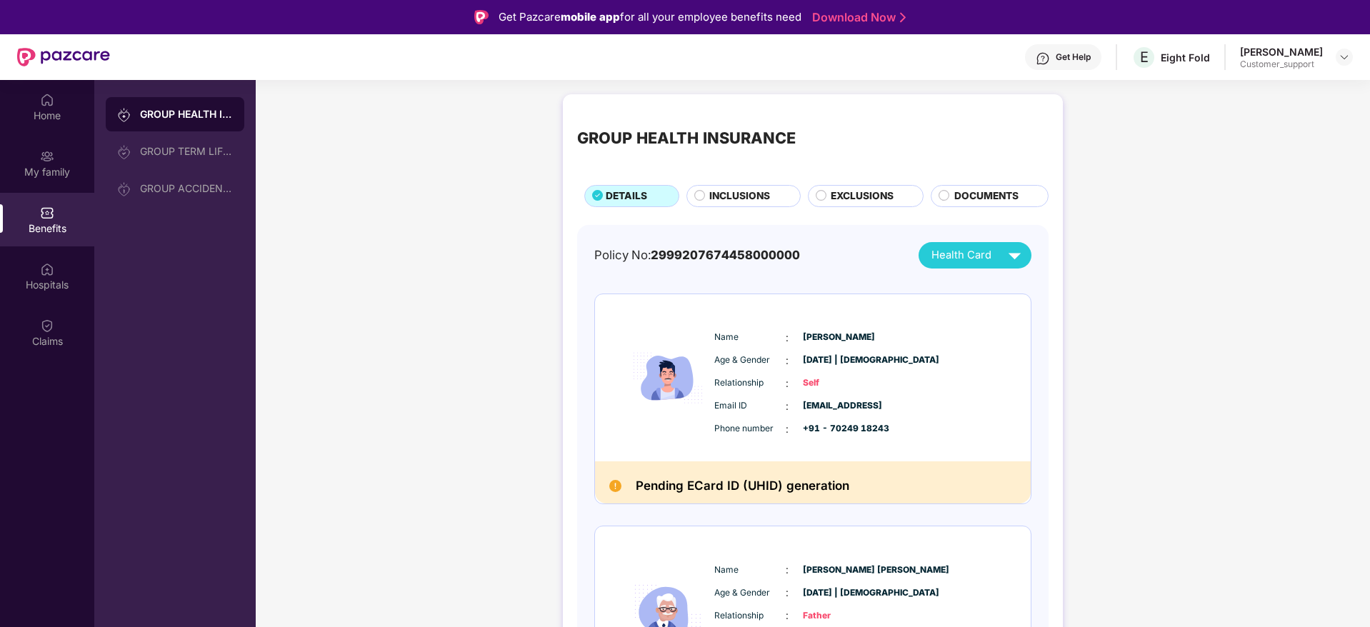
click at [725, 197] on span "INCLUSIONS" at bounding box center [739, 197] width 61 height 16
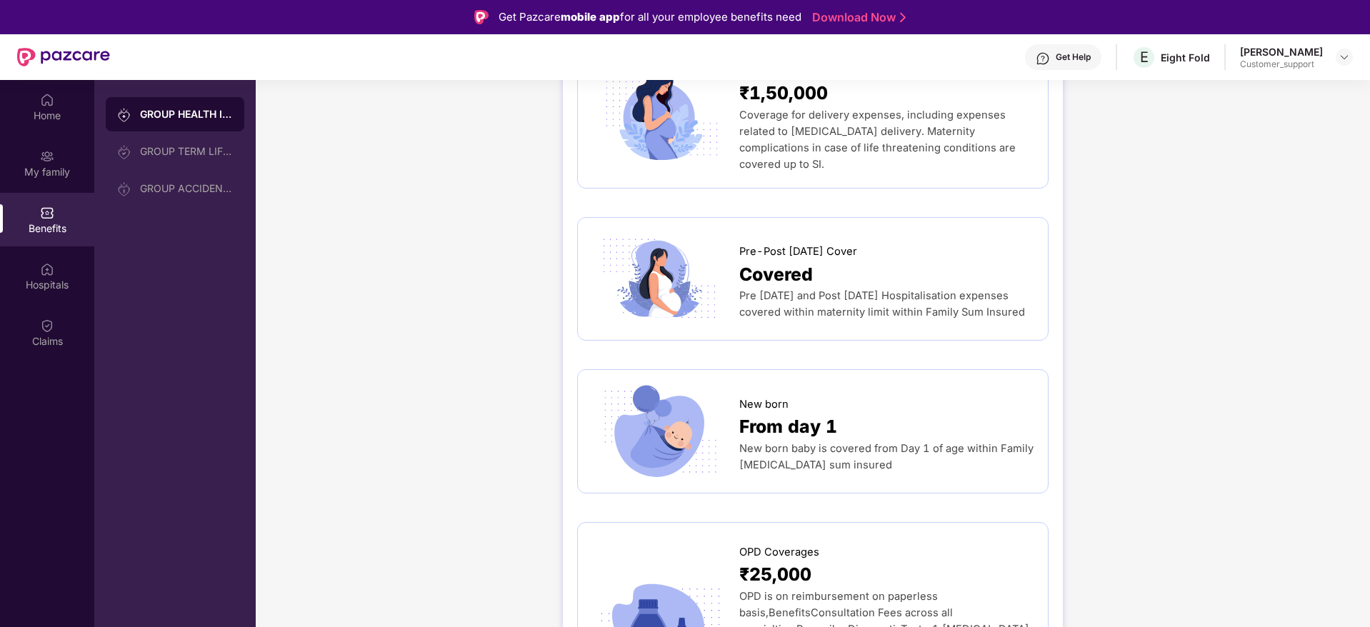
scroll to position [2022, 0]
click at [1349, 56] on img at bounding box center [1344, 56] width 11 height 11
click at [1210, 89] on div "Switch to support view" at bounding box center [1277, 91] width 186 height 28
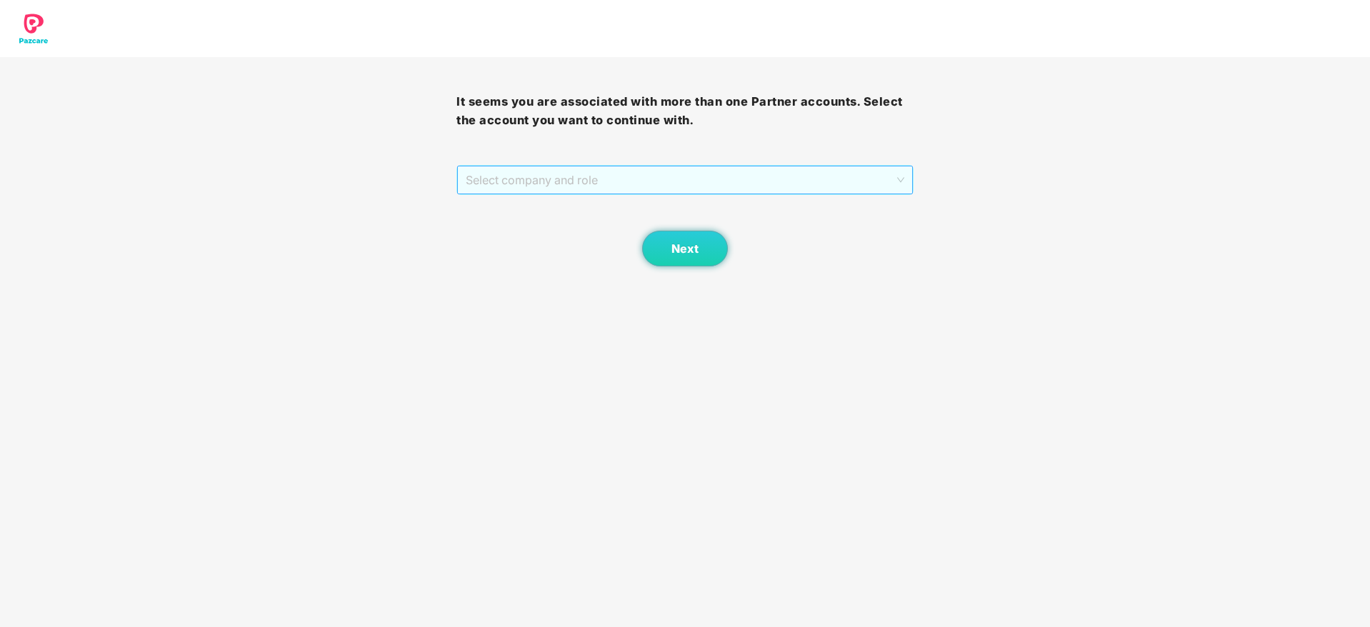
click at [604, 177] on span "Select company and role" at bounding box center [685, 179] width 438 height 27
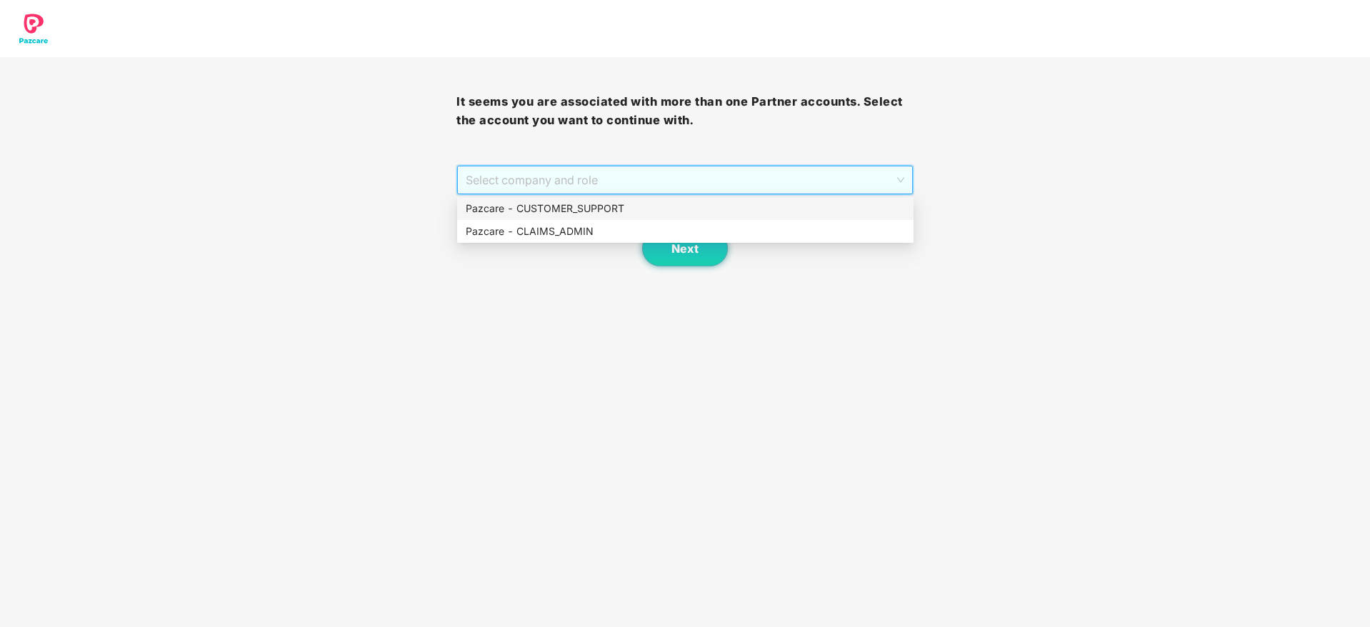
click at [555, 201] on div "Pazcare - CUSTOMER_SUPPORT" at bounding box center [685, 209] width 439 height 16
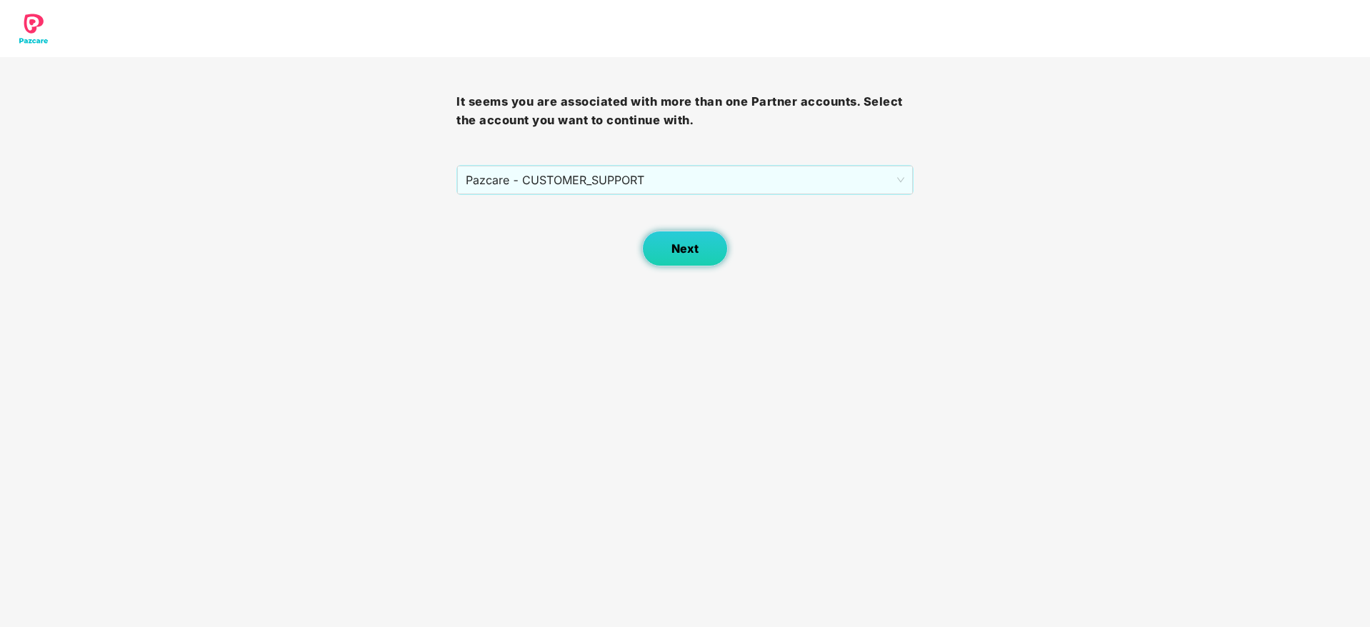
click at [671, 253] on button "Next" at bounding box center [685, 249] width 86 height 36
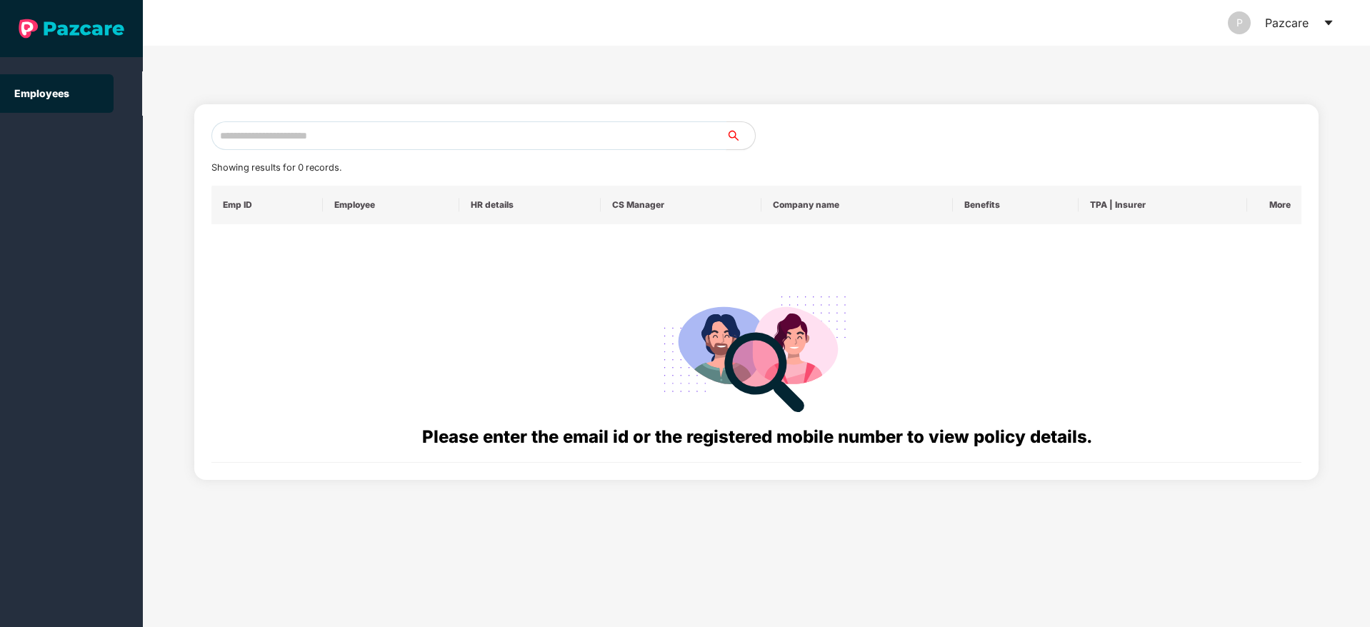
click at [303, 137] on input "text" at bounding box center [468, 135] width 515 height 29
paste input "**********"
click at [234, 137] on input "**********" at bounding box center [468, 135] width 515 height 29
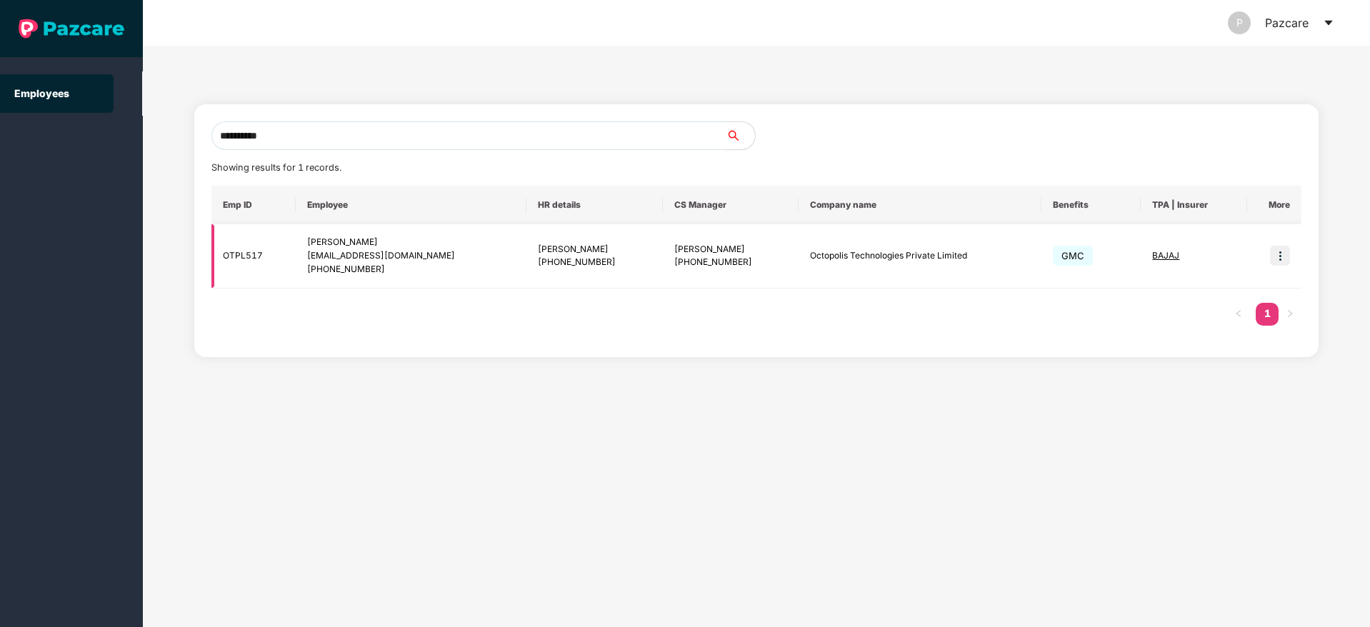
type input "**********"
click at [1283, 262] on img at bounding box center [1280, 256] width 20 height 20
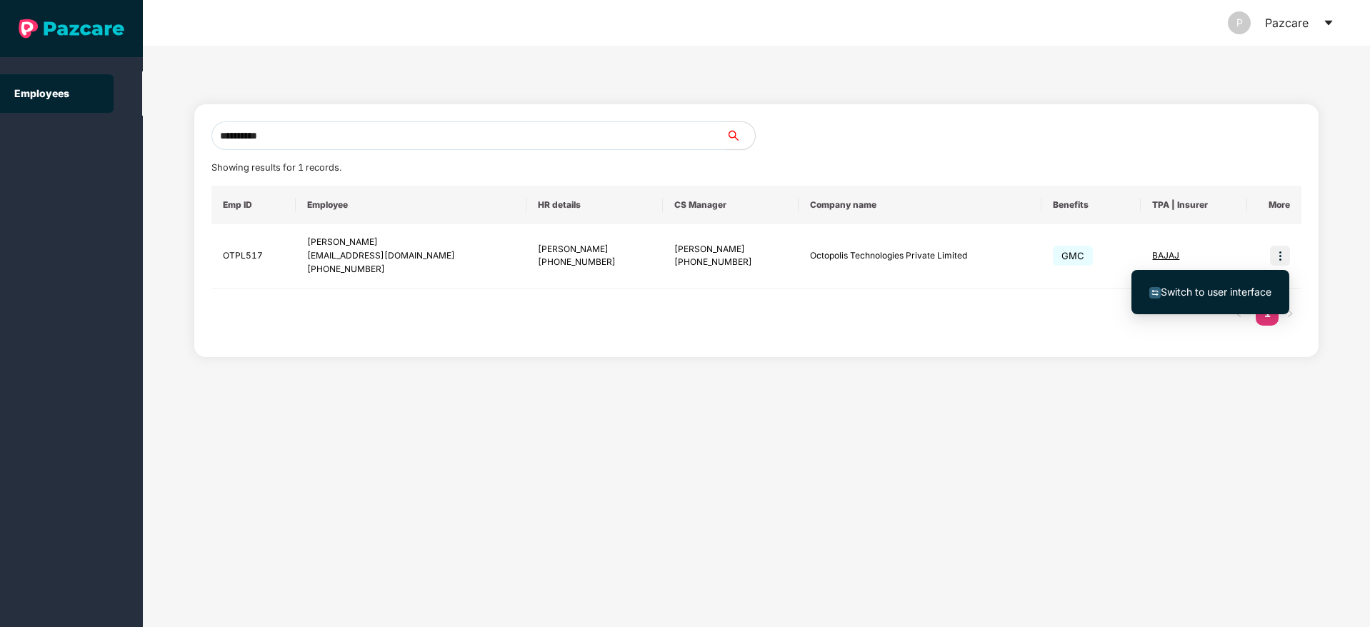
click at [1200, 292] on span "Switch to user interface" at bounding box center [1216, 292] width 111 height 12
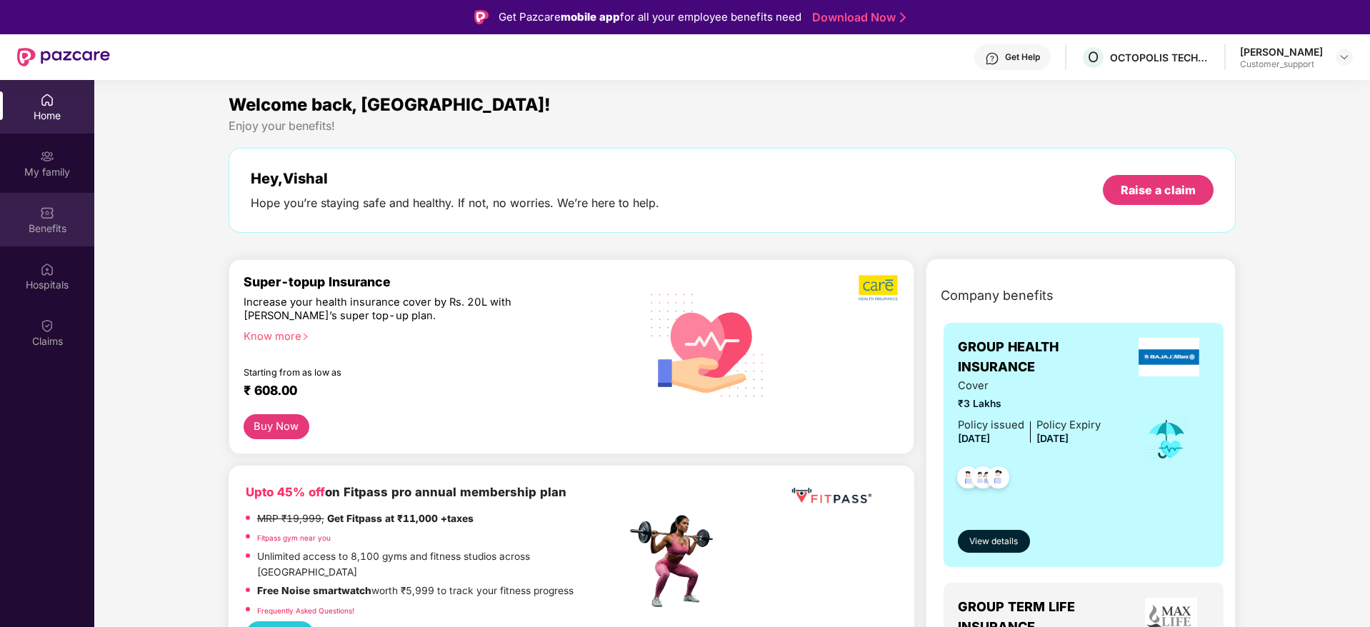
click at [56, 221] on div "Benefits" at bounding box center [47, 228] width 94 height 14
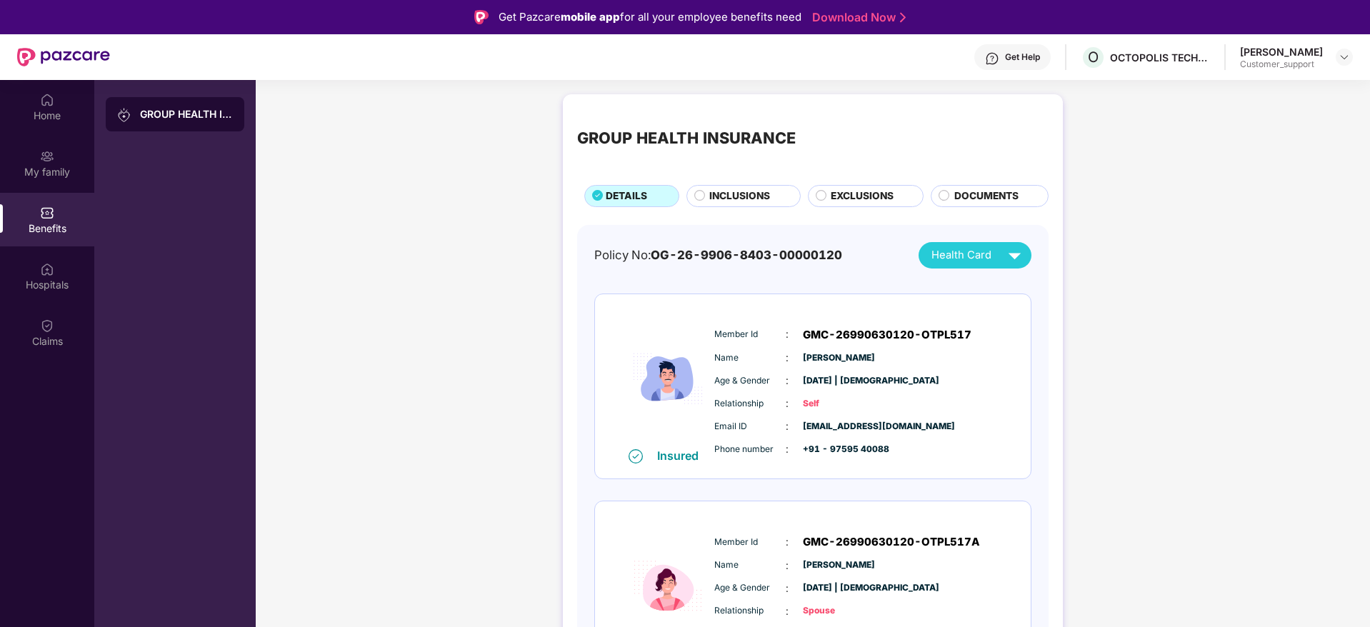
click at [737, 198] on span "INCLUSIONS" at bounding box center [739, 197] width 61 height 16
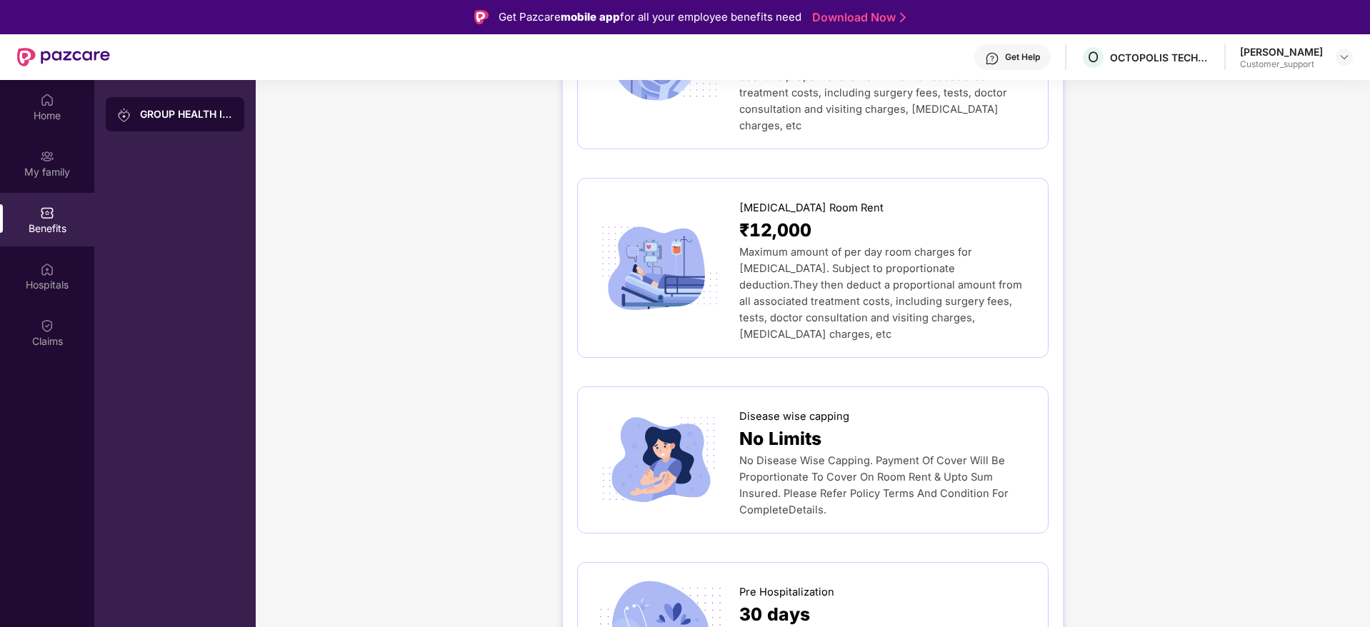
scroll to position [415, 0]
click at [43, 105] on img at bounding box center [47, 100] width 14 height 14
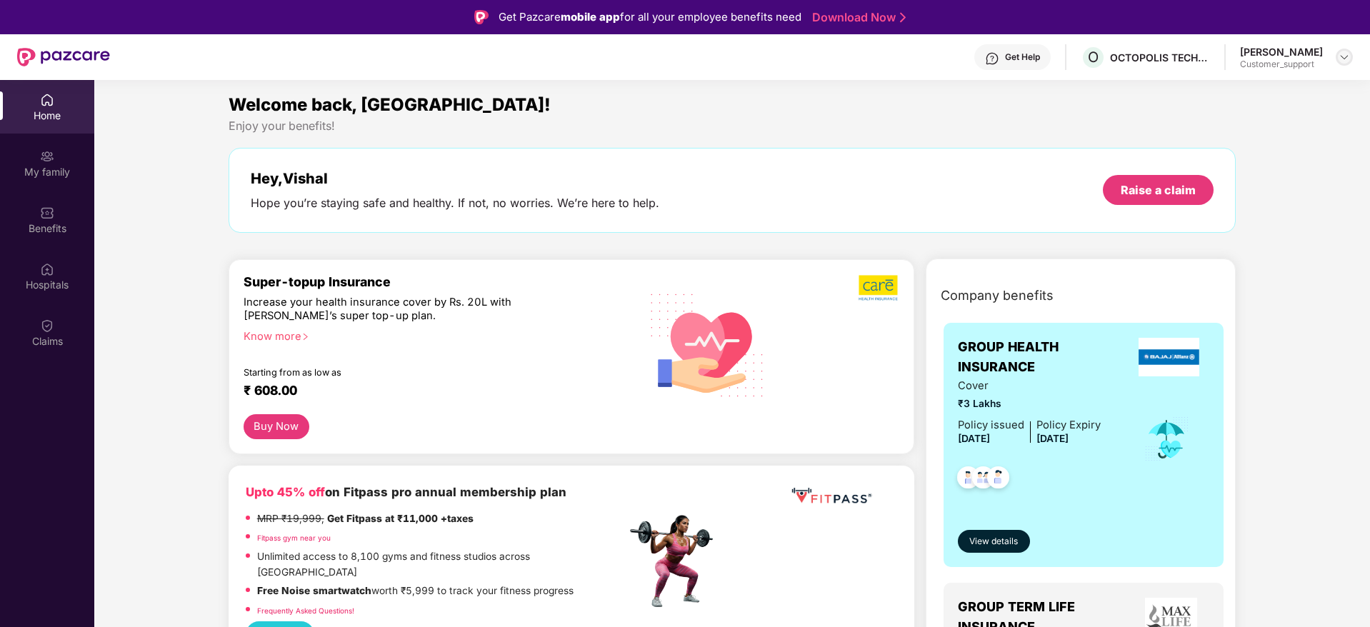
click at [1349, 55] on img at bounding box center [1344, 56] width 11 height 11
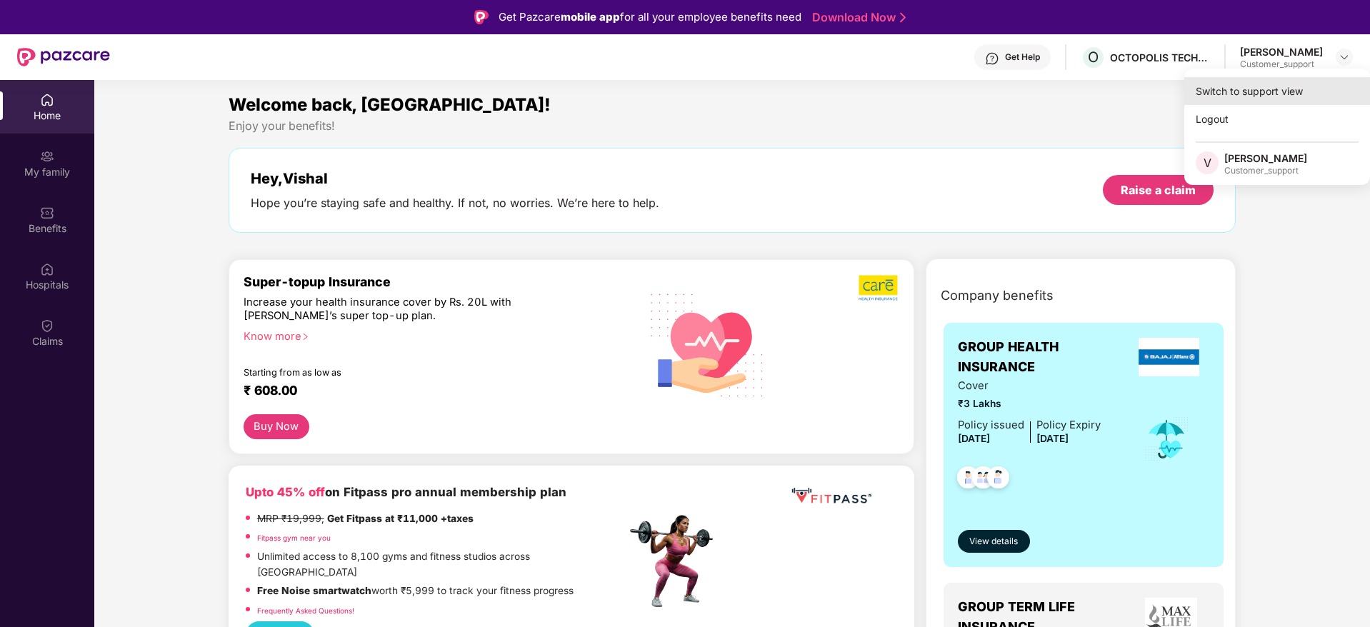
click at [1255, 95] on div "Switch to support view" at bounding box center [1277, 91] width 186 height 28
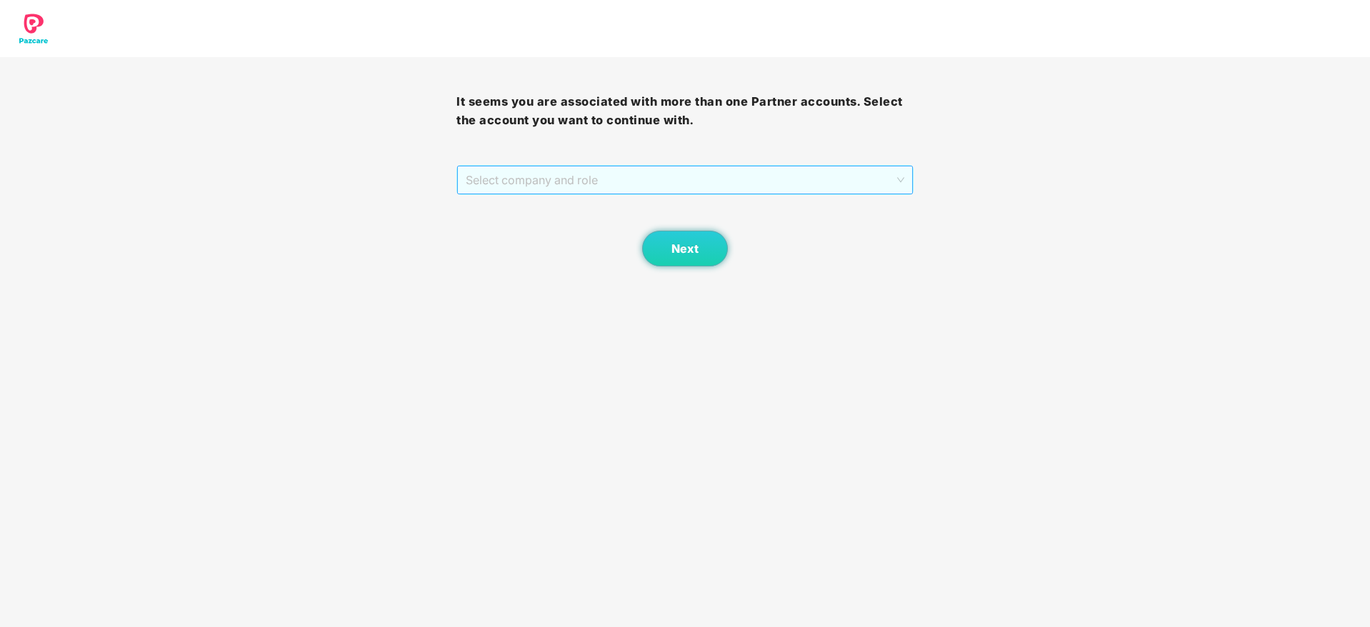
click at [657, 176] on span "Select company and role" at bounding box center [685, 179] width 438 height 27
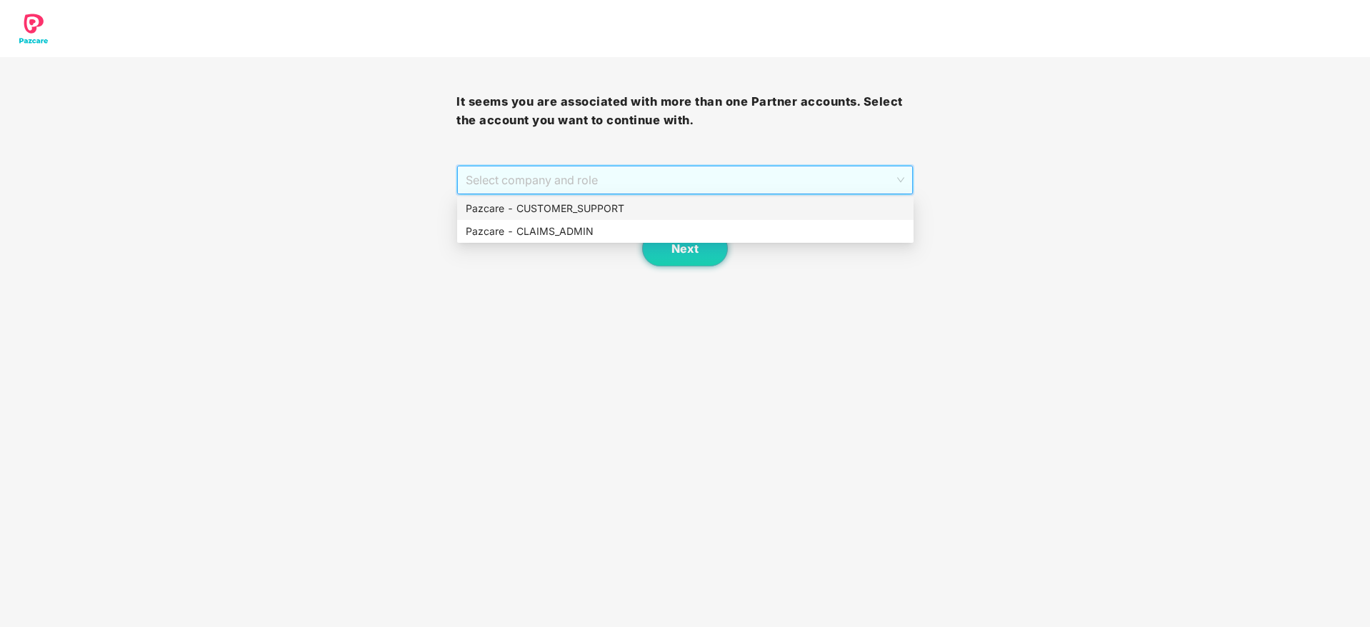
click at [590, 205] on div "Pazcare - CUSTOMER_SUPPORT" at bounding box center [685, 209] width 439 height 16
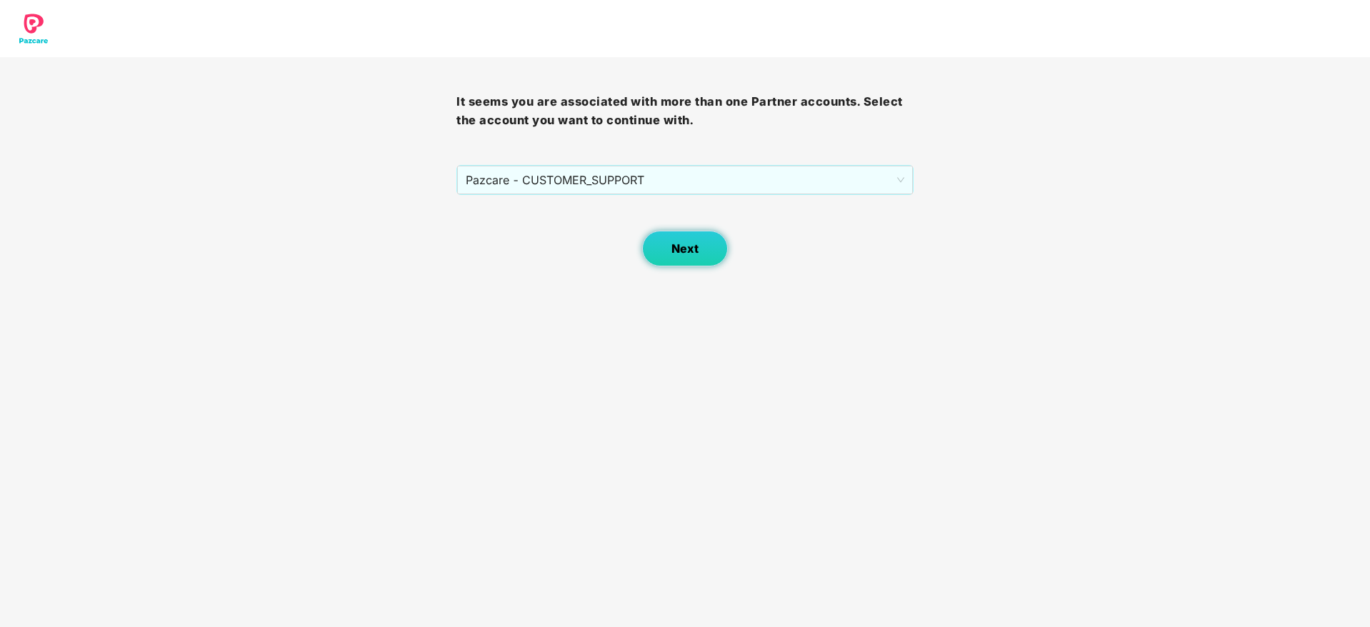
click at [672, 250] on span "Next" at bounding box center [685, 249] width 27 height 14
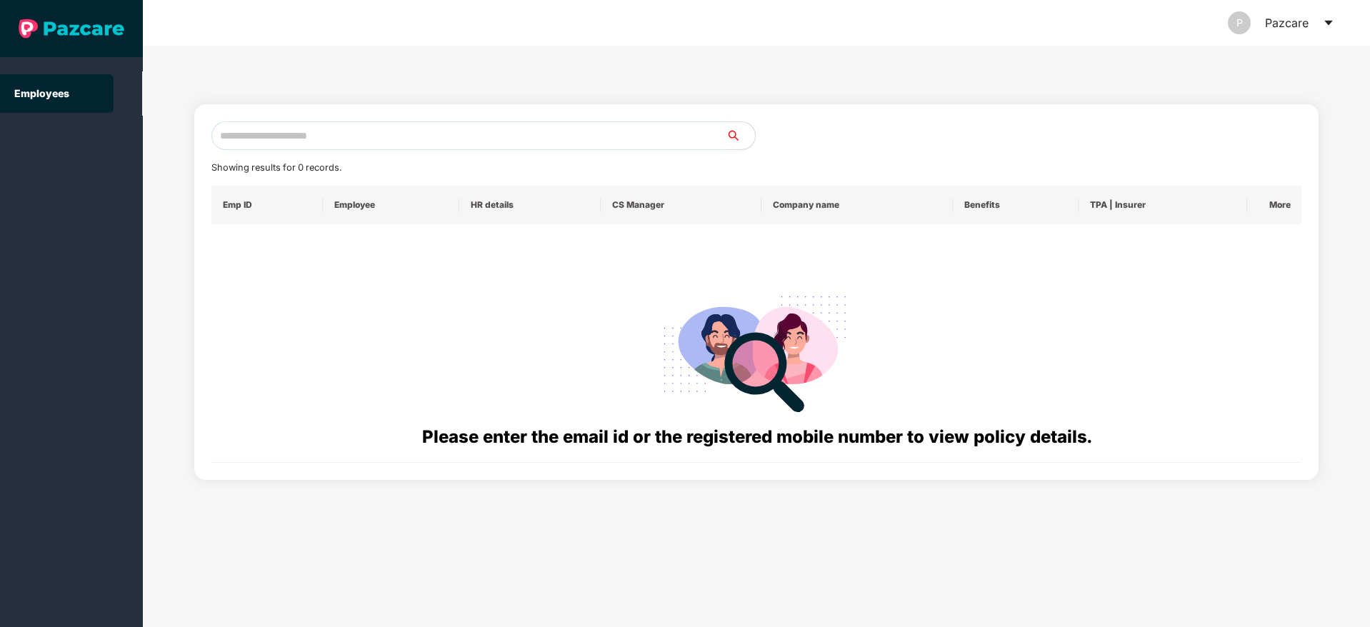
click at [319, 131] on input "text" at bounding box center [468, 135] width 515 height 29
paste input "**********"
click at [233, 136] on input "**********" at bounding box center [468, 135] width 515 height 29
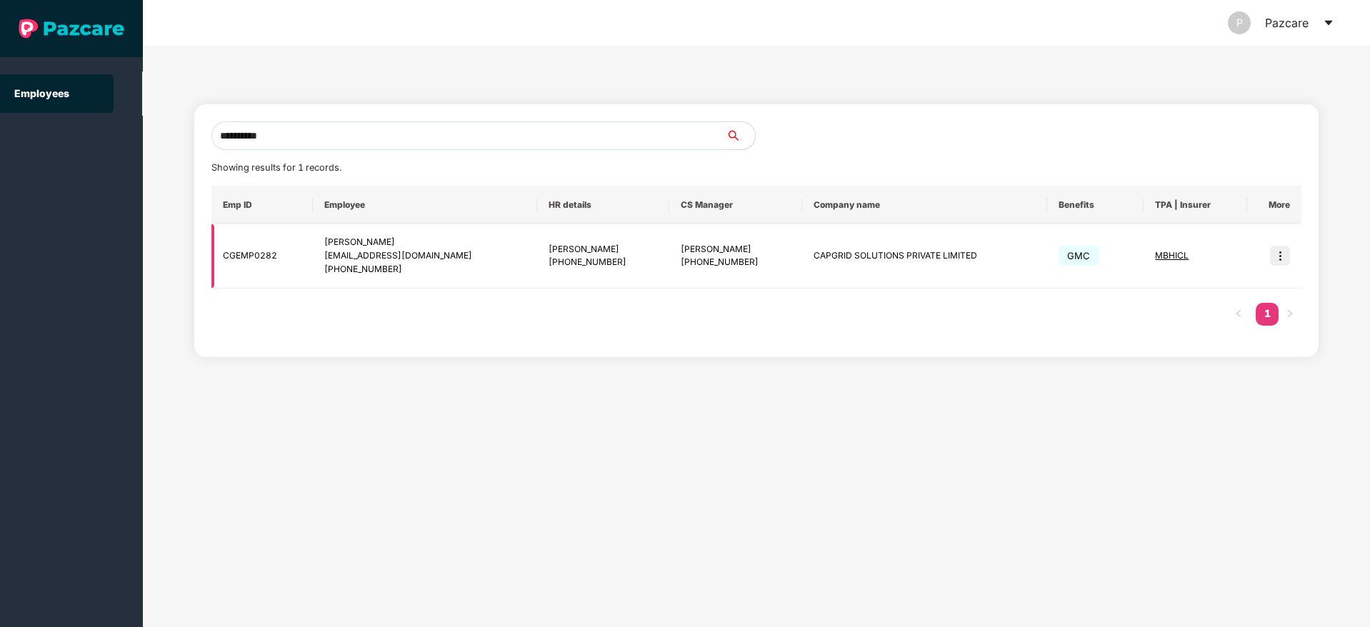
type input "**********"
click at [1279, 254] on img at bounding box center [1280, 256] width 20 height 20
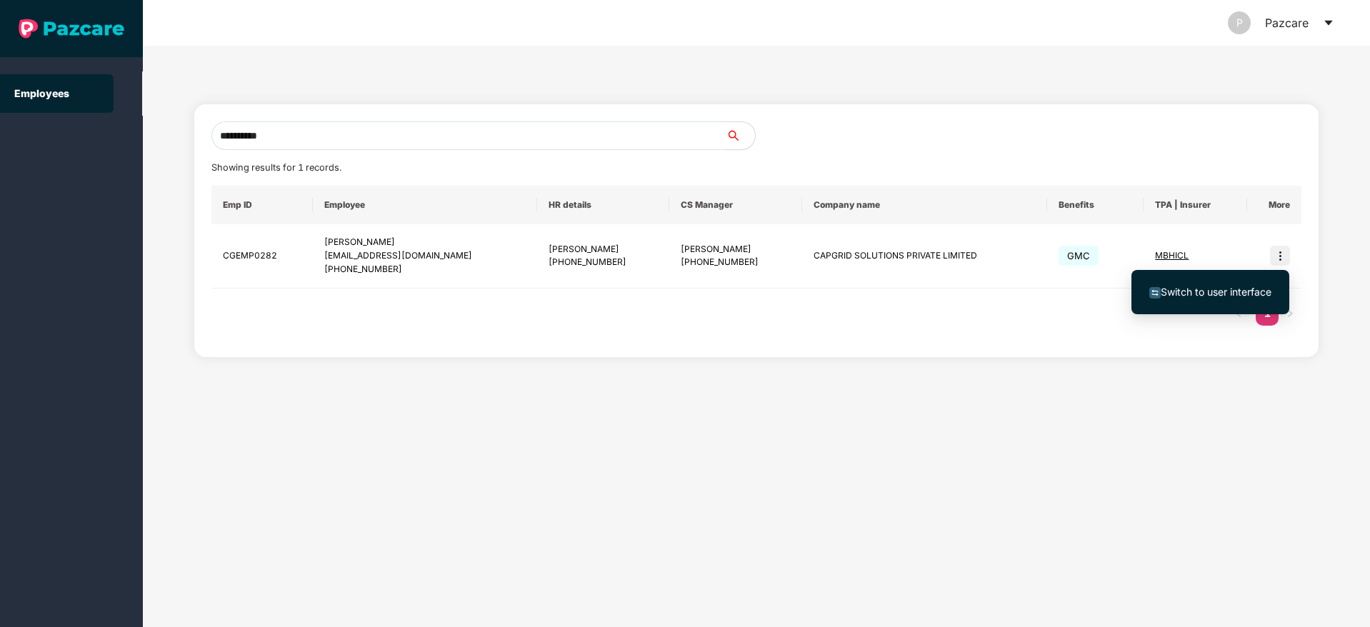
click at [1219, 296] on span "Switch to user interface" at bounding box center [1216, 292] width 111 height 12
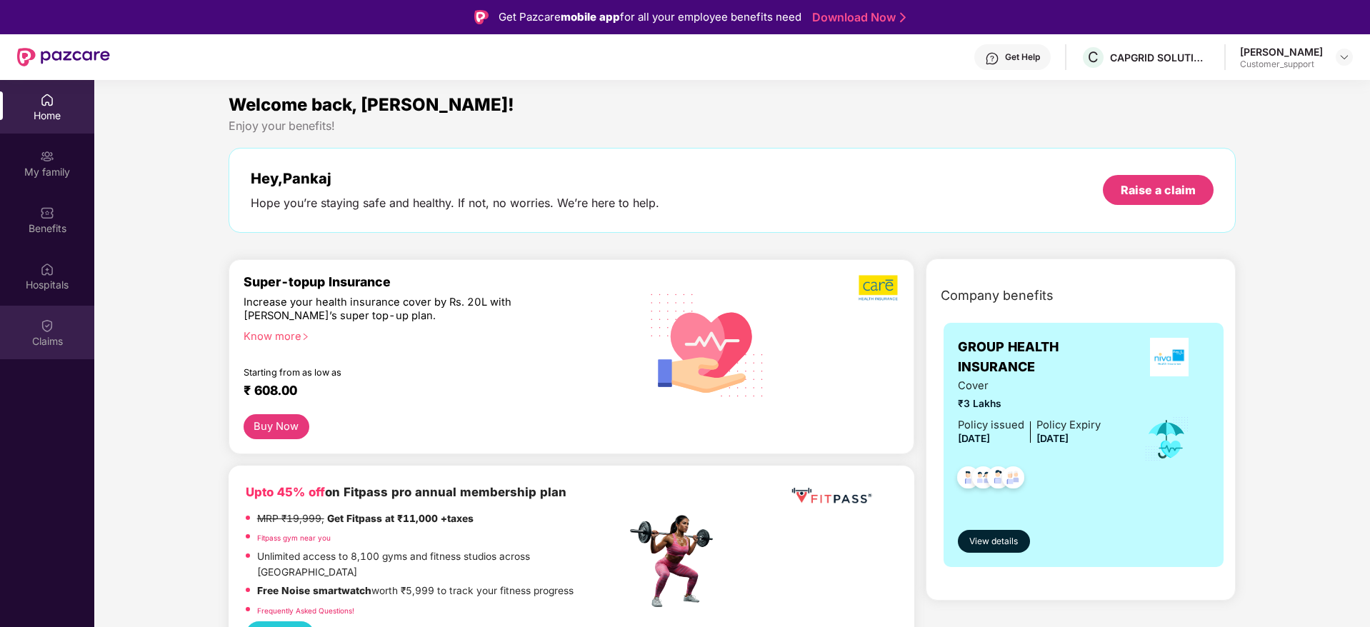
click at [40, 337] on div "Claims" at bounding box center [47, 341] width 94 height 14
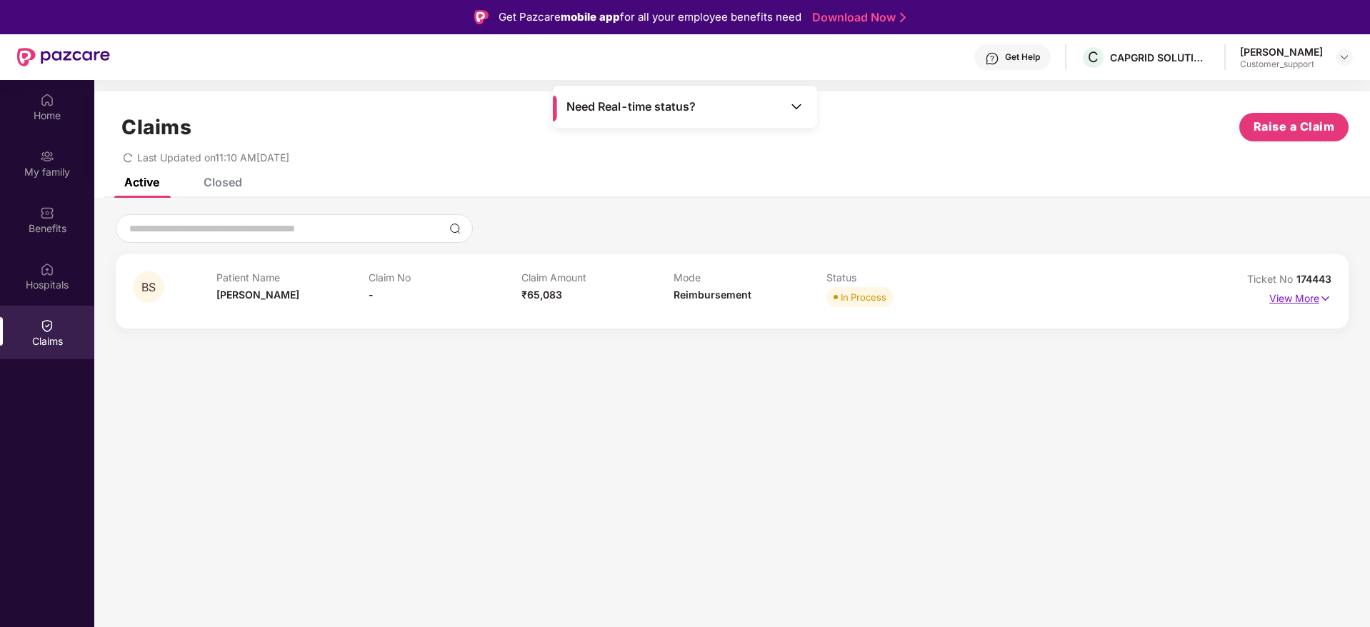
click at [1327, 301] on img at bounding box center [1325, 299] width 12 height 16
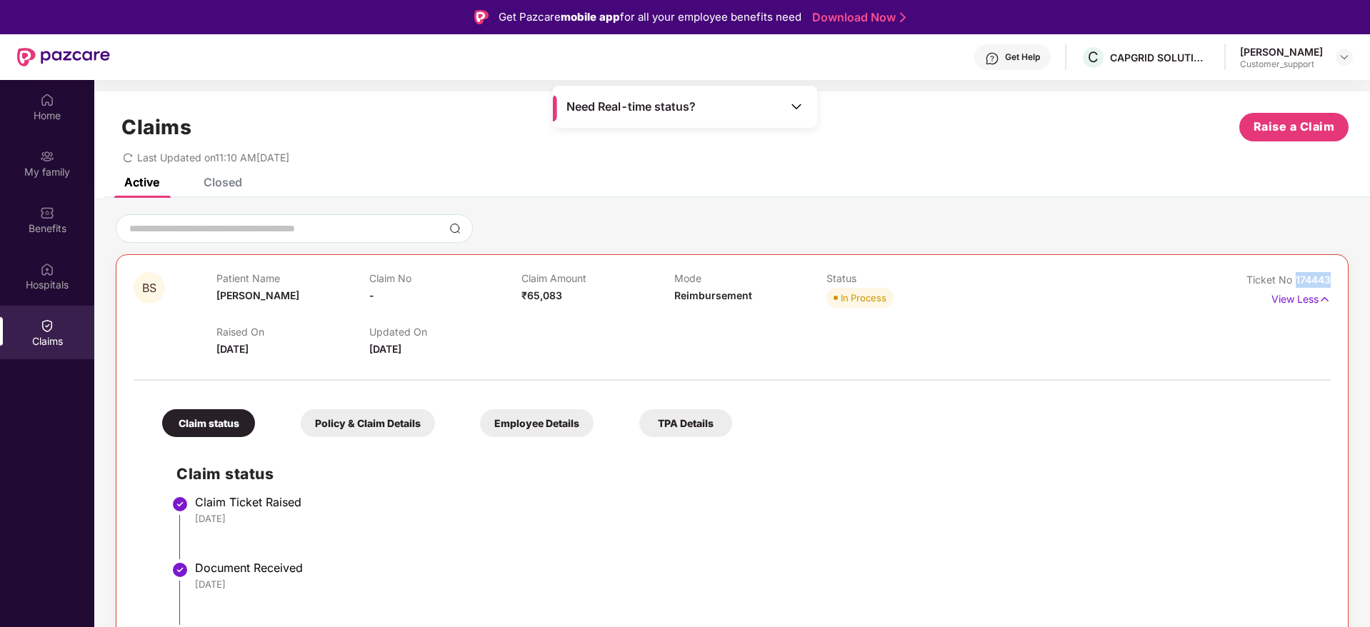
drag, startPoint x: 1332, startPoint y: 286, endPoint x: 1293, endPoint y: 285, distance: 38.6
click at [1293, 285] on div "BS Patient Name Bandana Singh Claim No - Claim Amount ₹65,083 Mode Reimbursemen…" at bounding box center [732, 528] width 1233 height 548
copy span "174443"
click at [1347, 57] on img at bounding box center [1344, 56] width 11 height 11
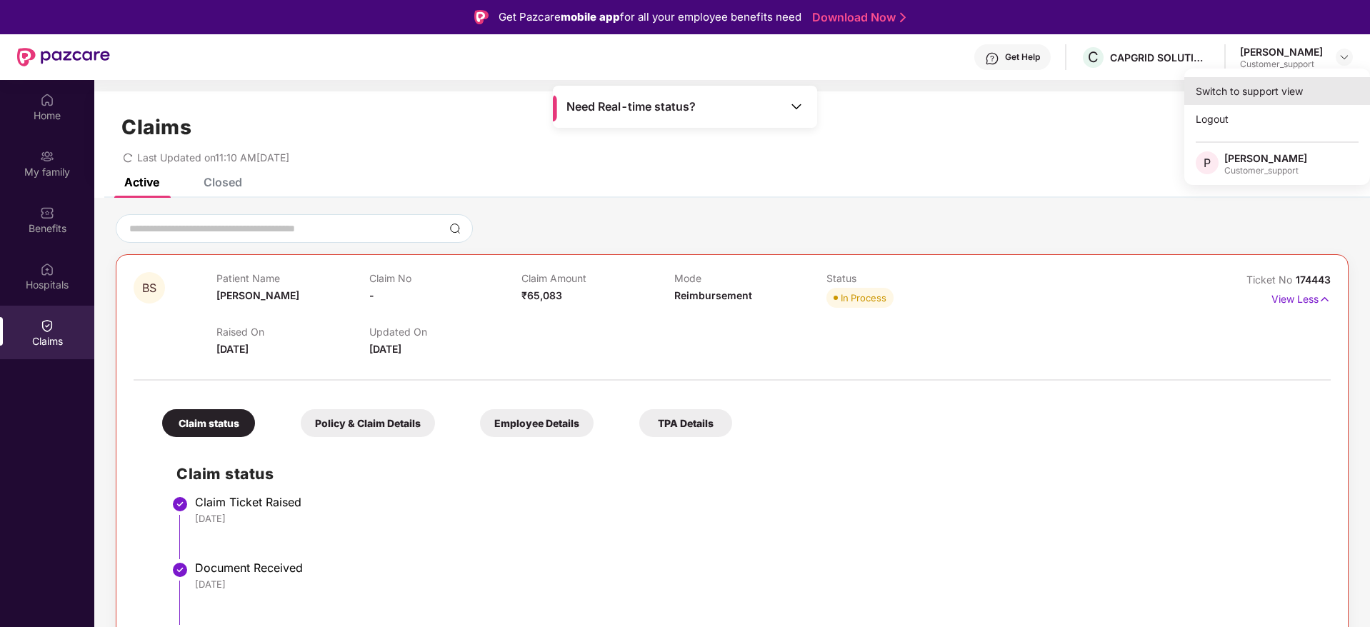
click at [1263, 90] on div "Switch to support view" at bounding box center [1277, 91] width 186 height 28
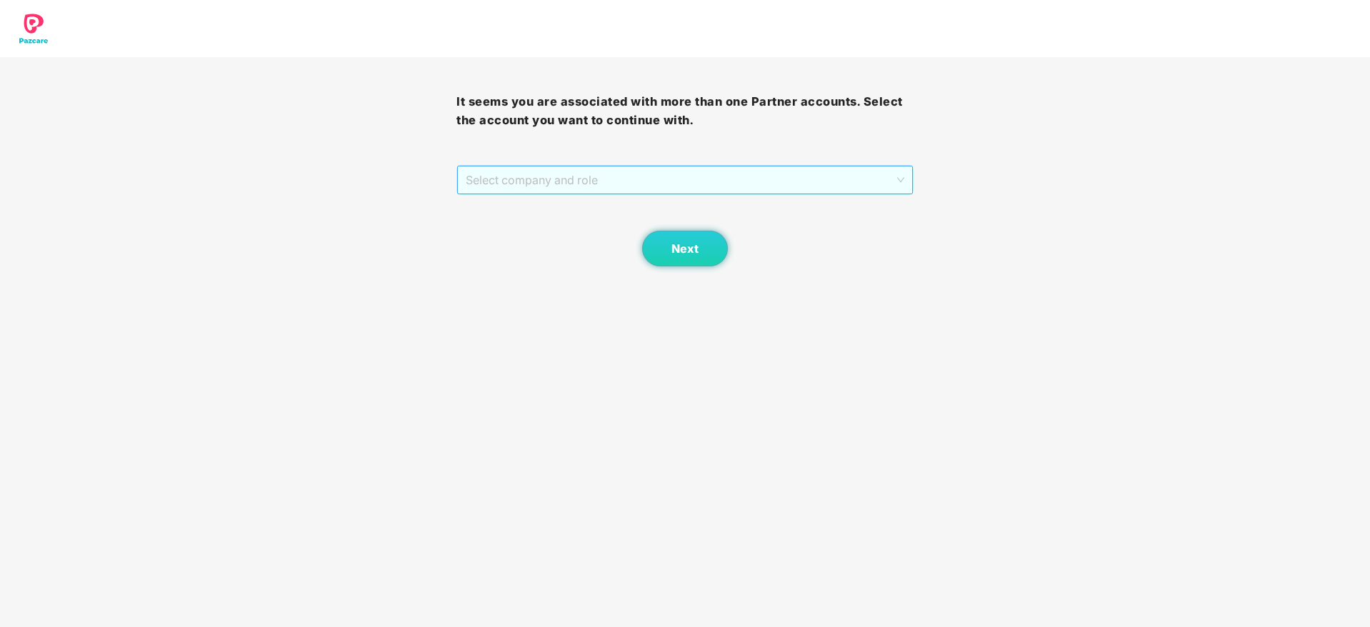
click at [658, 184] on span "Select company and role" at bounding box center [685, 179] width 438 height 27
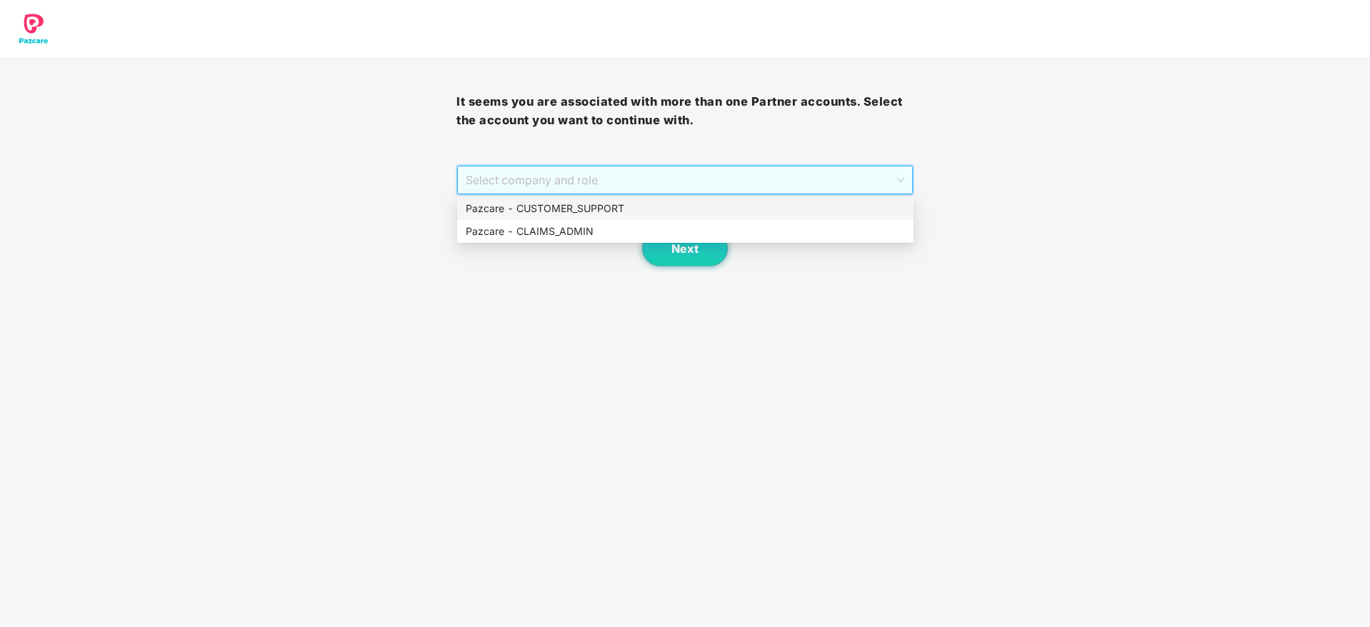
click at [590, 213] on div "Pazcare - CUSTOMER_SUPPORT" at bounding box center [685, 209] width 439 height 16
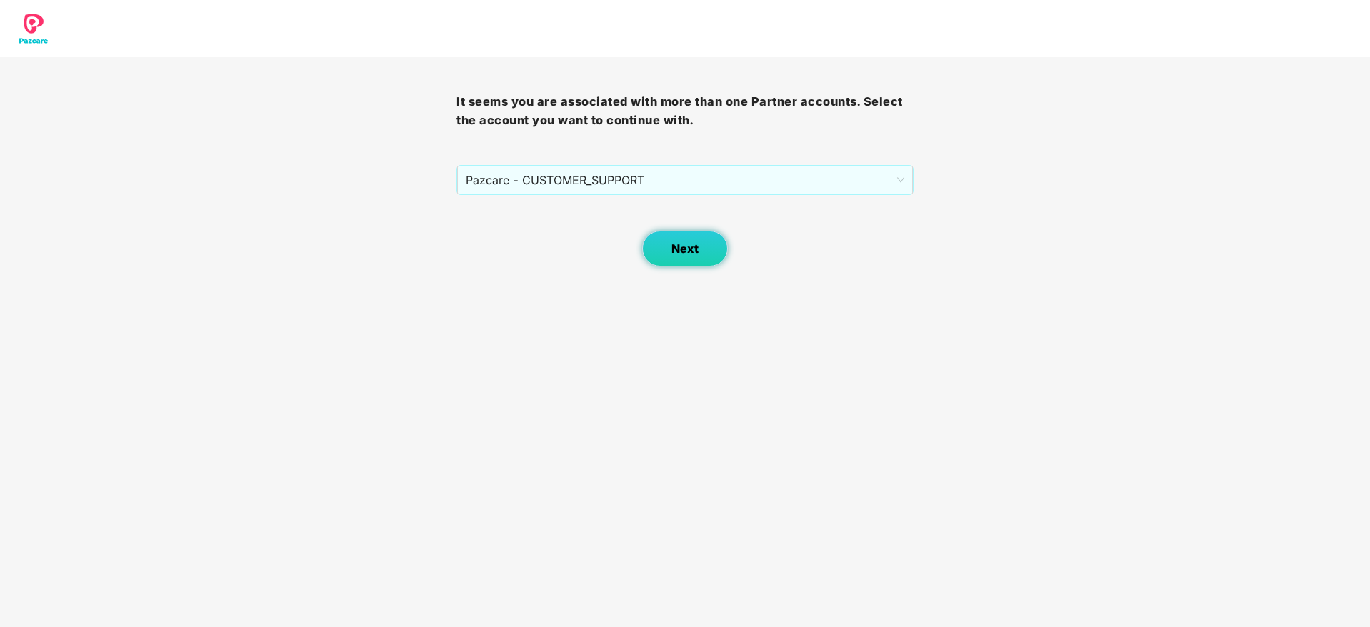
click at [677, 251] on span "Next" at bounding box center [685, 249] width 27 height 14
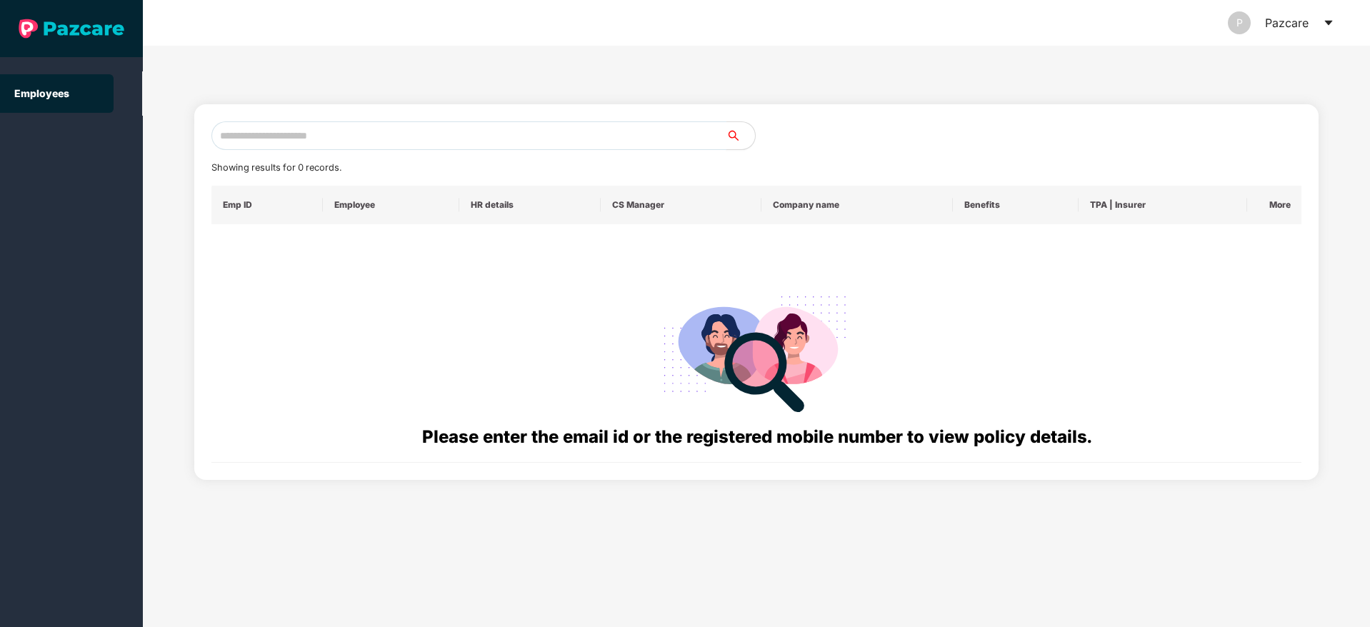
click at [284, 139] on input "text" at bounding box center [468, 135] width 515 height 29
paste input "**********"
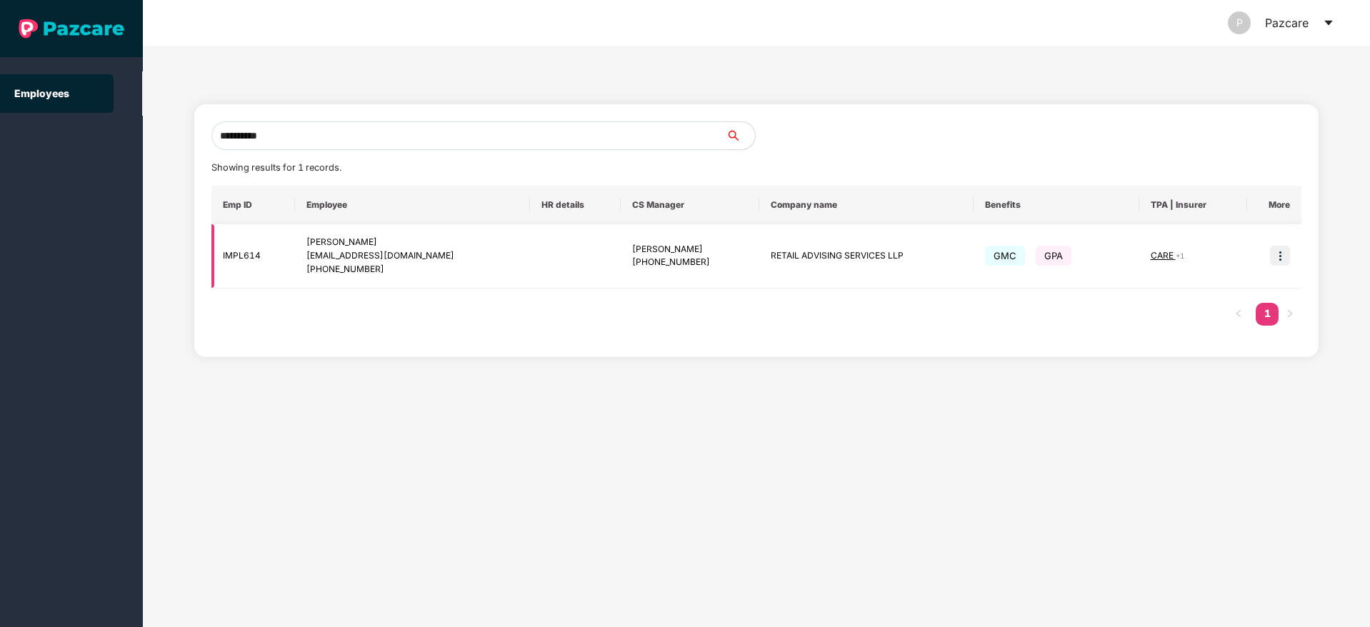
type input "**********"
click at [1282, 251] on img at bounding box center [1280, 256] width 20 height 20
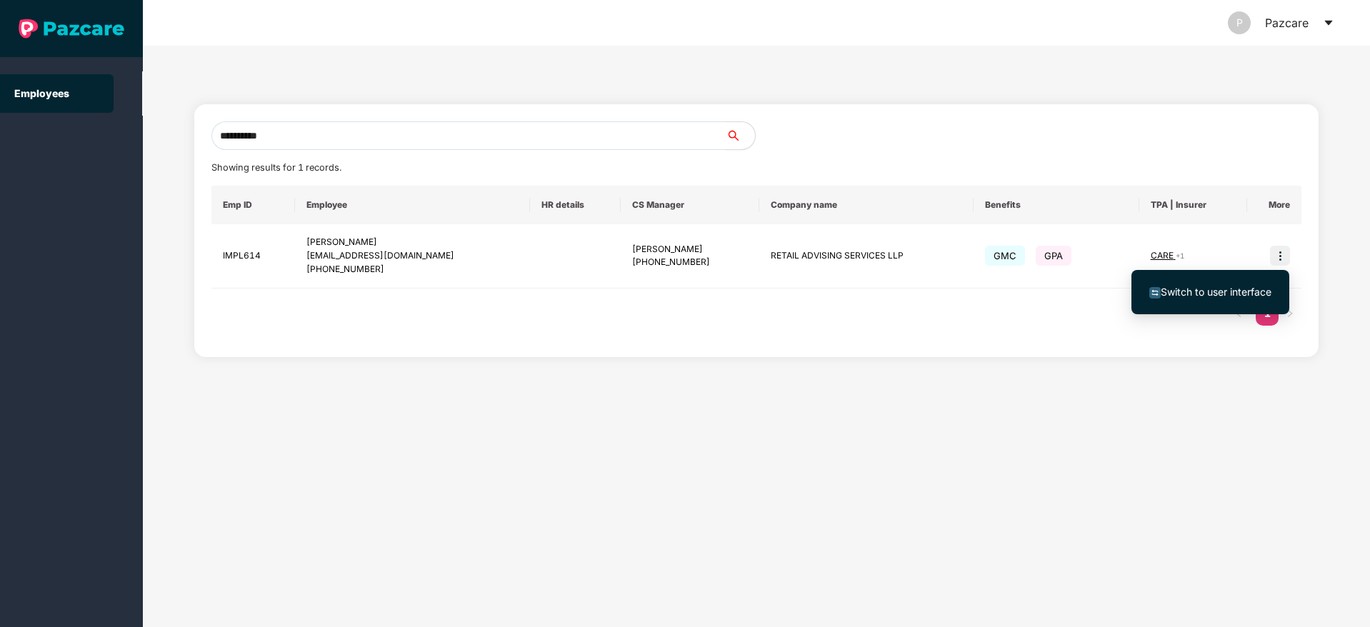
click at [1221, 288] on span "Switch to user interface" at bounding box center [1216, 292] width 111 height 12
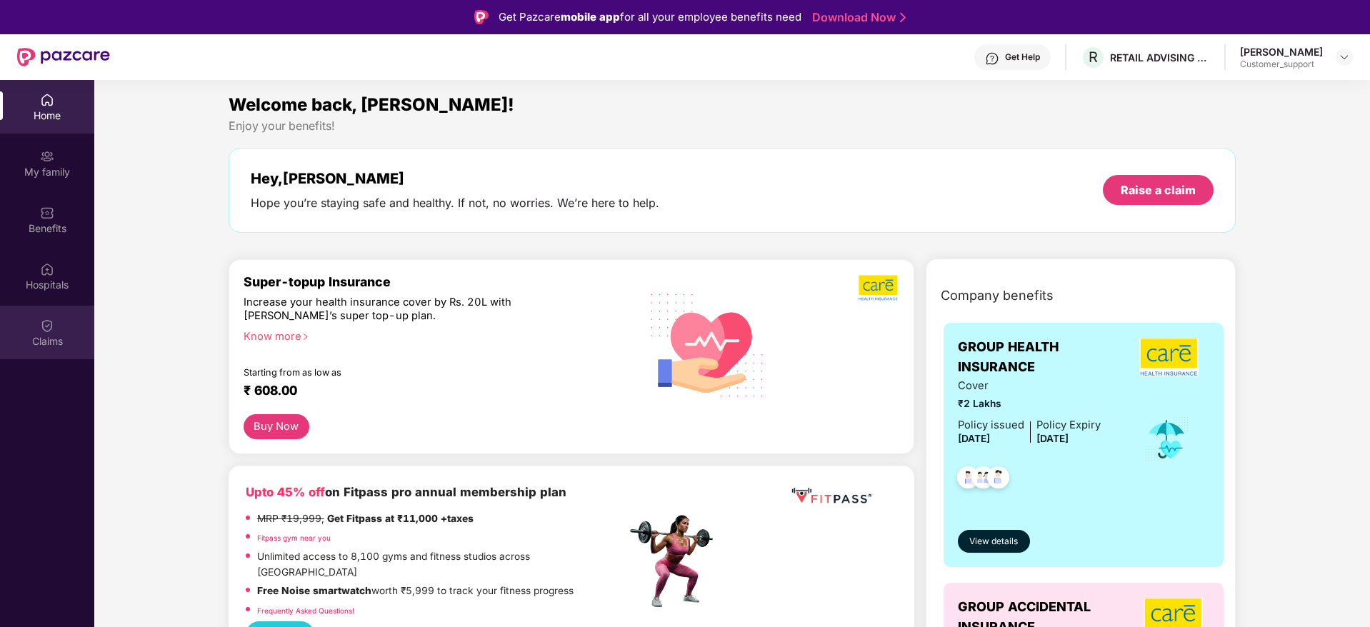
click at [45, 331] on img at bounding box center [47, 326] width 14 height 14
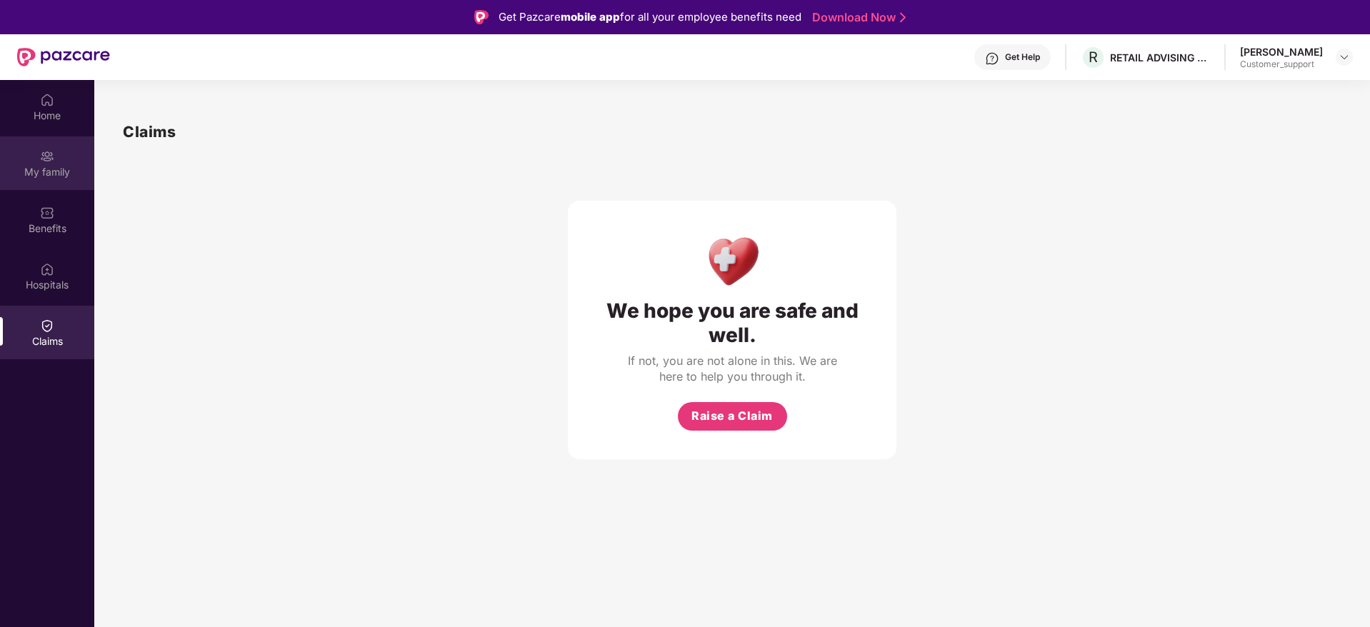
click at [49, 173] on div "My family" at bounding box center [47, 172] width 94 height 14
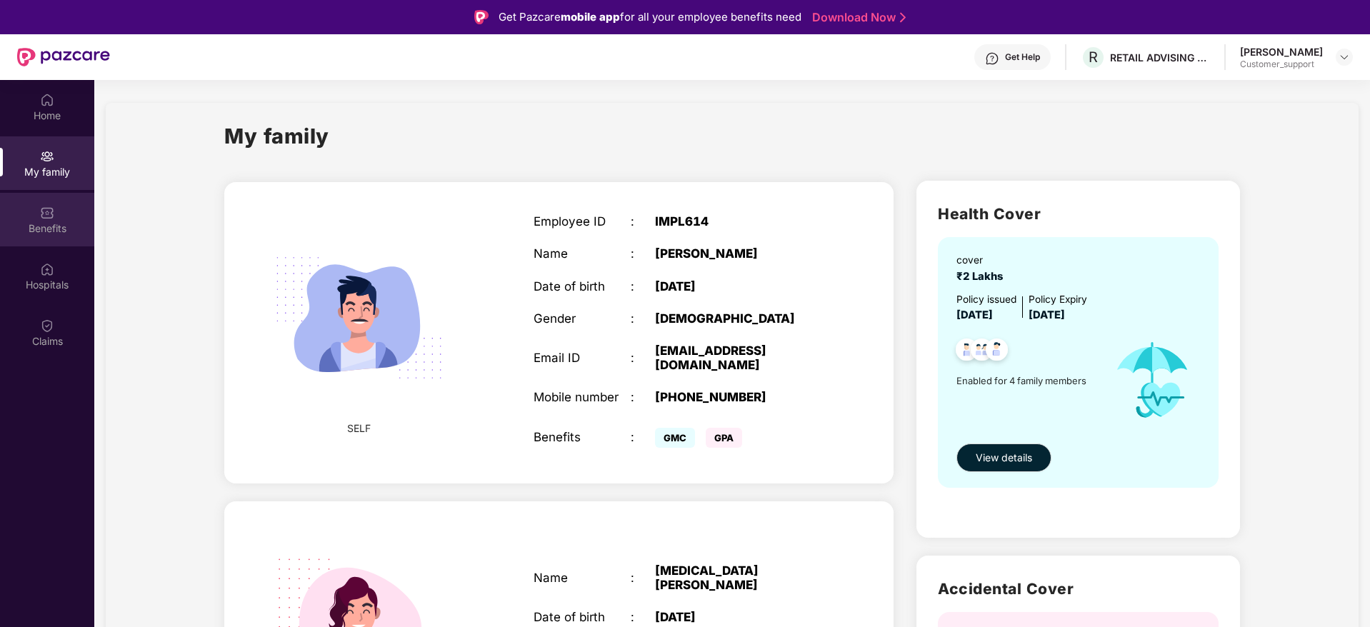
click at [51, 227] on div "Benefits" at bounding box center [47, 228] width 94 height 14
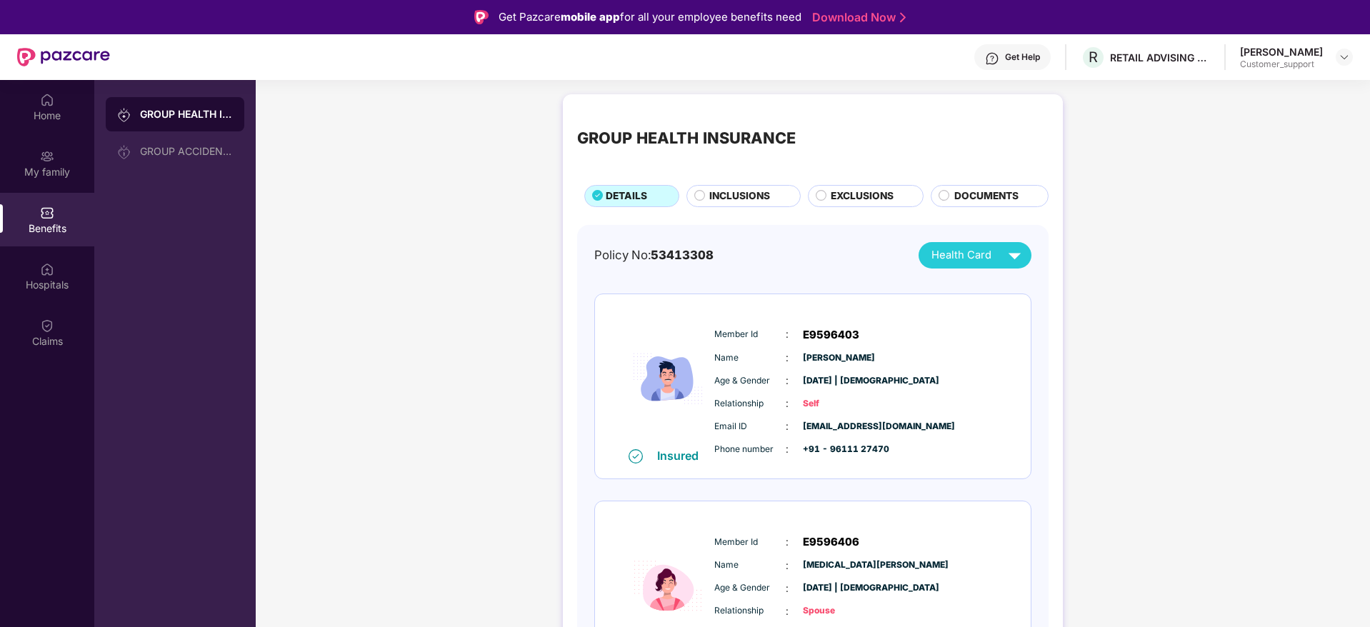
click at [723, 195] on span "INCLUSIONS" at bounding box center [739, 197] width 61 height 16
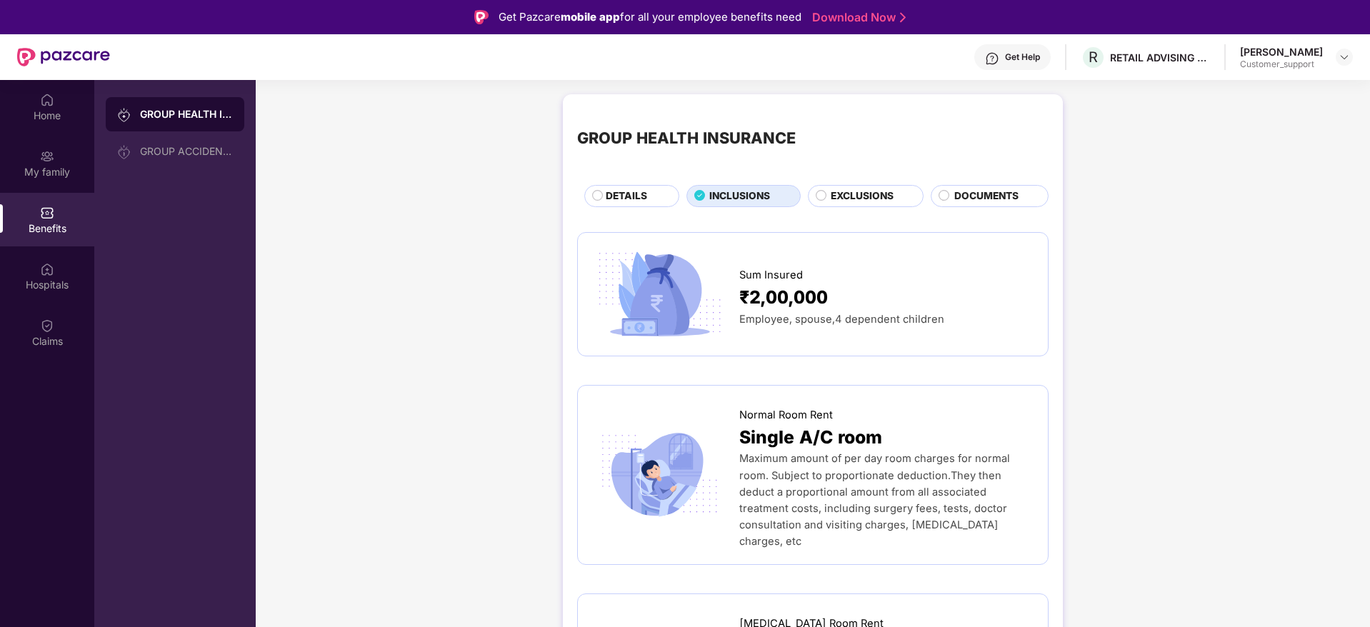
click at [1017, 55] on div "Get Help" at bounding box center [1022, 56] width 35 height 11
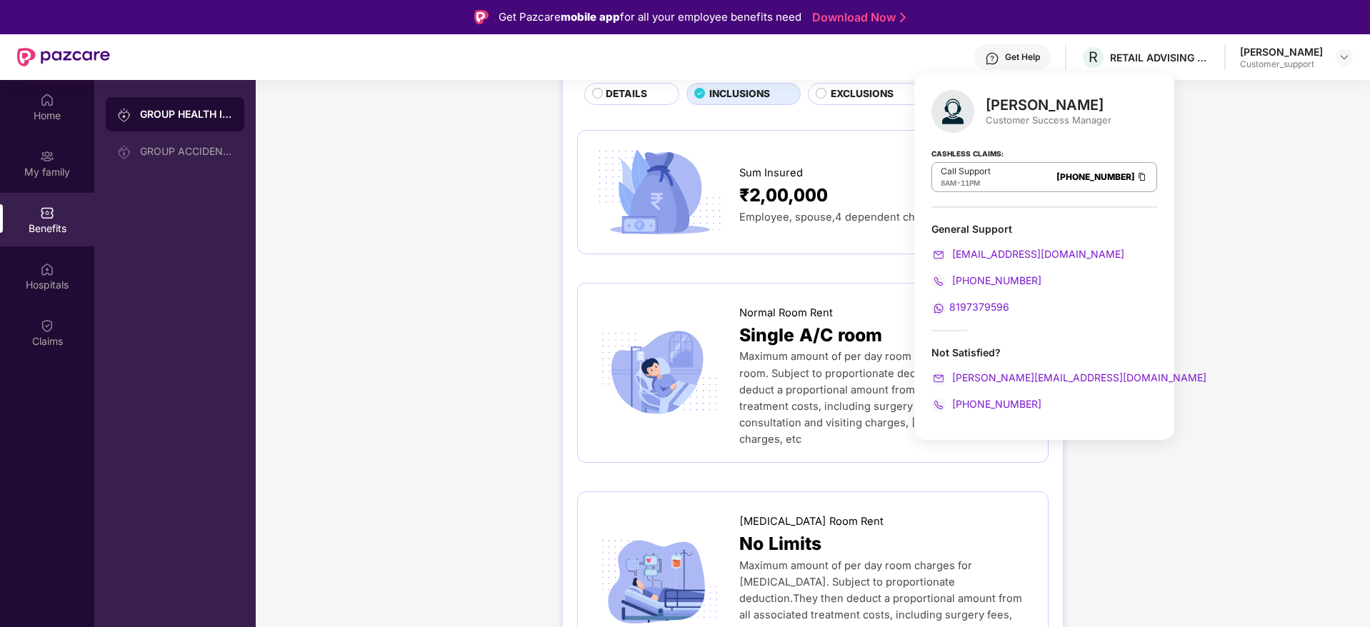
scroll to position [101, 0]
click at [1345, 54] on img at bounding box center [1344, 56] width 11 height 11
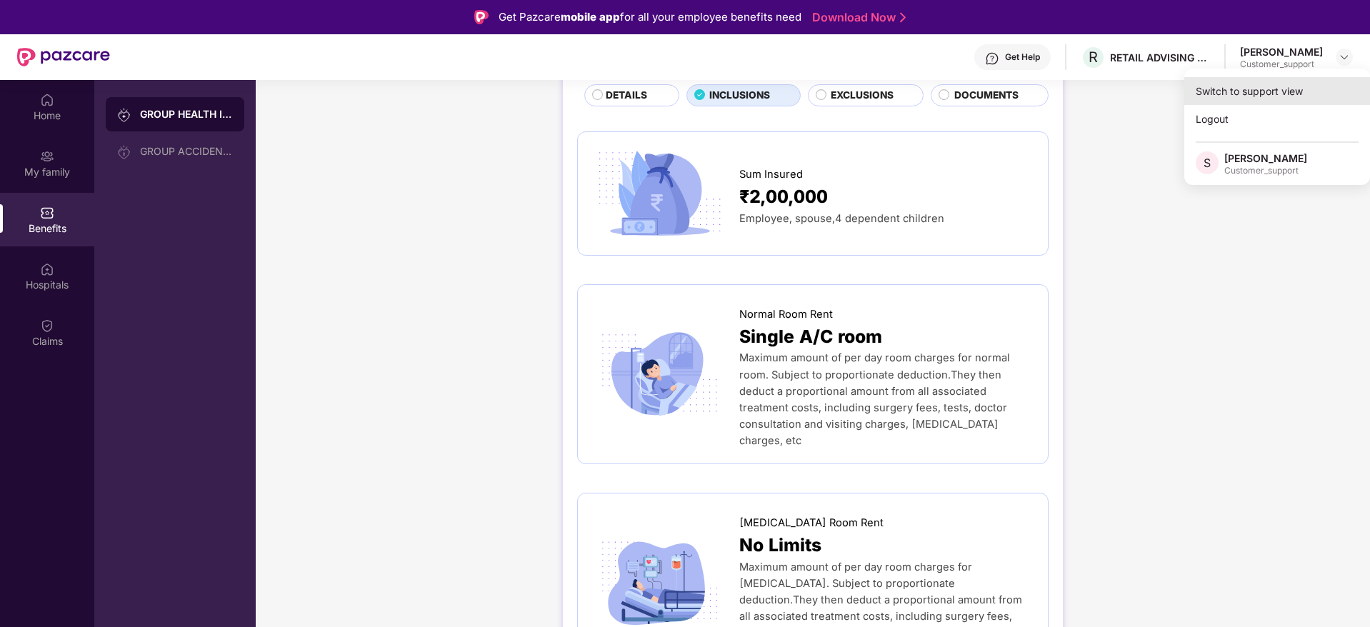
click at [1274, 96] on div "Switch to support view" at bounding box center [1277, 91] width 186 height 28
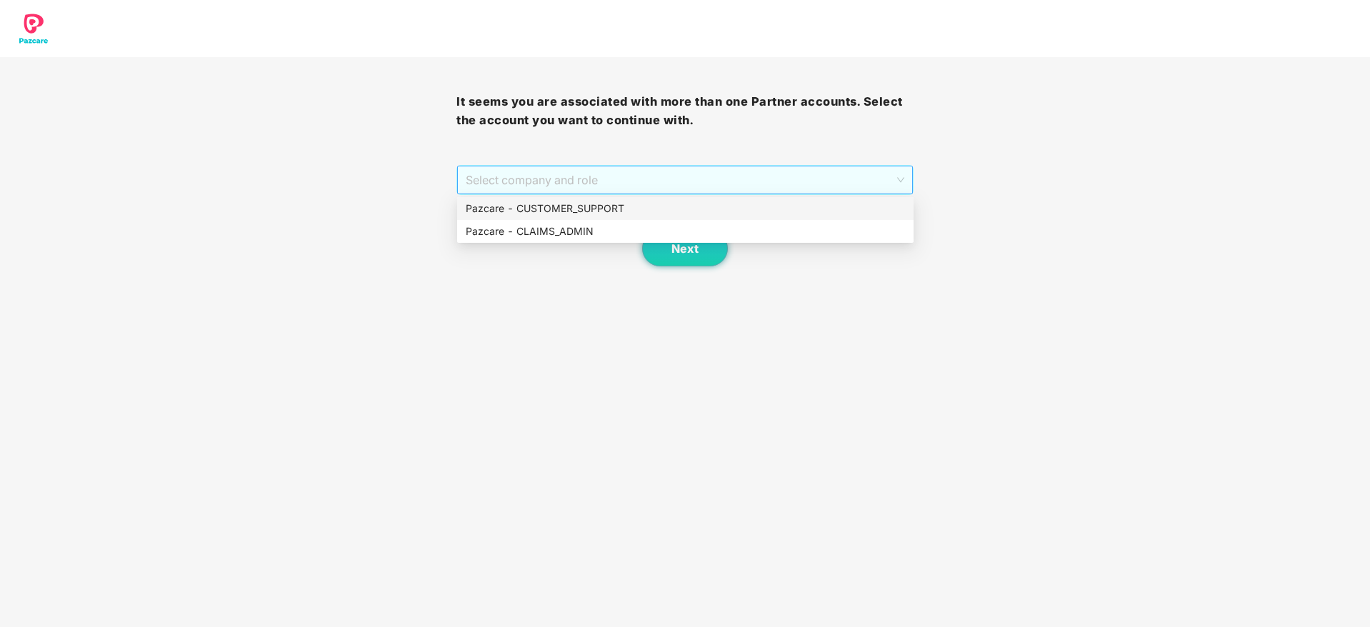
click at [877, 184] on span "Select company and role" at bounding box center [685, 179] width 438 height 27
click at [671, 221] on div "Pazcare - CLAIMS_ADMIN" at bounding box center [685, 231] width 456 height 23
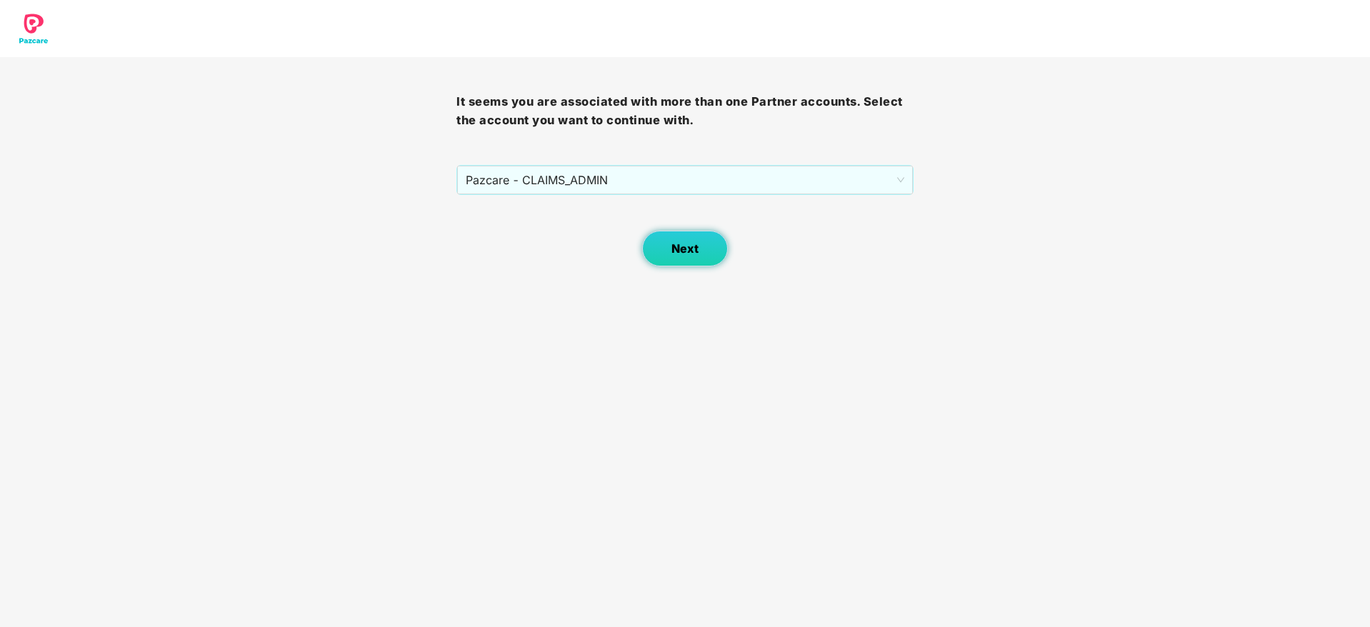
click at [681, 244] on span "Next" at bounding box center [685, 249] width 27 height 14
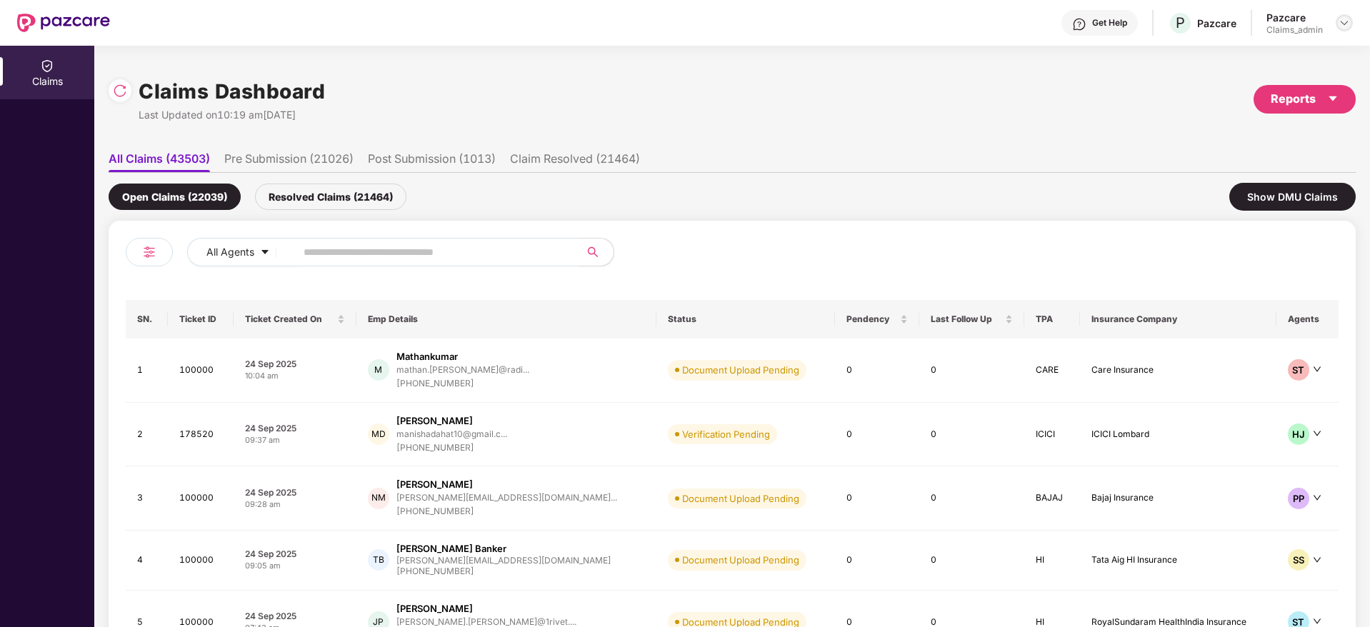
click at [1340, 21] on img at bounding box center [1344, 22] width 11 height 11
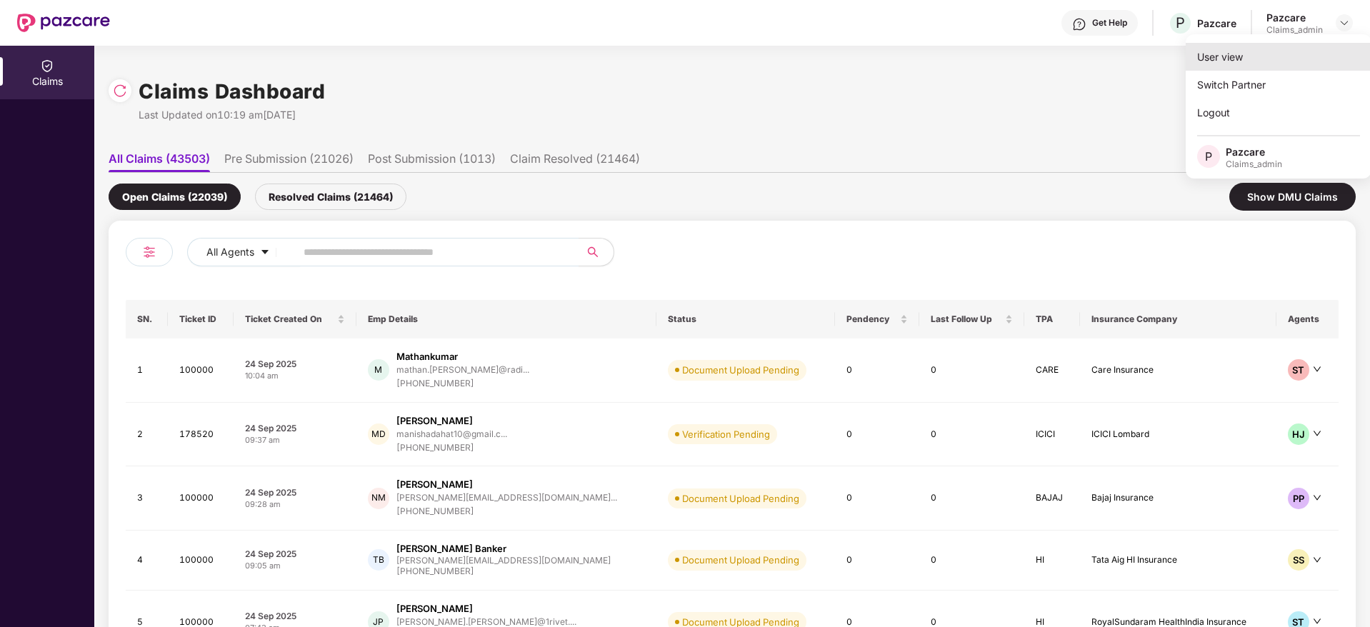
click at [1216, 65] on div "User view" at bounding box center [1279, 57] width 186 height 28
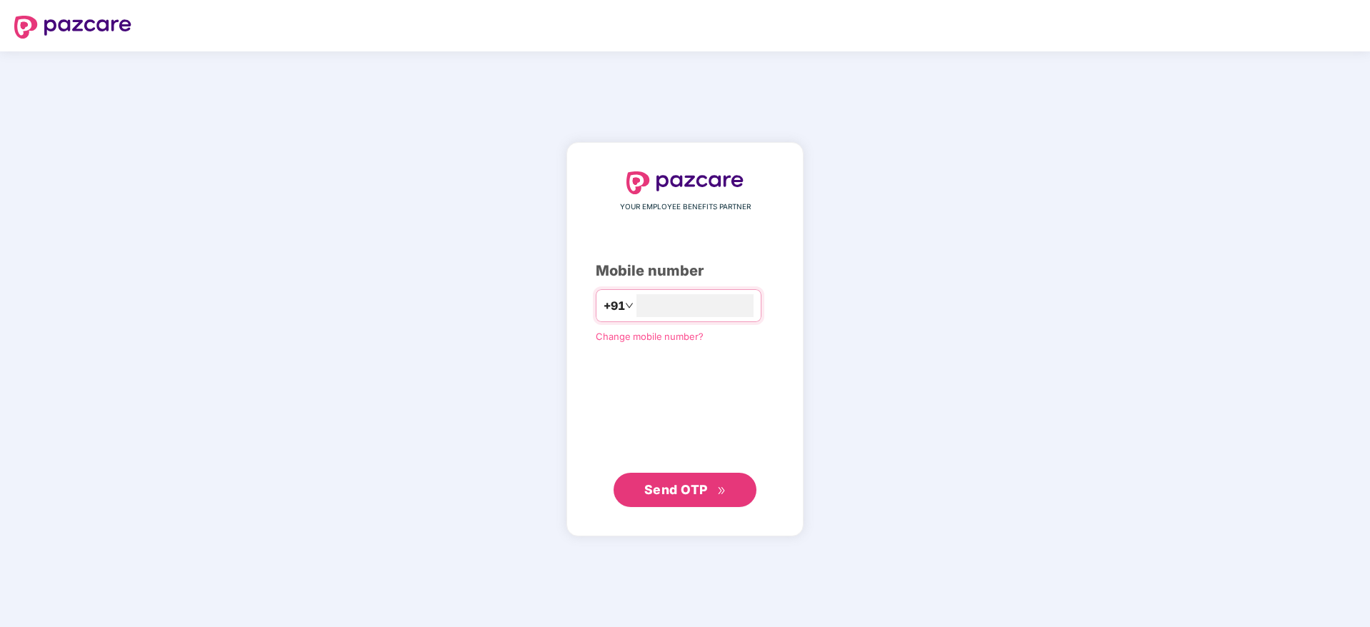
type input "**********"
click at [686, 485] on span "Send OTP" at bounding box center [676, 488] width 64 height 15
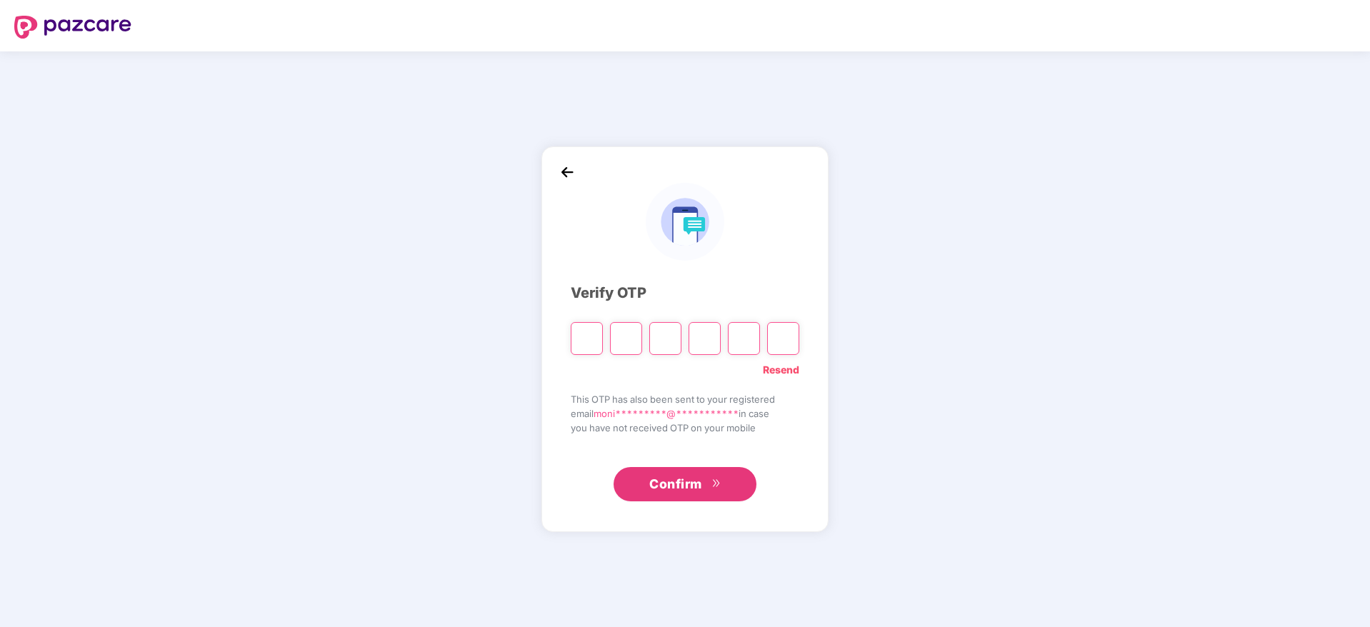
type input "*"
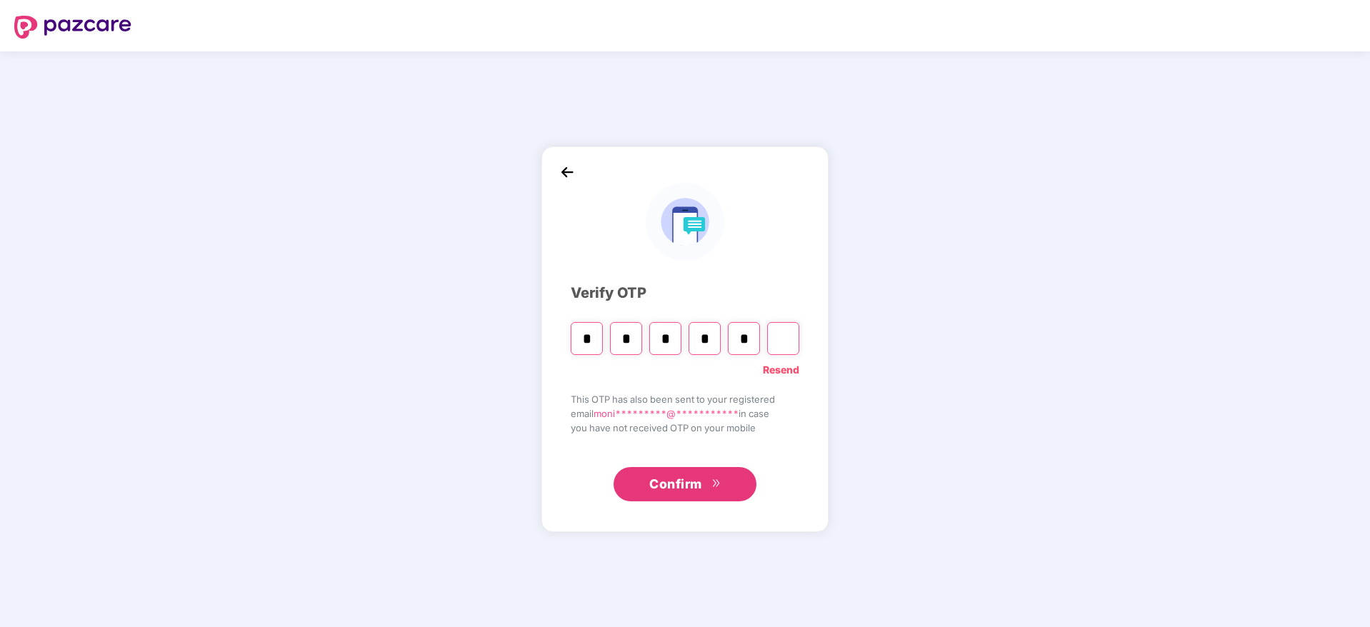
type input "*"
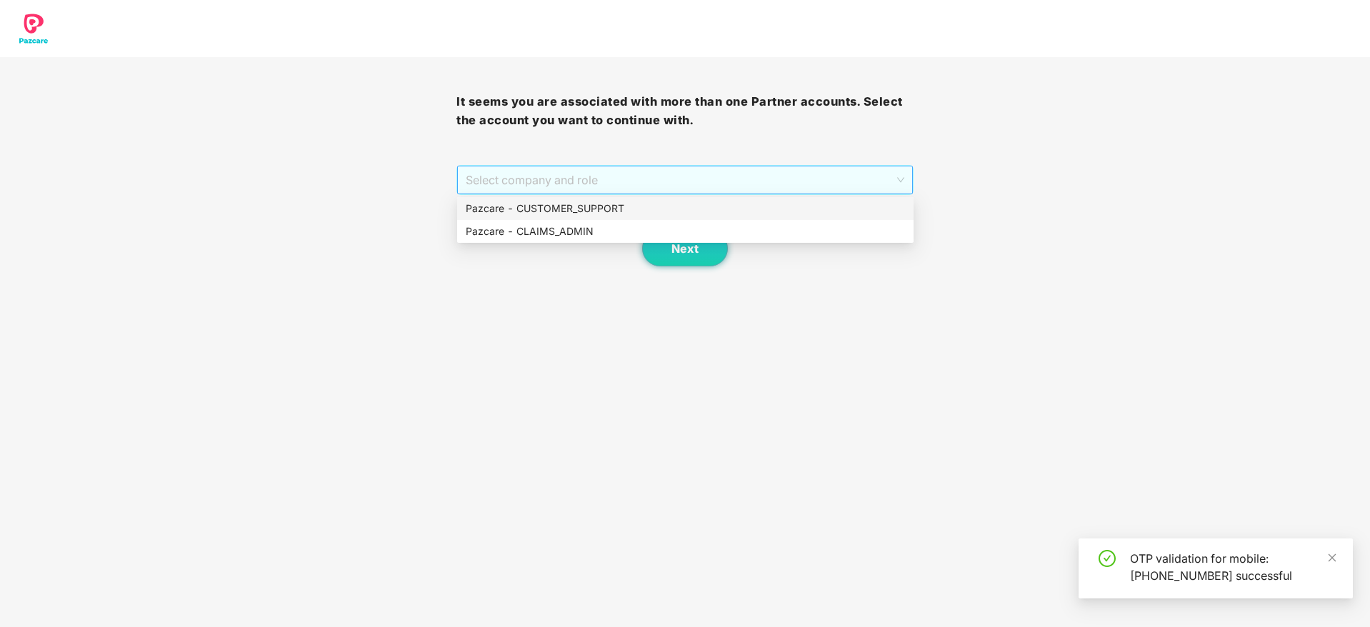
click at [559, 174] on span "Select company and role" at bounding box center [685, 179] width 438 height 27
click at [554, 209] on div "Pazcare - CUSTOMER_SUPPORT" at bounding box center [685, 209] width 439 height 16
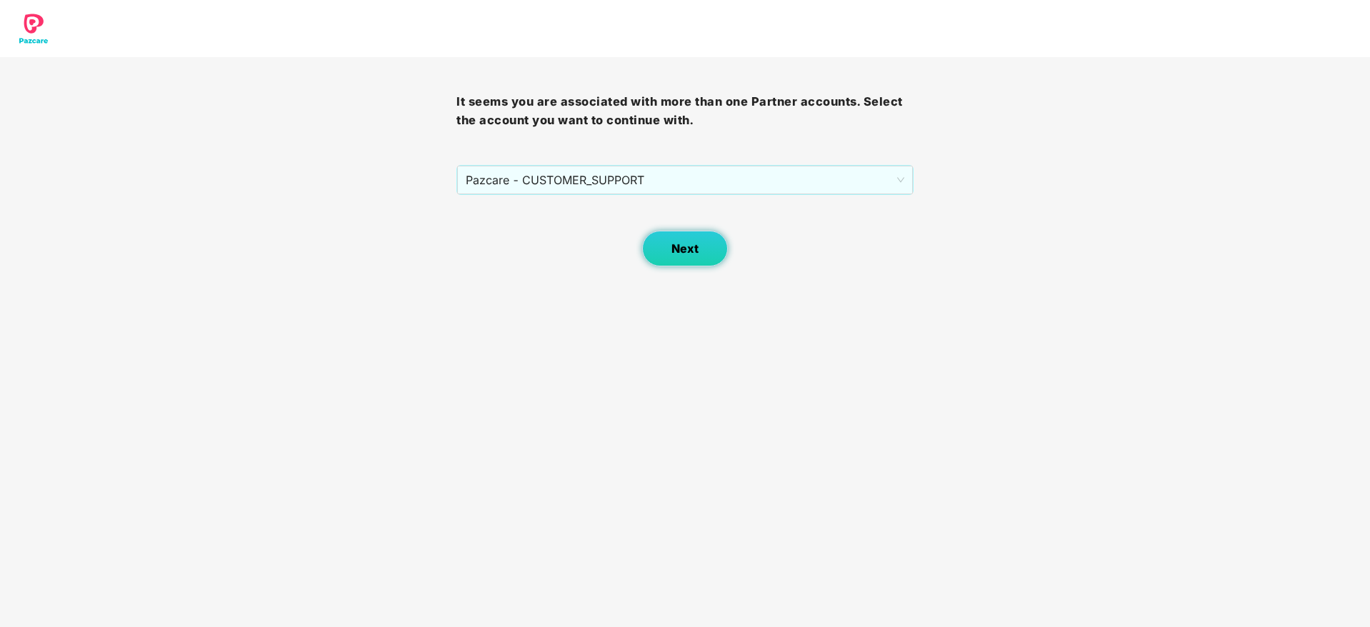
click at [682, 244] on span "Next" at bounding box center [685, 249] width 27 height 14
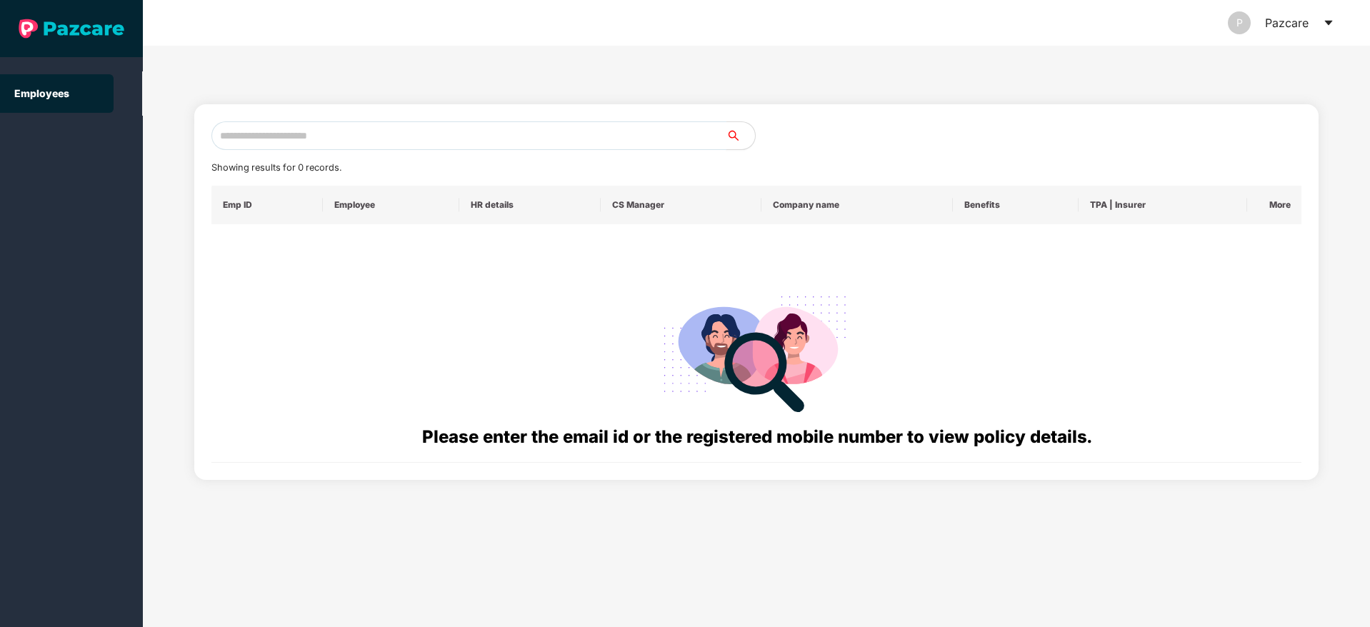
click at [259, 132] on input "text" at bounding box center [468, 135] width 515 height 29
paste input "**********"
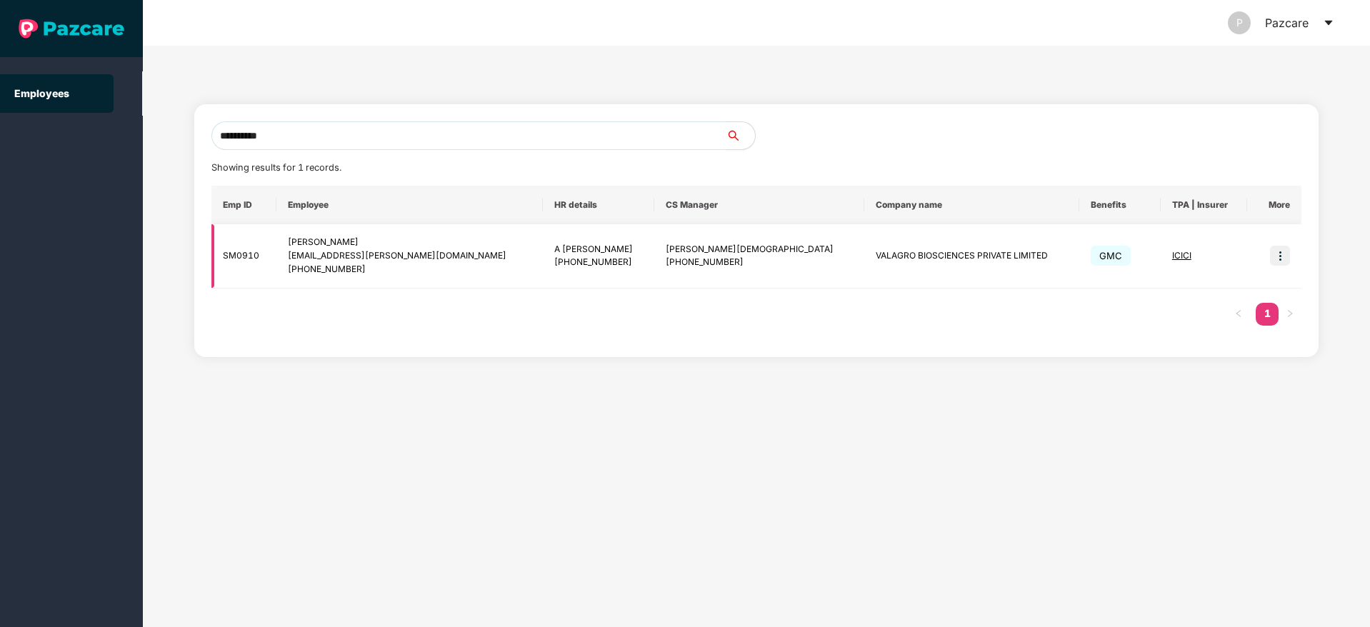
type input "**********"
click at [1275, 257] on img at bounding box center [1280, 256] width 20 height 20
click at [1284, 256] on img at bounding box center [1280, 256] width 20 height 20
click at [1281, 258] on img at bounding box center [1280, 256] width 20 height 20
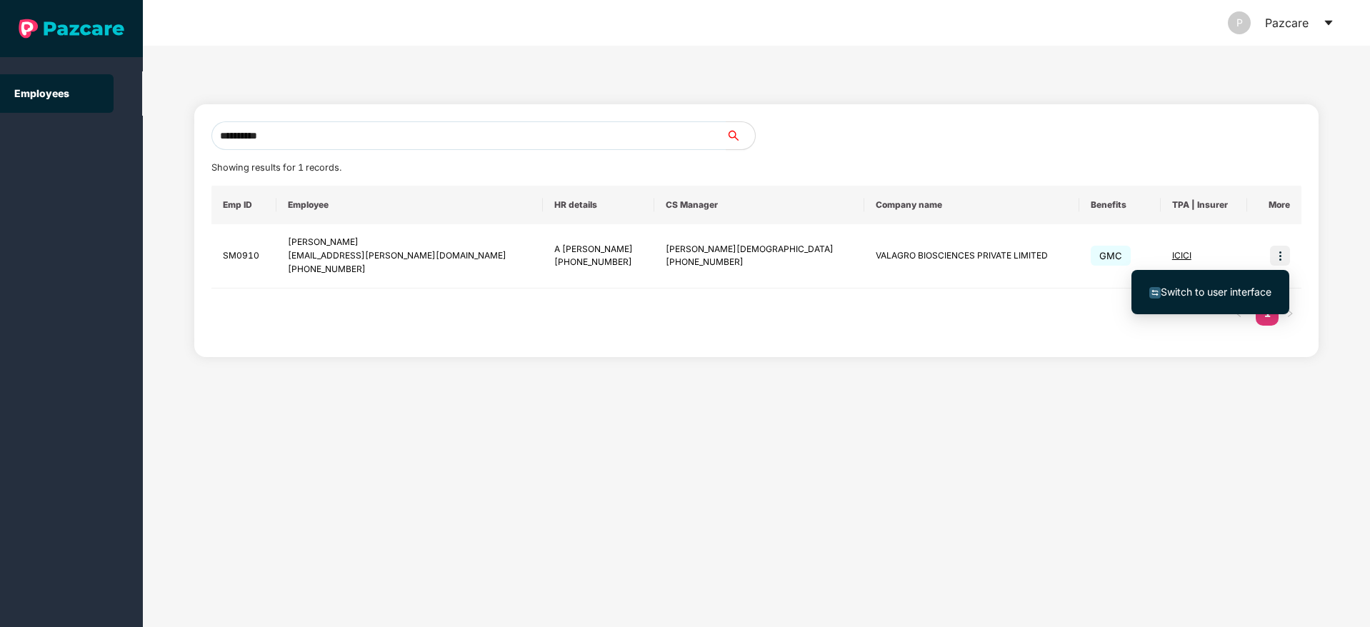
click at [1188, 298] on span "Switch to user interface" at bounding box center [1210, 292] width 122 height 16
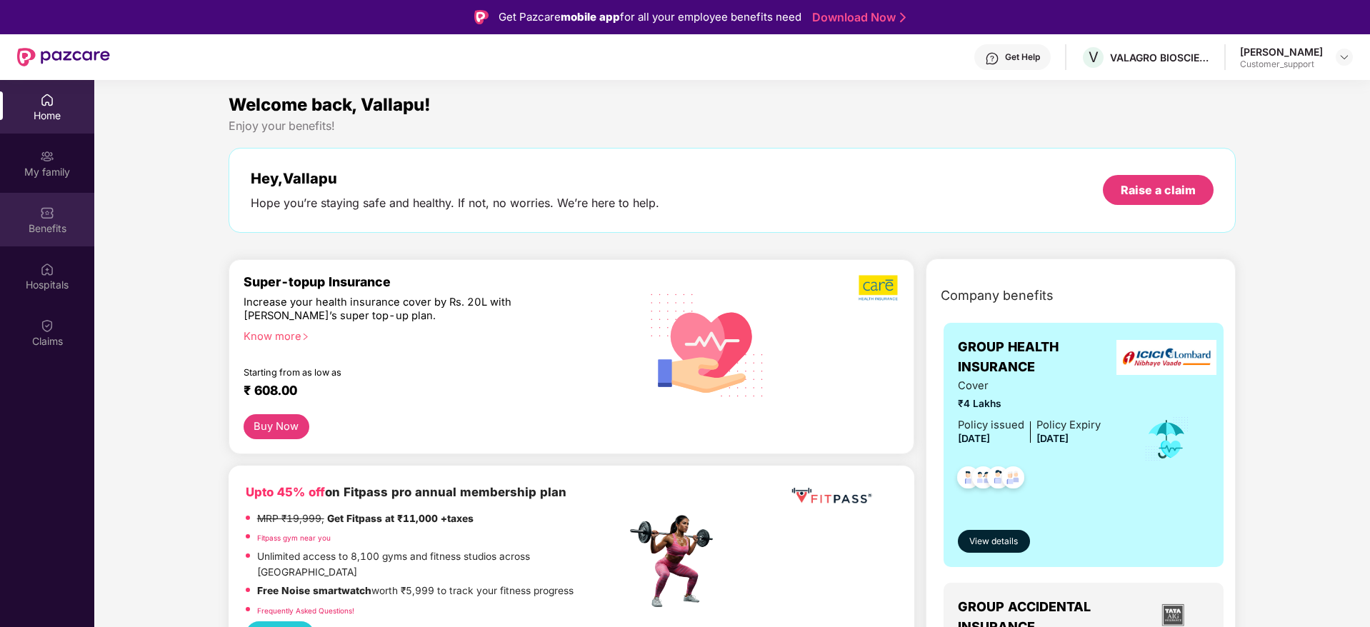
click at [51, 226] on div "Benefits" at bounding box center [47, 228] width 94 height 14
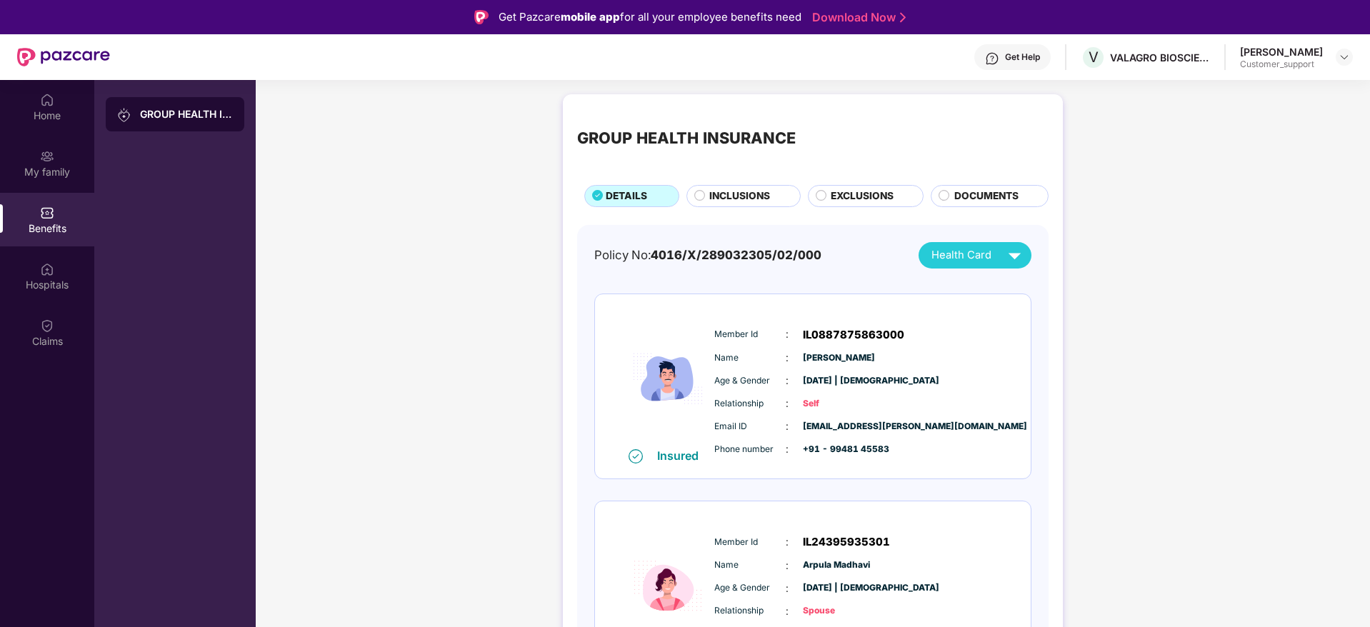
click at [844, 196] on span "EXCLUSIONS" at bounding box center [862, 197] width 63 height 16
